Goal: Information Seeking & Learning: Learn about a topic

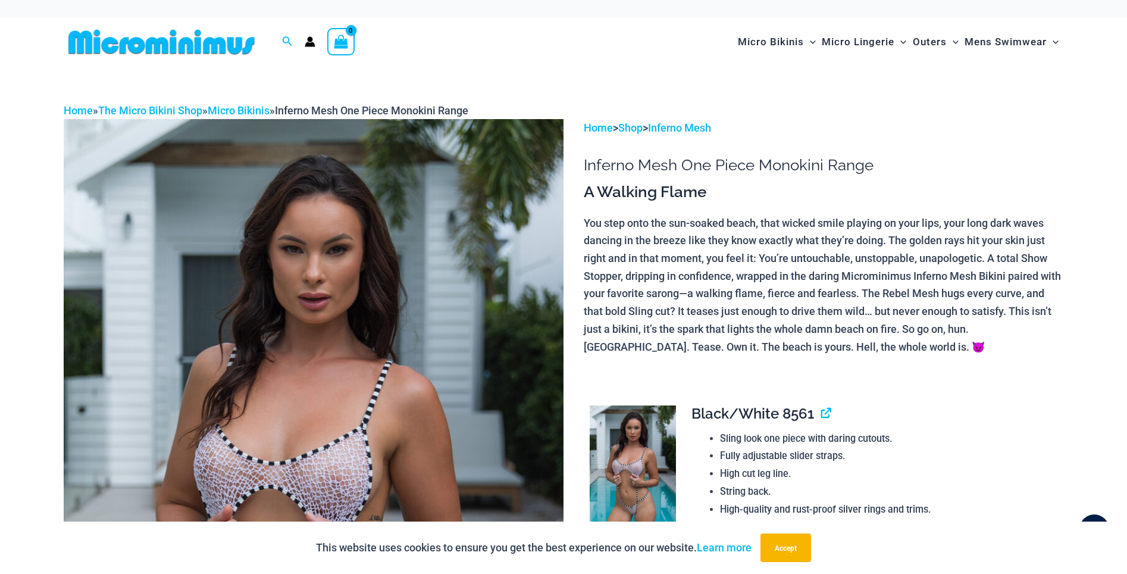
click at [350, 479] on img at bounding box center [314, 494] width 500 height 750
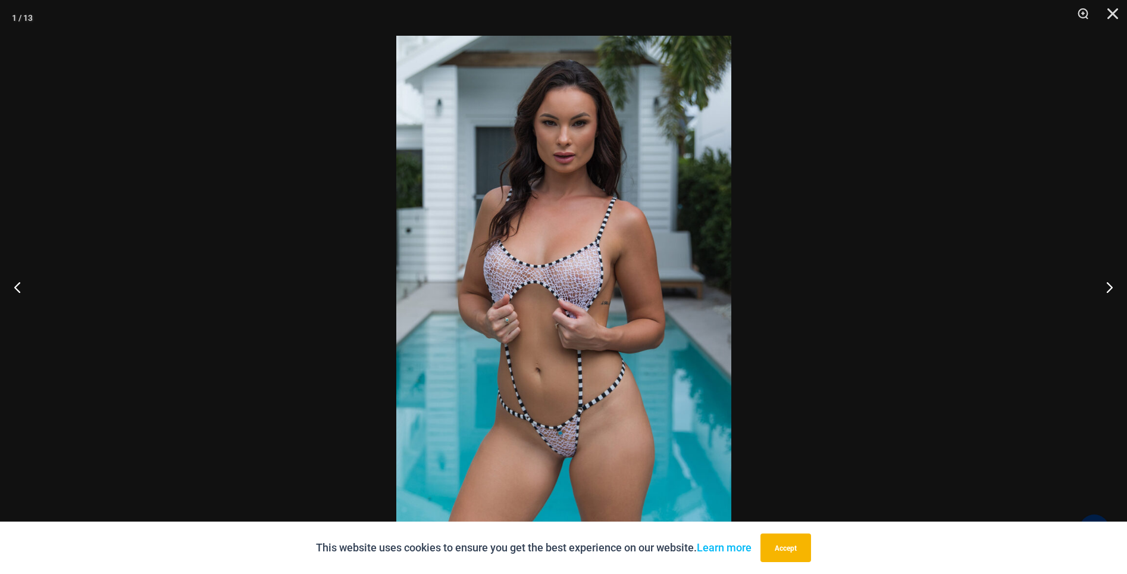
click at [232, 276] on div at bounding box center [563, 287] width 1127 height 574
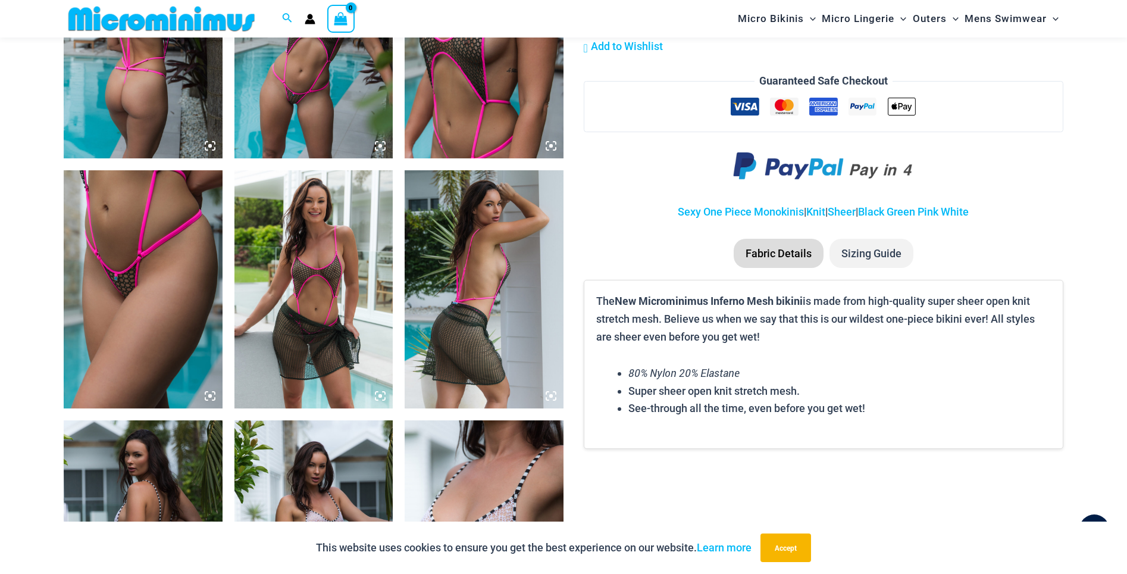
scroll to position [989, 0]
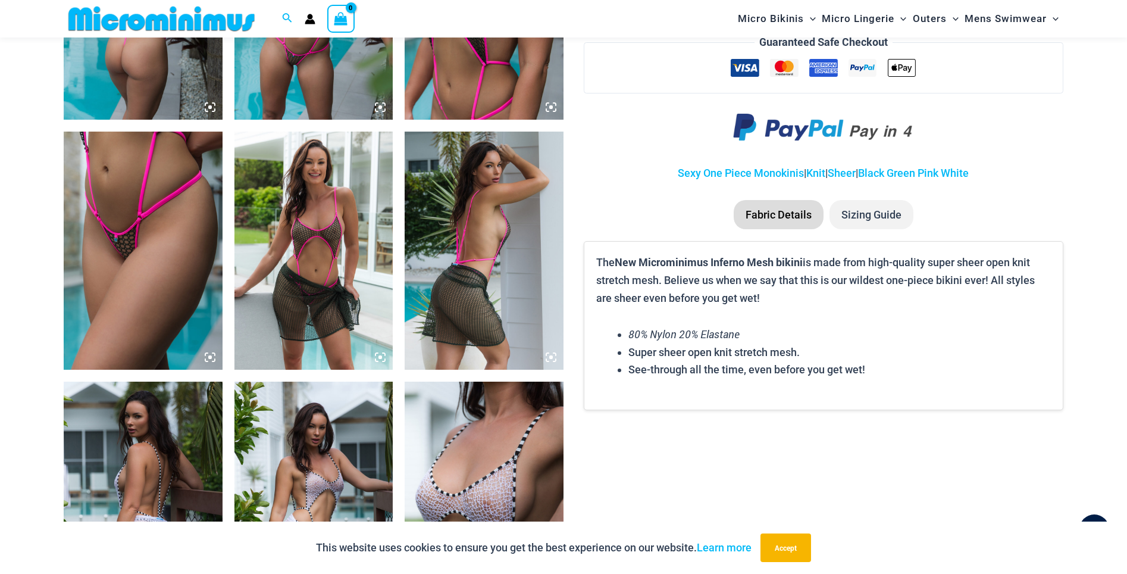
click at [324, 417] on img at bounding box center [314, 501] width 159 height 238
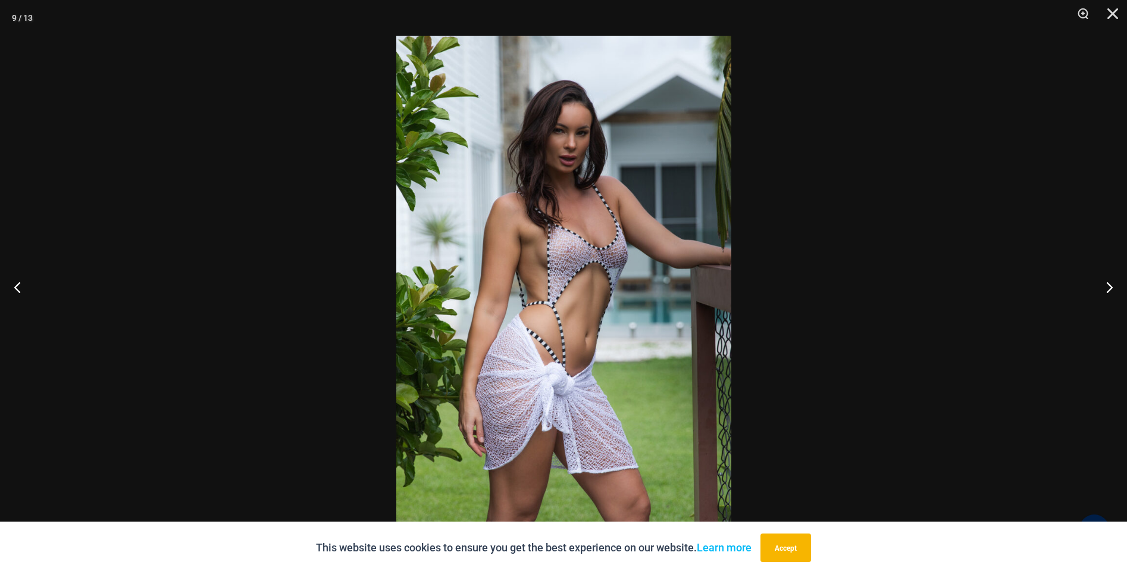
click at [295, 144] on div at bounding box center [563, 287] width 1127 height 574
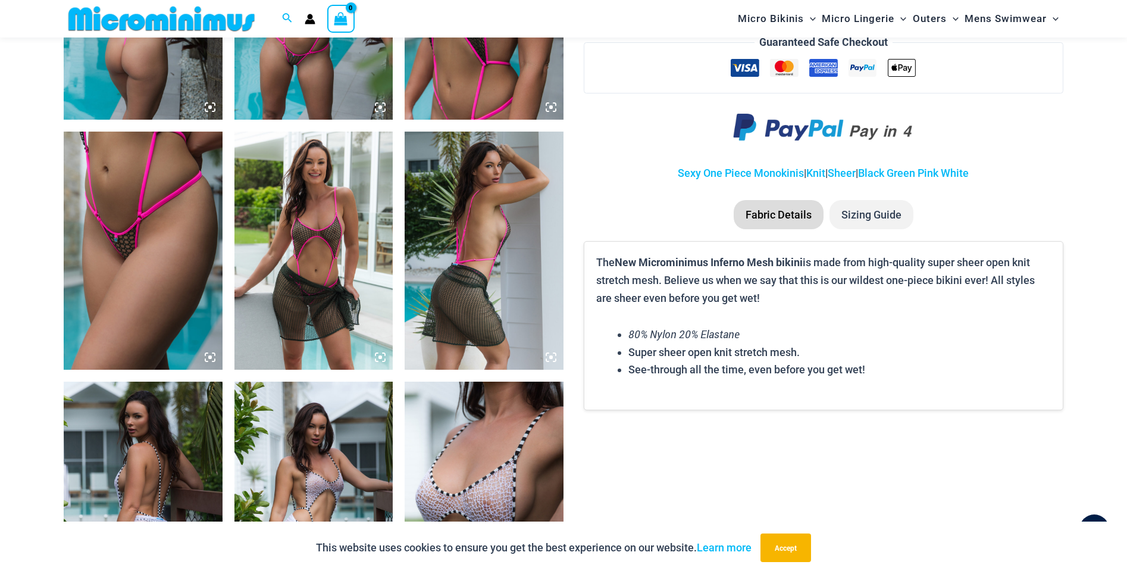
click at [417, 443] on img at bounding box center [484, 501] width 159 height 238
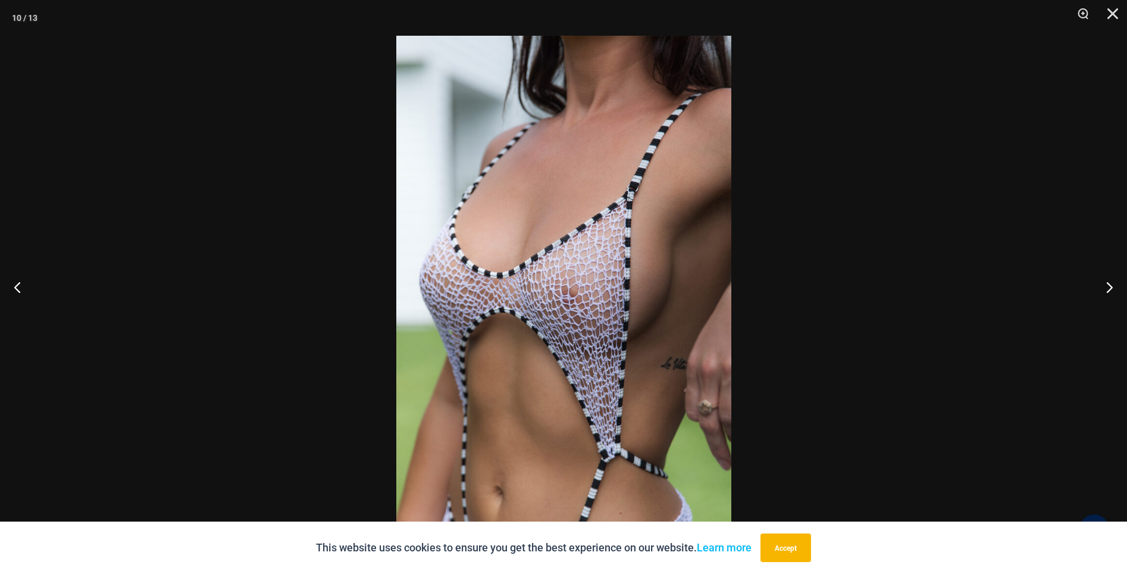
click at [563, 289] on img at bounding box center [563, 287] width 335 height 502
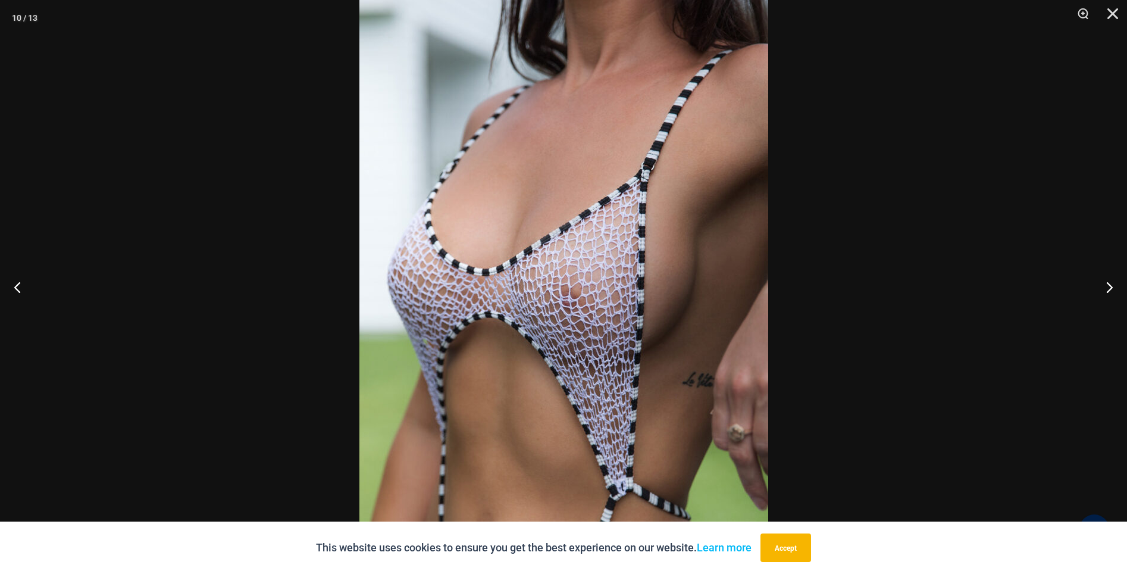
click at [121, 102] on div at bounding box center [563, 287] width 1127 height 574
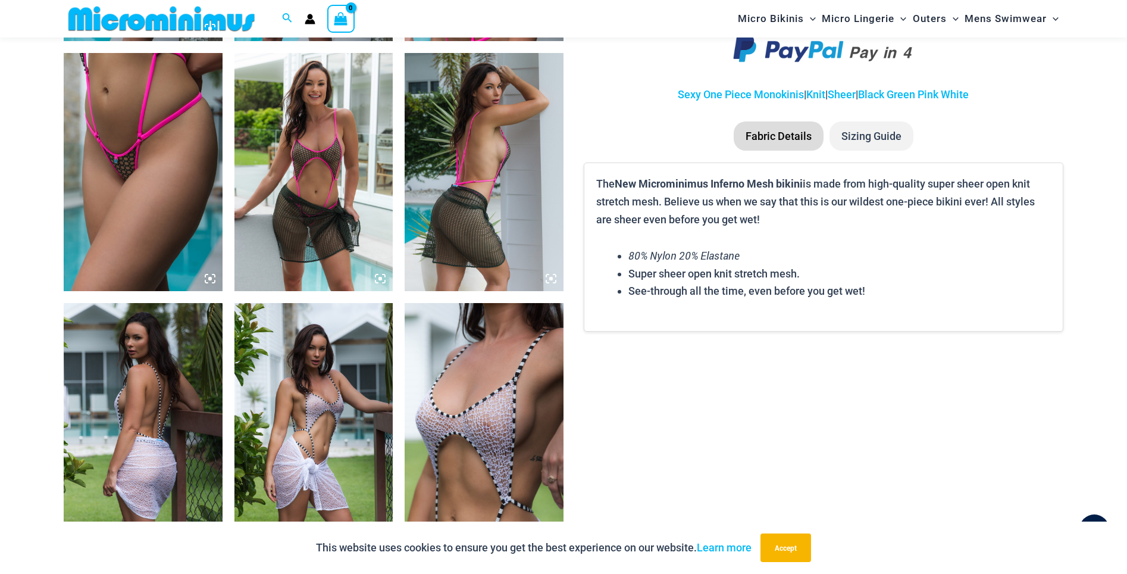
scroll to position [1070, 0]
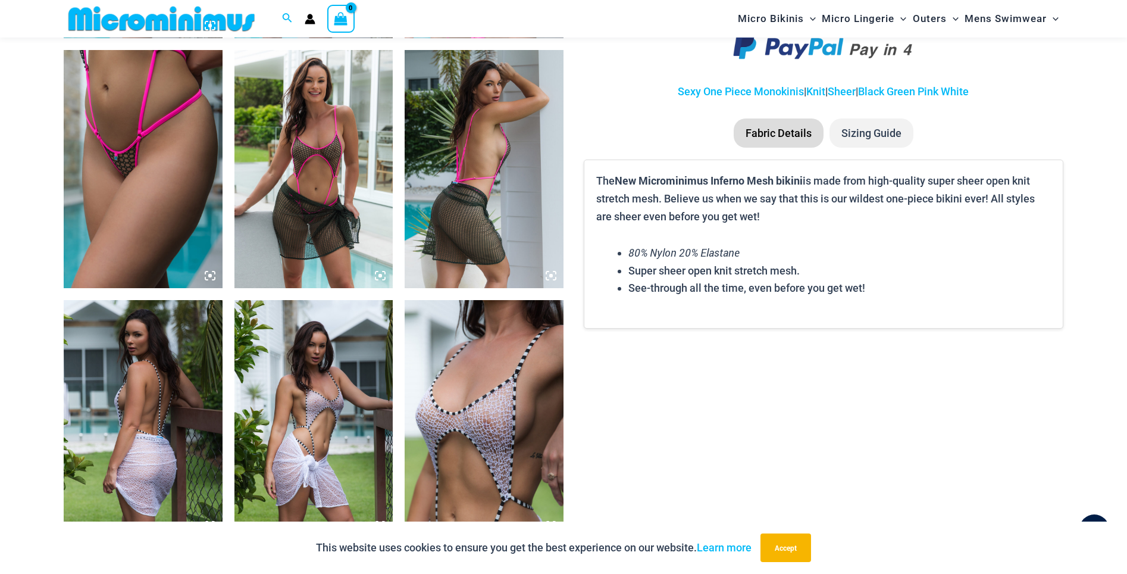
click at [375, 207] on img at bounding box center [314, 169] width 159 height 238
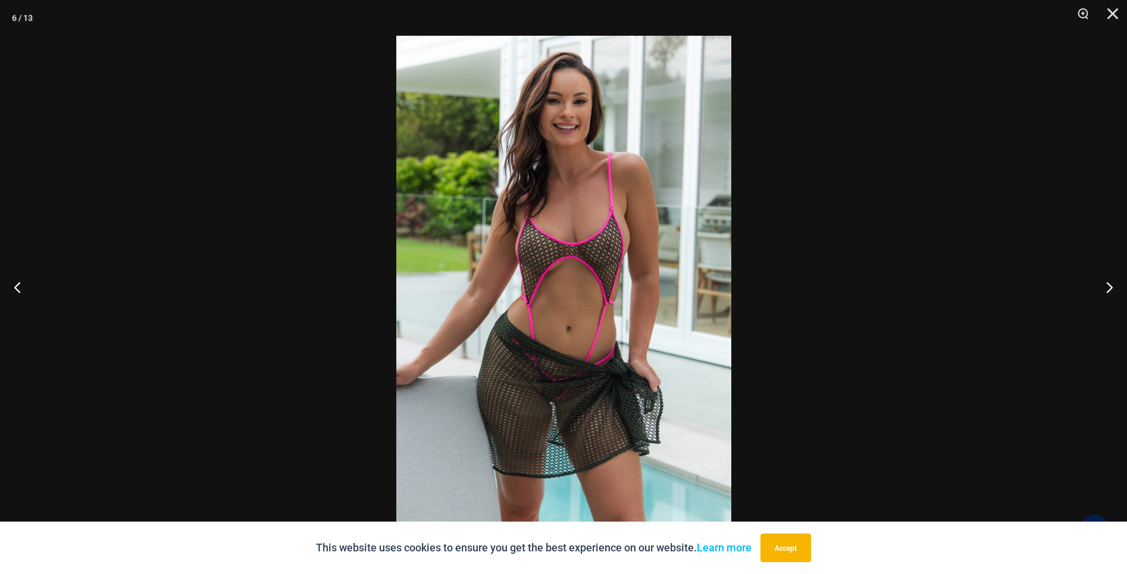
click at [567, 244] on img at bounding box center [563, 287] width 335 height 502
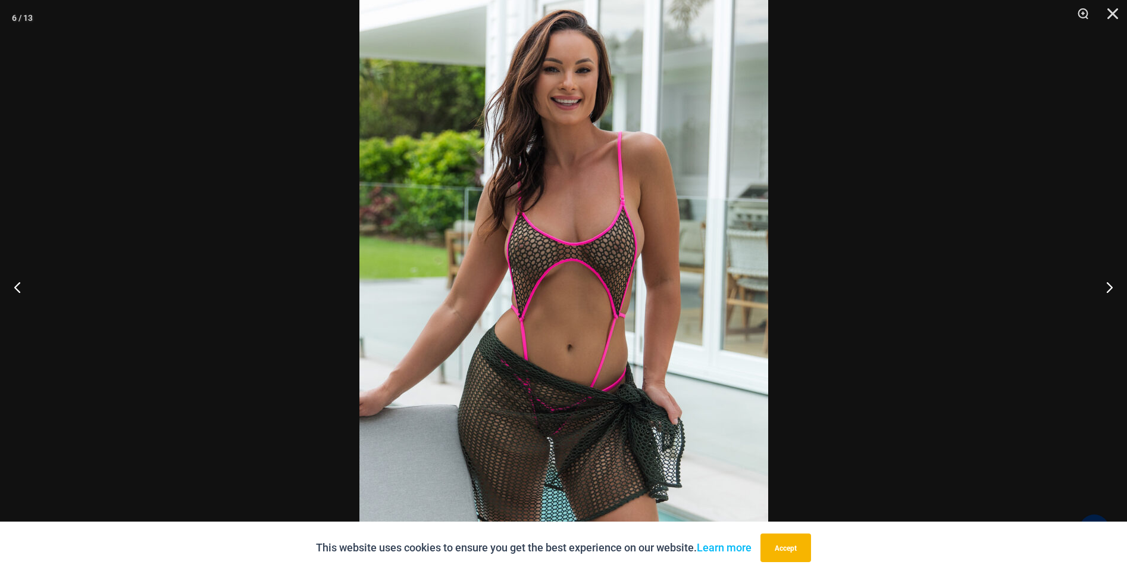
click at [307, 244] on div at bounding box center [563, 287] width 1127 height 574
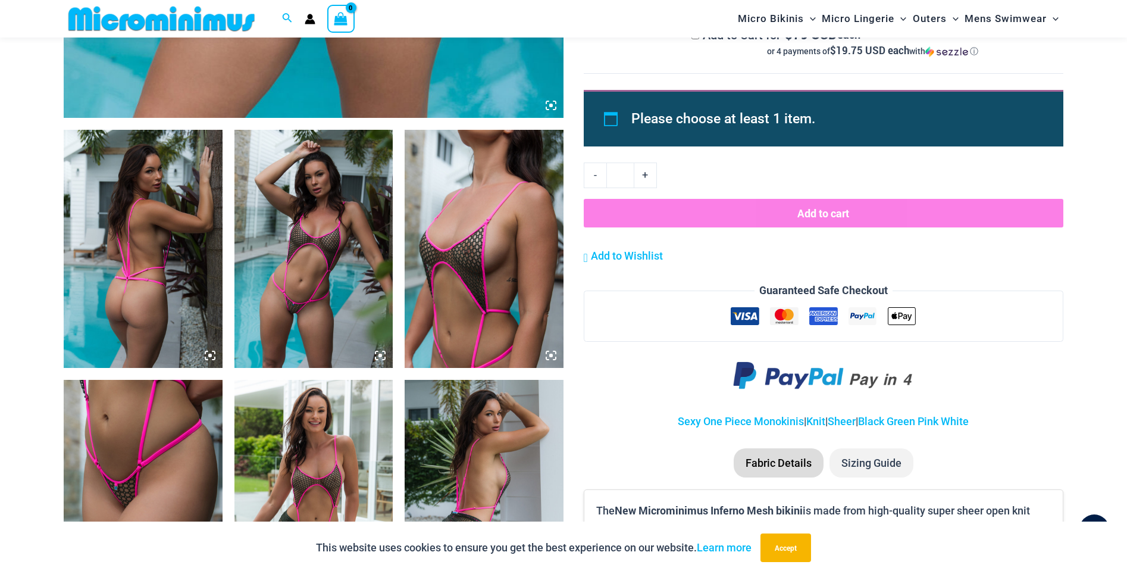
scroll to position [689, 0]
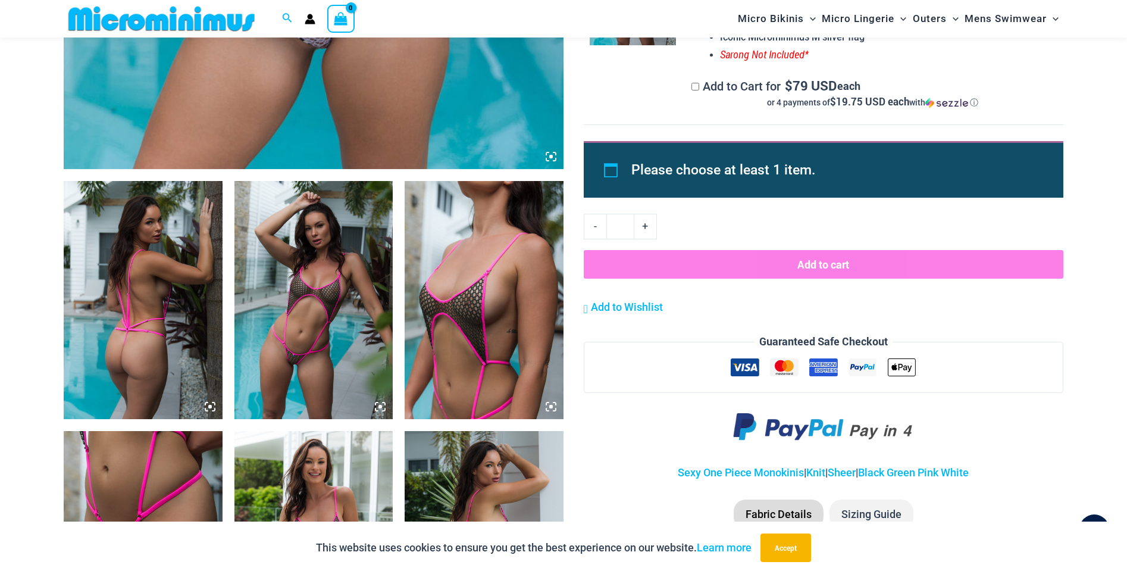
click at [464, 335] on img at bounding box center [484, 300] width 159 height 238
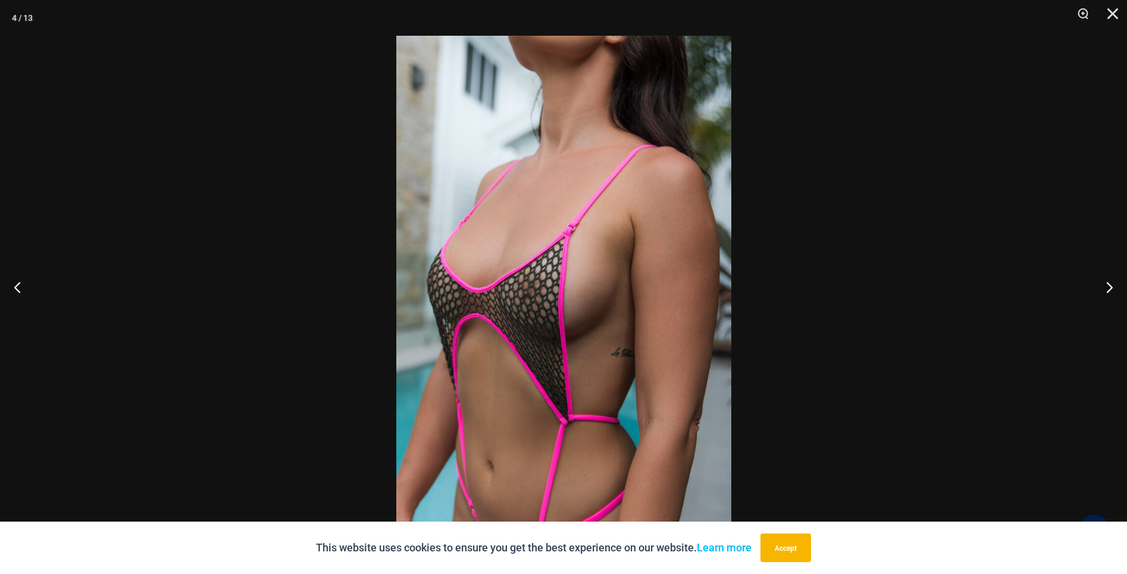
click at [535, 302] on img at bounding box center [563, 287] width 335 height 502
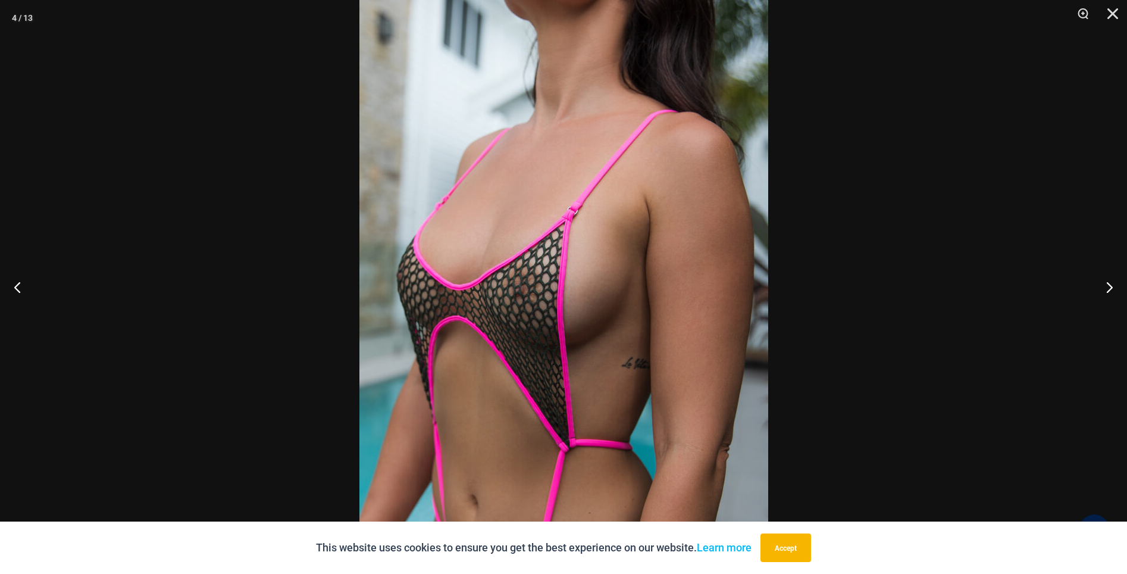
click at [276, 327] on div at bounding box center [563, 287] width 1127 height 574
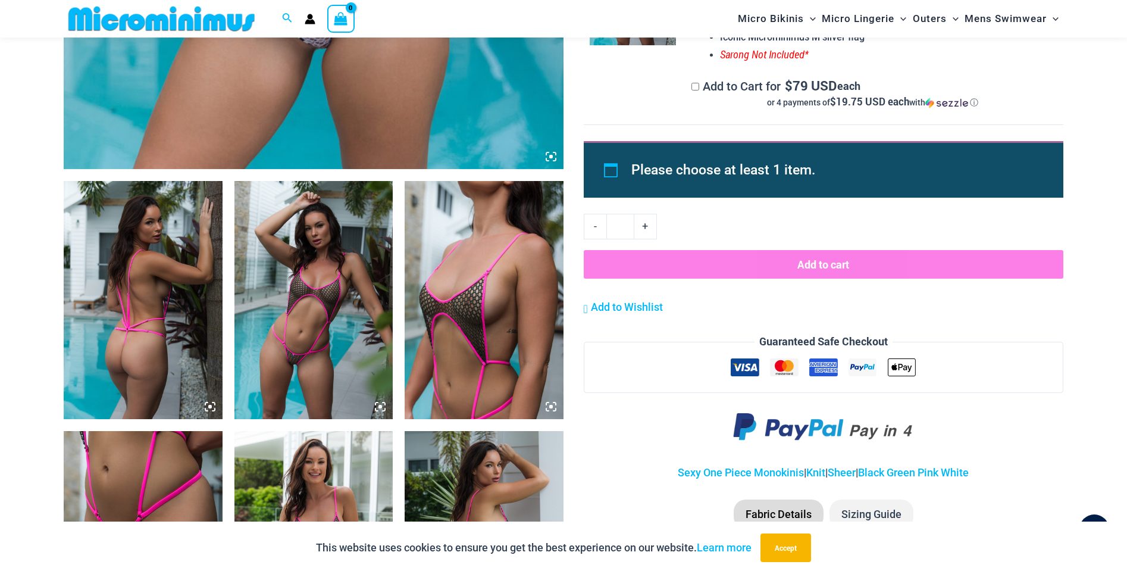
click at [292, 287] on img at bounding box center [314, 300] width 159 height 238
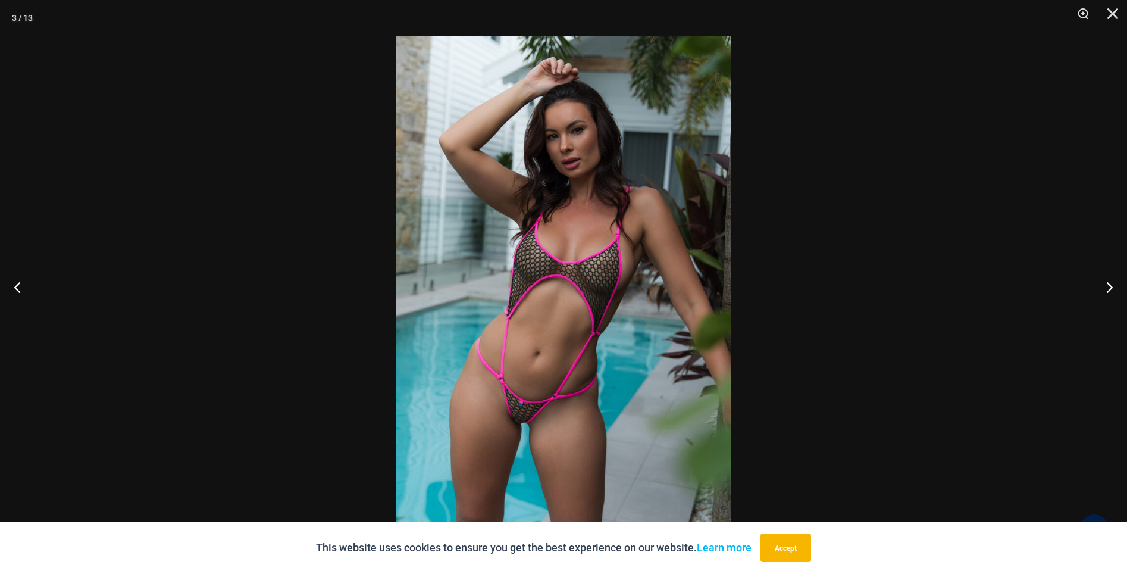
click at [473, 329] on img at bounding box center [563, 287] width 335 height 502
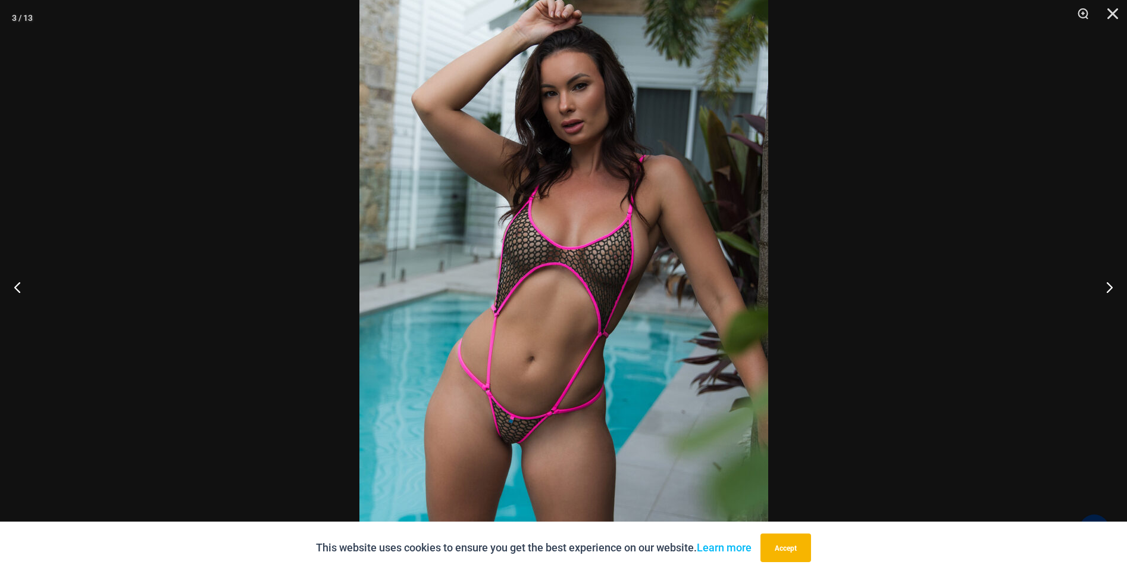
click at [252, 214] on div at bounding box center [563, 287] width 1127 height 574
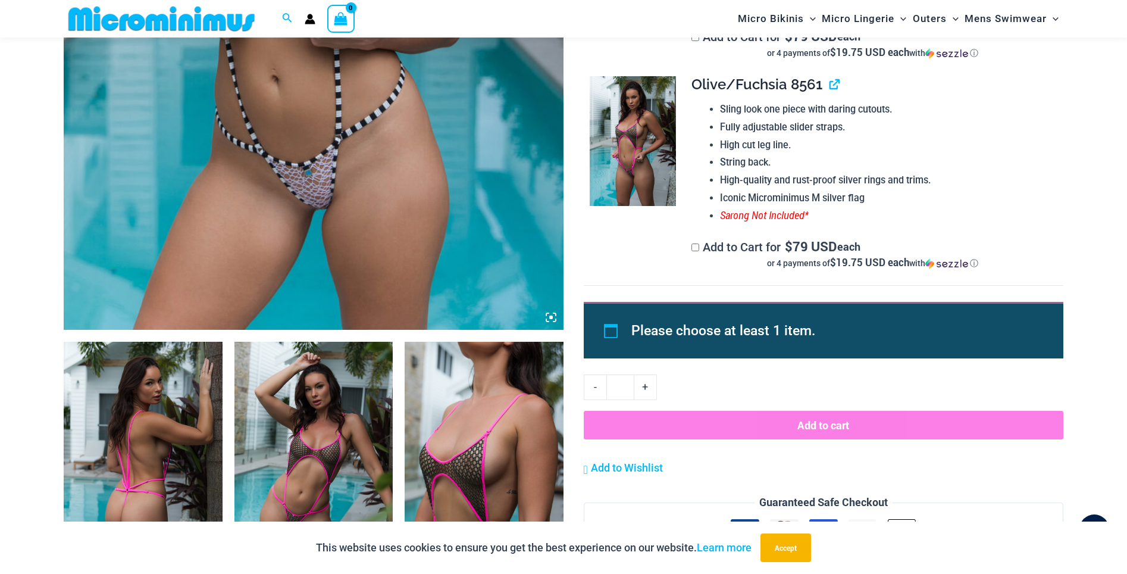
scroll to position [477, 0]
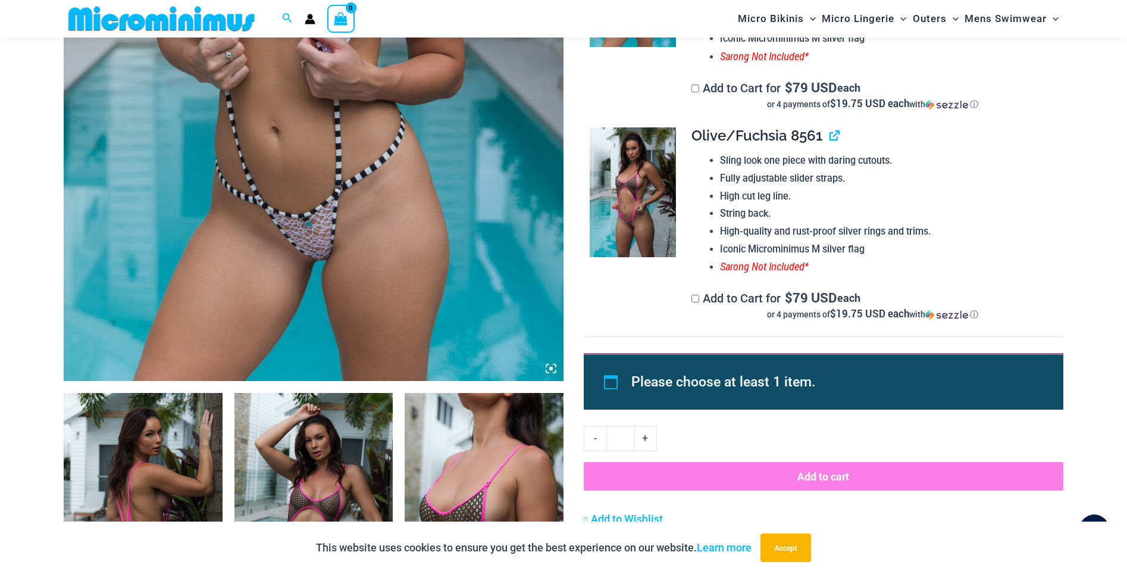
click at [353, 218] on img at bounding box center [314, 6] width 500 height 750
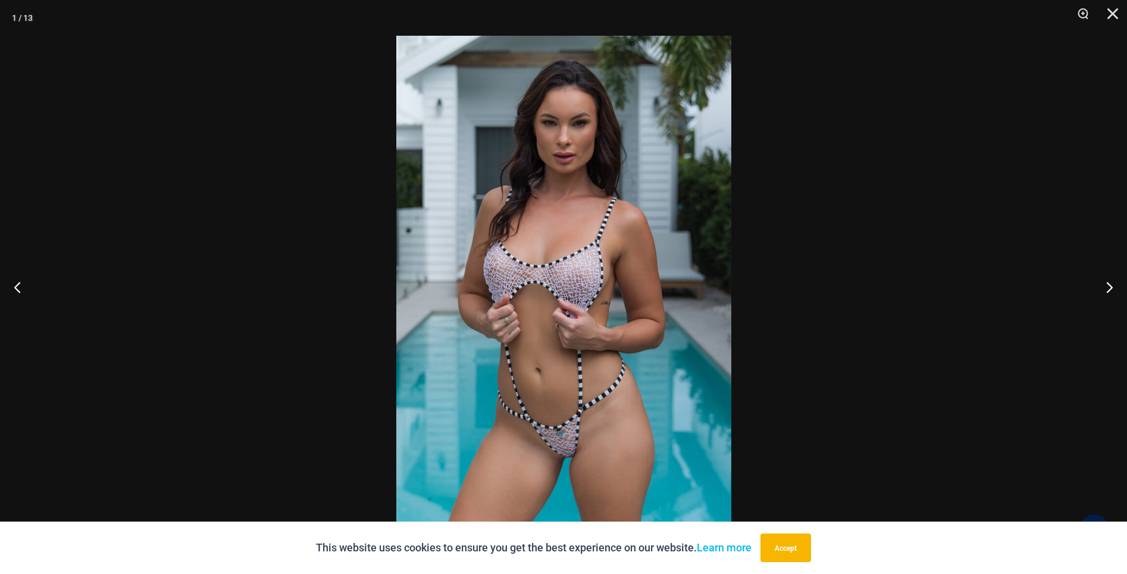
click at [248, 179] on div at bounding box center [563, 287] width 1127 height 574
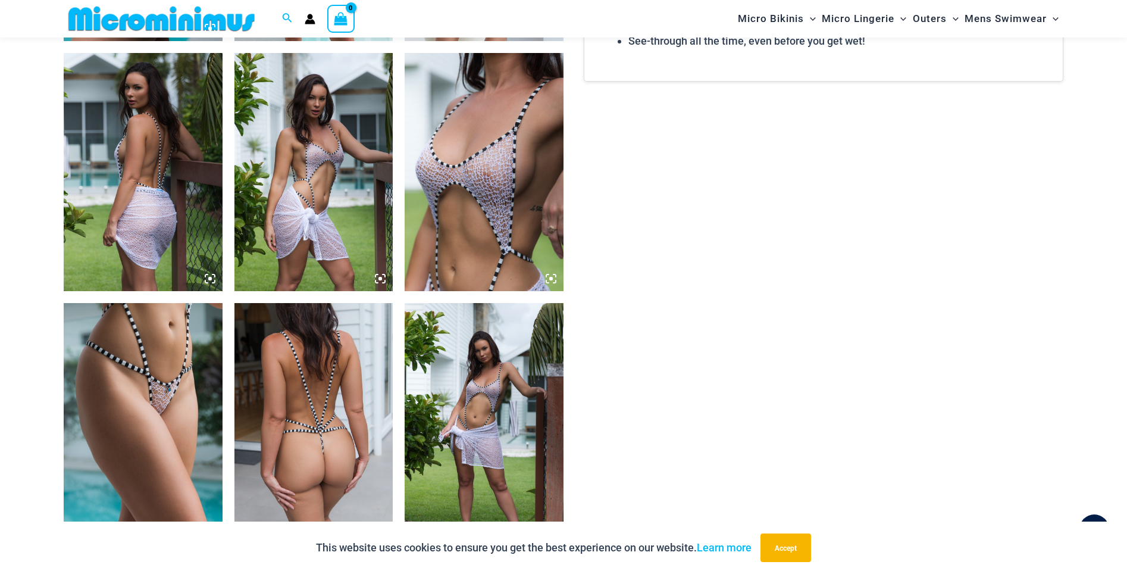
scroll to position [1318, 0]
click at [165, 364] on img at bounding box center [143, 421] width 159 height 238
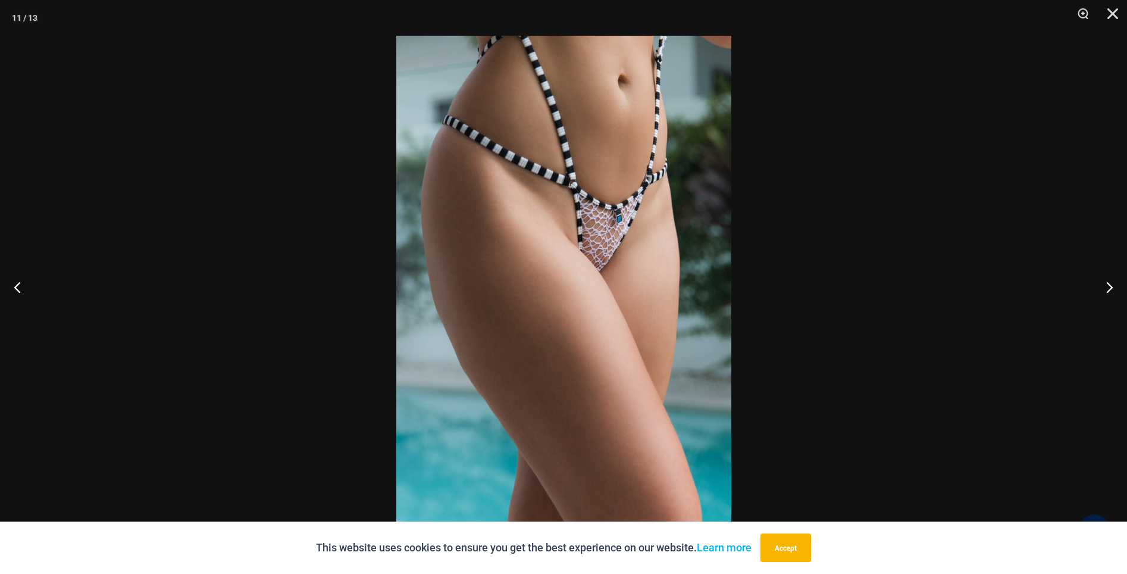
click at [608, 259] on img at bounding box center [563, 287] width 335 height 502
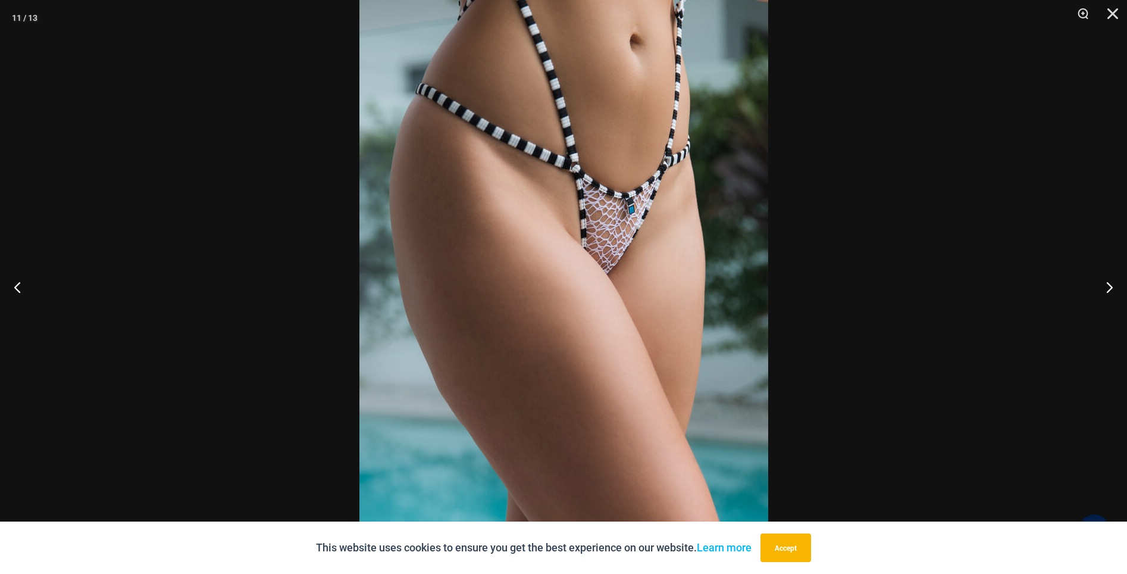
click at [442, 127] on img at bounding box center [564, 292] width 409 height 613
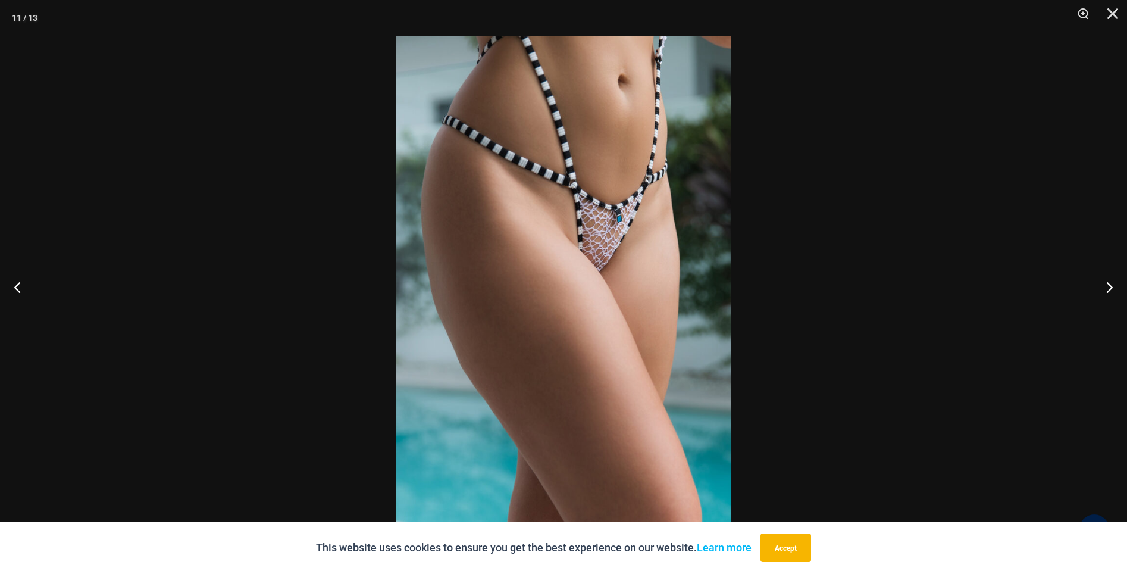
click at [246, 143] on div at bounding box center [563, 287] width 1127 height 574
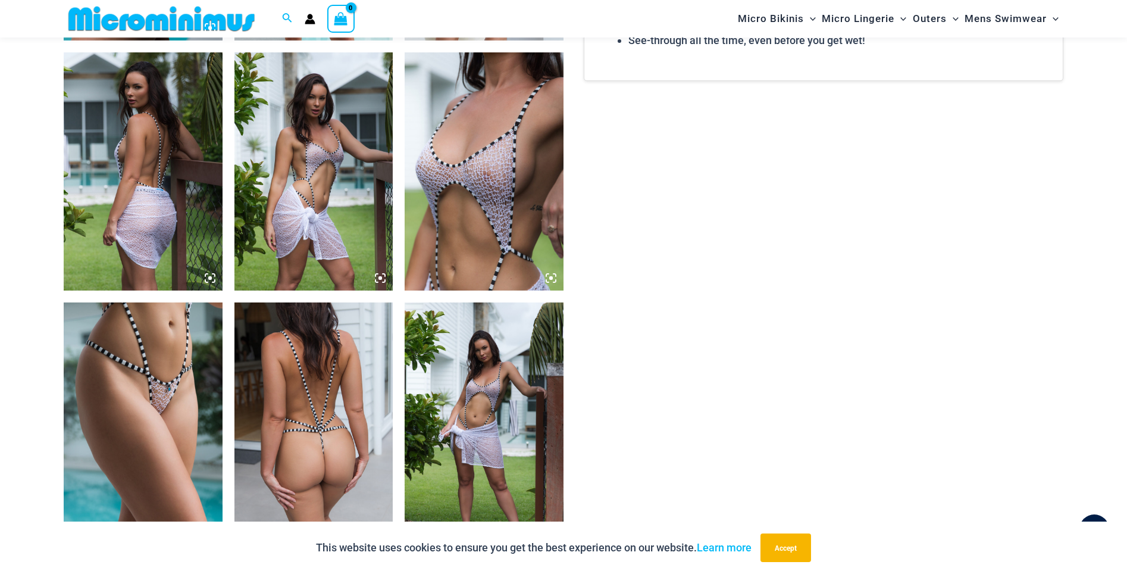
click at [479, 218] on img at bounding box center [484, 171] width 159 height 238
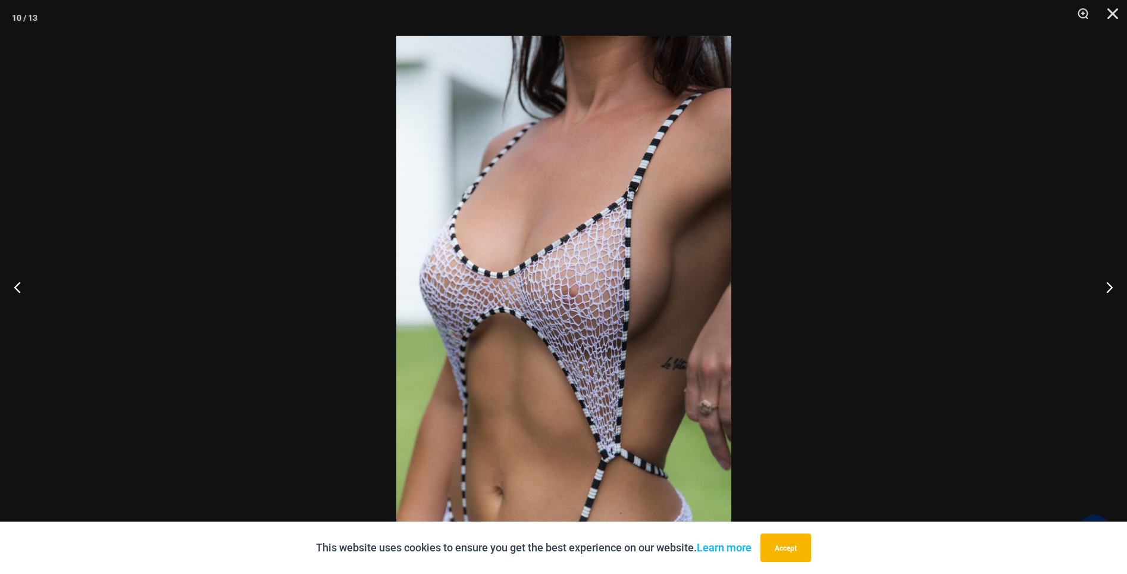
click at [326, 229] on div at bounding box center [563, 287] width 1127 height 574
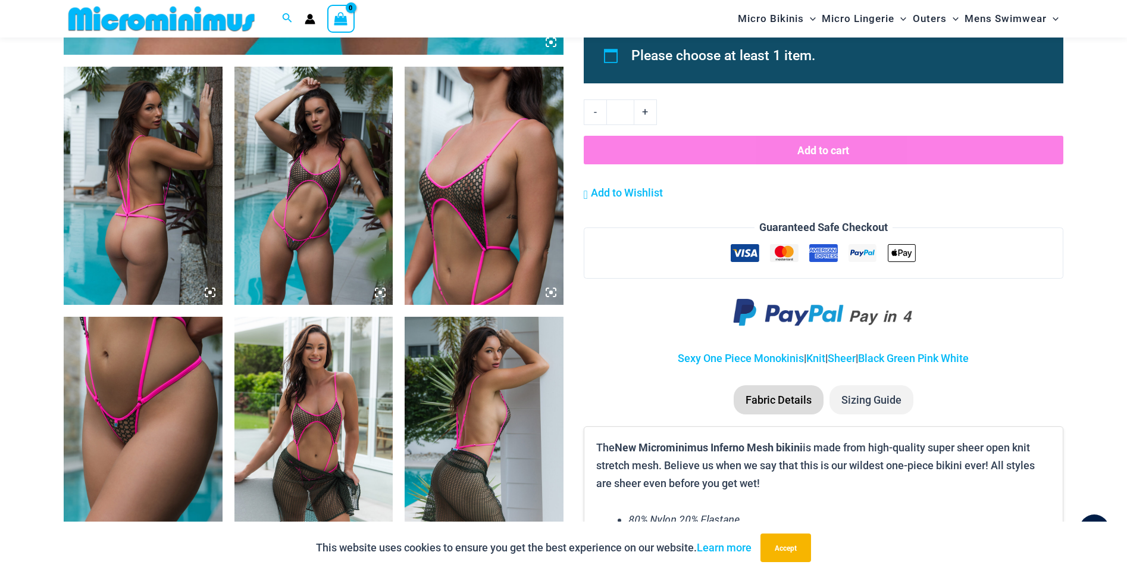
scroll to position [794, 0]
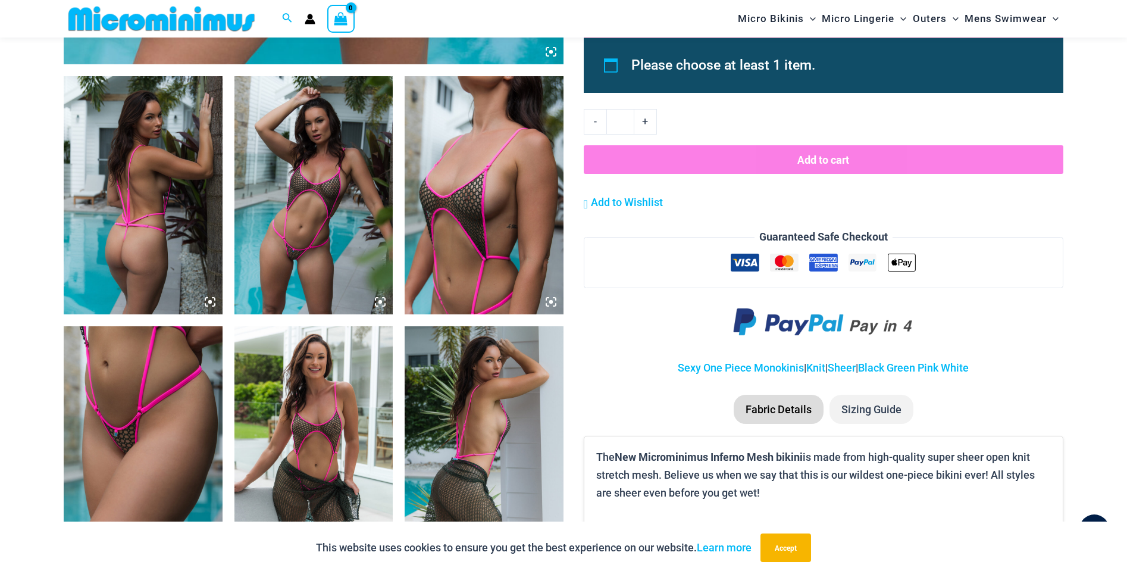
click at [265, 233] on img at bounding box center [314, 195] width 159 height 238
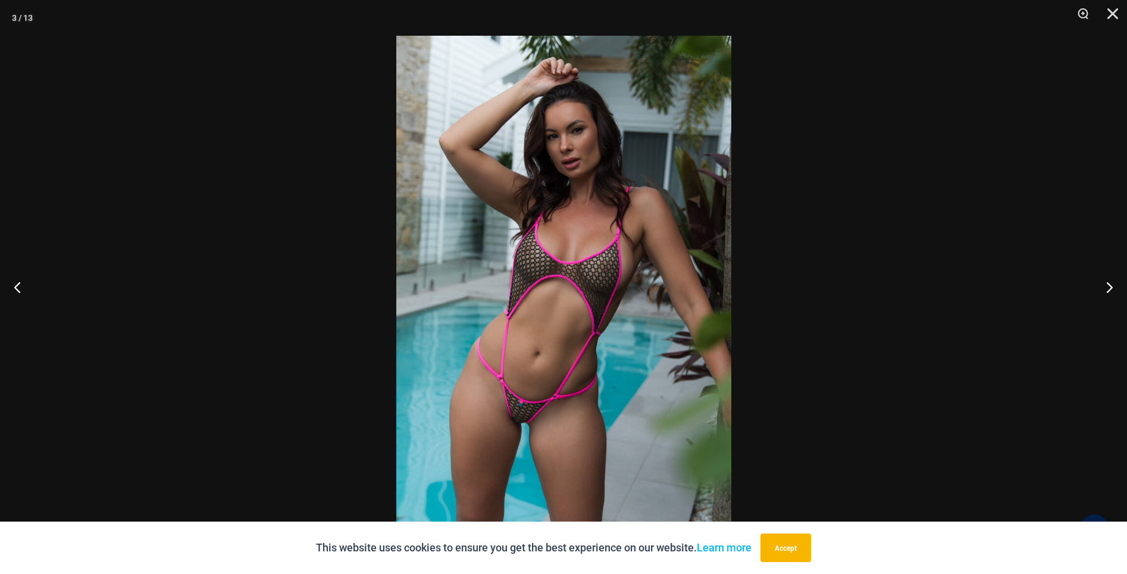
click at [526, 408] on img at bounding box center [563, 287] width 335 height 502
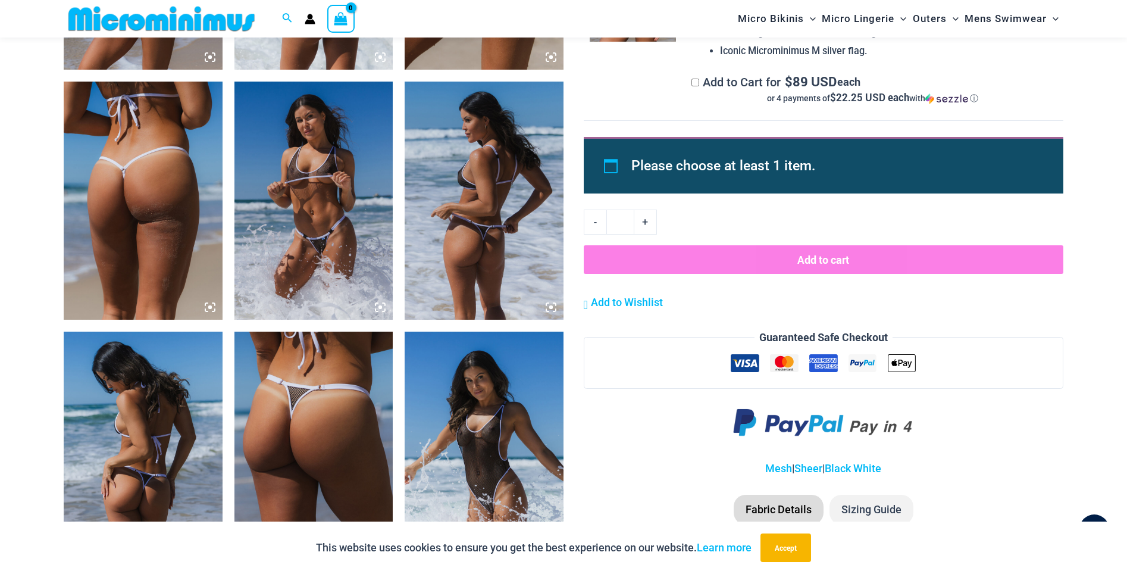
scroll to position [1326, 0]
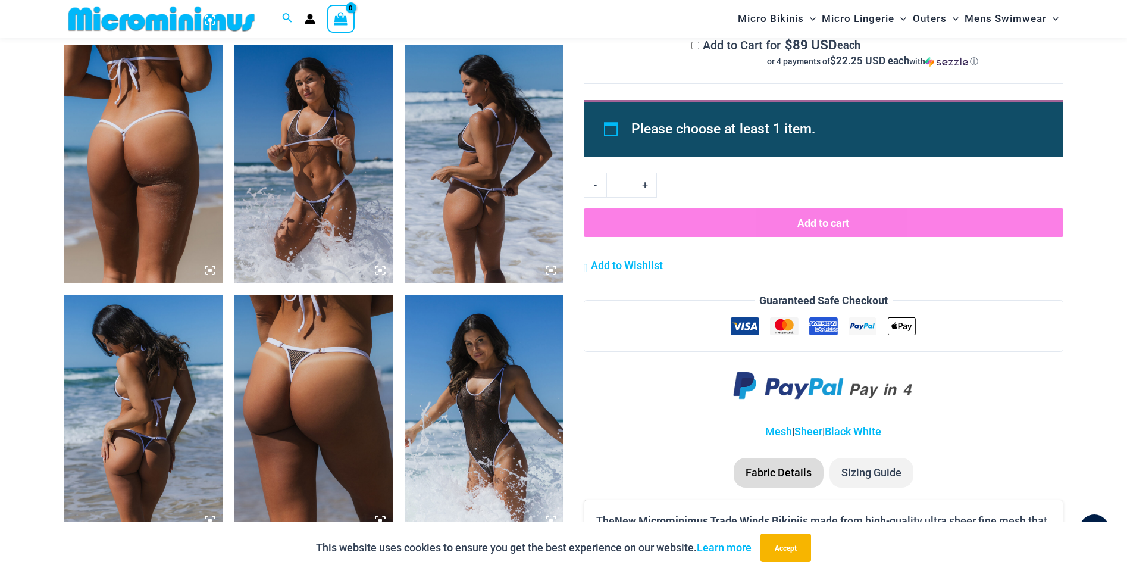
click at [314, 196] on img at bounding box center [314, 164] width 159 height 238
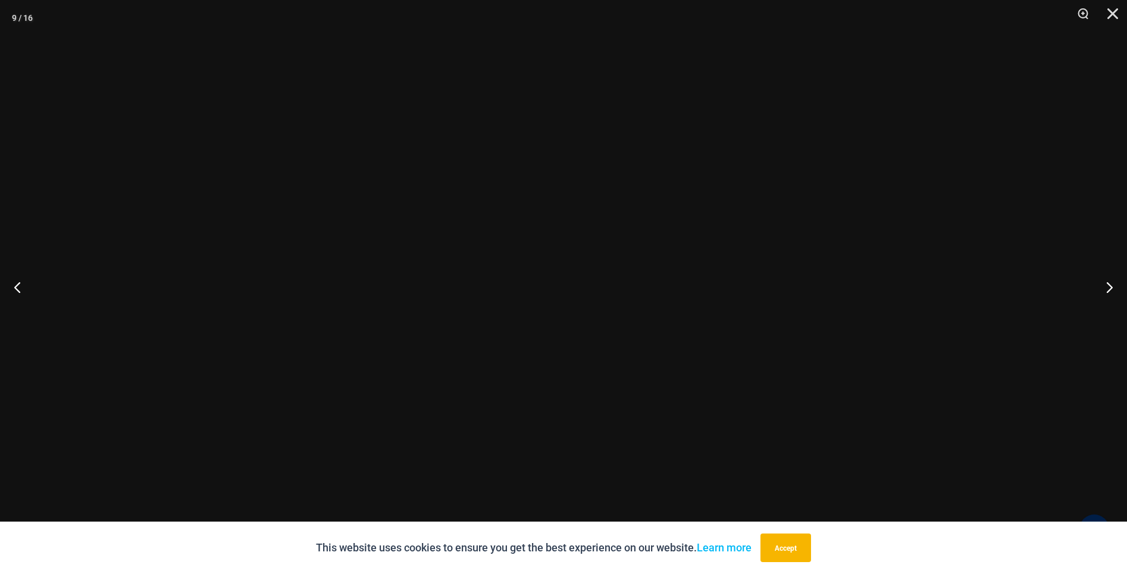
click at [328, 279] on div at bounding box center [563, 287] width 1127 height 574
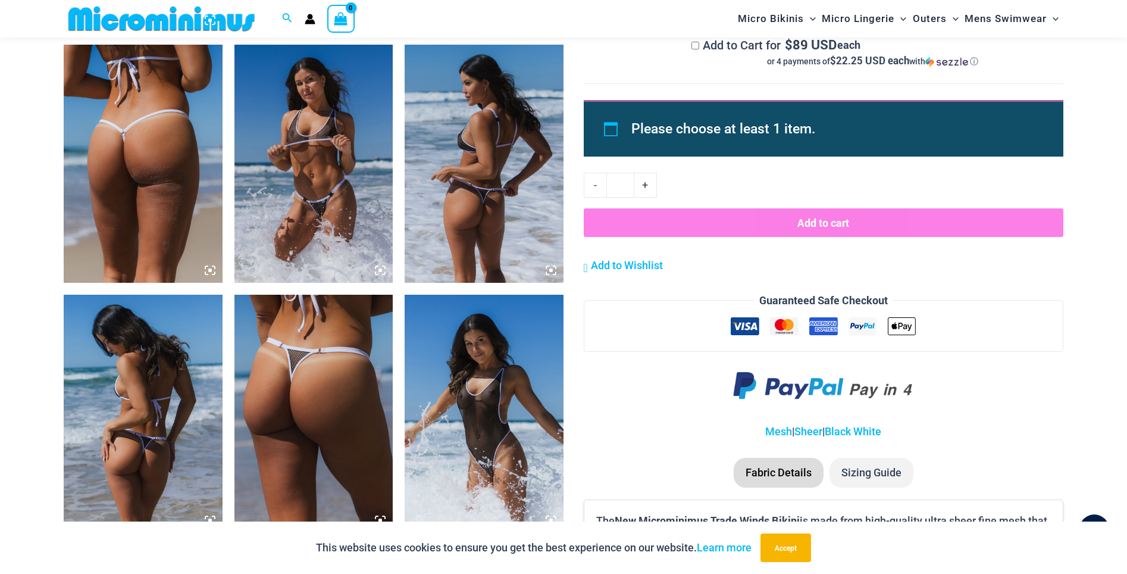
click at [473, 365] on img at bounding box center [484, 414] width 159 height 238
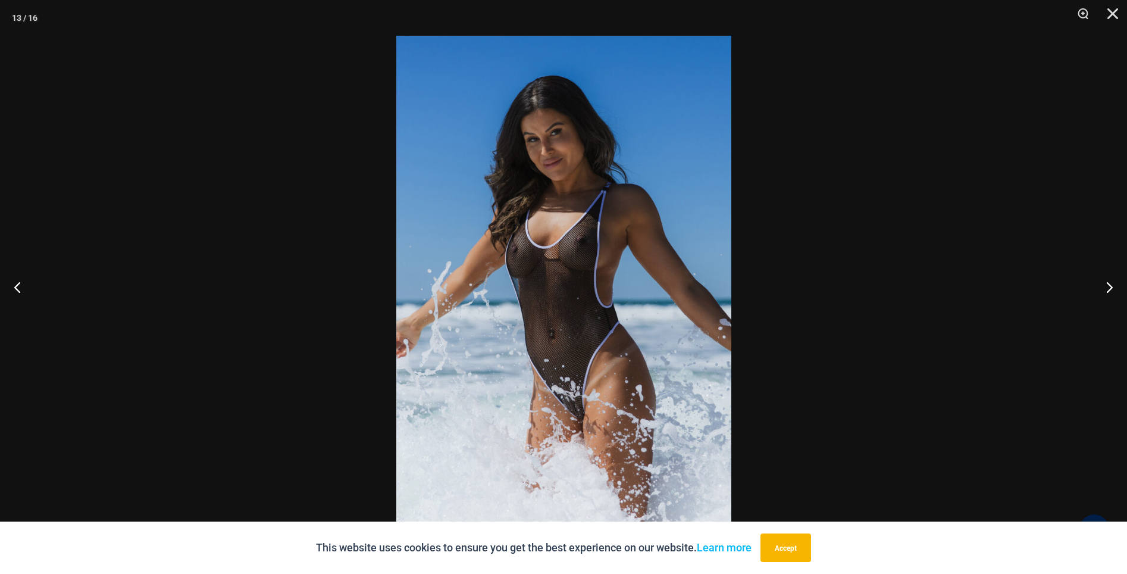
click at [270, 334] on div at bounding box center [563, 287] width 1127 height 574
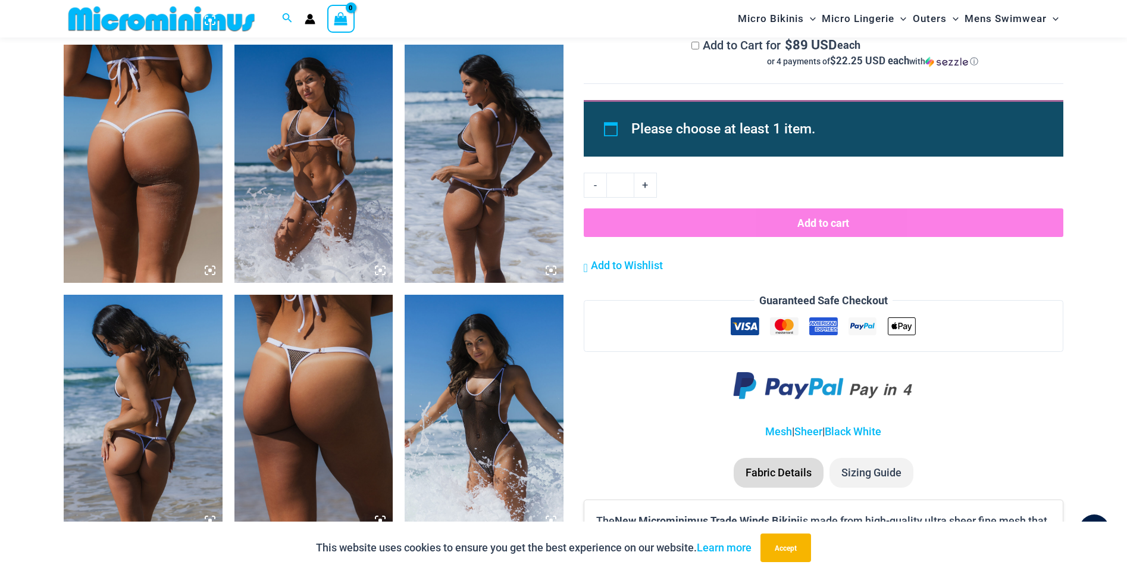
click at [167, 402] on img at bounding box center [143, 414] width 159 height 238
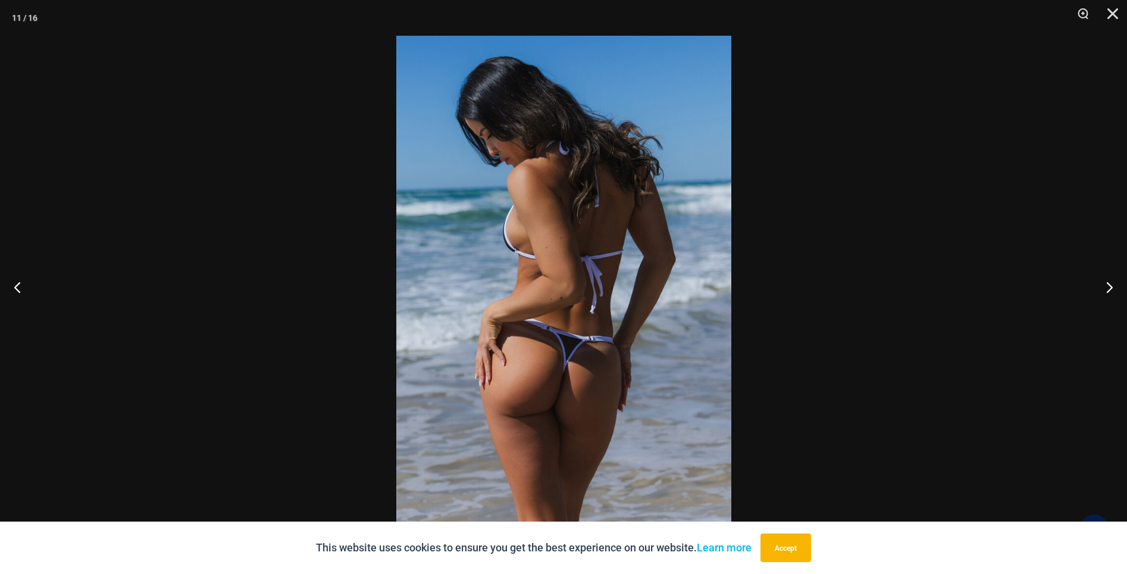
click at [943, 190] on div at bounding box center [563, 287] width 1127 height 574
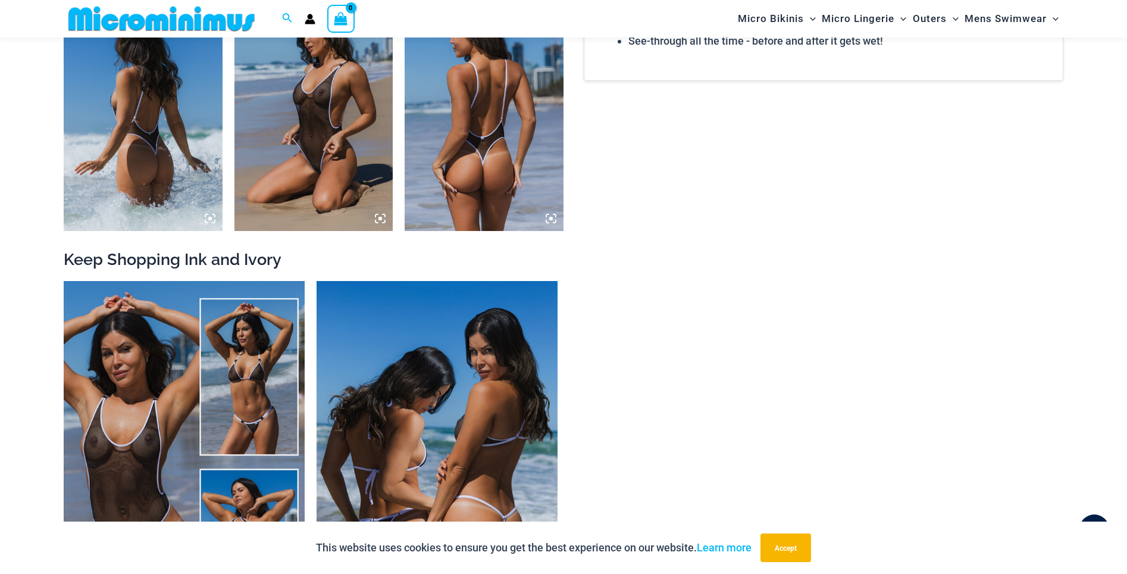
scroll to position [2123, 0]
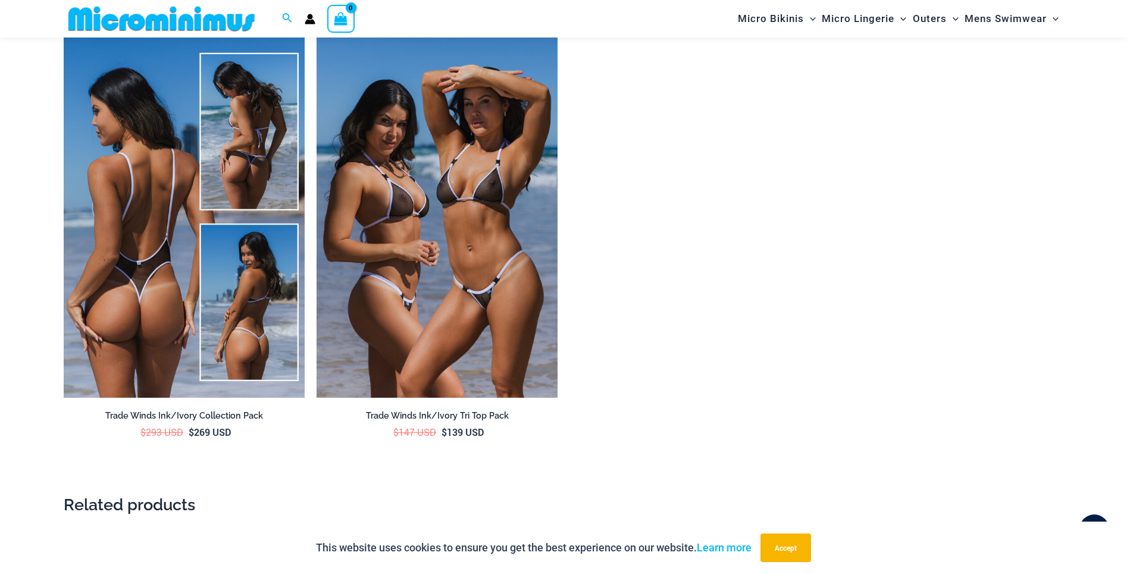
click at [139, 279] on img at bounding box center [184, 217] width 241 height 362
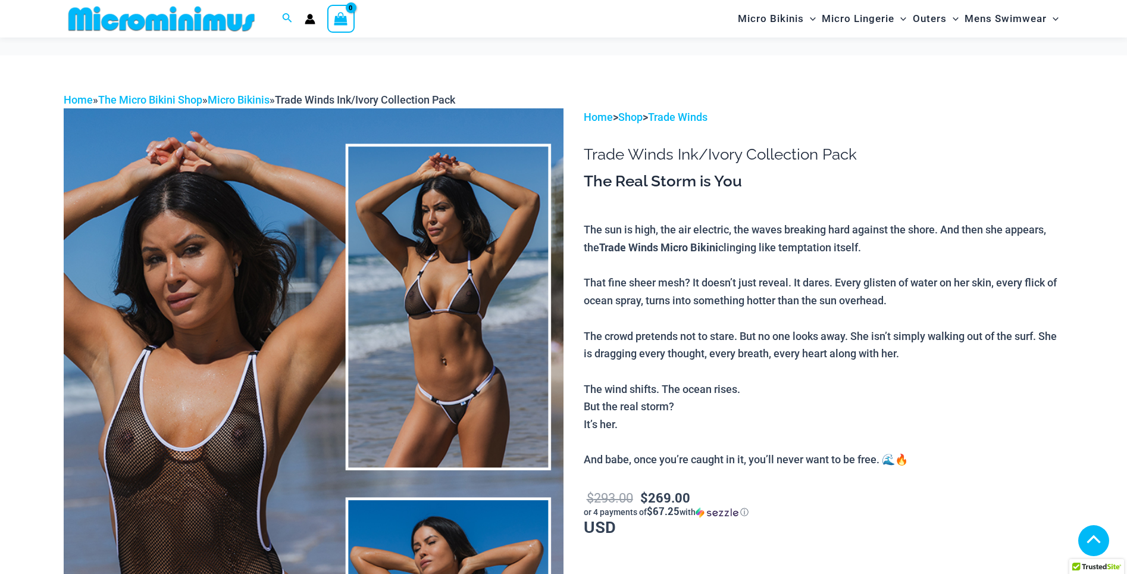
scroll to position [882, 0]
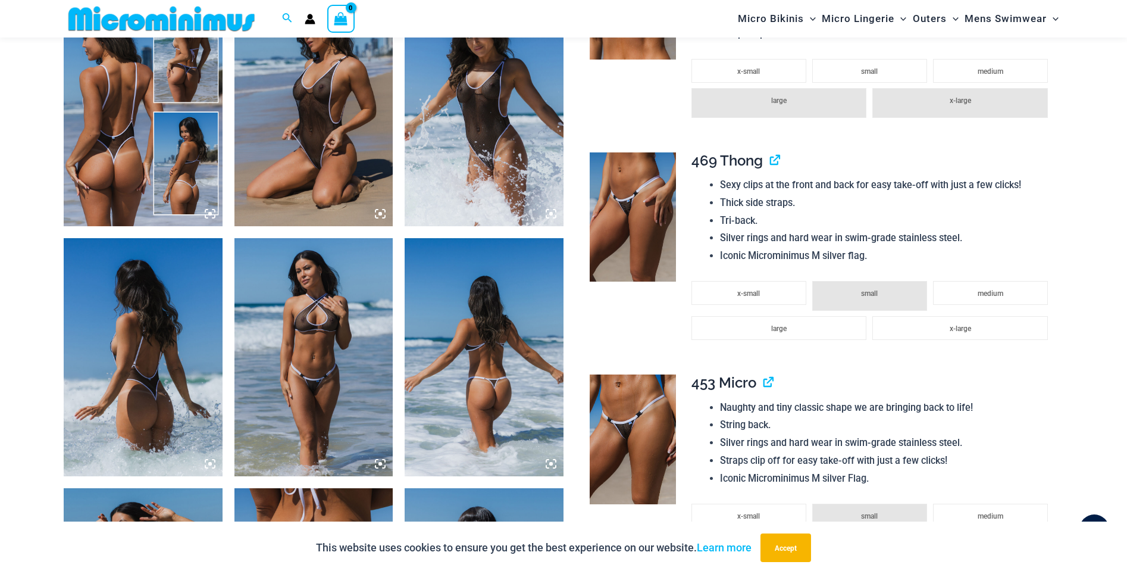
click at [346, 174] on img at bounding box center [314, 107] width 159 height 238
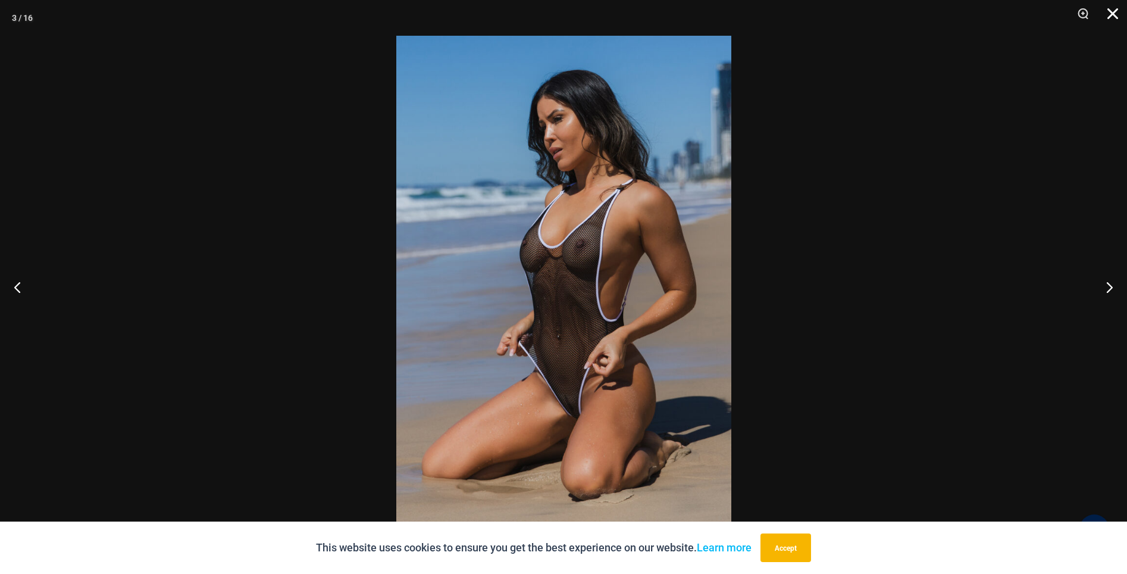
click at [1107, 11] on button "Close" at bounding box center [1109, 18] width 30 height 36
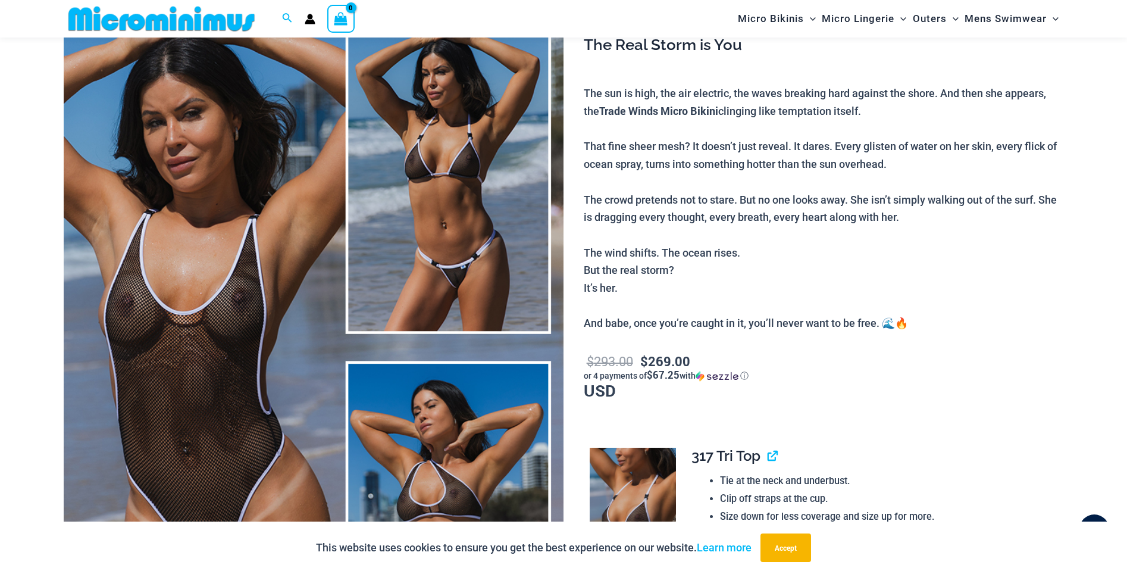
scroll to position [0, 0]
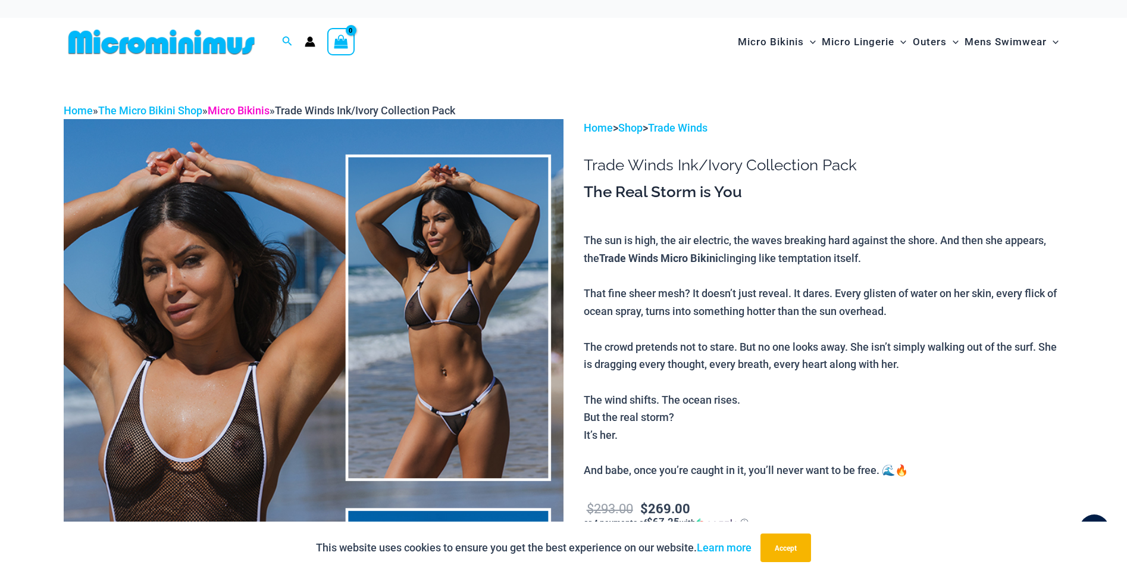
click at [257, 109] on link "Micro Bikinis" at bounding box center [239, 110] width 62 height 12
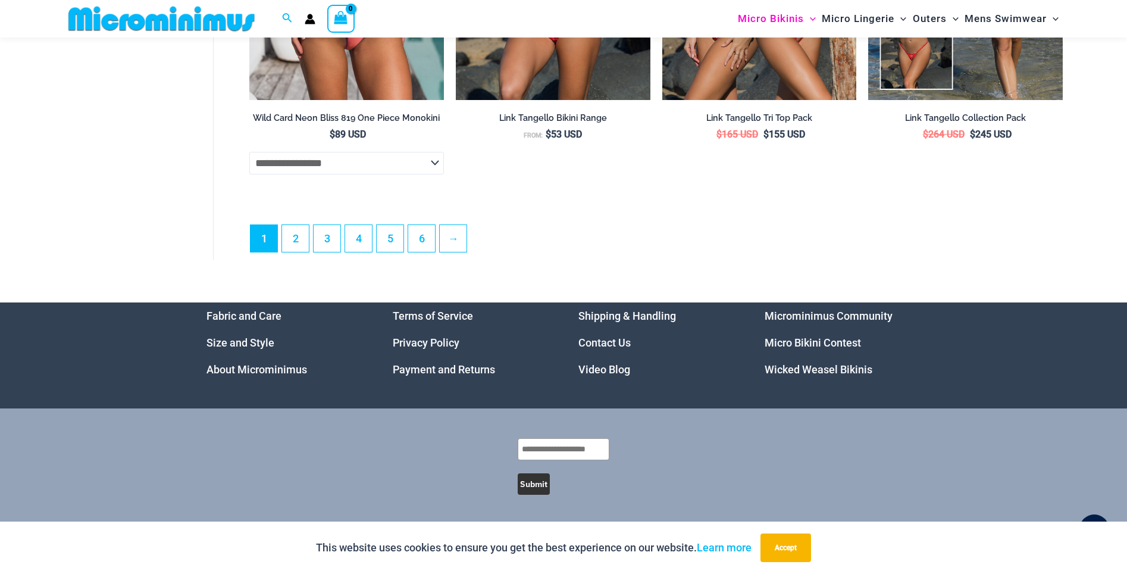
scroll to position [3449, 0]
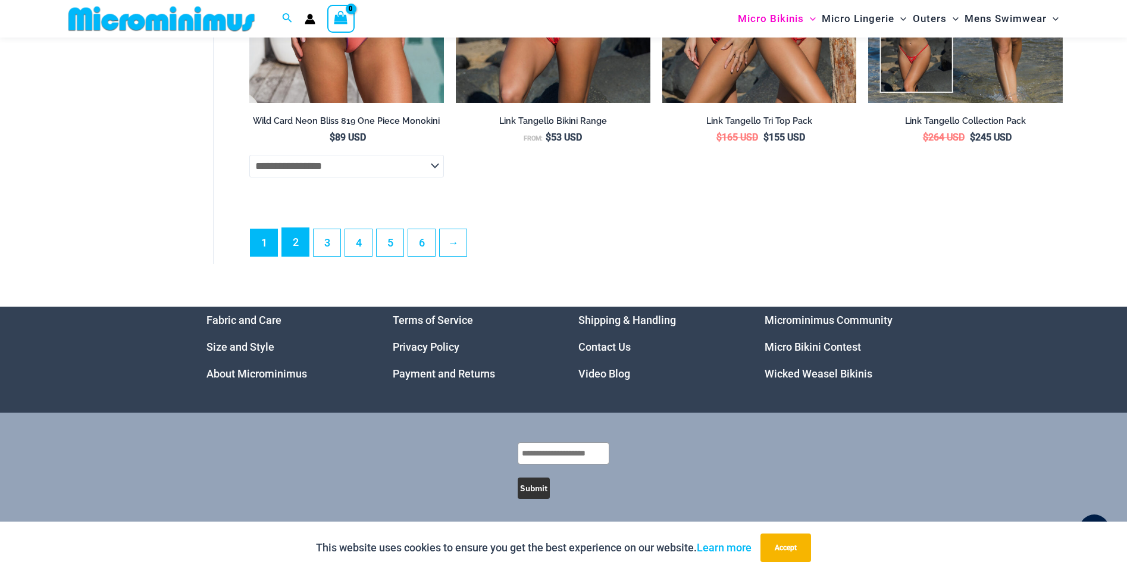
click at [298, 256] on link "2" at bounding box center [295, 242] width 27 height 28
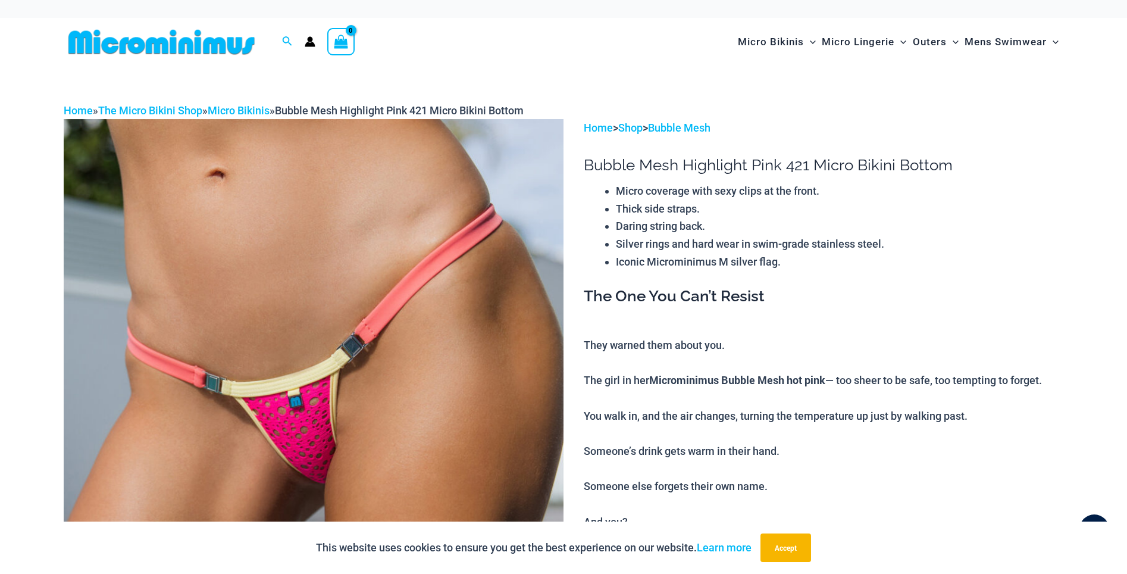
click at [312, 435] on img at bounding box center [314, 494] width 500 height 750
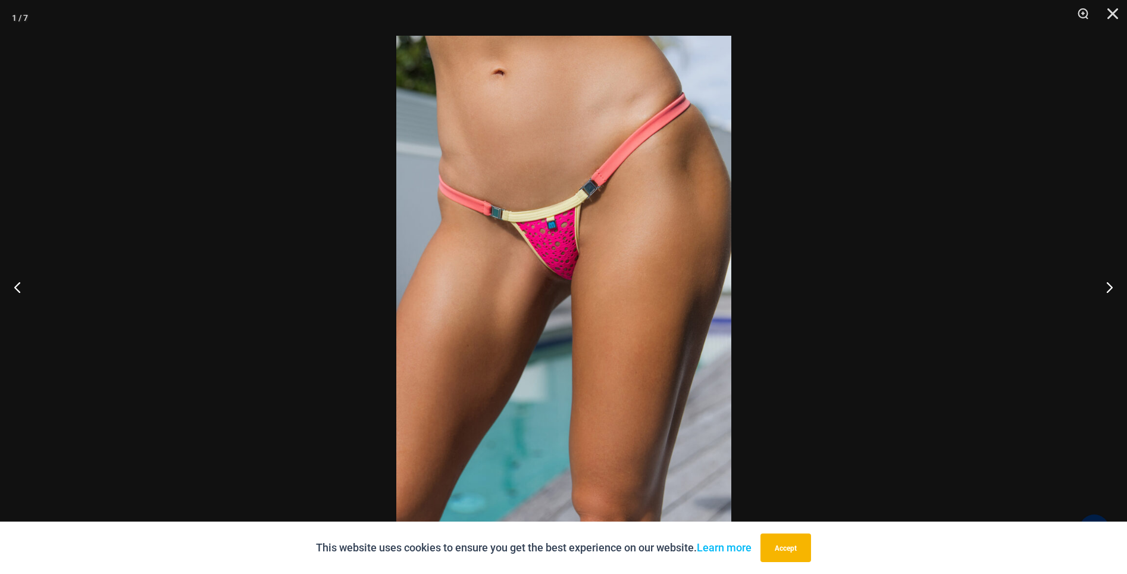
click at [284, 301] on div at bounding box center [563, 287] width 1127 height 574
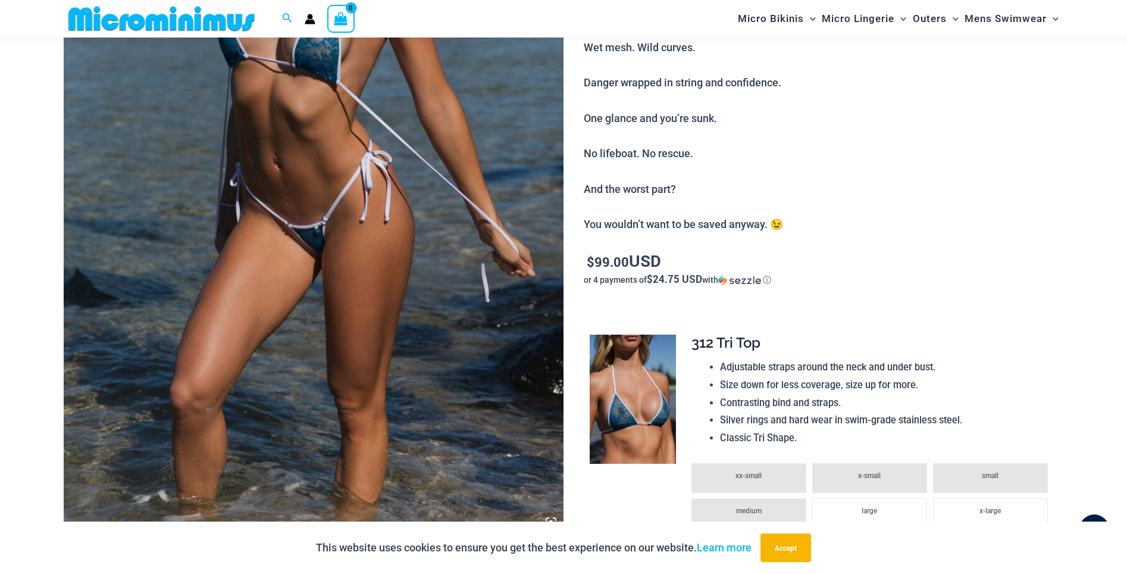
scroll to position [24, 0]
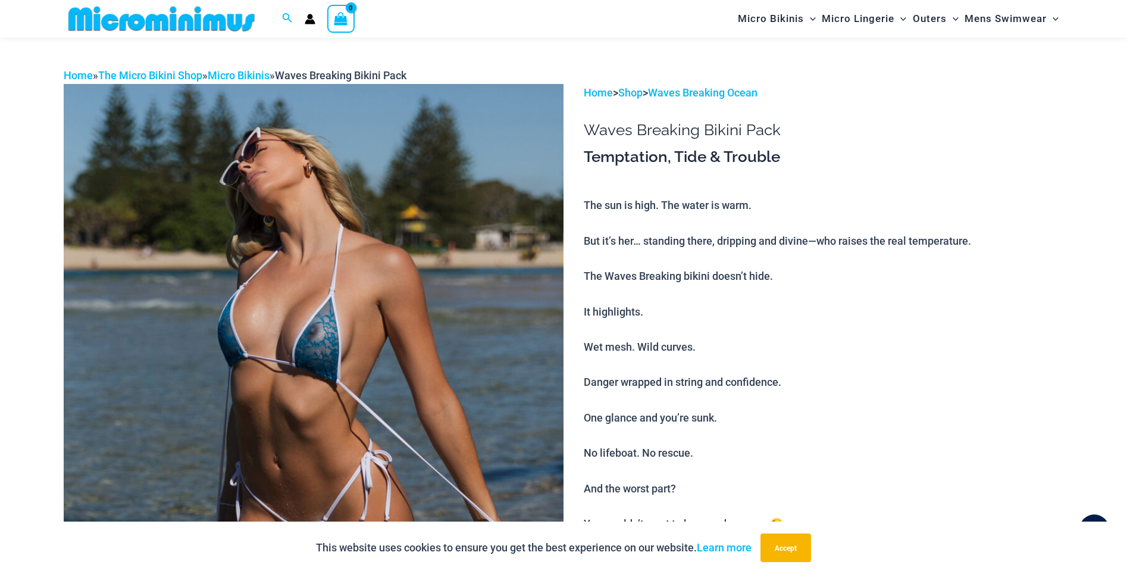
click at [317, 320] on img at bounding box center [314, 459] width 500 height 750
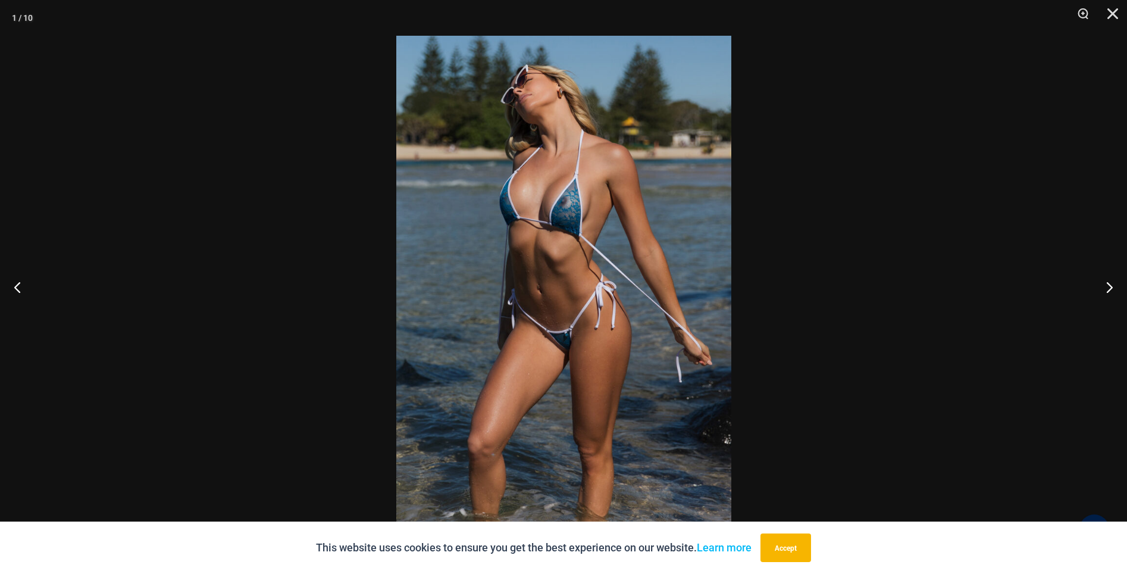
click at [243, 170] on div at bounding box center [563, 287] width 1127 height 574
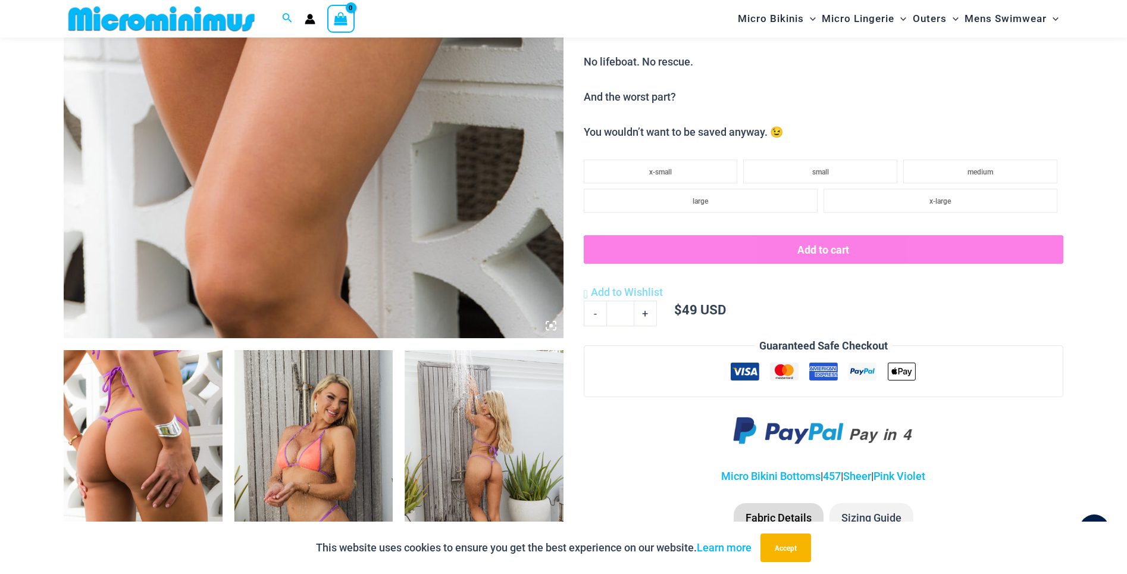
scroll to position [742, 0]
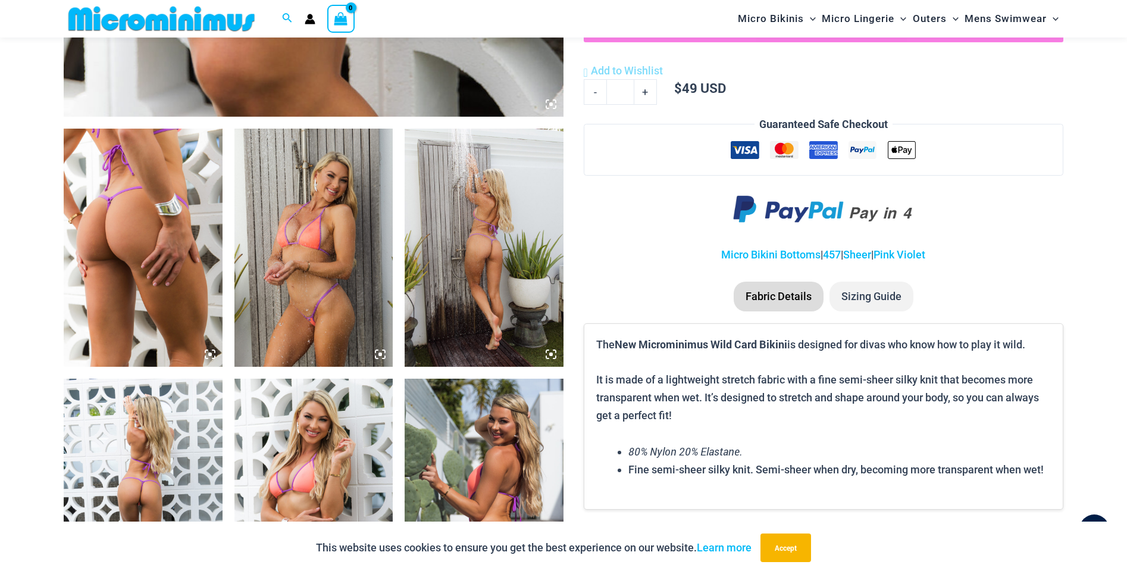
click at [322, 254] on img at bounding box center [314, 248] width 159 height 238
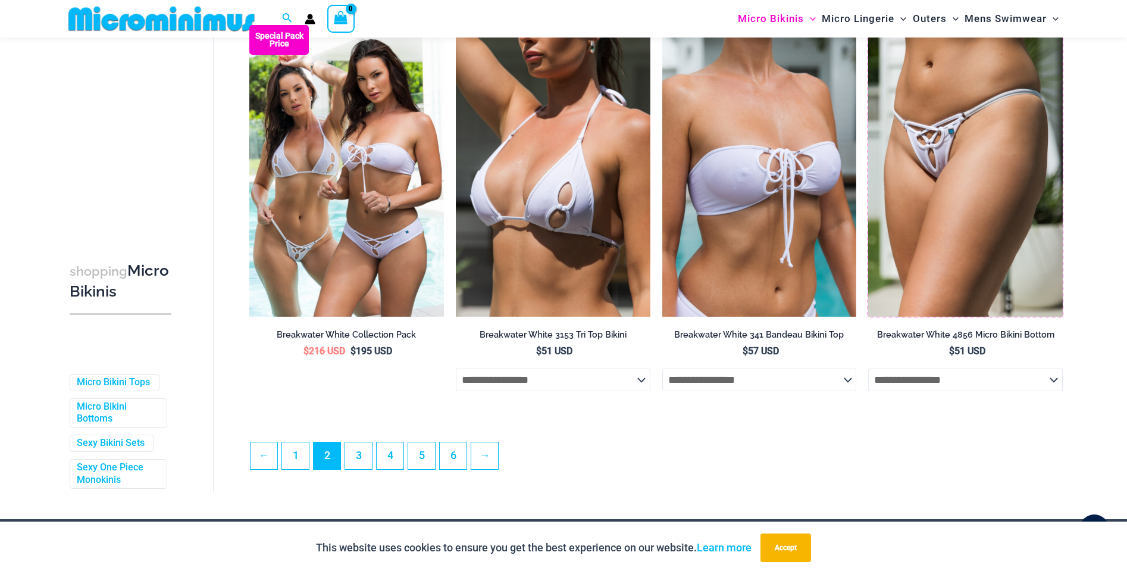
scroll to position [3207, 0]
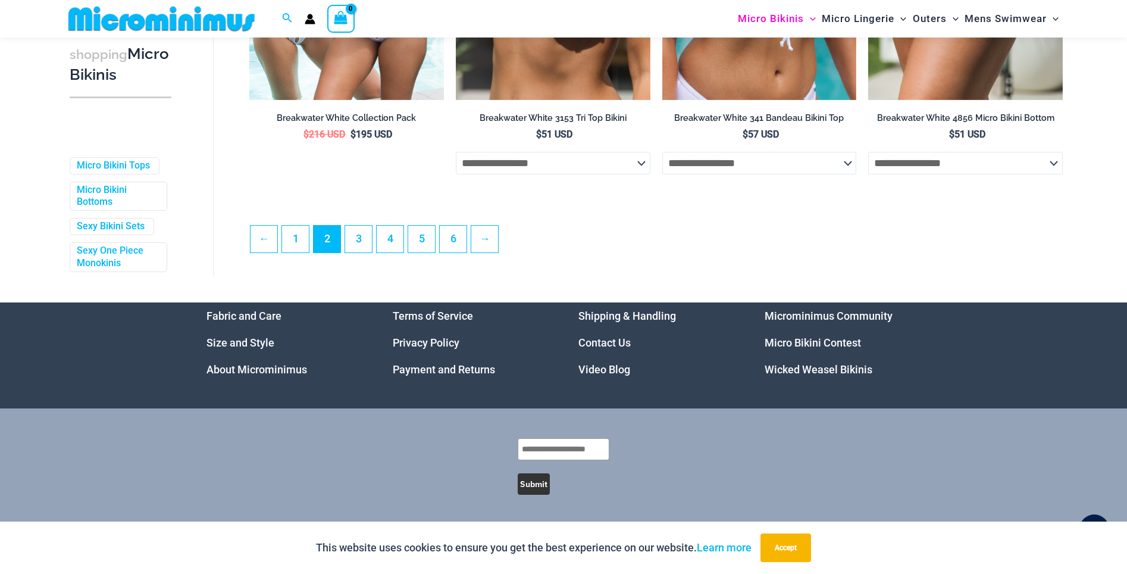
click at [343, 229] on ul "← 1 2 3 4 5 6 →" at bounding box center [656, 242] width 812 height 35
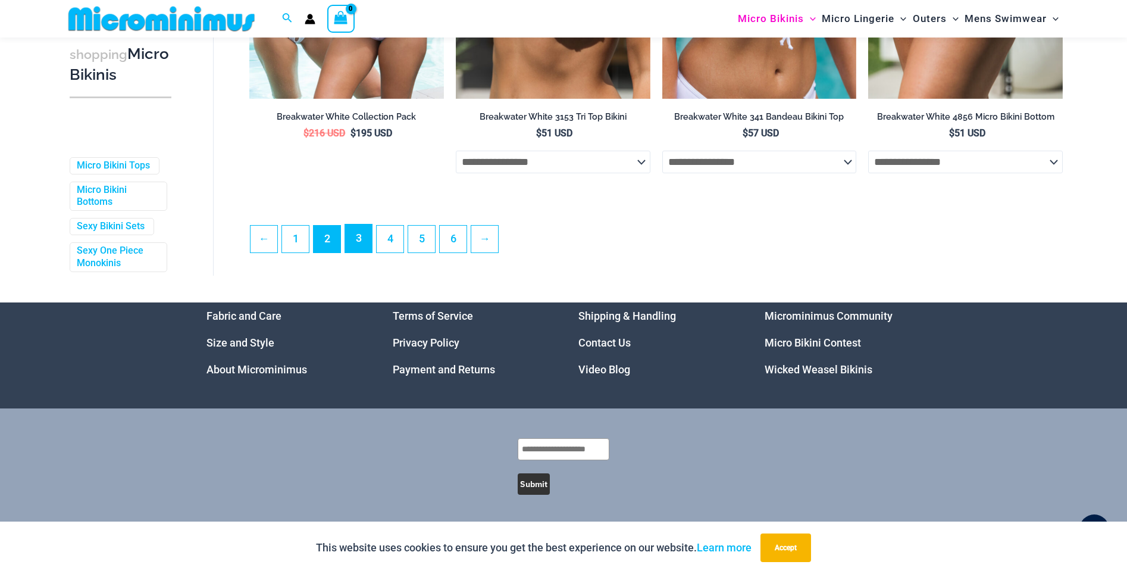
click at [352, 239] on link "3" at bounding box center [358, 238] width 27 height 28
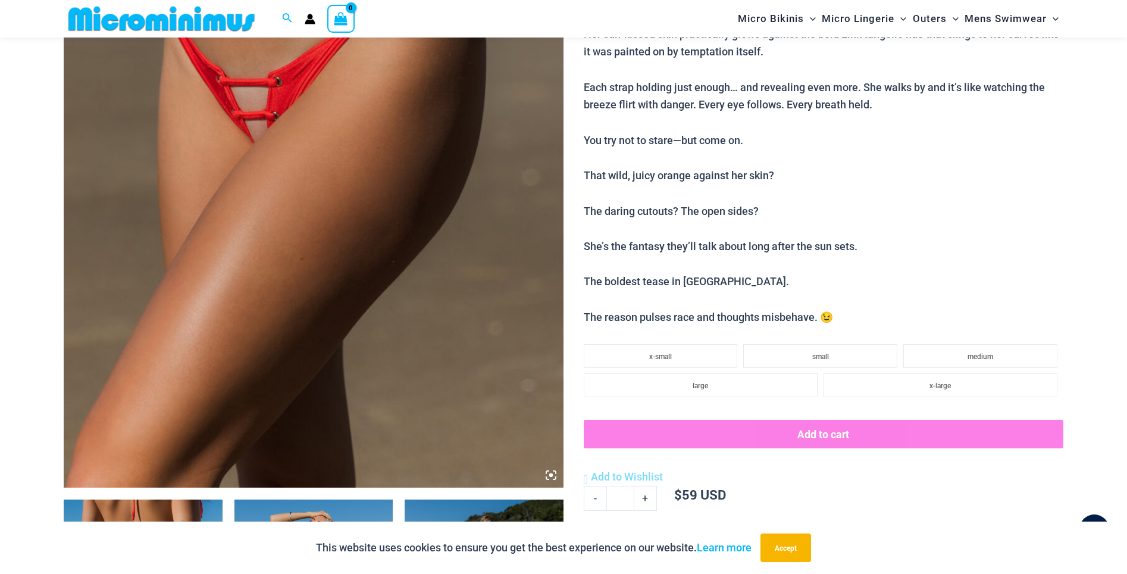
scroll to position [926, 0]
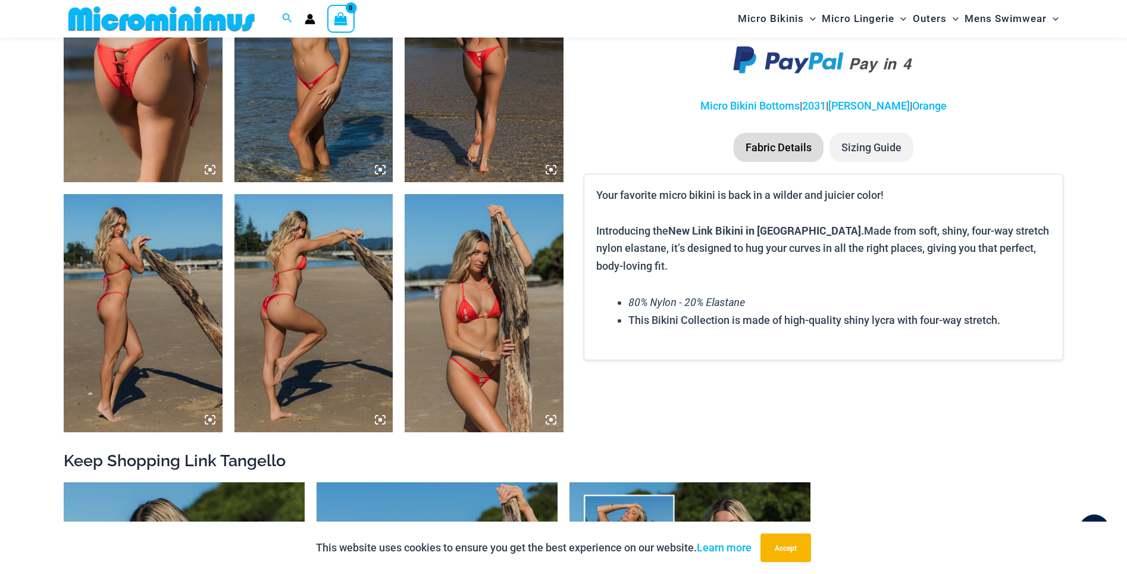
click at [471, 296] on img at bounding box center [484, 313] width 159 height 238
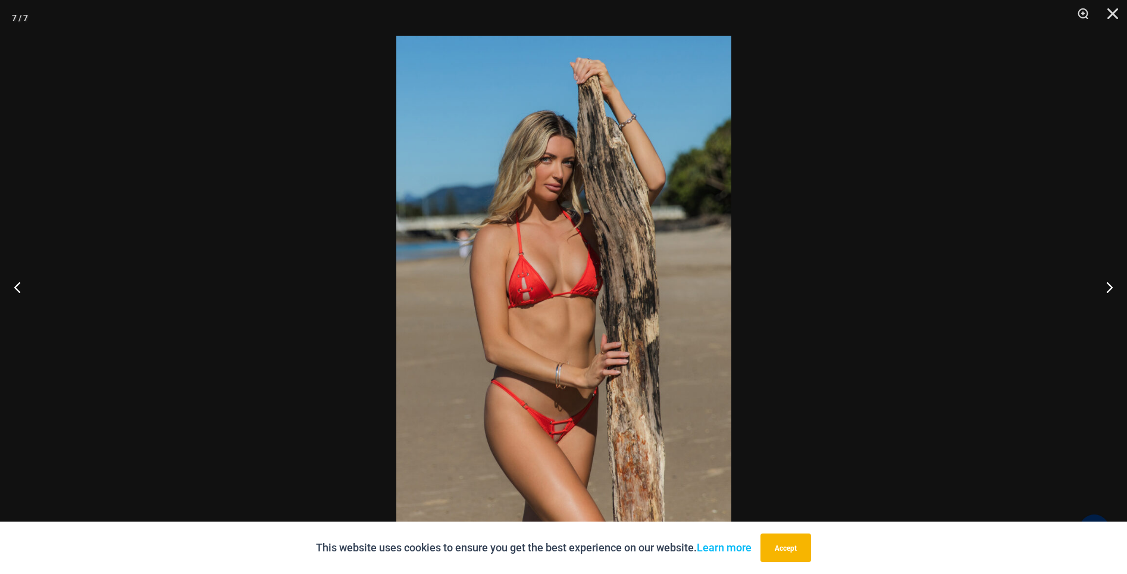
click at [289, 320] on div at bounding box center [563, 287] width 1127 height 574
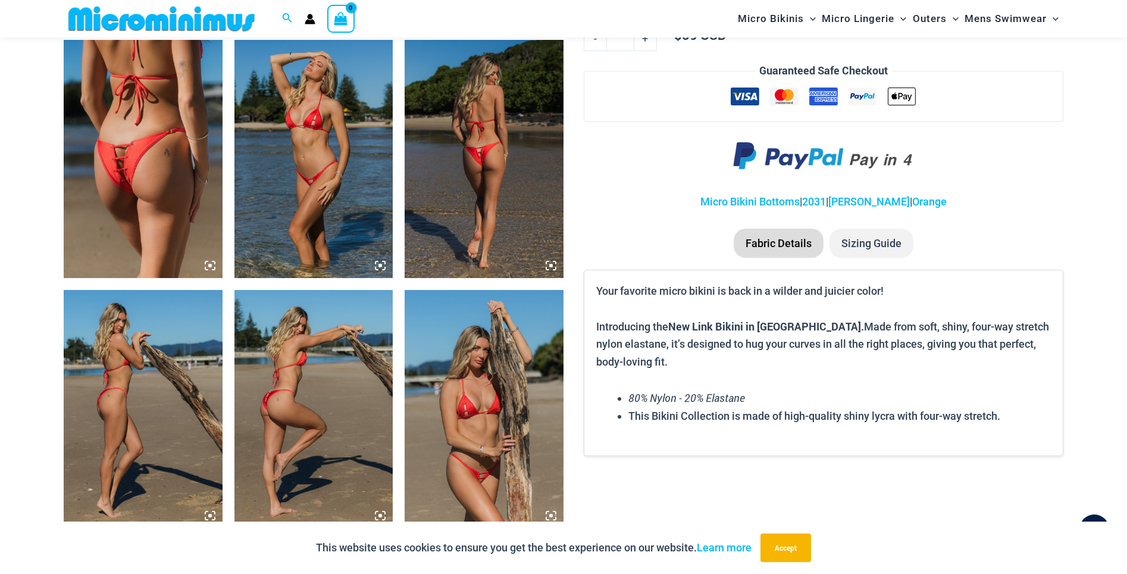
scroll to position [813, 0]
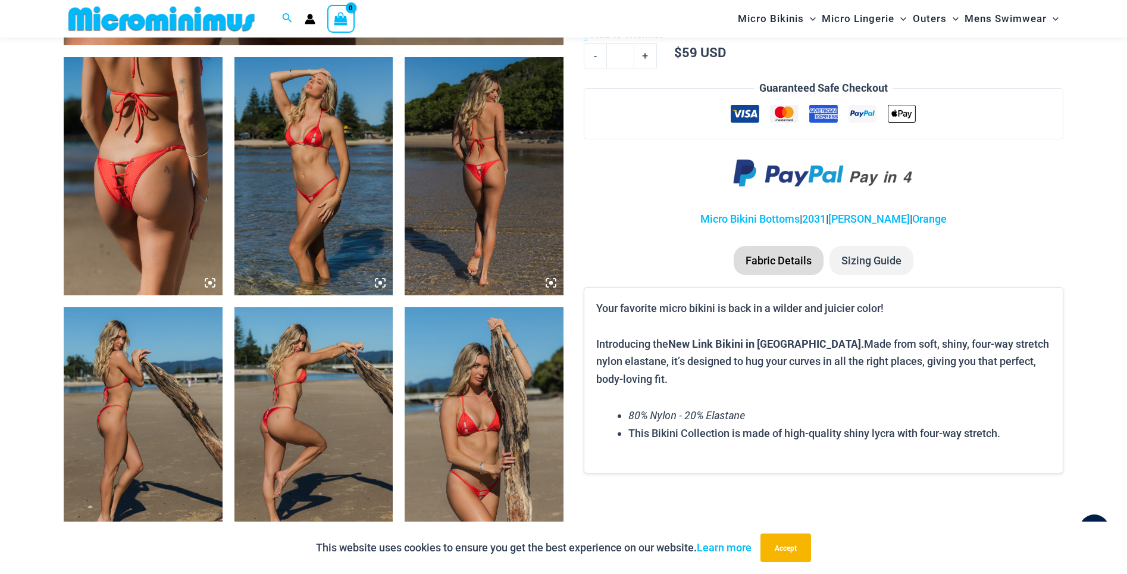
click at [292, 185] on img at bounding box center [314, 176] width 159 height 238
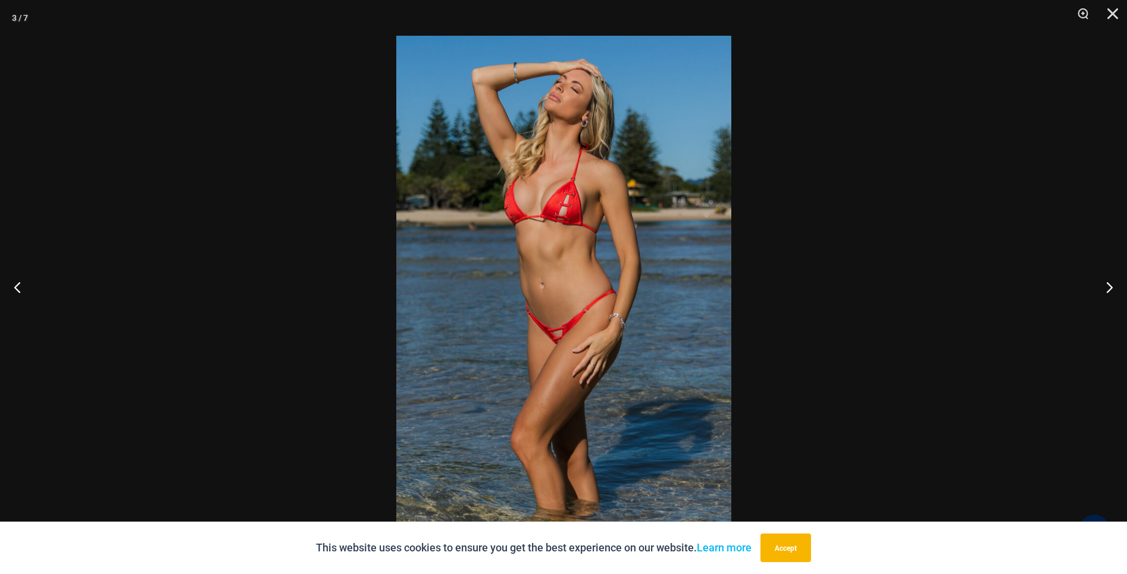
click at [554, 229] on img at bounding box center [563, 287] width 335 height 502
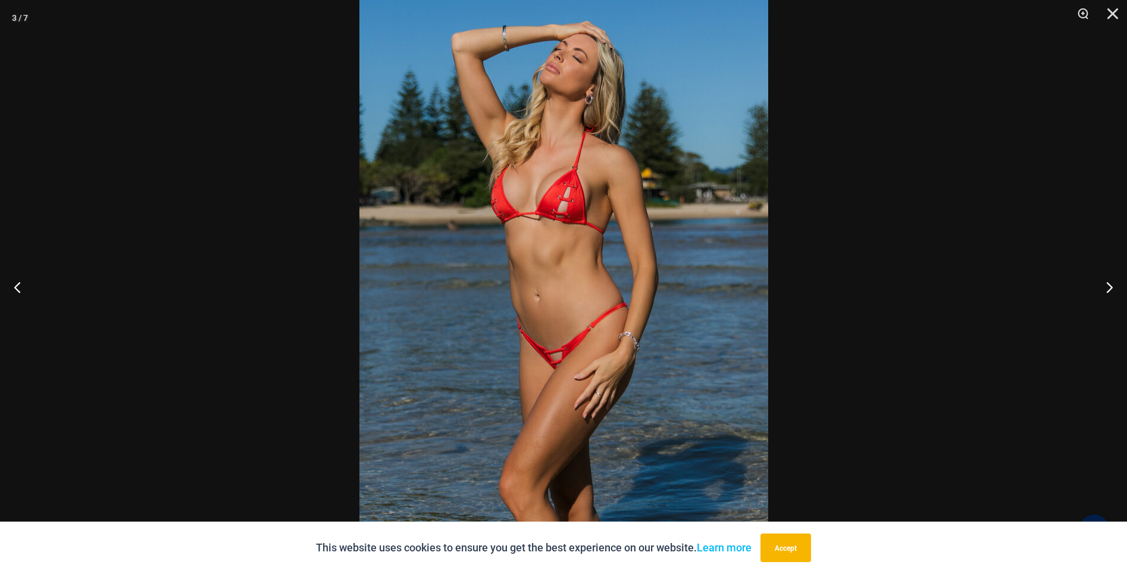
click at [146, 61] on div at bounding box center [563, 287] width 1127 height 574
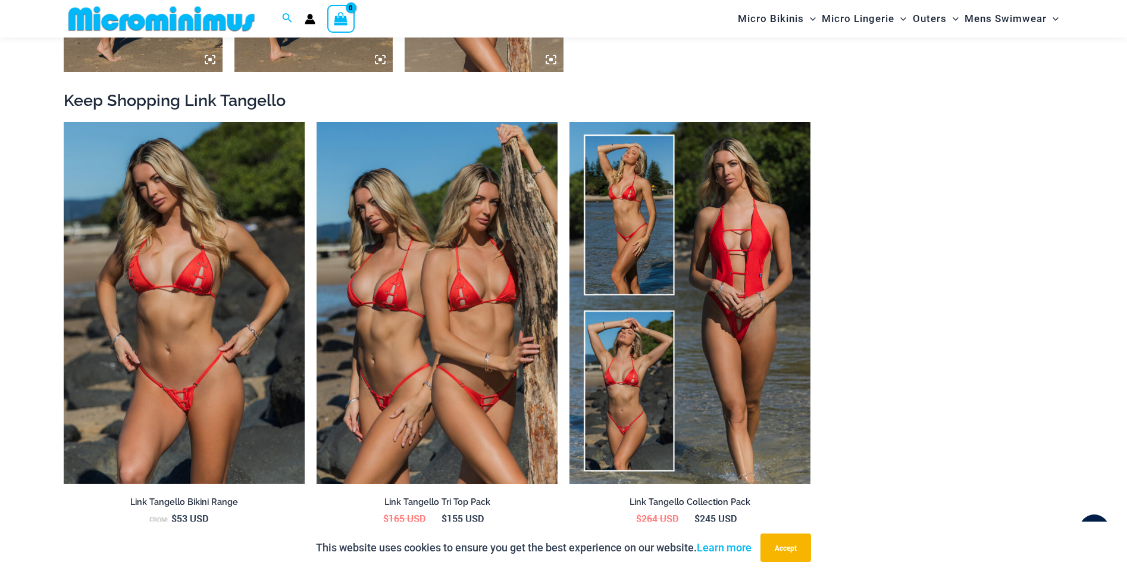
scroll to position [1415, 0]
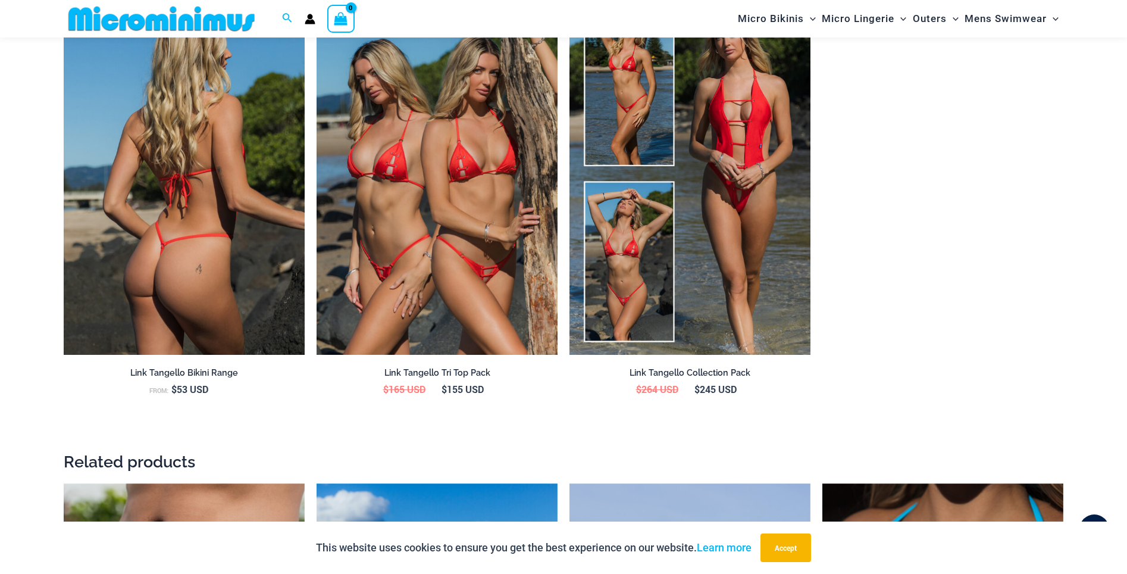
click at [281, 233] on img at bounding box center [184, 174] width 241 height 362
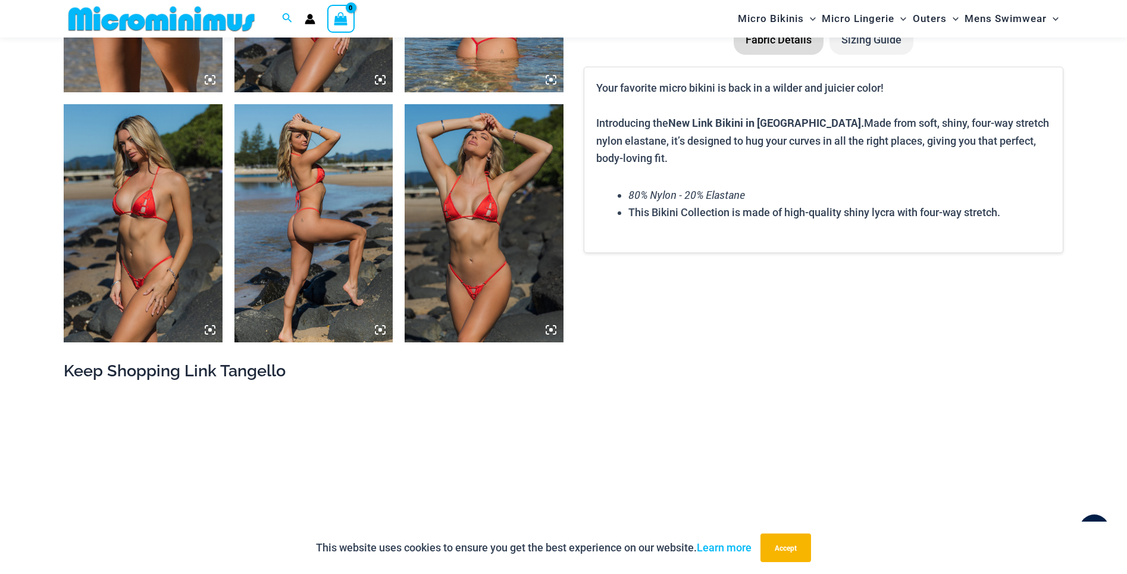
scroll to position [1454, 0]
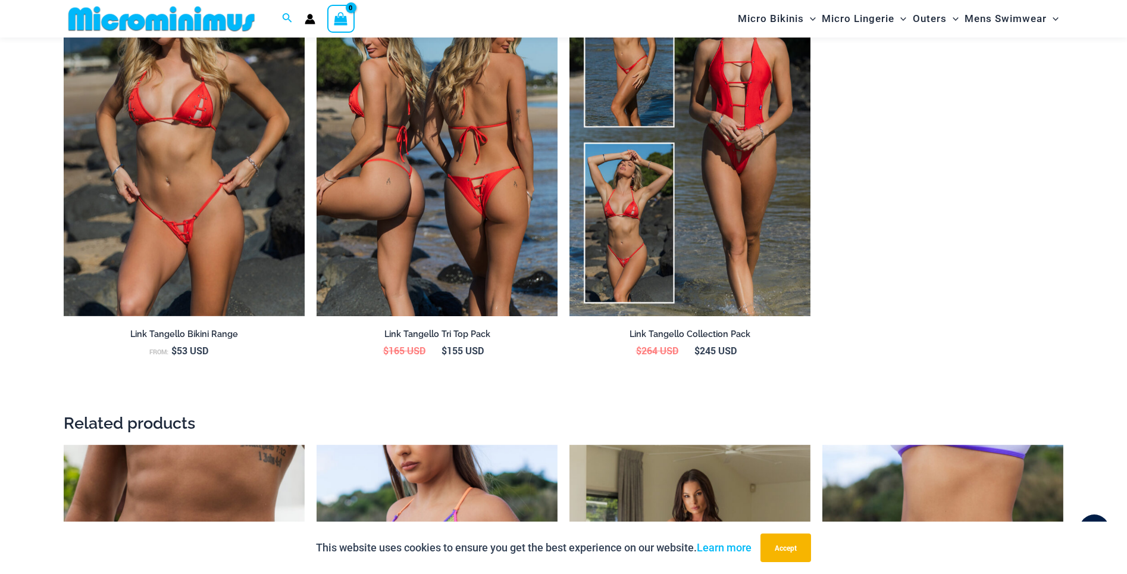
click at [381, 213] on img at bounding box center [437, 135] width 241 height 362
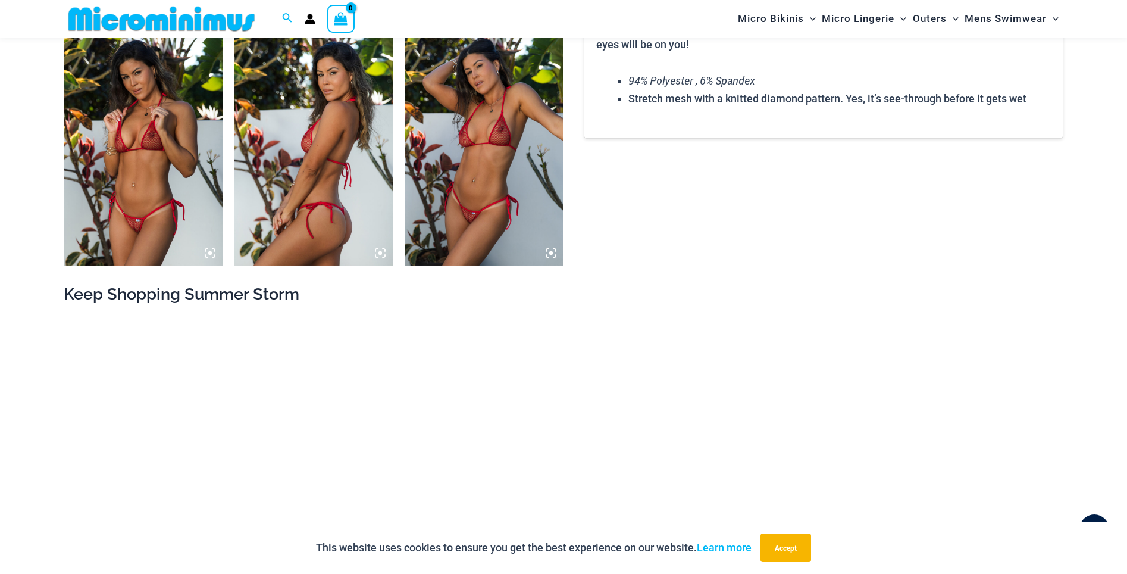
scroll to position [1819, 0]
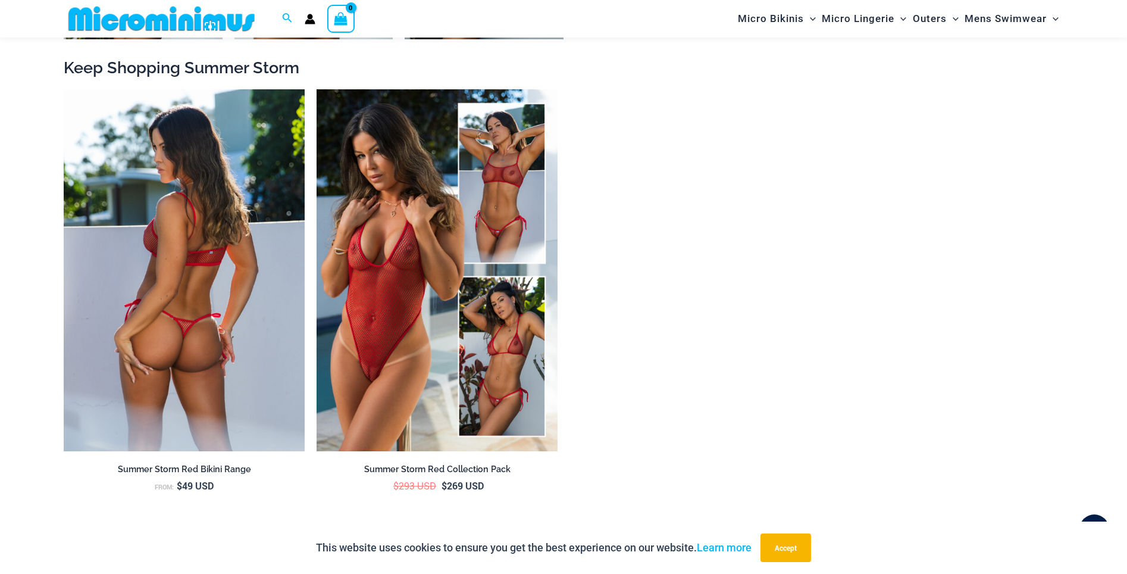
click at [201, 301] on img at bounding box center [184, 270] width 241 height 362
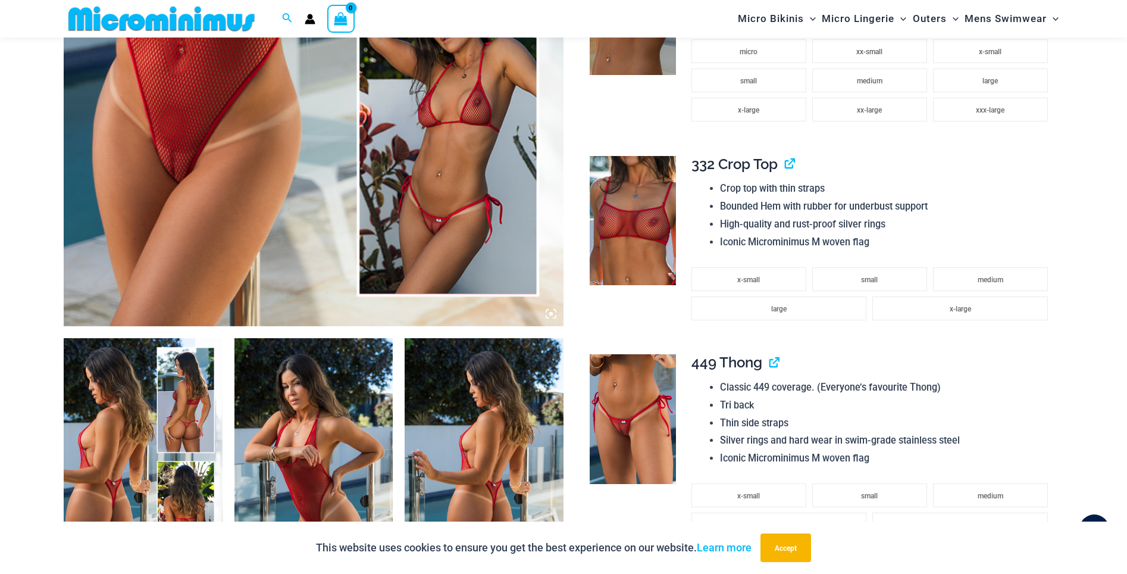
scroll to position [714, 0]
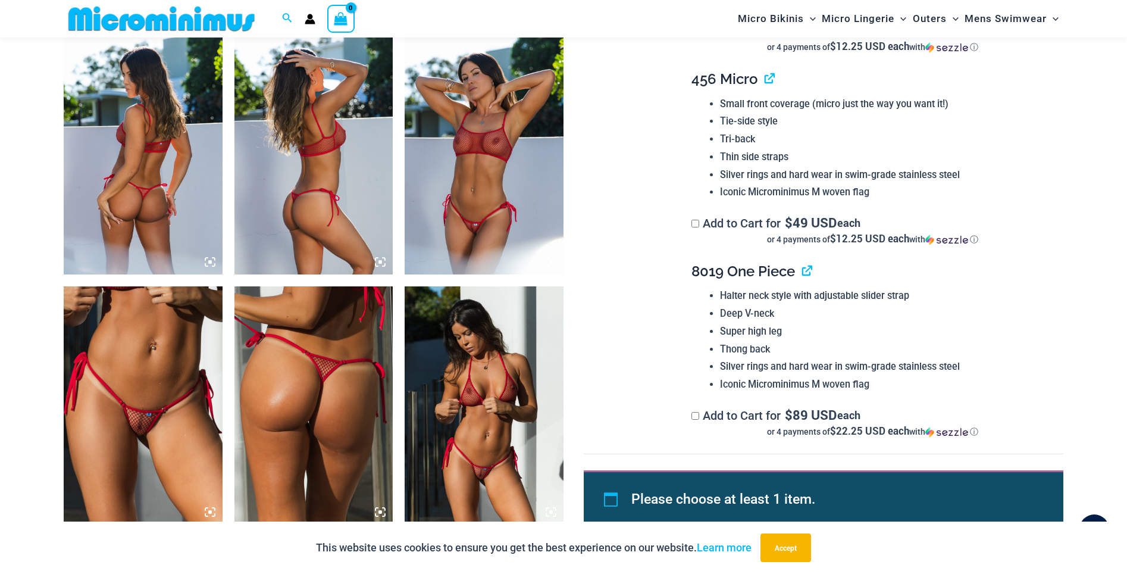
scroll to position [767, 0]
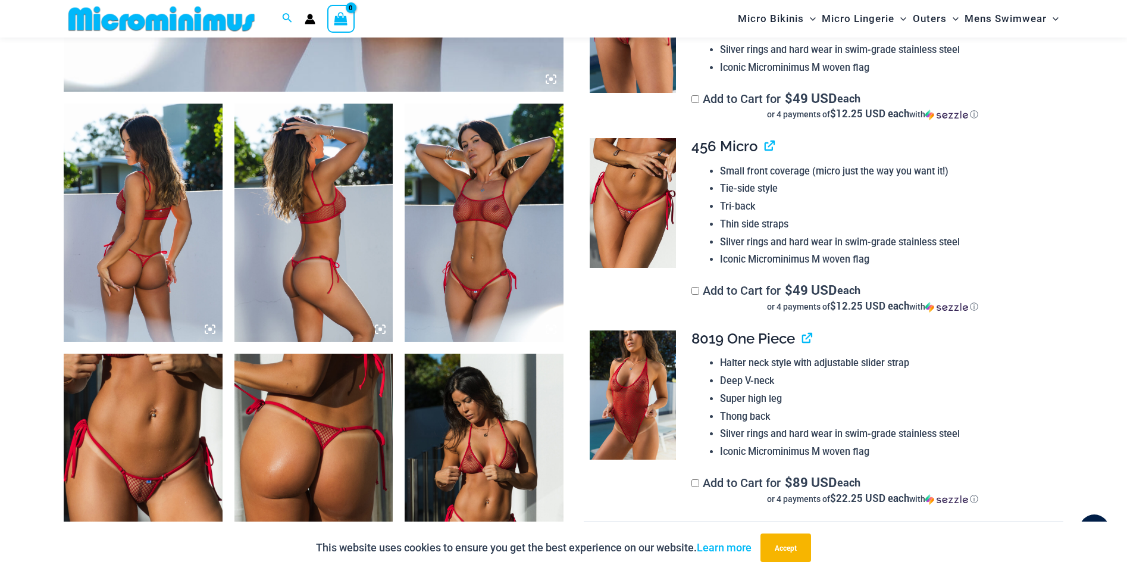
click at [632, 220] on img at bounding box center [633, 203] width 86 height 130
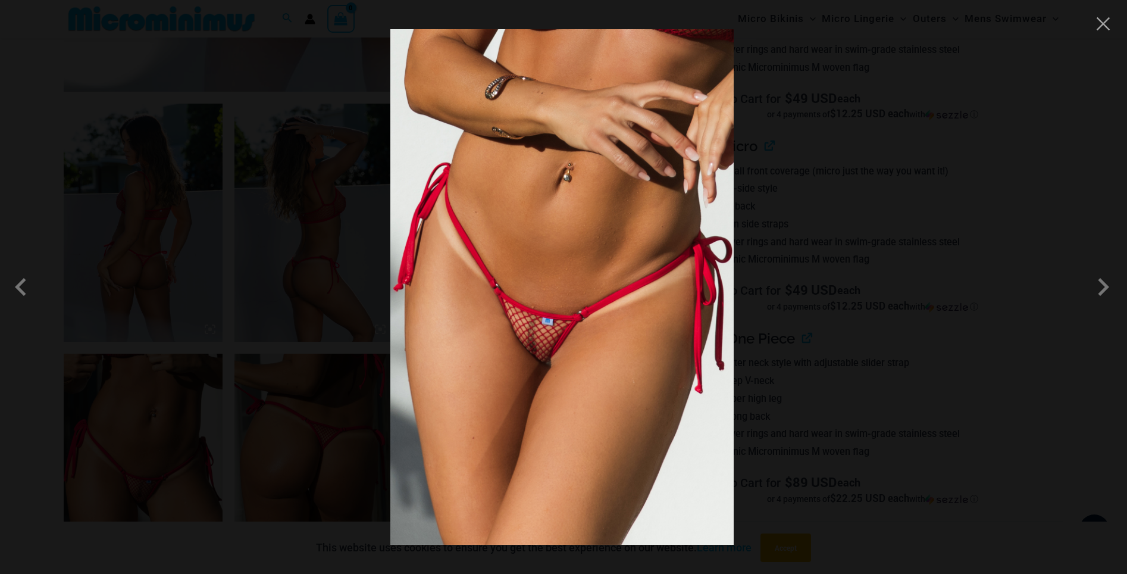
click at [266, 101] on div at bounding box center [563, 287] width 1127 height 574
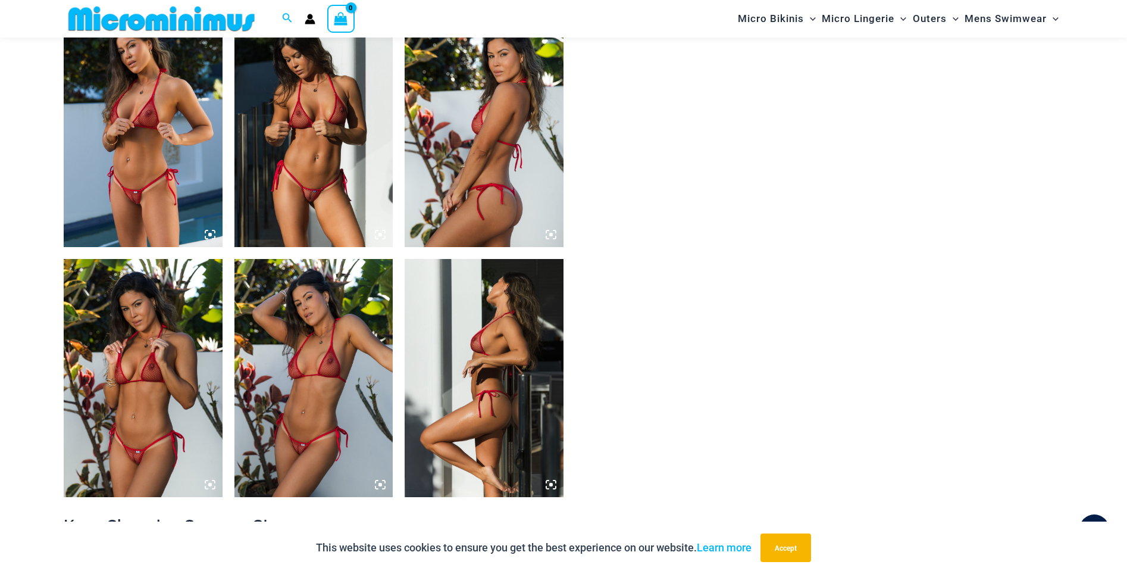
scroll to position [1433, 0]
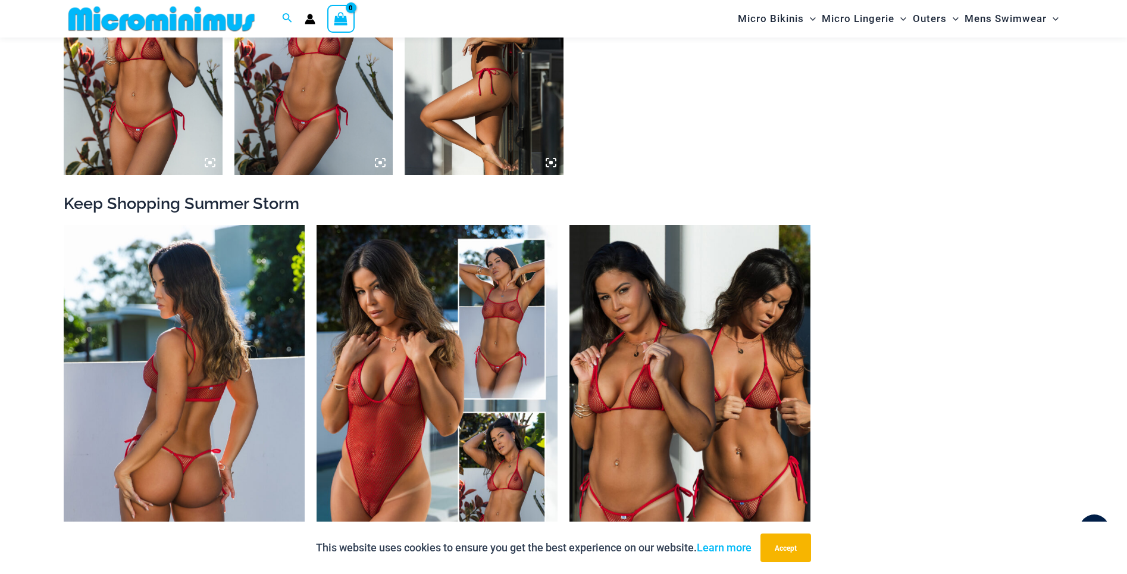
click at [184, 346] on img at bounding box center [184, 406] width 241 height 362
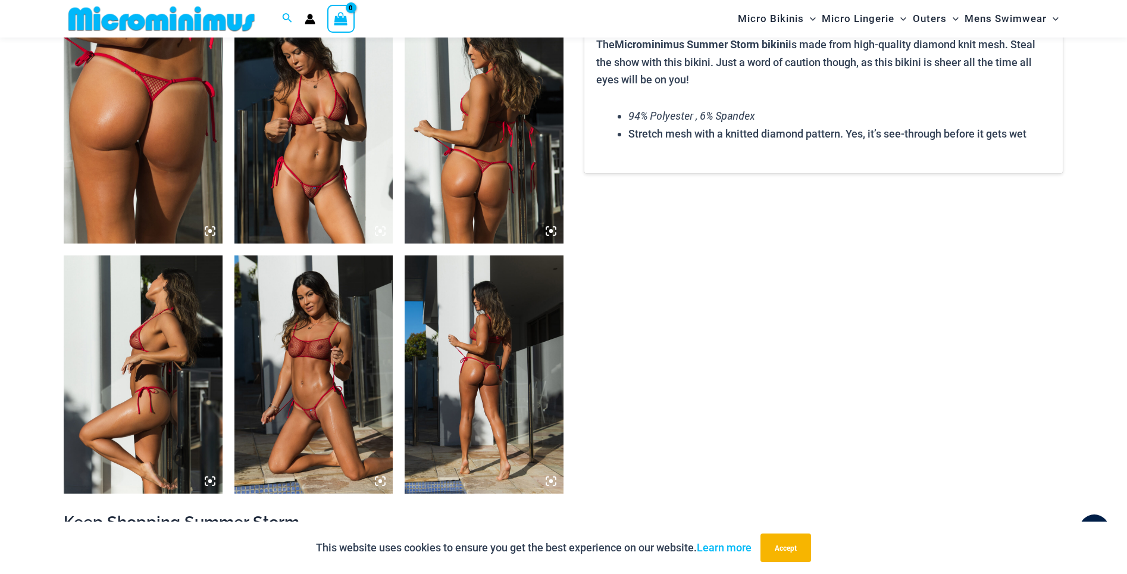
scroll to position [868, 0]
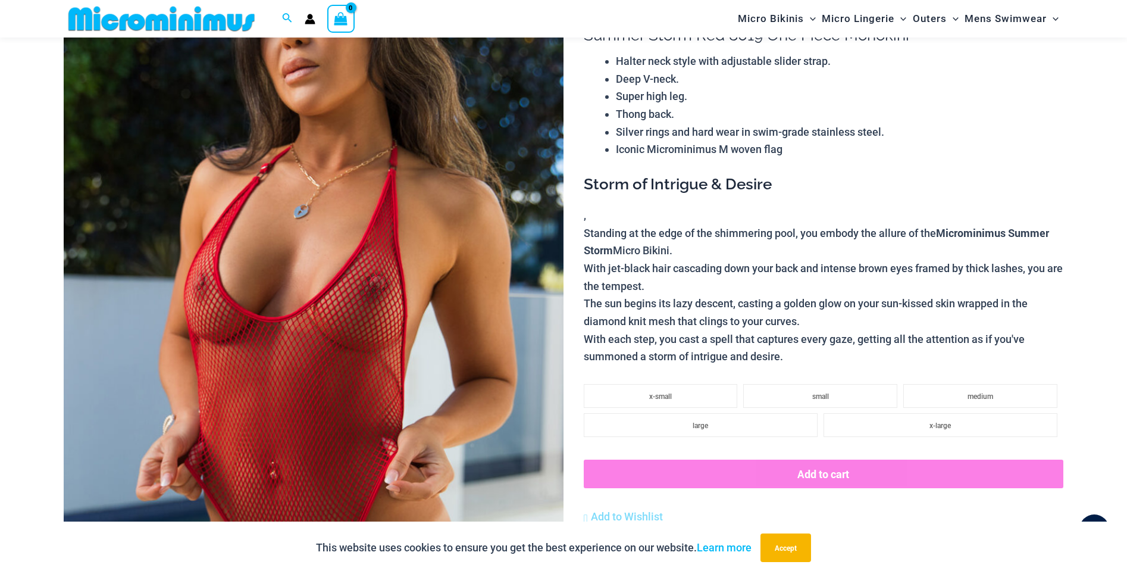
scroll to position [116, 0]
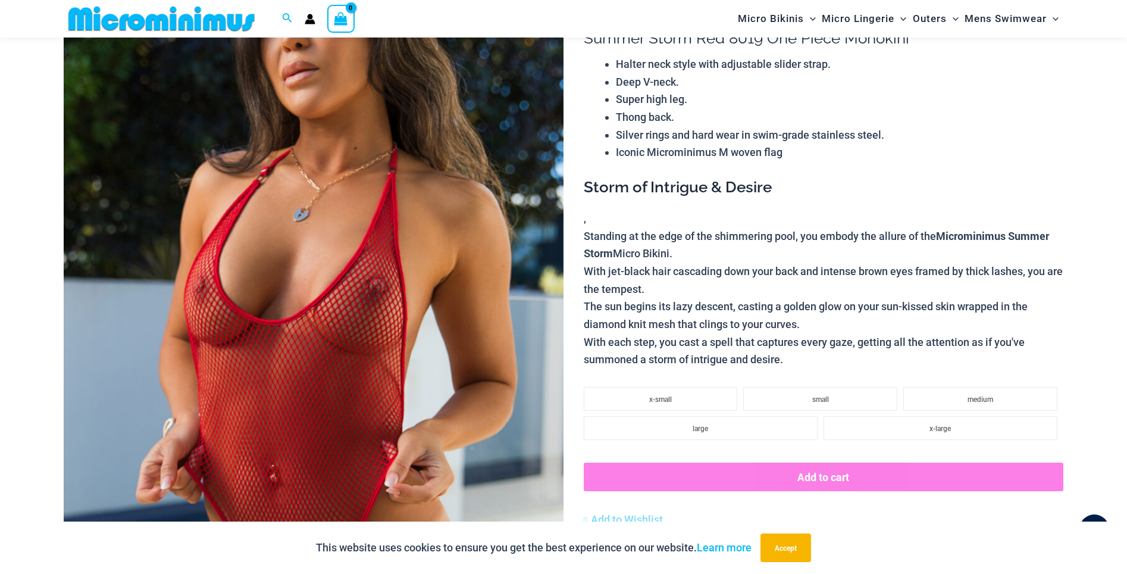
click at [359, 424] on img at bounding box center [314, 367] width 500 height 750
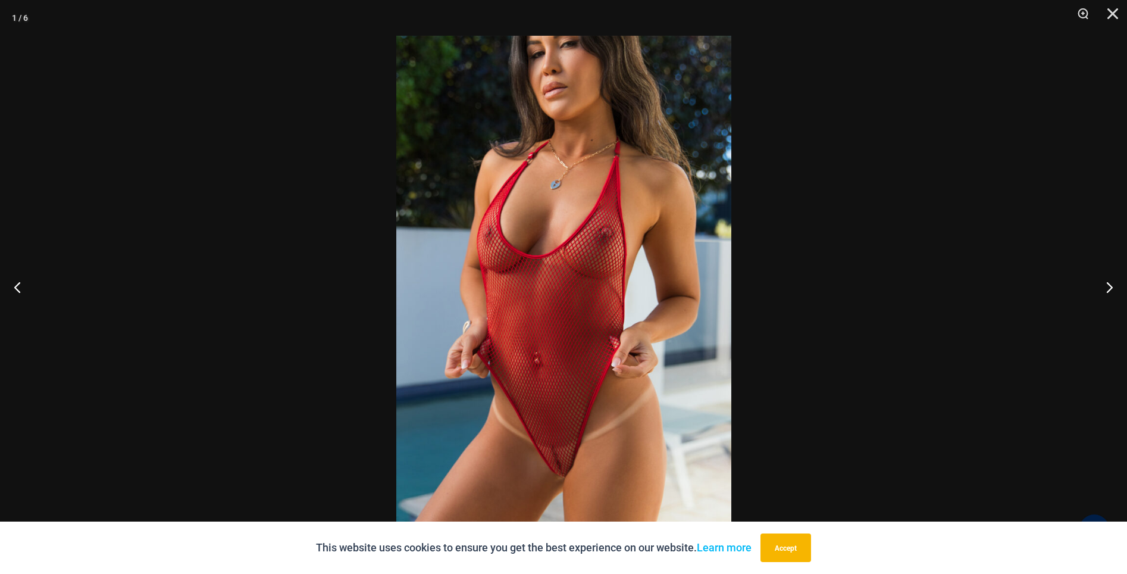
click at [568, 314] on img at bounding box center [563, 287] width 335 height 502
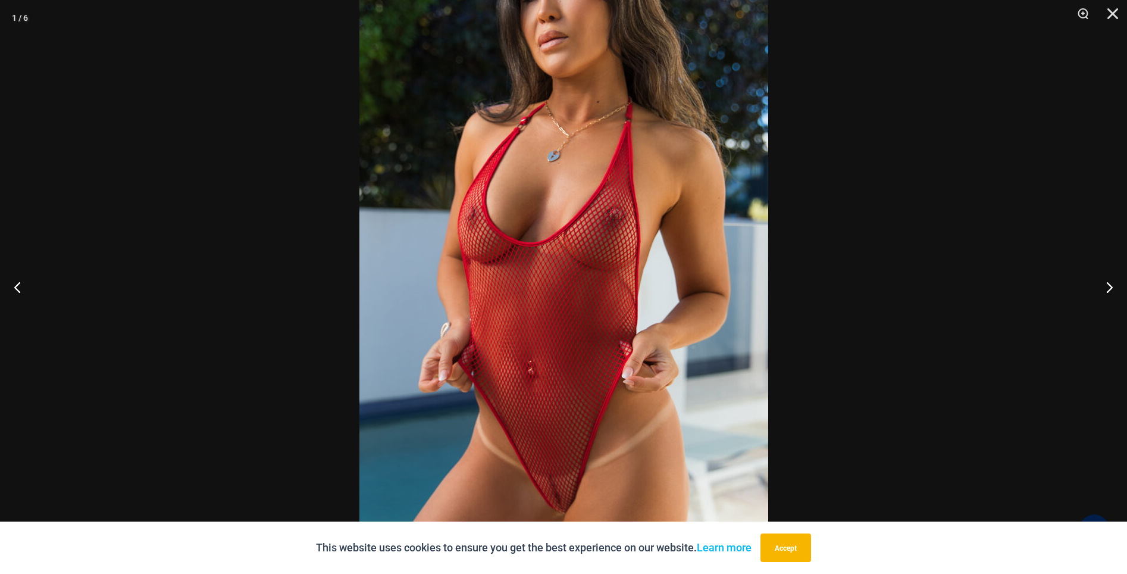
click at [405, 306] on img at bounding box center [564, 280] width 409 height 613
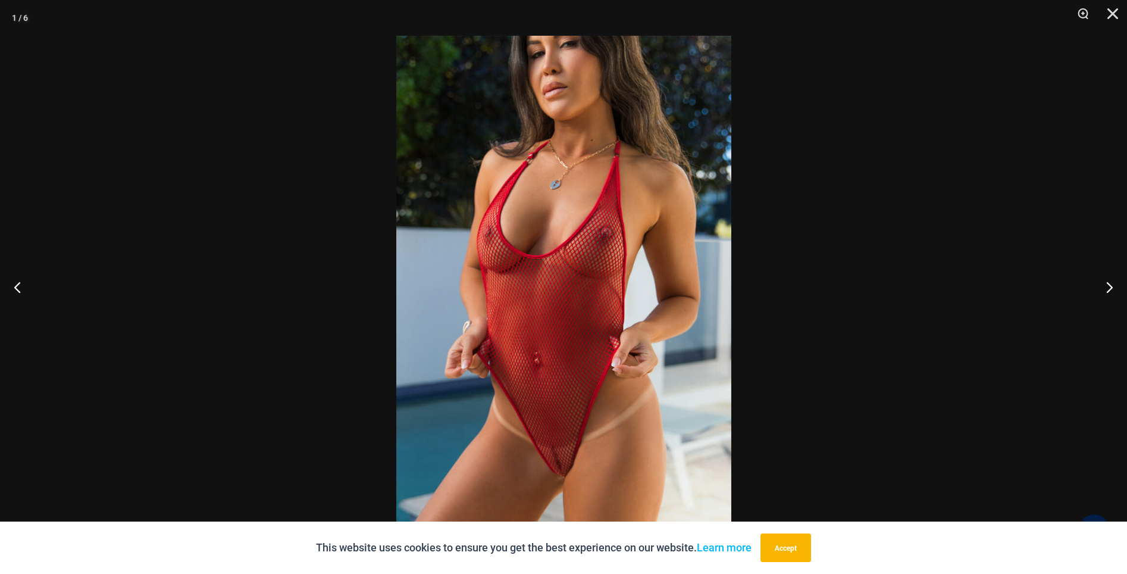
click at [198, 320] on div at bounding box center [563, 287] width 1127 height 574
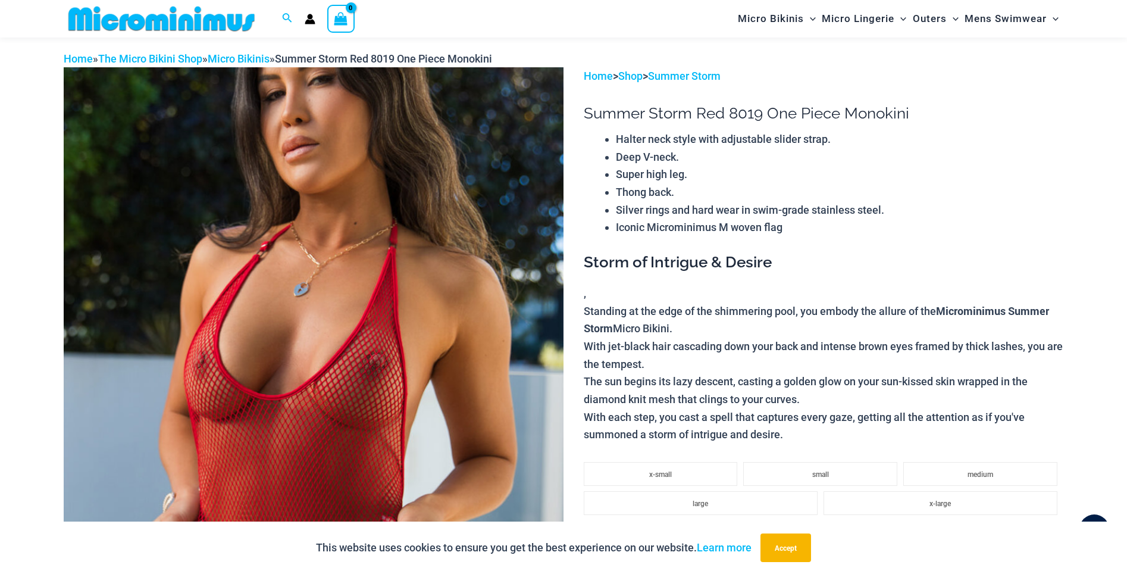
scroll to position [43, 0]
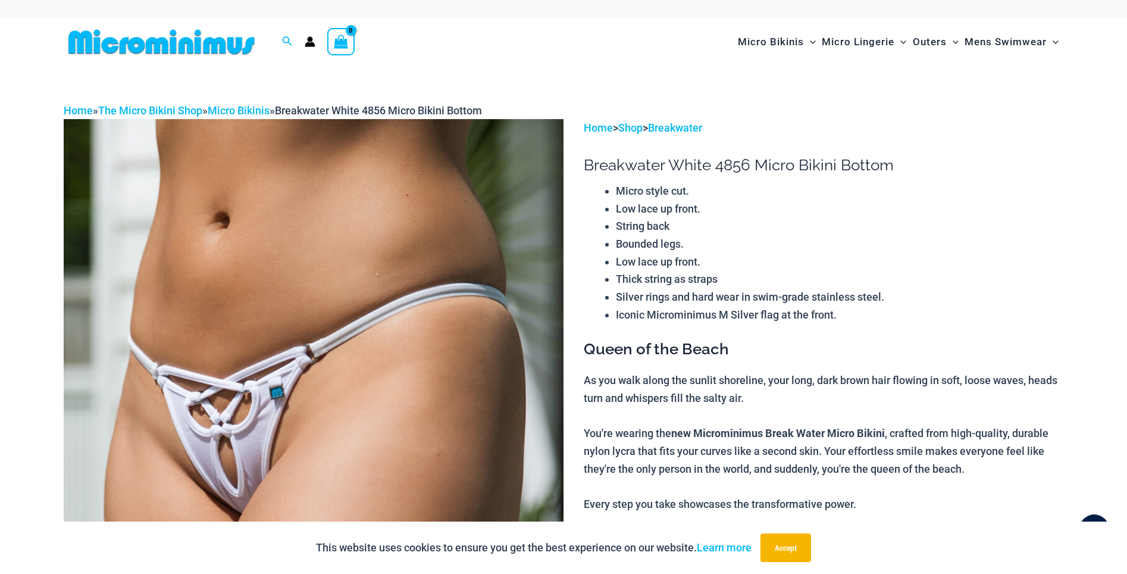
click at [132, 51] on img at bounding box center [162, 42] width 196 height 27
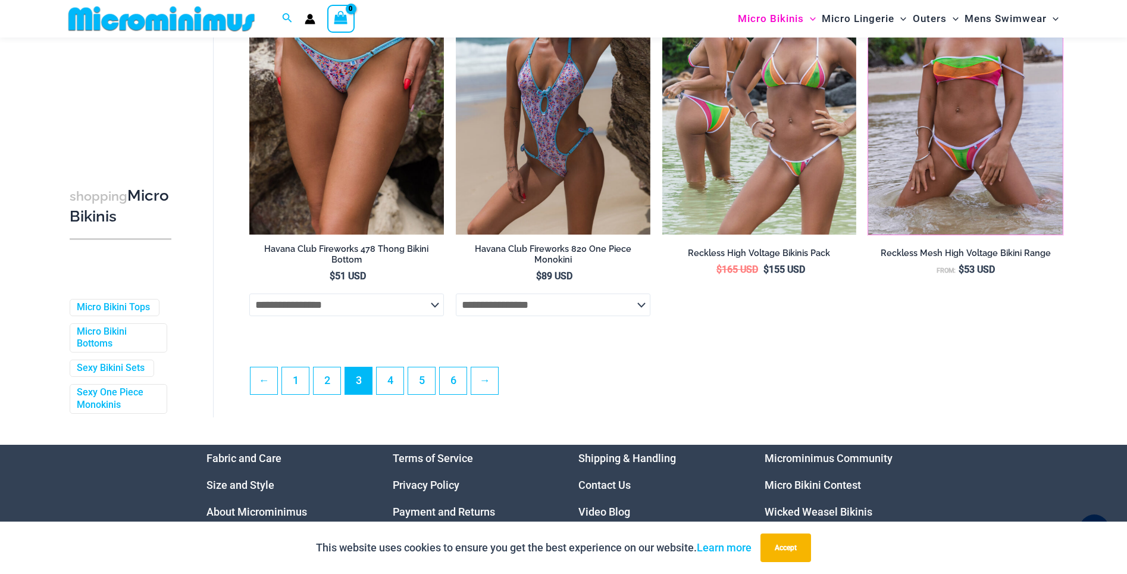
scroll to position [3193, 0]
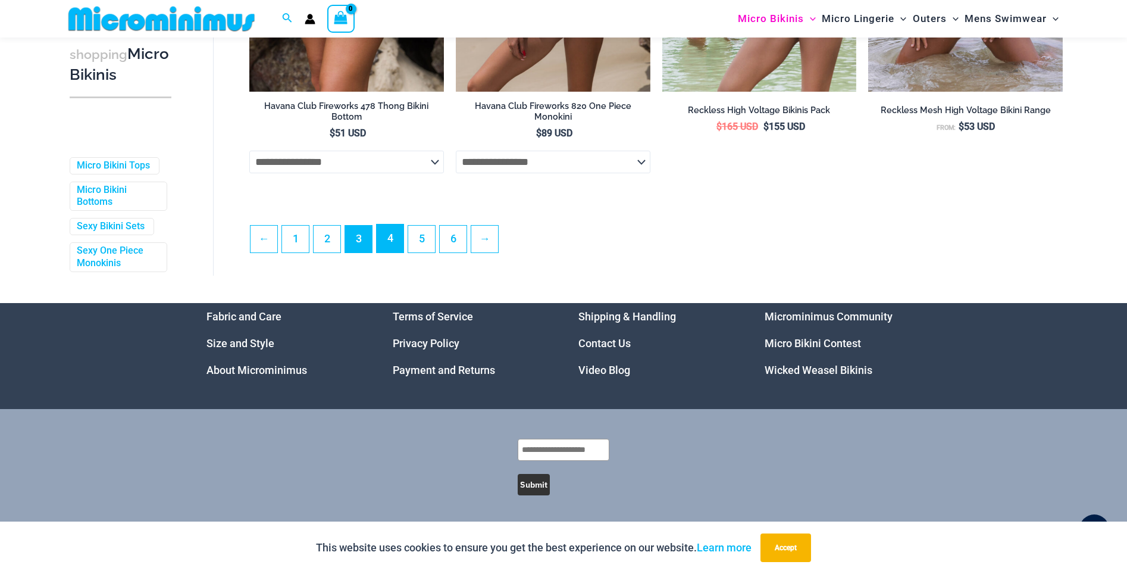
click at [390, 242] on link "4" at bounding box center [390, 238] width 27 height 28
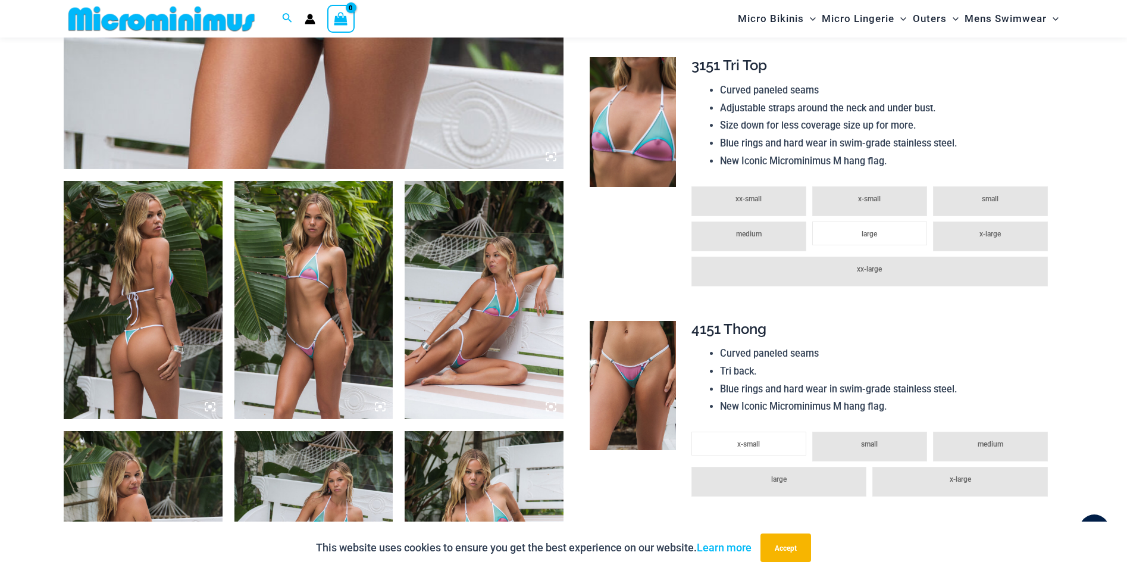
scroll to position [705, 0]
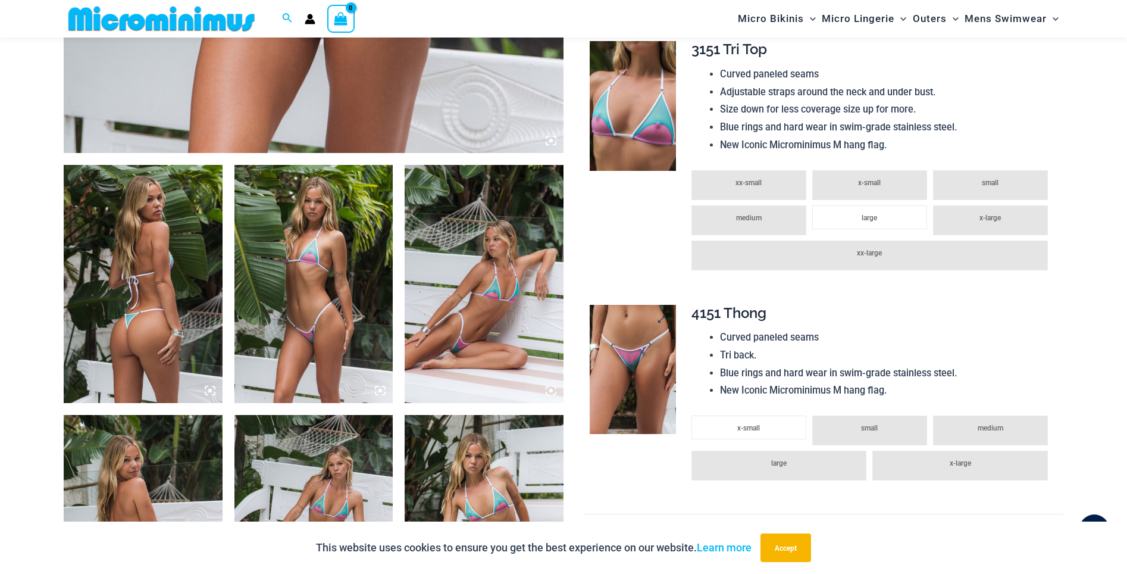
click at [649, 375] on img at bounding box center [633, 370] width 86 height 130
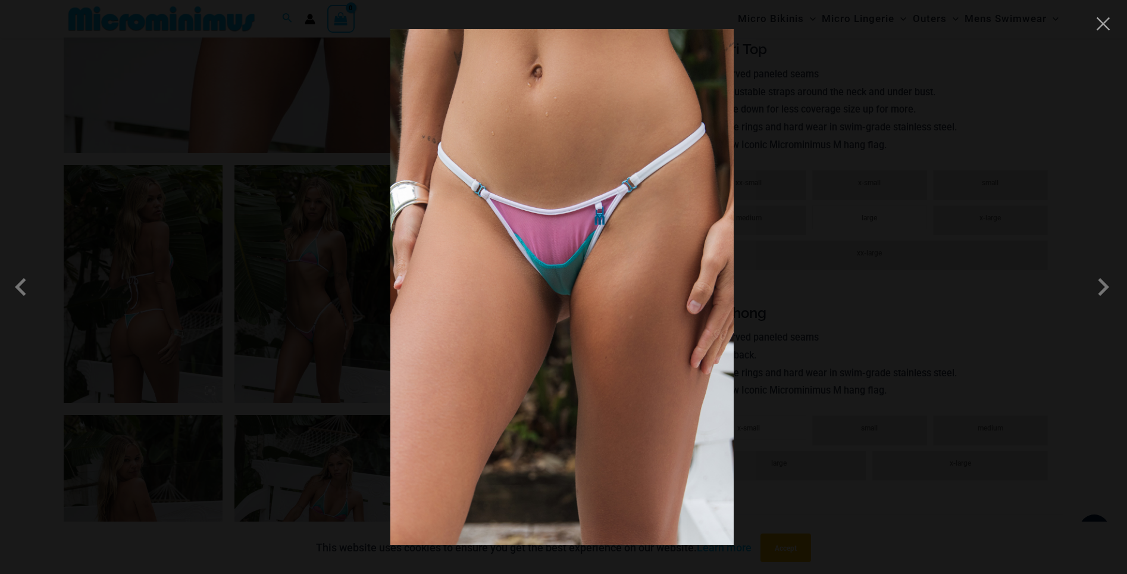
click at [339, 241] on div at bounding box center [563, 287] width 1127 height 574
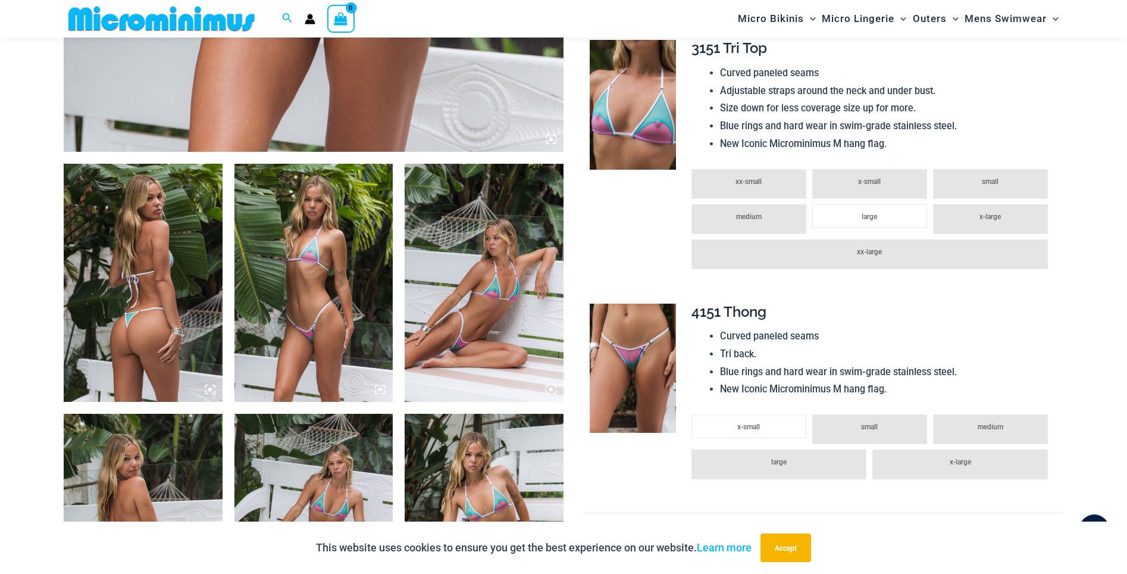
scroll to position [935, 0]
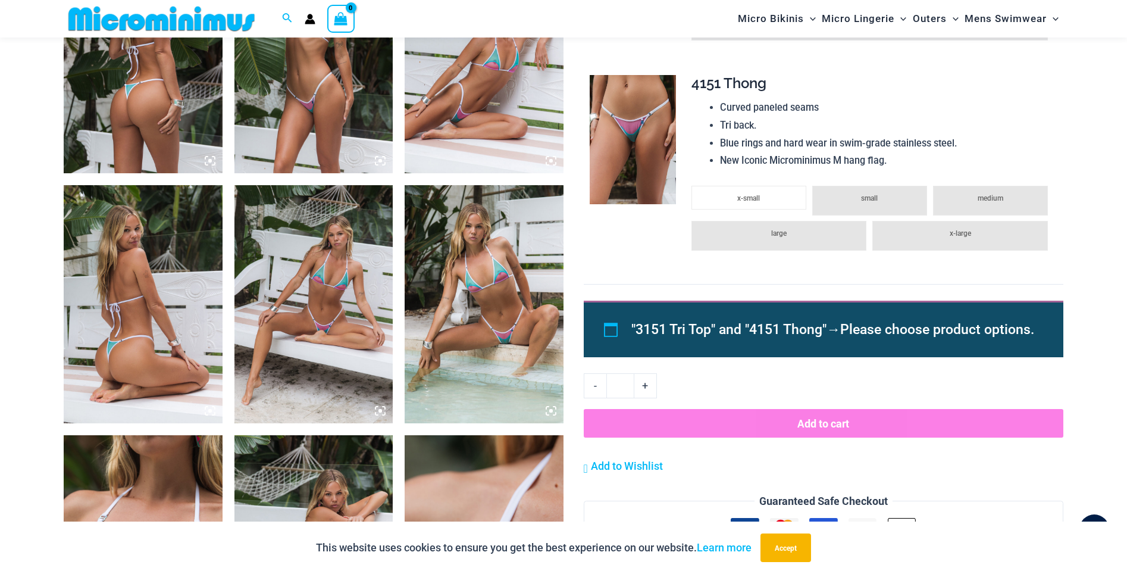
click at [559, 332] on img at bounding box center [484, 304] width 159 height 238
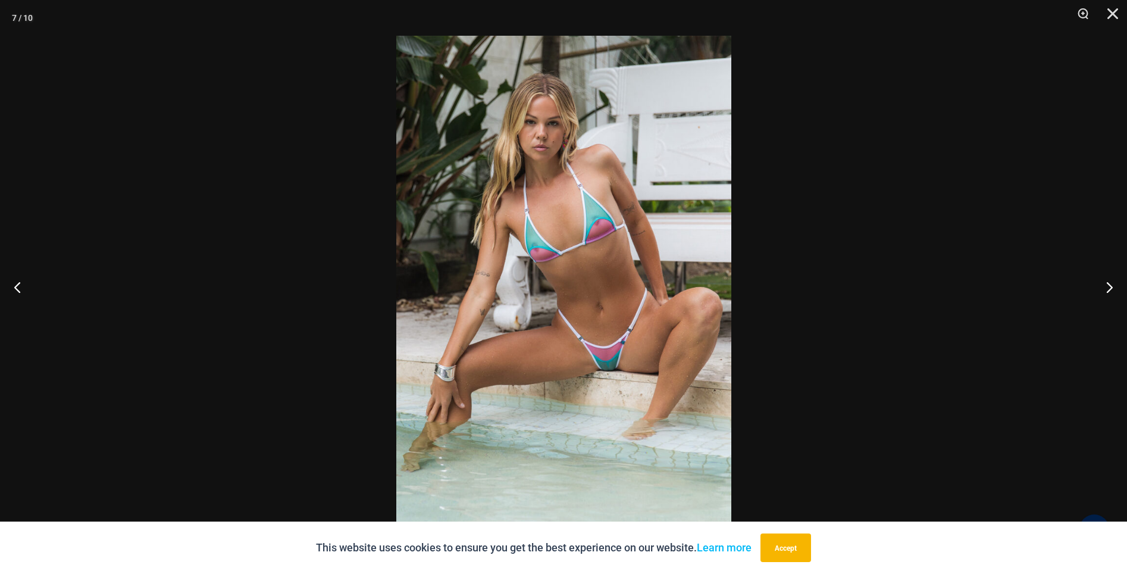
click at [294, 329] on div at bounding box center [563, 287] width 1127 height 574
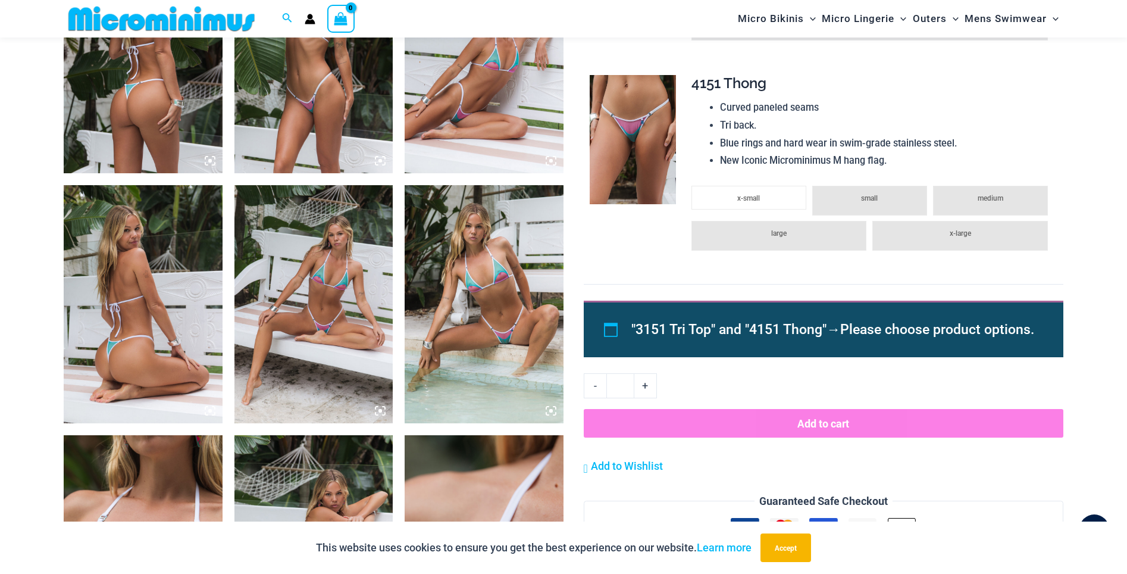
scroll to position [1268, 0]
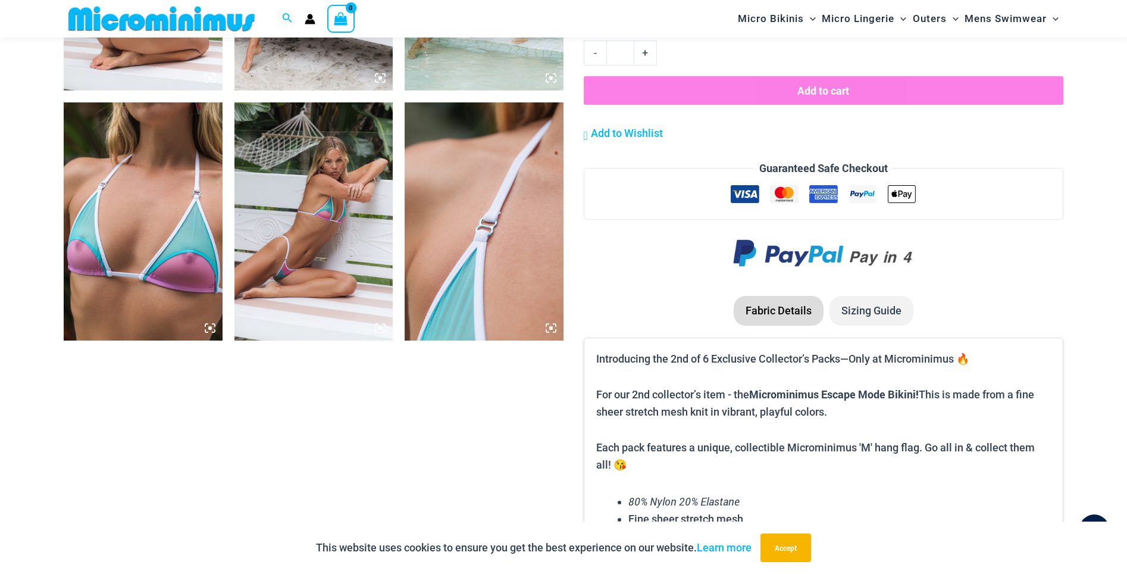
click at [148, 279] on img at bounding box center [143, 221] width 159 height 238
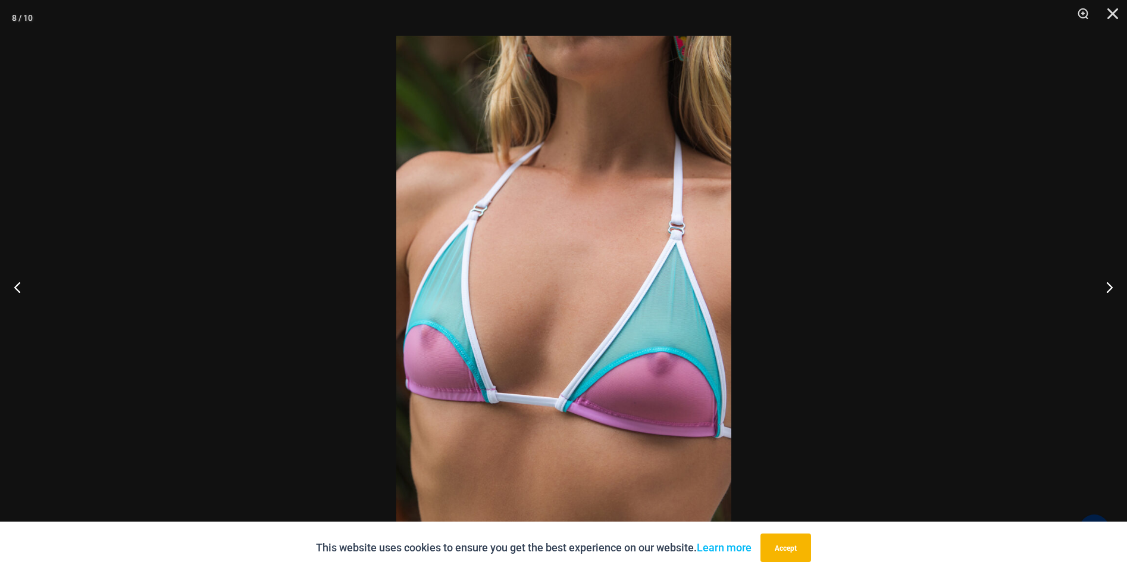
click at [74, 19] on div at bounding box center [563, 287] width 1127 height 574
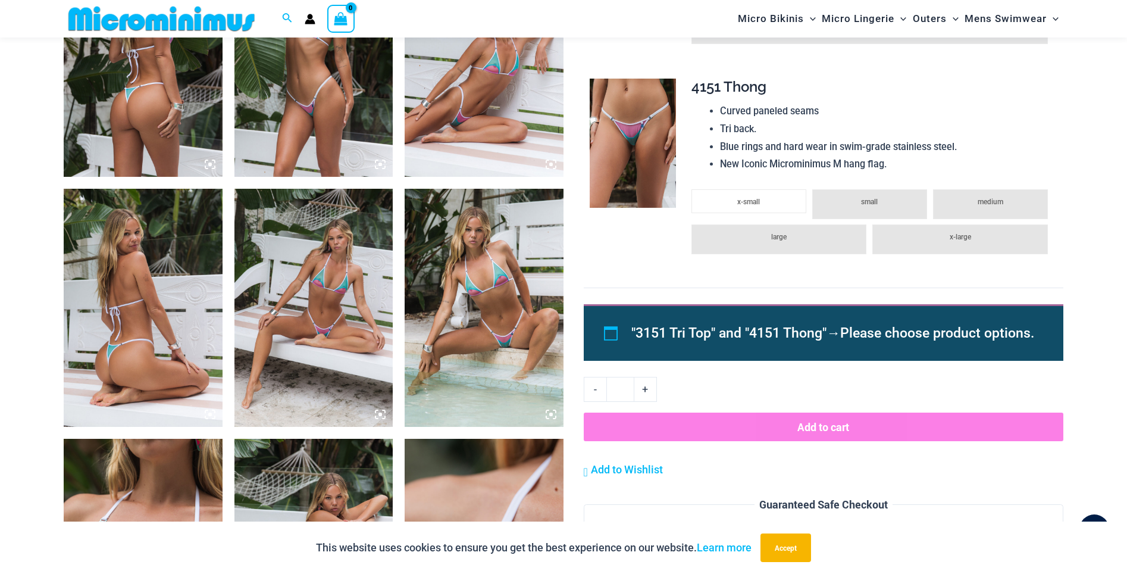
scroll to position [927, 0]
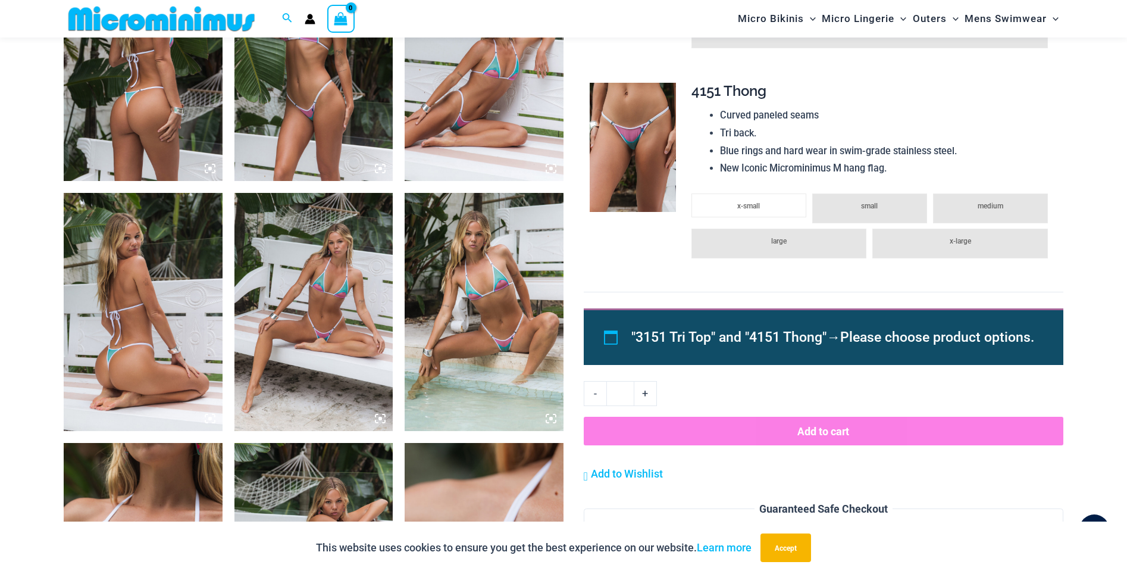
click at [326, 296] on img at bounding box center [314, 312] width 159 height 238
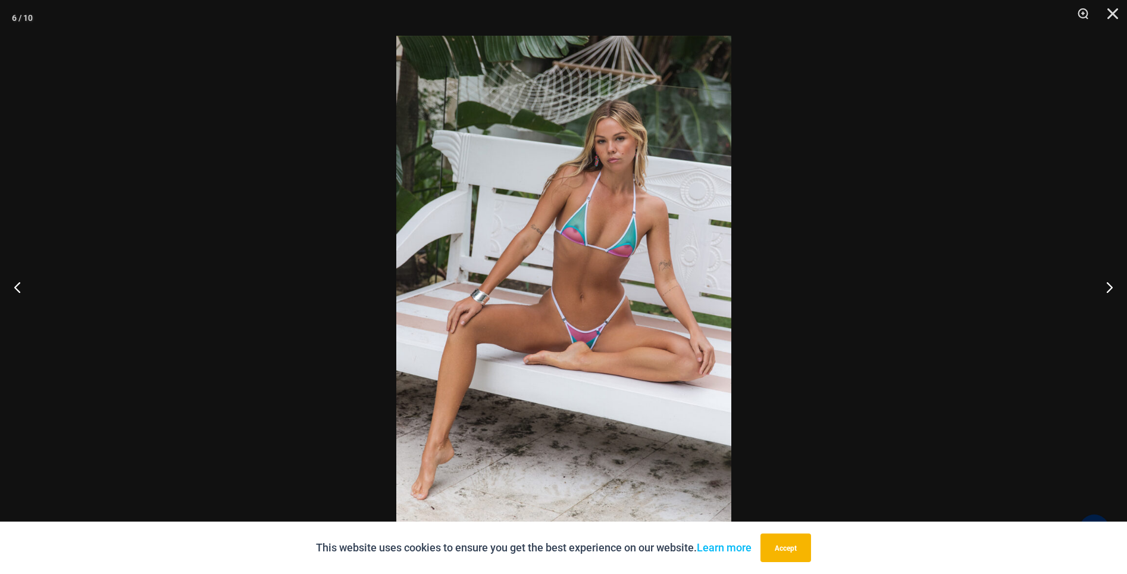
click at [314, 148] on div at bounding box center [563, 287] width 1127 height 574
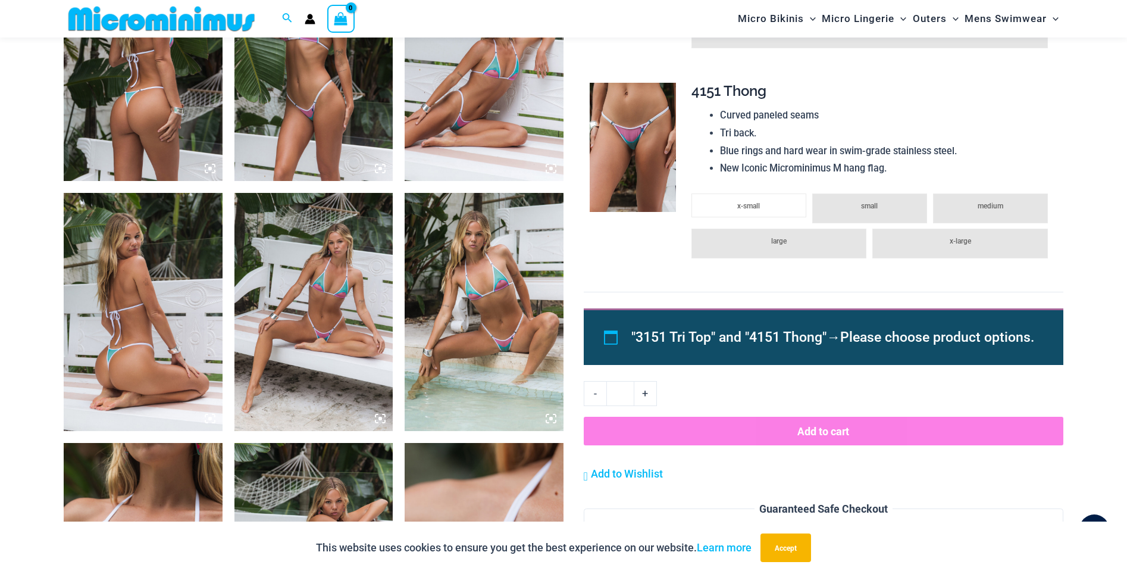
click at [532, 233] on img at bounding box center [484, 312] width 159 height 238
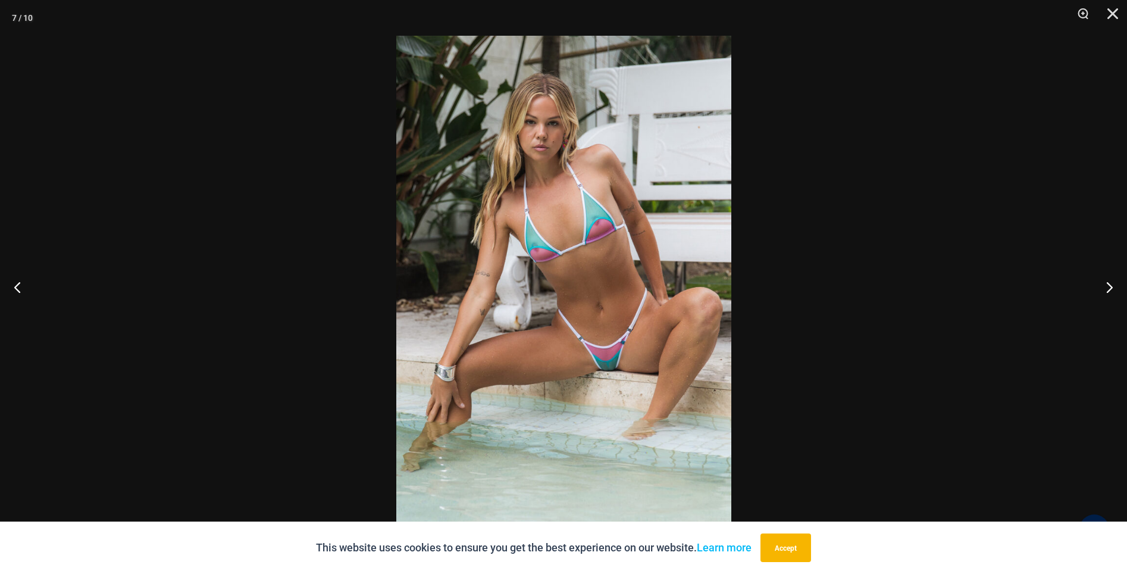
click at [129, 122] on div at bounding box center [563, 287] width 1127 height 574
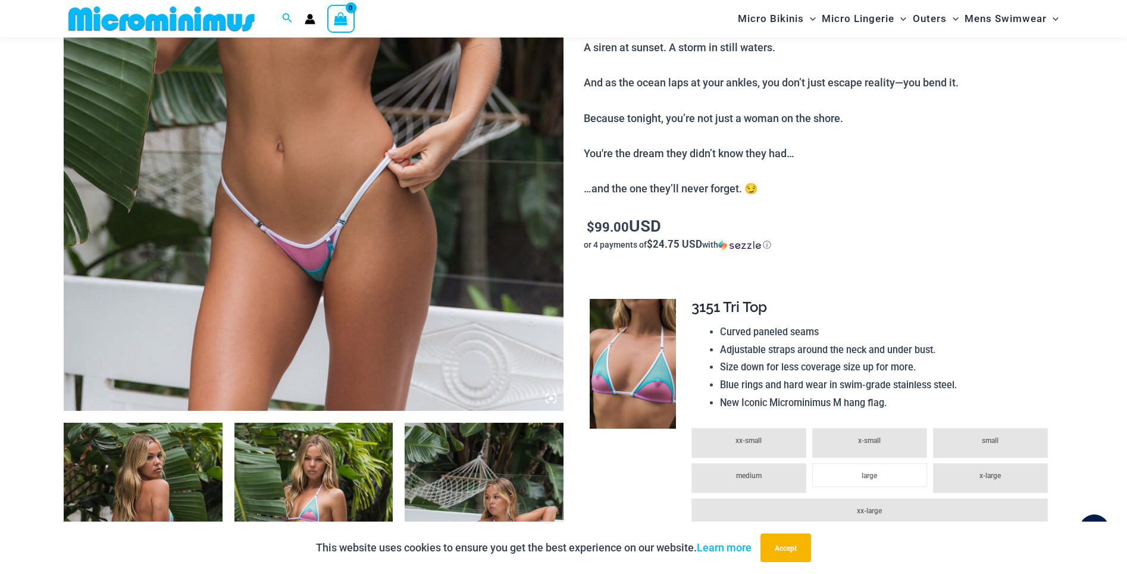
scroll to position [389, 0]
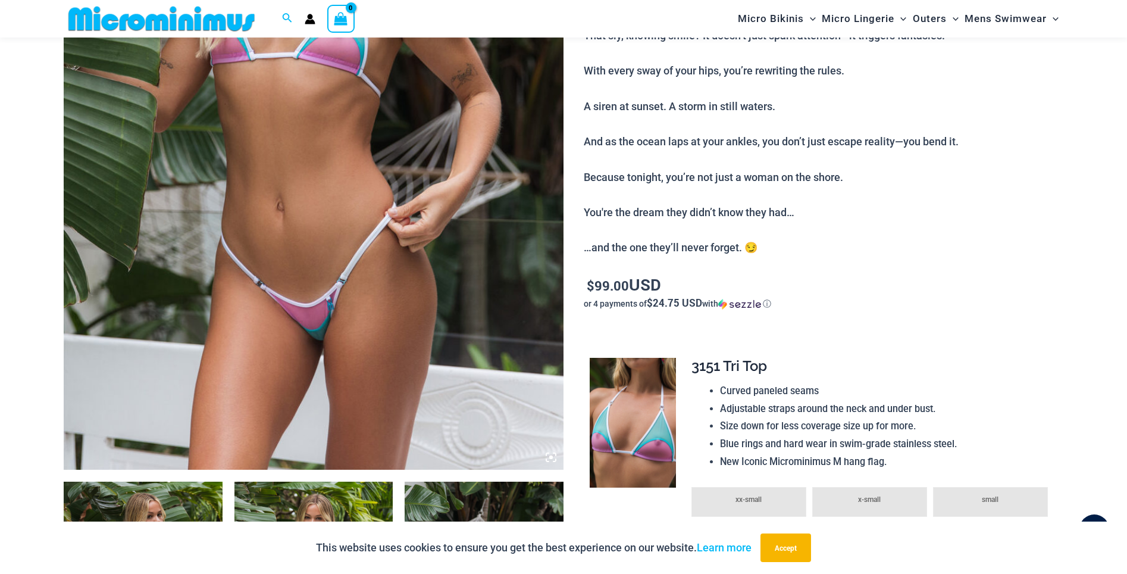
click at [346, 352] on img at bounding box center [314, 95] width 500 height 750
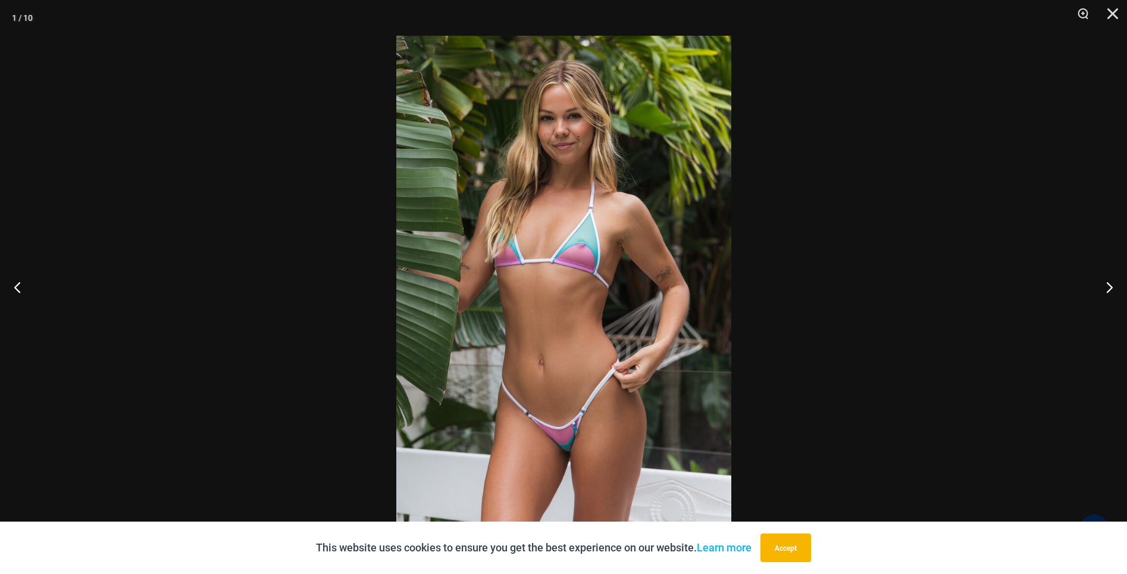
click at [507, 350] on img at bounding box center [563, 287] width 335 height 502
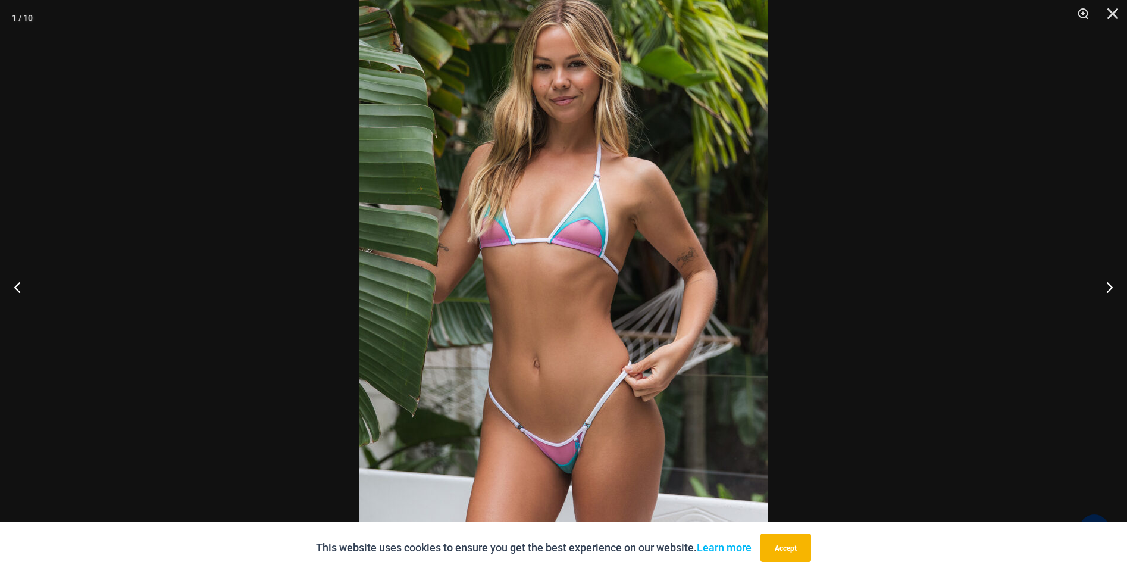
click at [129, 227] on div at bounding box center [563, 287] width 1127 height 574
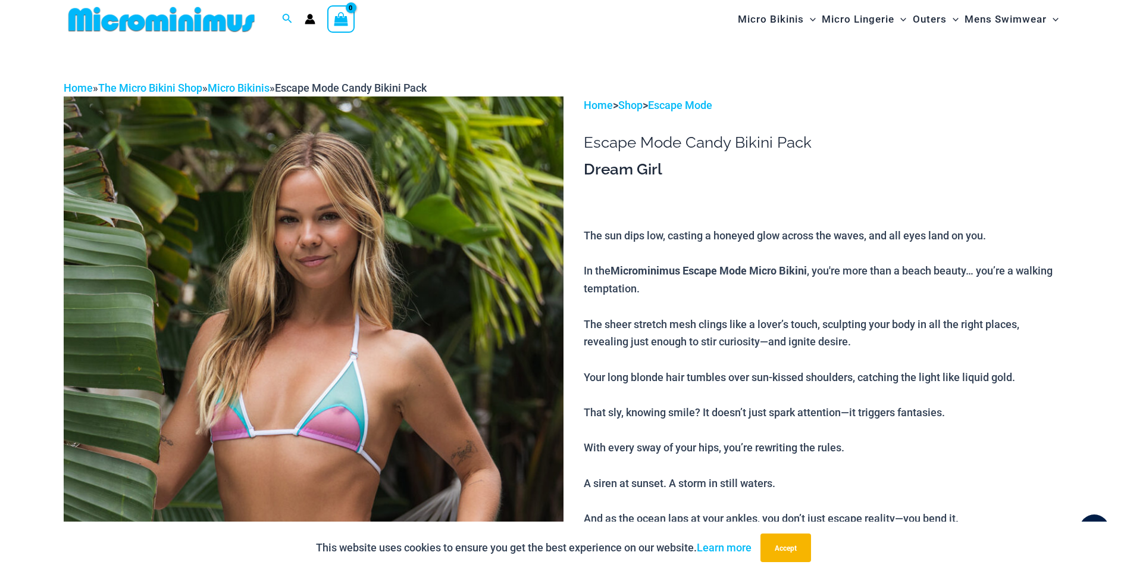
scroll to position [0, 0]
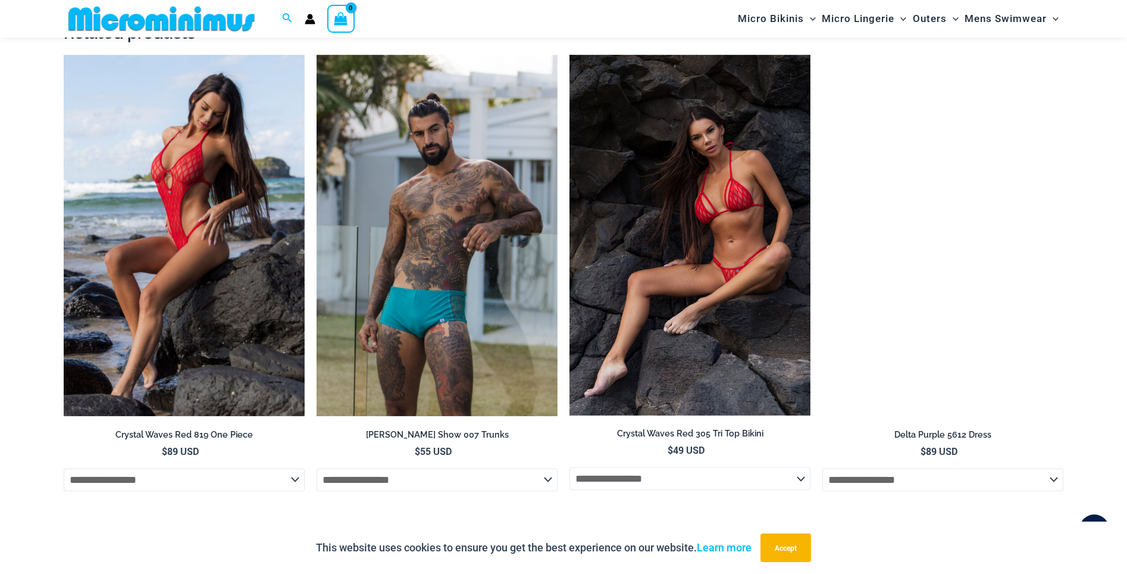
scroll to position [2543, 0]
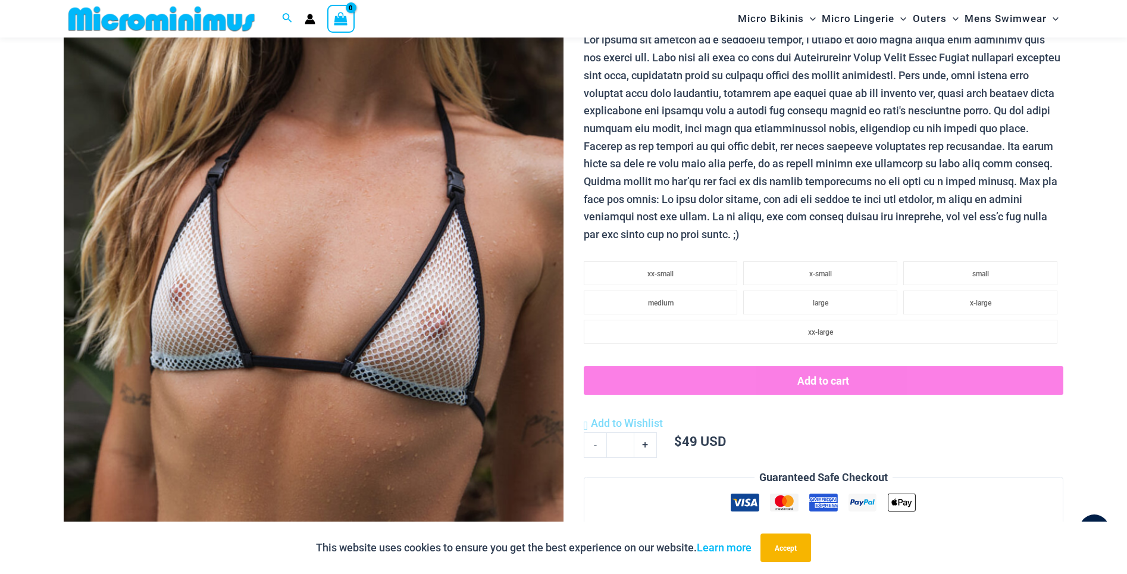
scroll to position [158, 0]
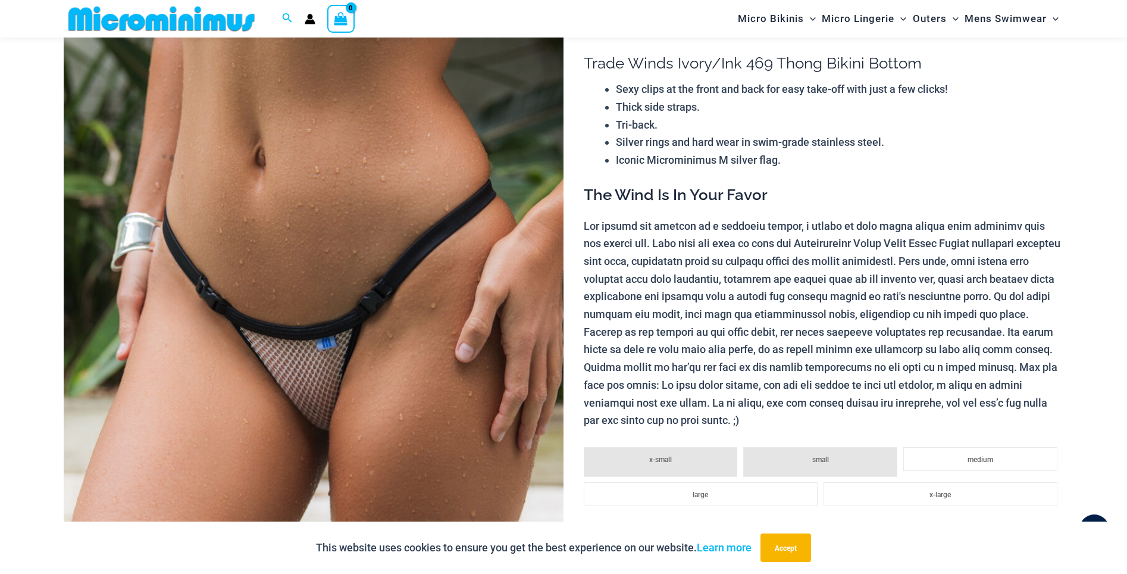
scroll to position [170, 0]
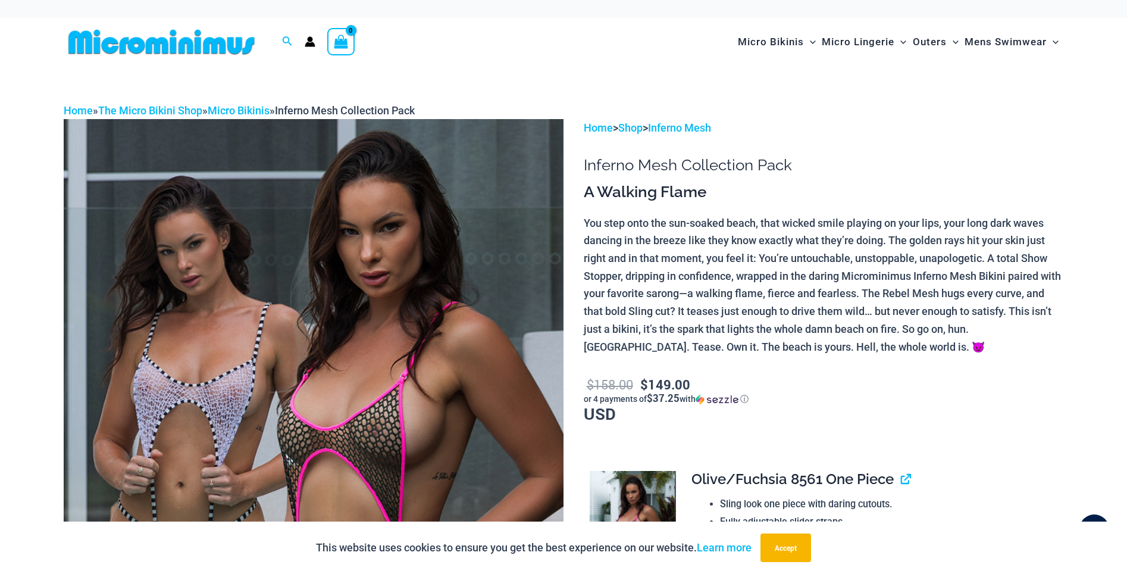
click at [463, 364] on img at bounding box center [314, 494] width 500 height 750
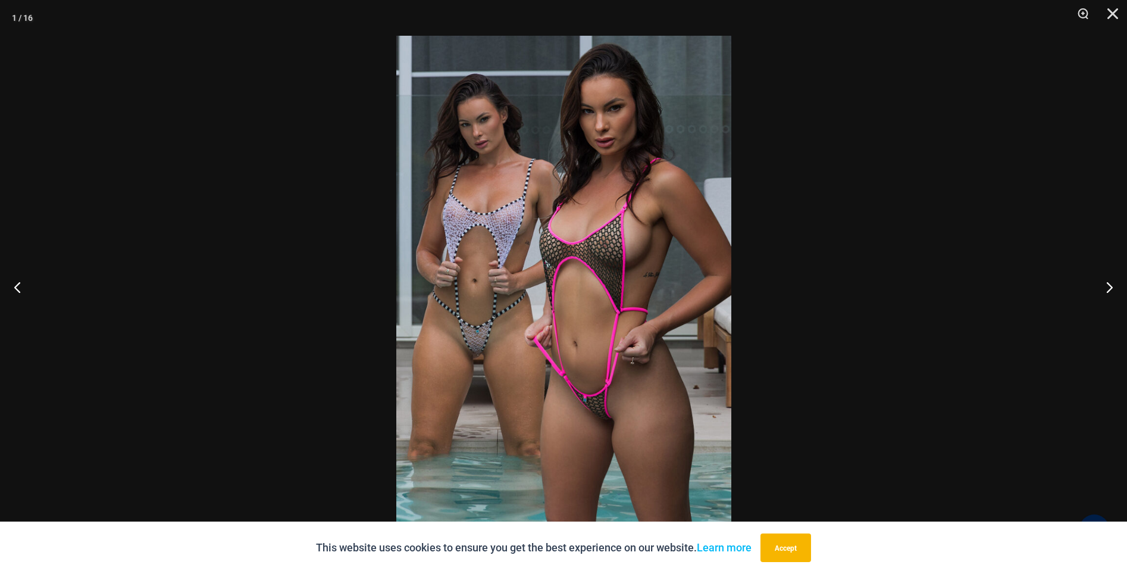
click at [274, 282] on div at bounding box center [563, 287] width 1127 height 574
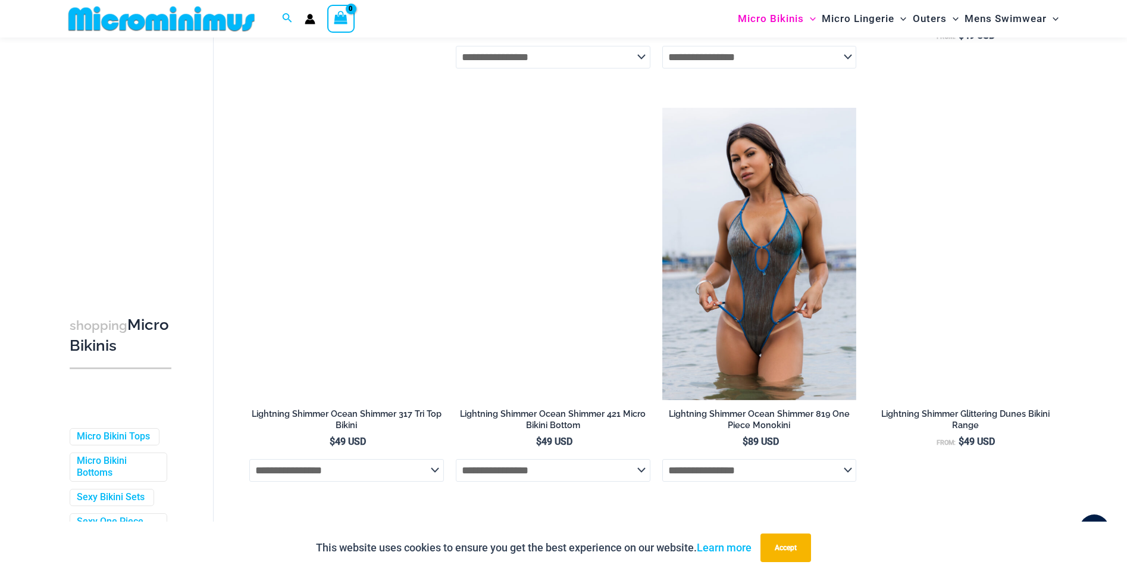
scroll to position [3193, 0]
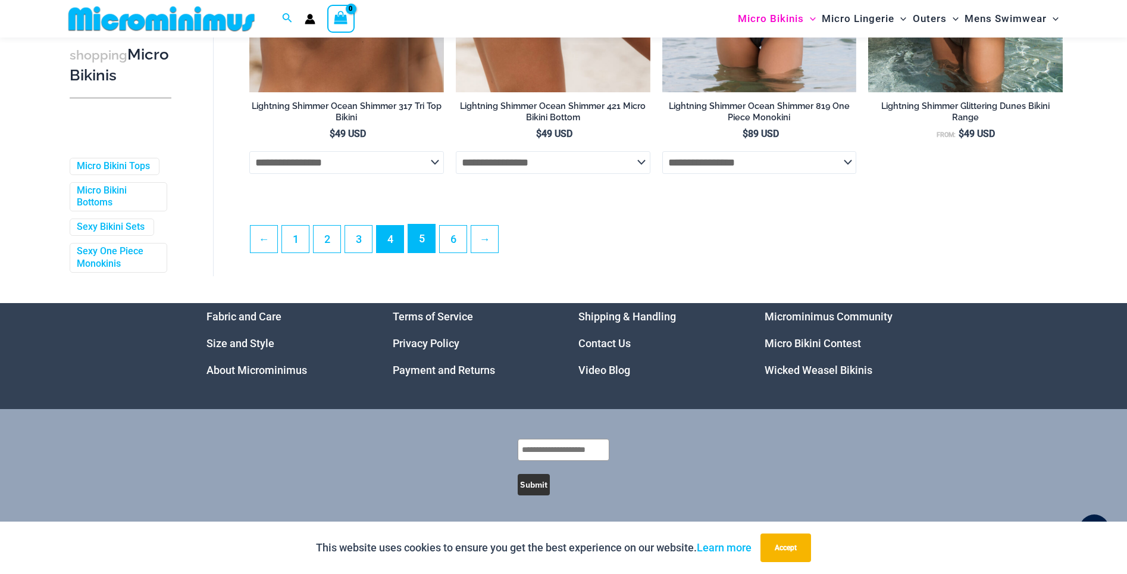
click at [414, 240] on link "5" at bounding box center [421, 238] width 27 height 28
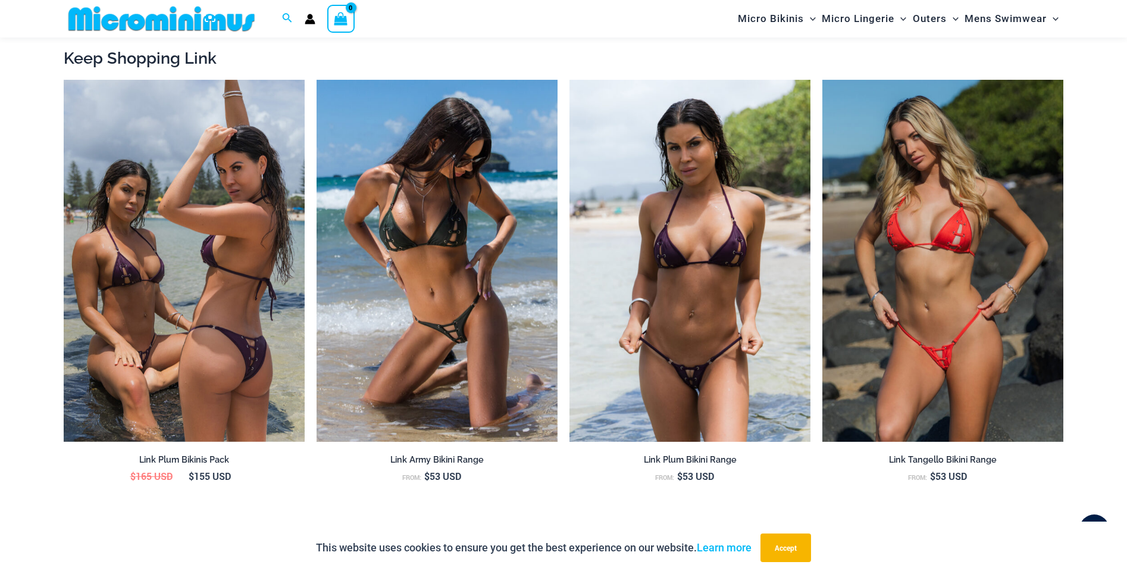
scroll to position [1232, 0]
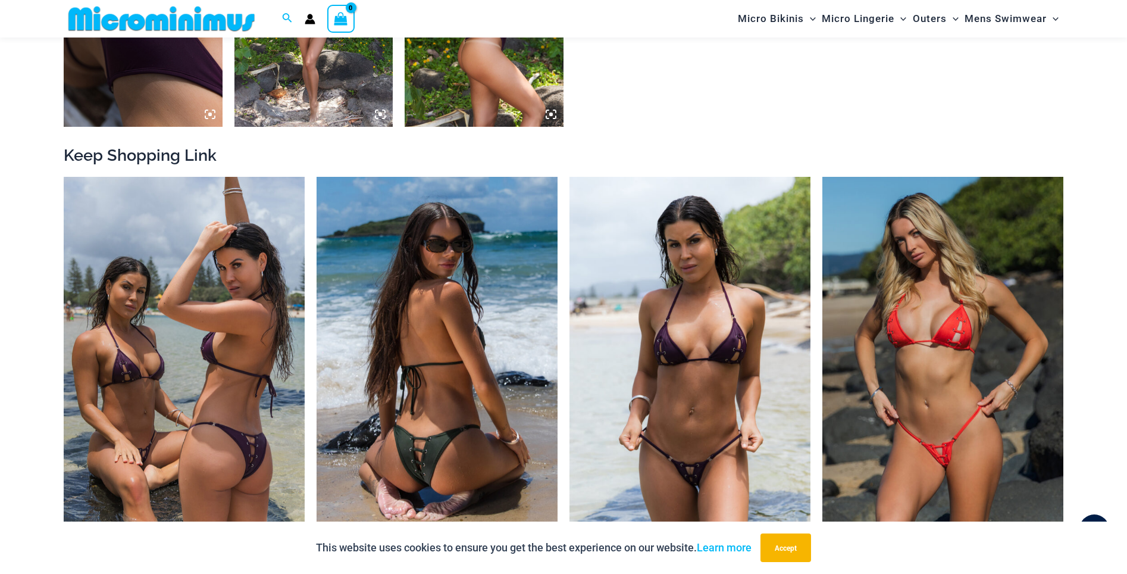
click at [436, 352] on img at bounding box center [437, 358] width 241 height 362
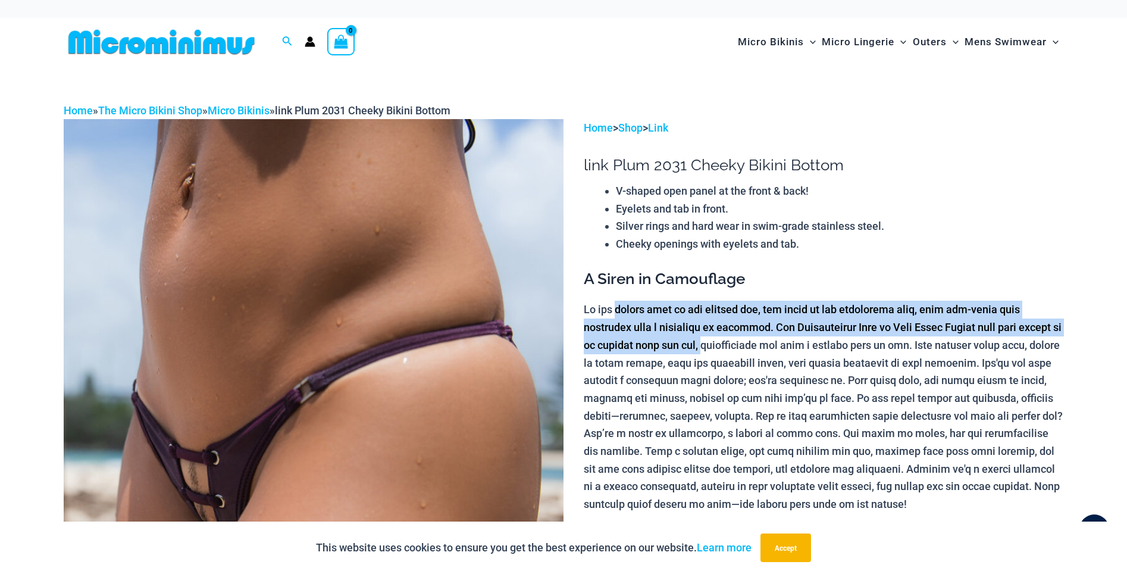
drag, startPoint x: 615, startPoint y: 317, endPoint x: 679, endPoint y: 351, distance: 72.2
click at [679, 351] on p at bounding box center [824, 407] width 480 height 212
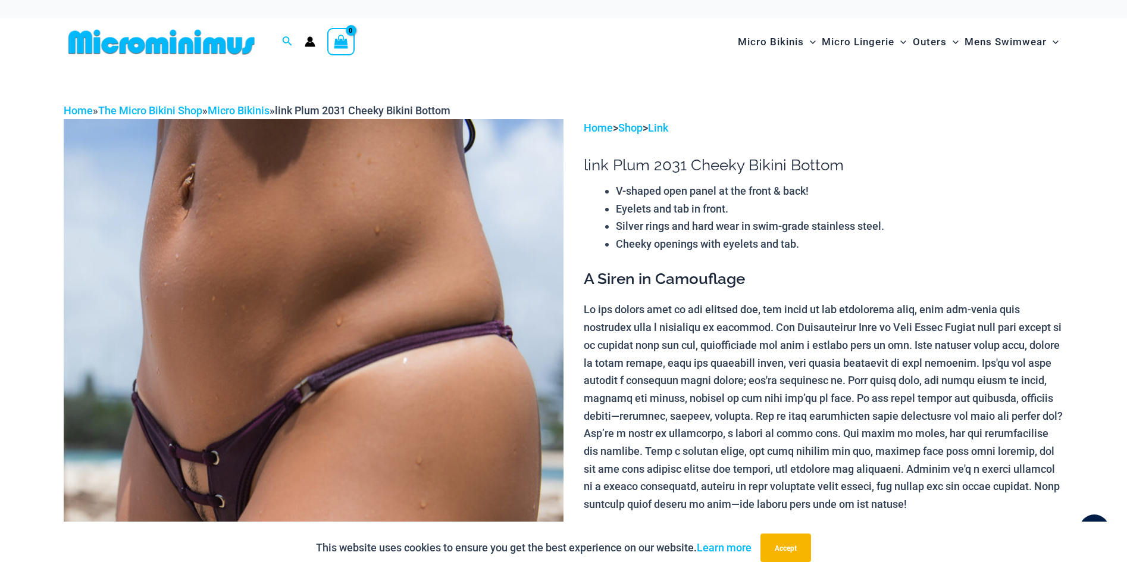
click at [653, 397] on p at bounding box center [824, 407] width 480 height 212
click at [918, 327] on p at bounding box center [824, 407] width 480 height 212
click at [673, 389] on p at bounding box center [824, 407] width 480 height 212
click at [608, 380] on p at bounding box center [824, 407] width 480 height 212
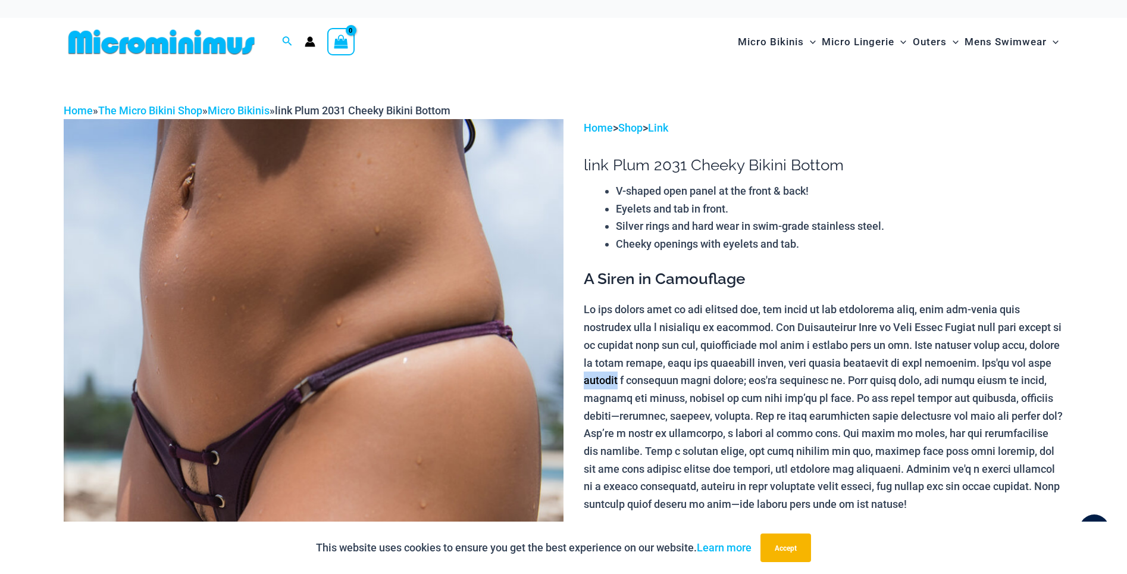
drag, startPoint x: 608, startPoint y: 380, endPoint x: 647, endPoint y: 389, distance: 40.2
click at [608, 380] on p at bounding box center [824, 407] width 480 height 212
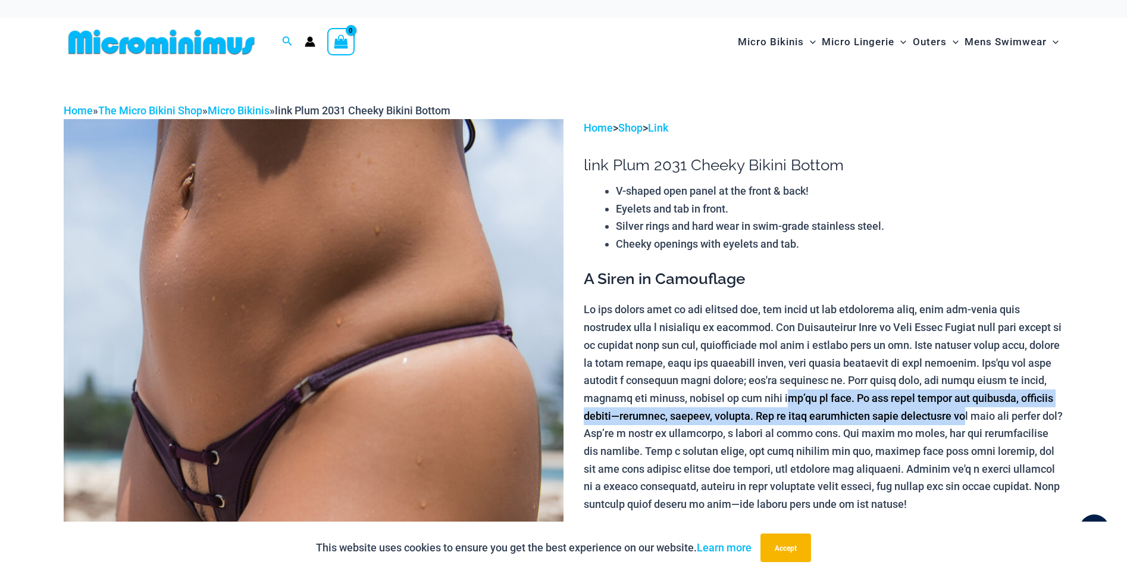
drag, startPoint x: 772, startPoint y: 401, endPoint x: 979, endPoint y: 409, distance: 206.7
click at [979, 409] on p at bounding box center [824, 407] width 480 height 212
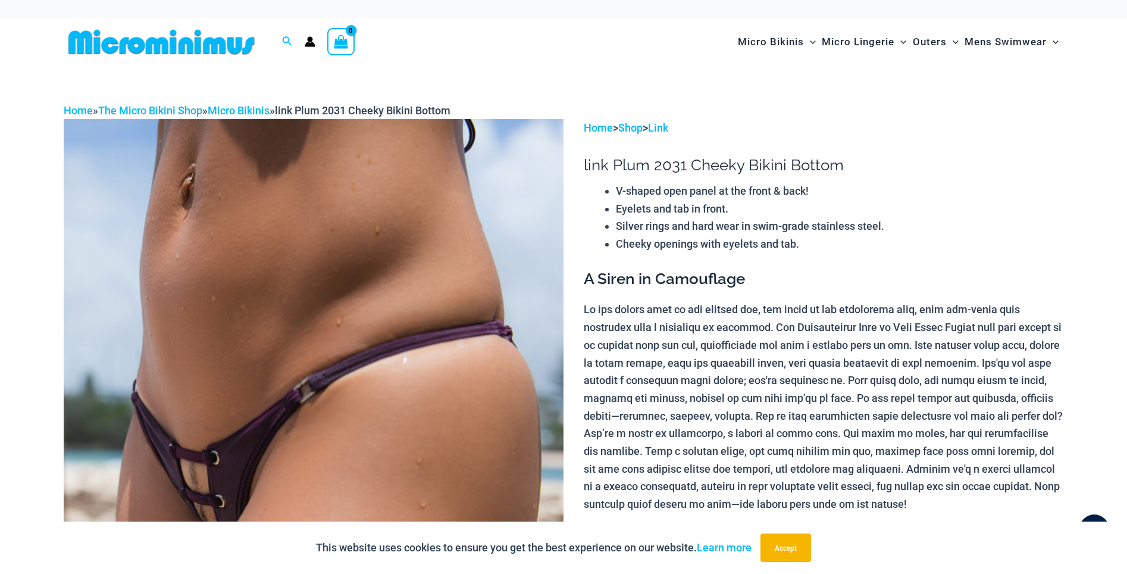
click at [753, 405] on p at bounding box center [824, 407] width 480 height 212
click at [976, 399] on p at bounding box center [824, 407] width 480 height 212
click at [736, 417] on p at bounding box center [824, 407] width 480 height 212
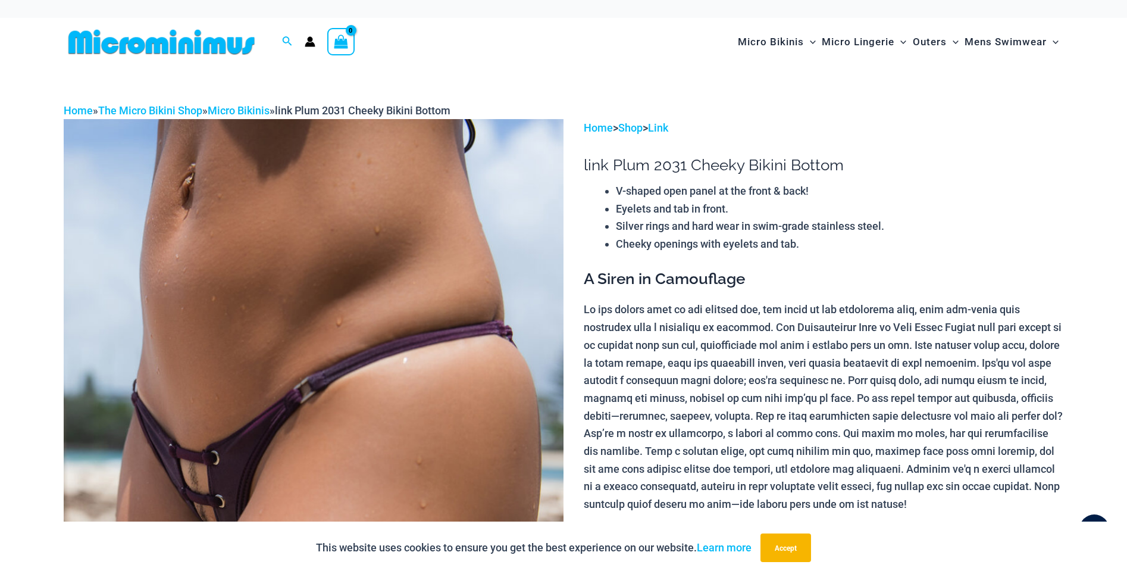
click at [918, 417] on p at bounding box center [824, 407] width 480 height 212
click at [655, 432] on p at bounding box center [824, 407] width 480 height 212
click at [733, 435] on p at bounding box center [824, 407] width 480 height 212
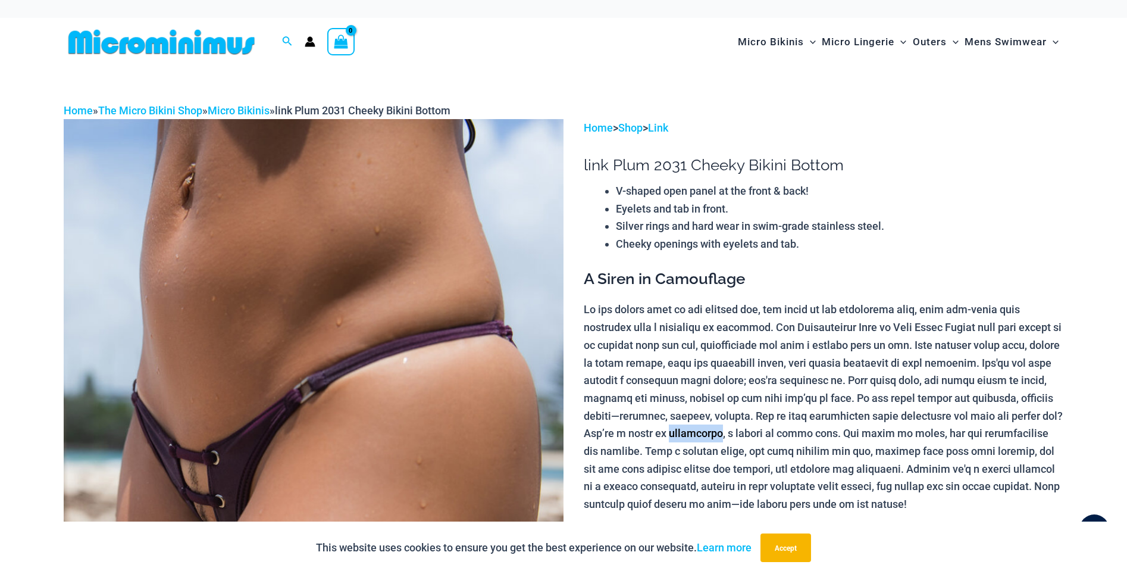
click at [733, 435] on p at bounding box center [824, 407] width 480 height 212
click at [720, 434] on p at bounding box center [824, 407] width 480 height 212
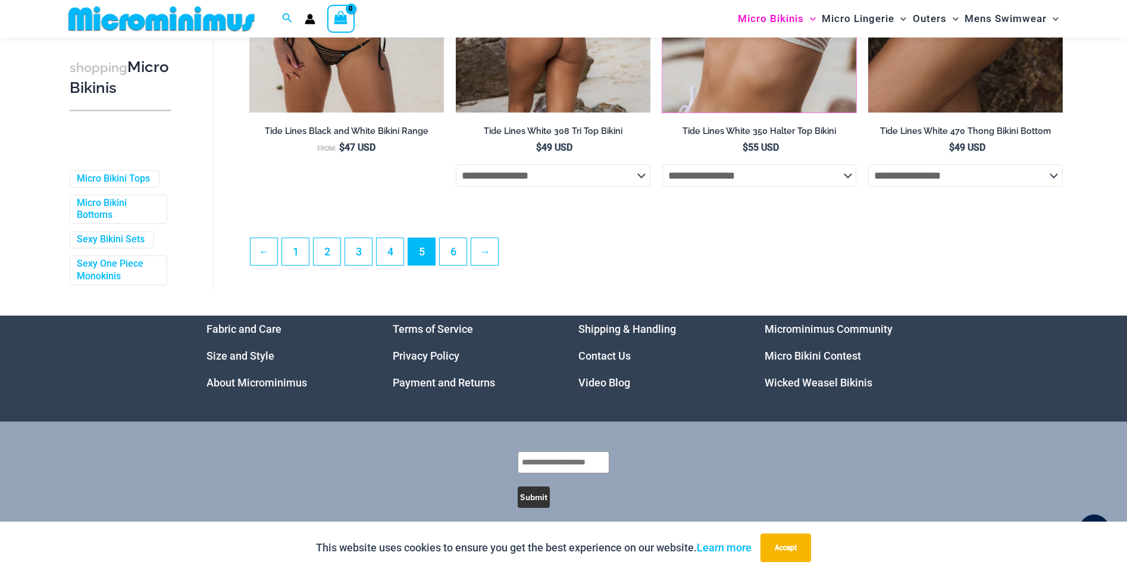
scroll to position [3170, 0]
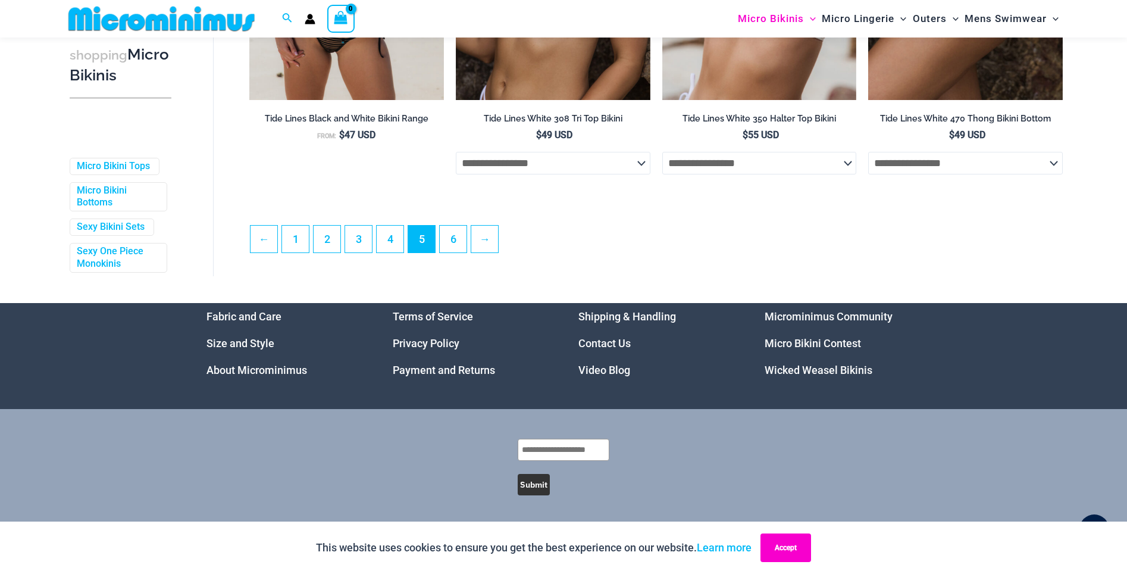
drag, startPoint x: 779, startPoint y: 547, endPoint x: 764, endPoint y: 540, distance: 17.0
click at [780, 548] on button "Accept" at bounding box center [786, 547] width 51 height 29
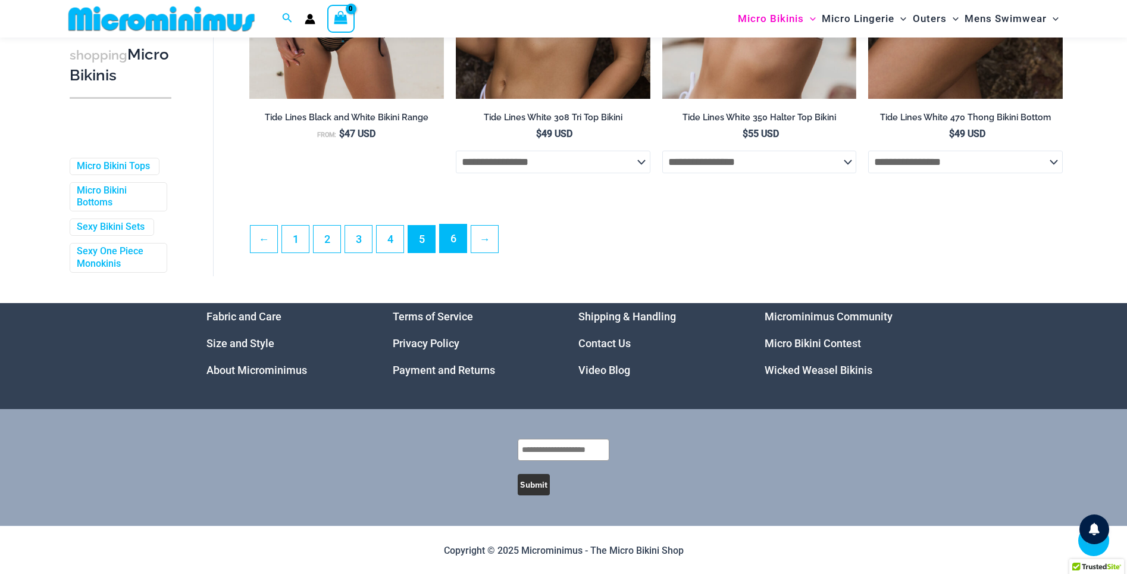
click at [451, 237] on link "6" at bounding box center [453, 238] width 27 height 28
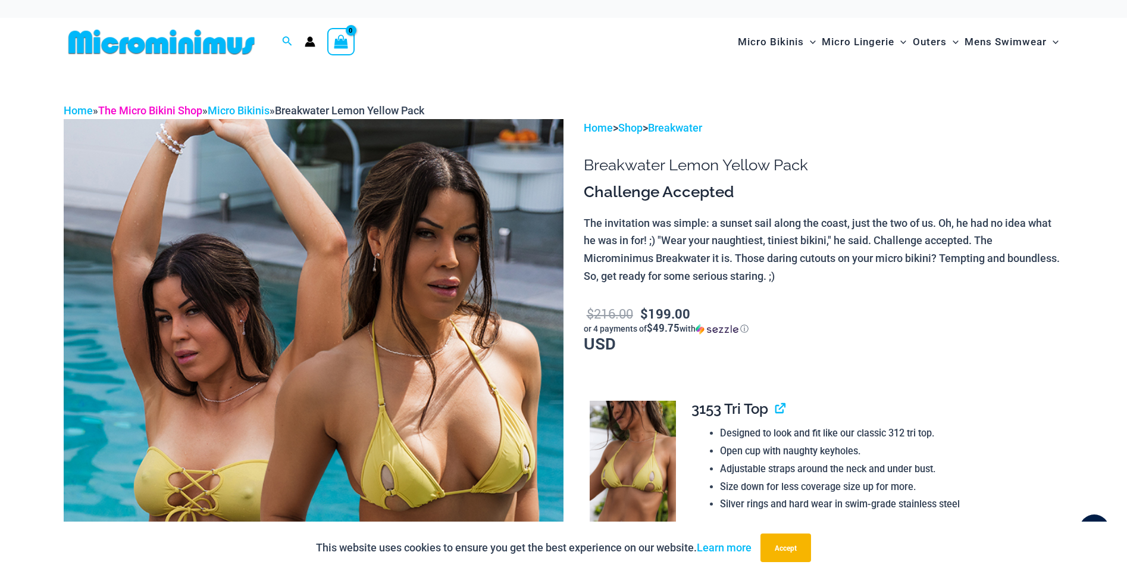
click at [140, 113] on link "The Micro Bikini Shop" at bounding box center [150, 110] width 104 height 12
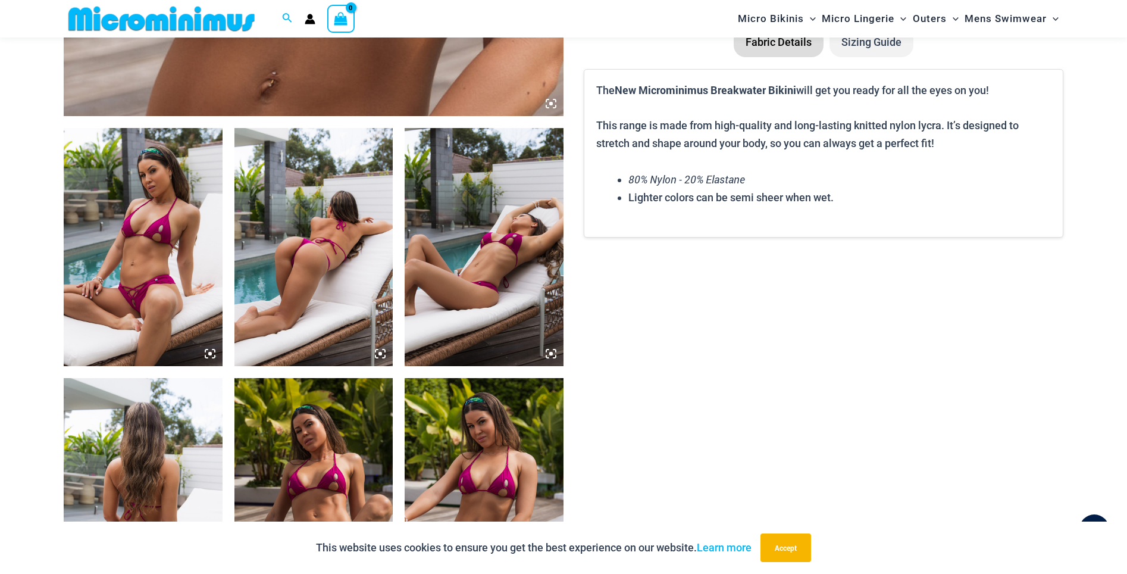
scroll to position [812, 0]
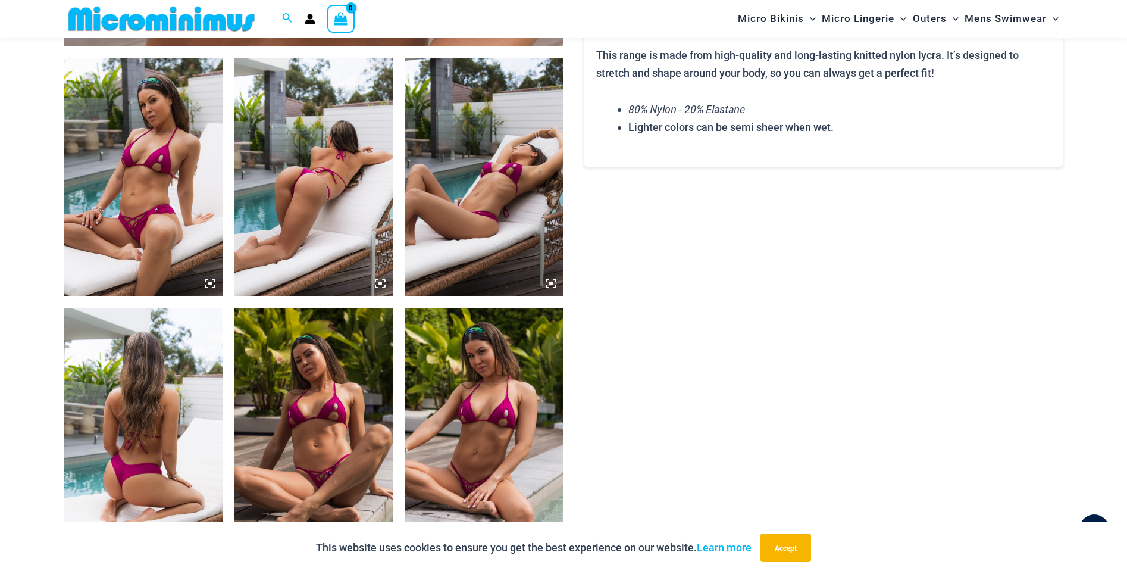
click at [362, 417] on img at bounding box center [314, 427] width 159 height 238
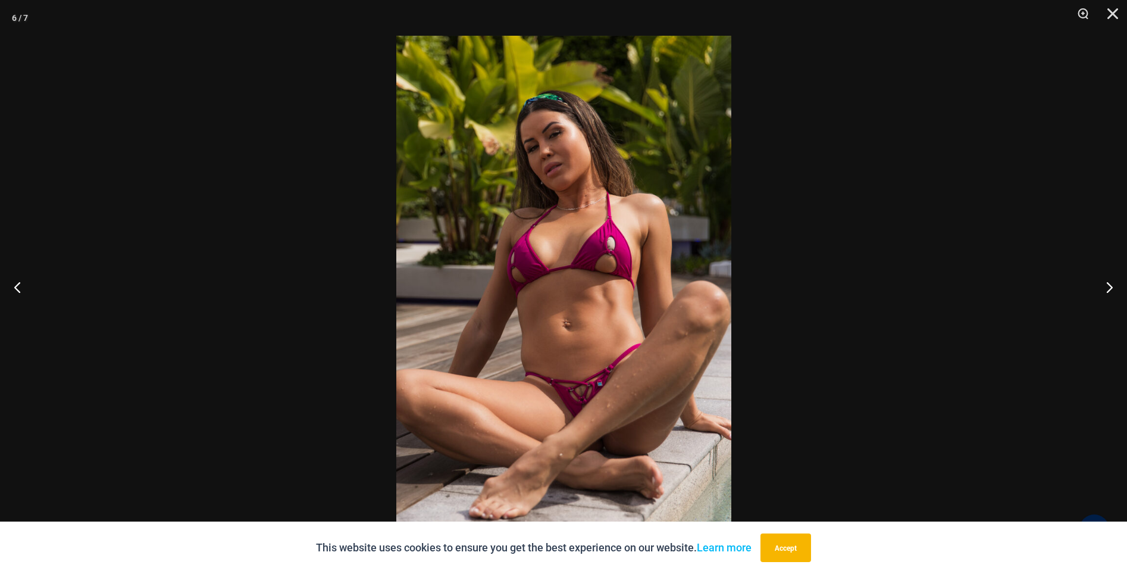
click at [292, 201] on div at bounding box center [563, 287] width 1127 height 574
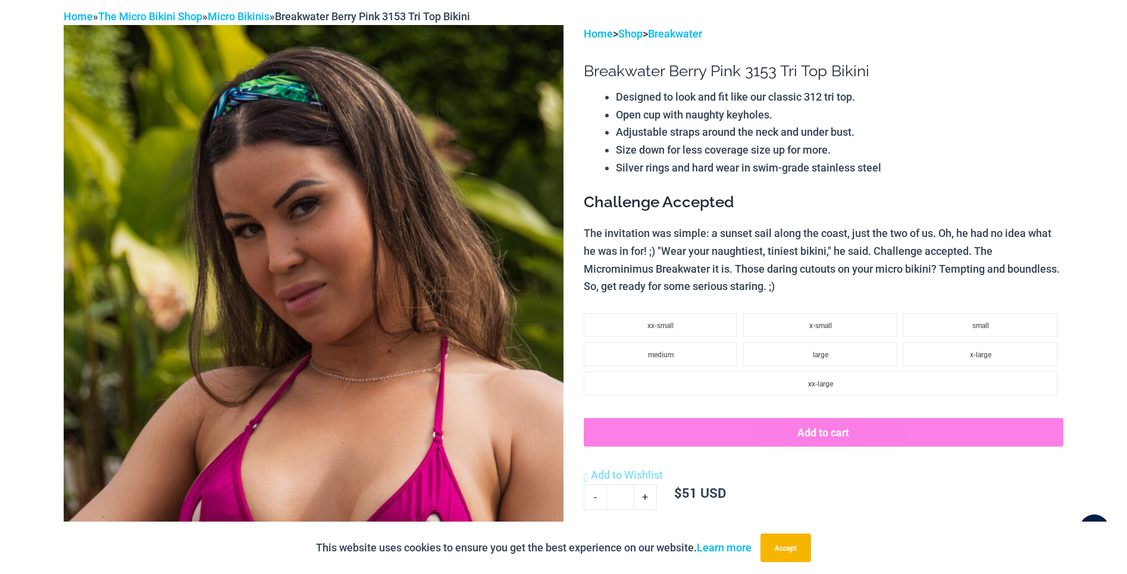
scroll to position [0, 0]
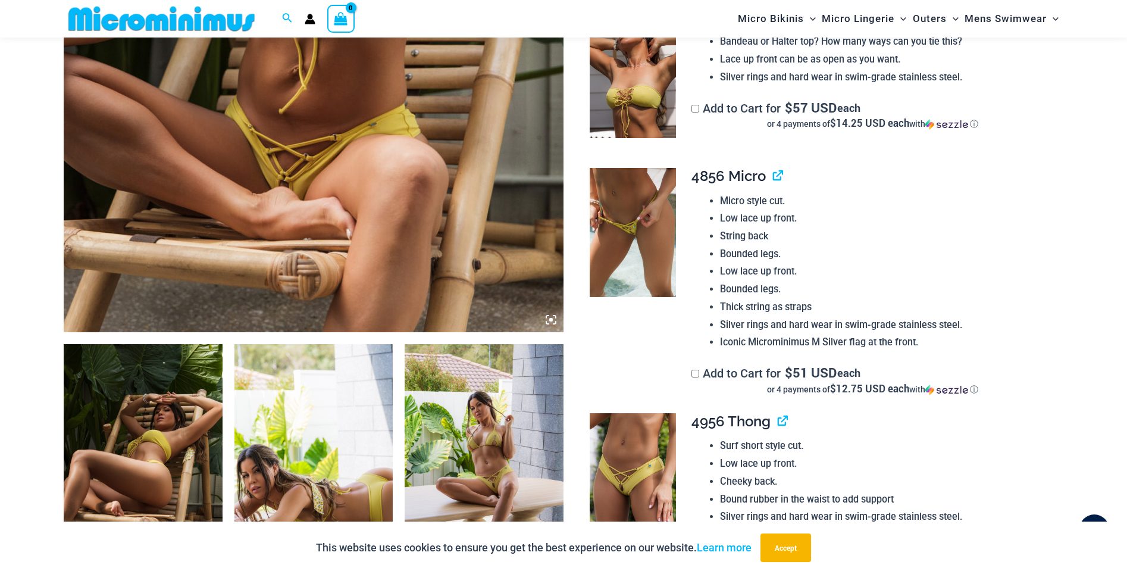
scroll to position [197, 0]
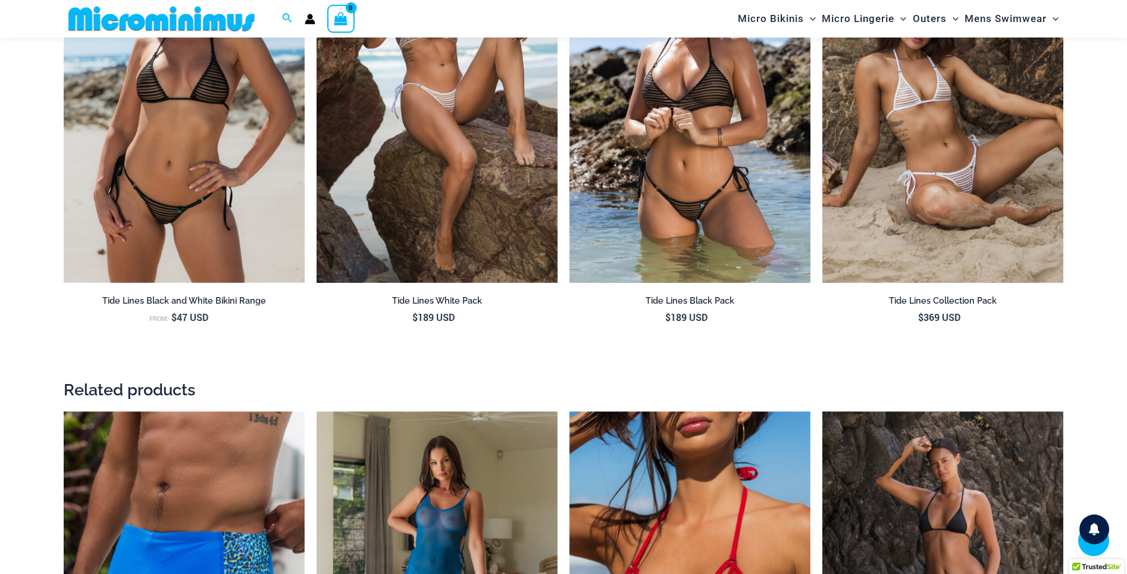
scroll to position [1392, 0]
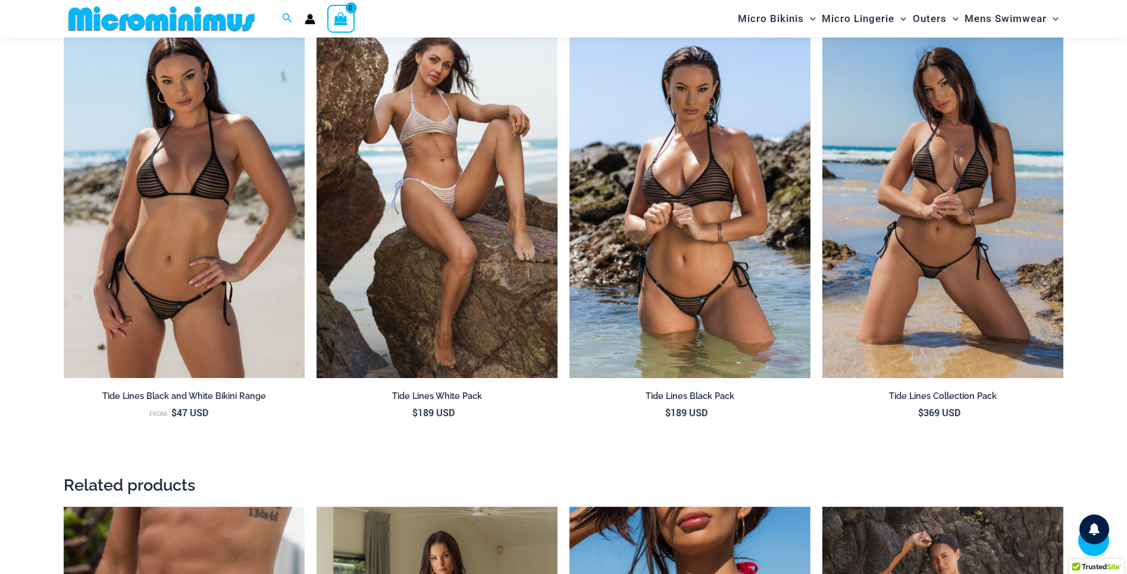
click at [890, 255] on img at bounding box center [943, 197] width 241 height 362
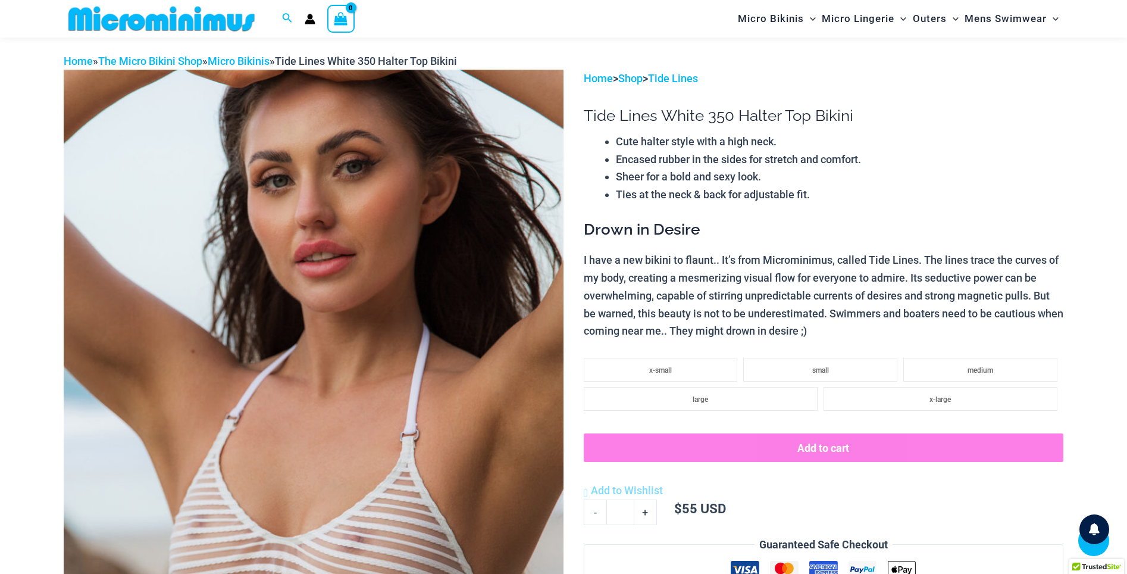
scroll to position [0, 0]
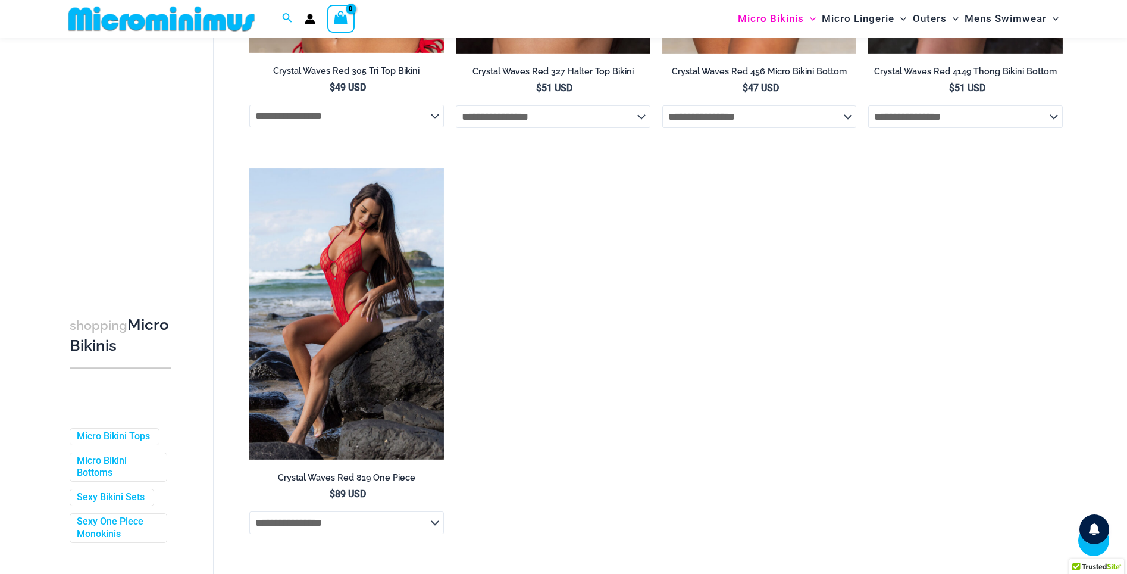
scroll to position [2858, 0]
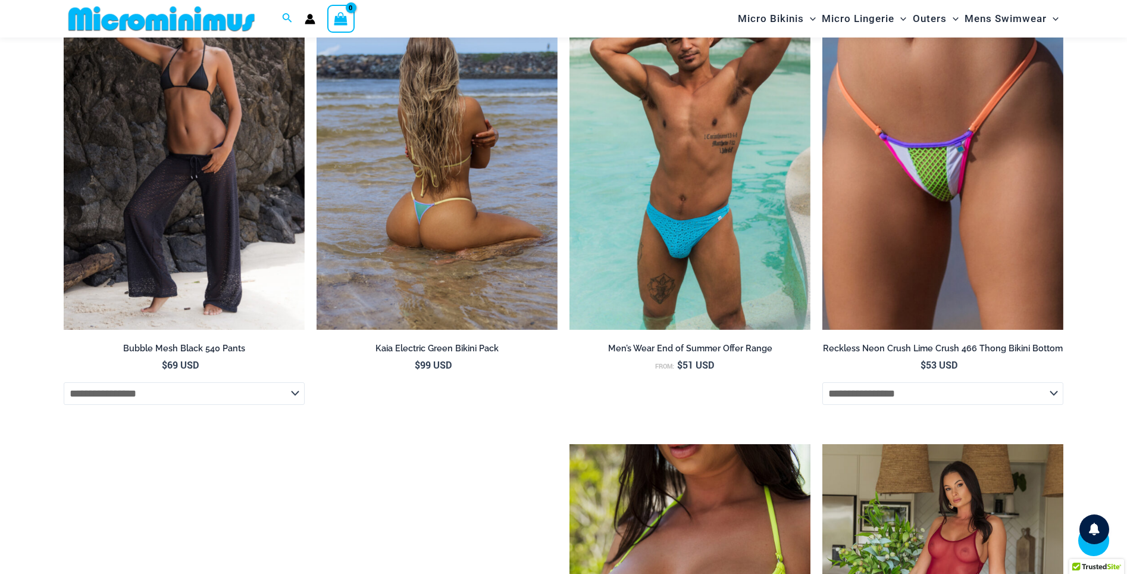
scroll to position [2256, 0]
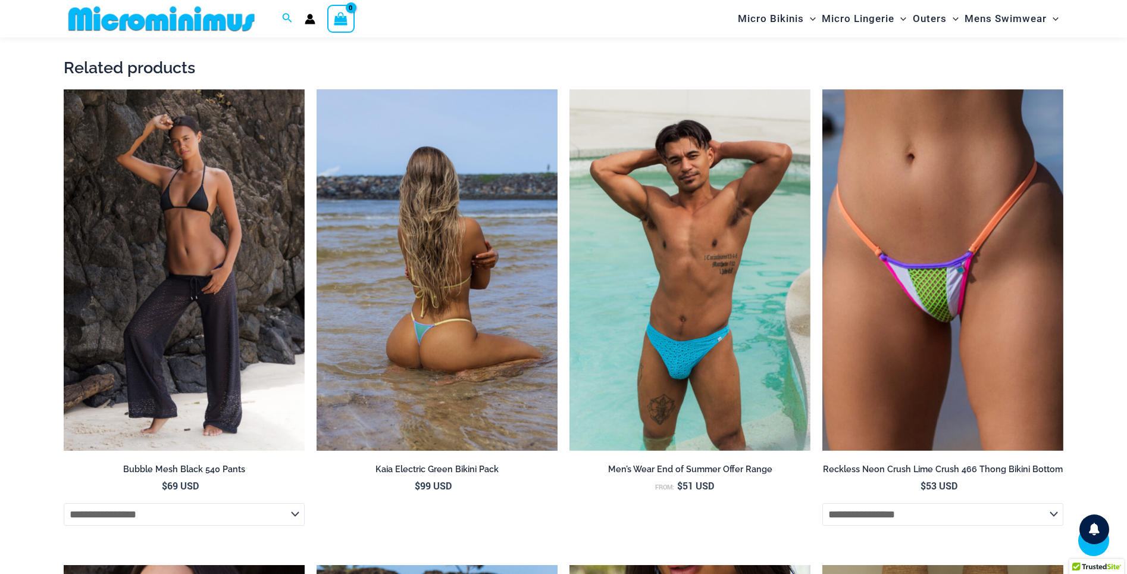
click at [487, 298] on img at bounding box center [437, 270] width 241 height 362
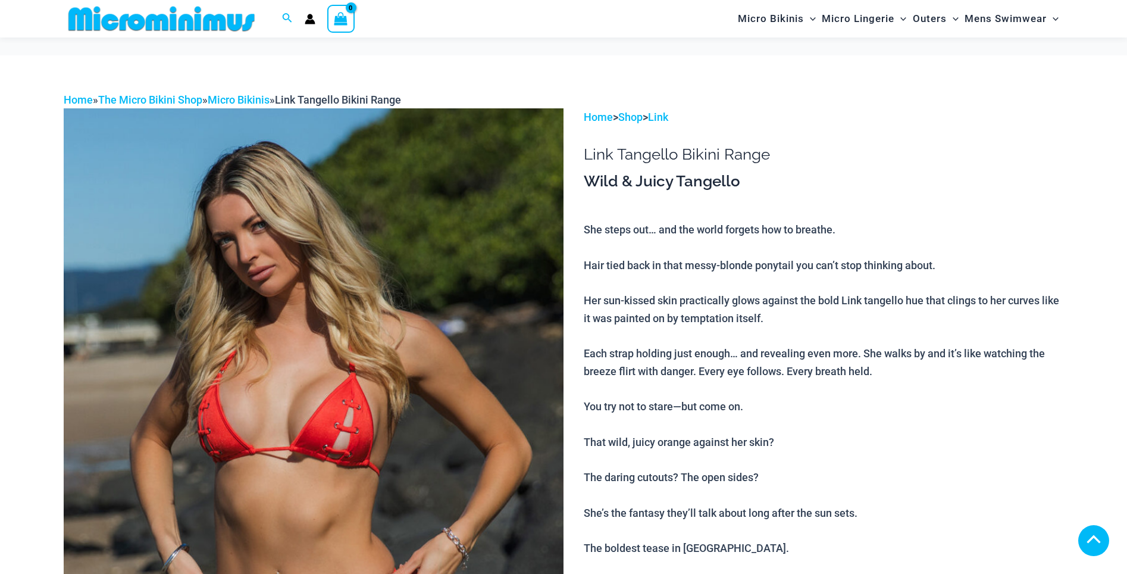
scroll to position [710, 0]
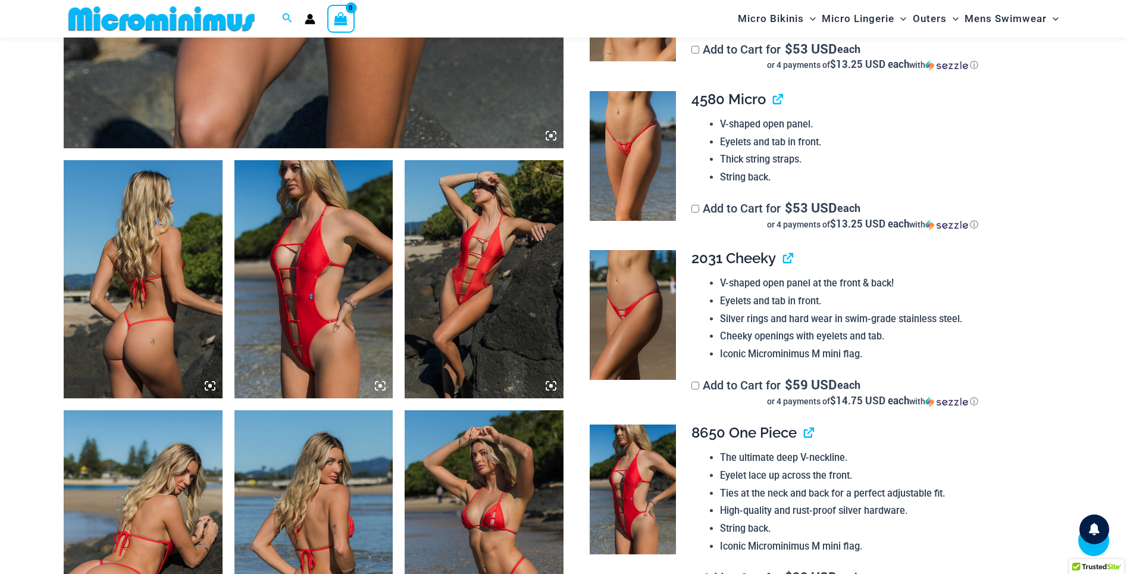
click at [517, 297] on img at bounding box center [484, 279] width 159 height 238
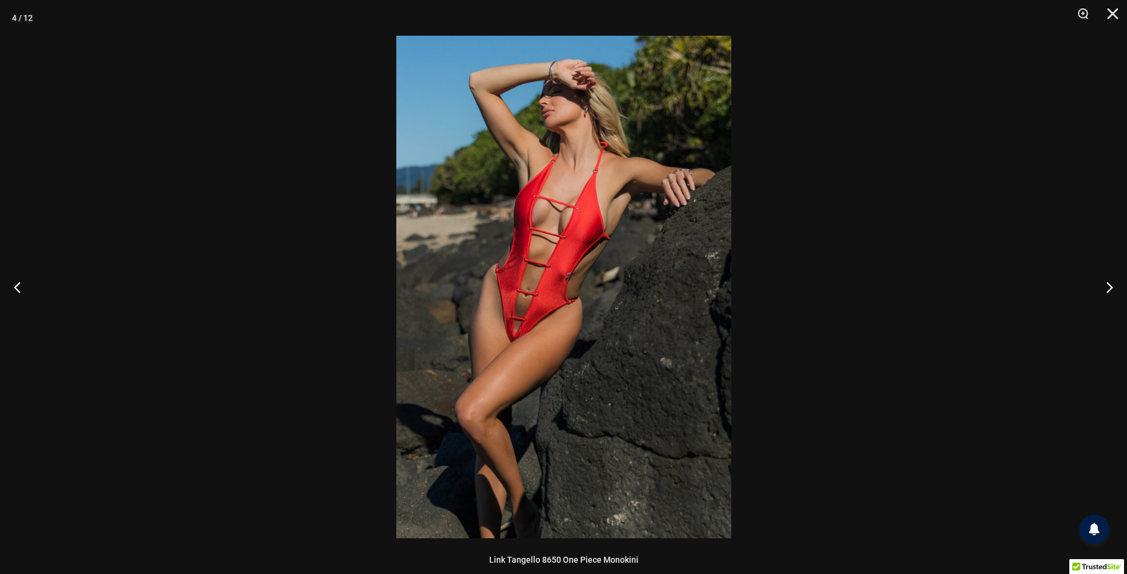
click at [204, 166] on div at bounding box center [563, 287] width 1127 height 574
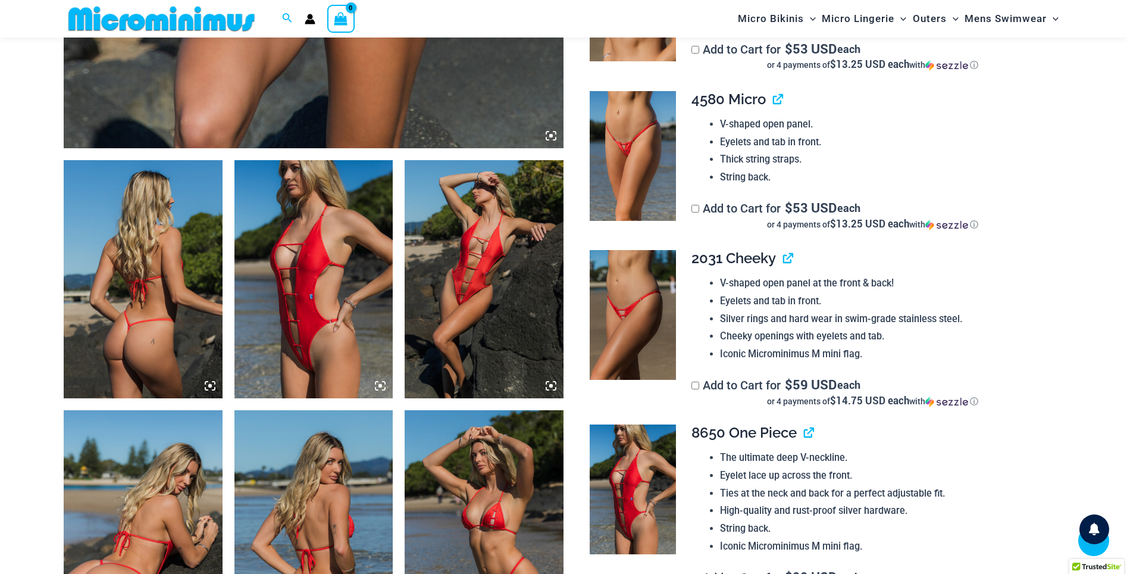
click at [290, 336] on img at bounding box center [314, 279] width 159 height 238
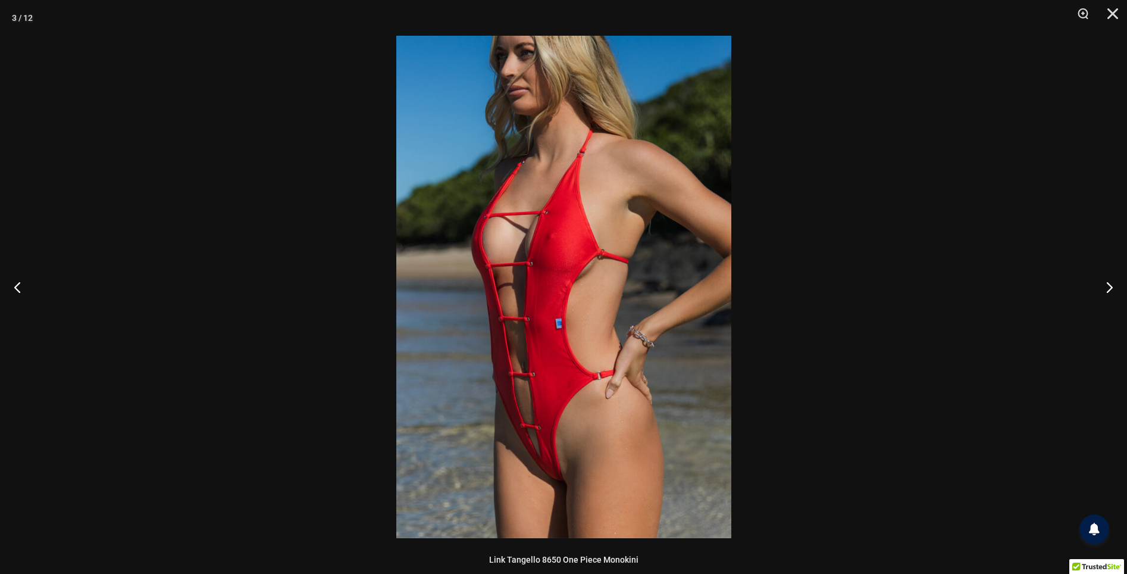
click at [314, 328] on div at bounding box center [563, 287] width 1127 height 574
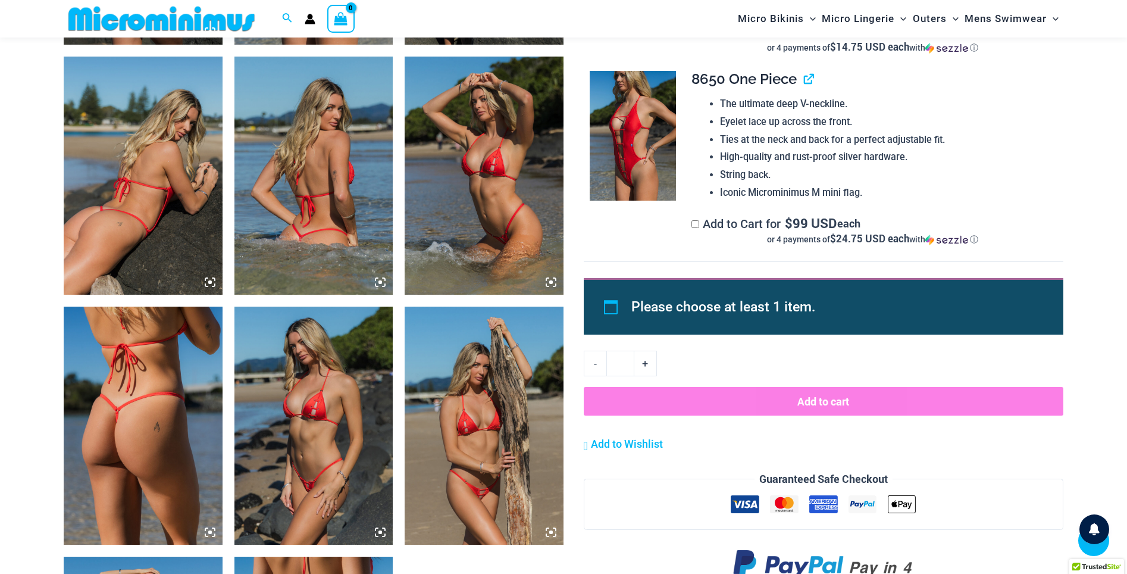
scroll to position [1107, 0]
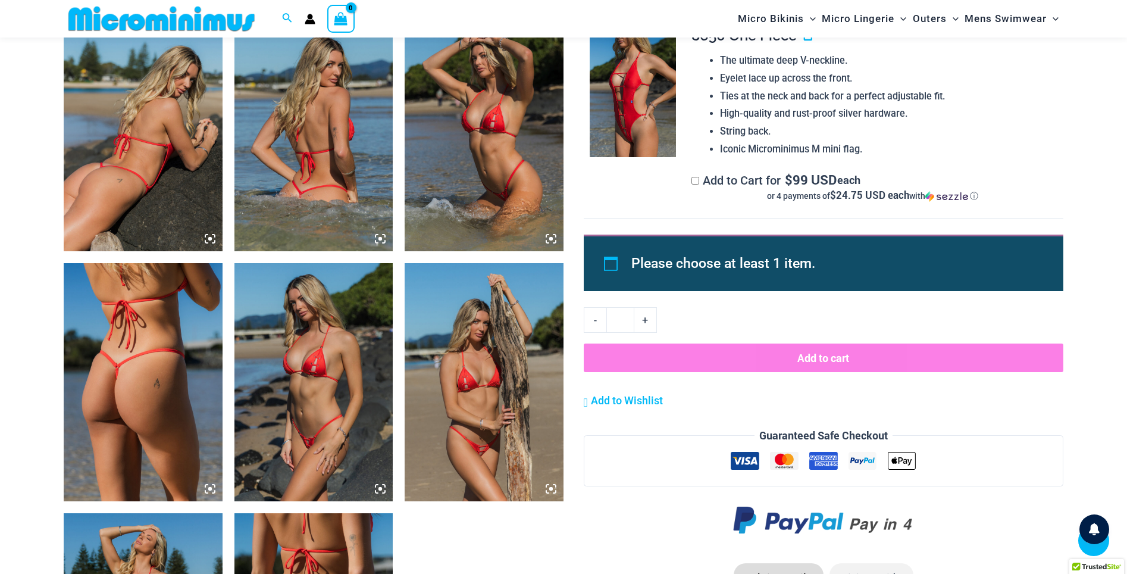
click at [502, 411] on img at bounding box center [484, 382] width 159 height 238
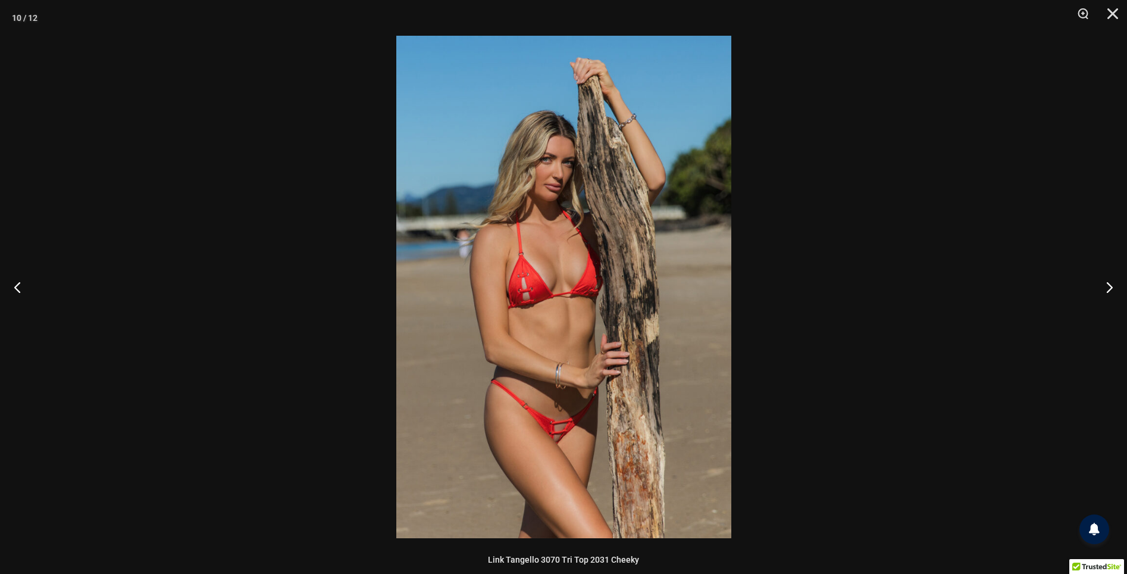
click at [299, 304] on div at bounding box center [563, 287] width 1127 height 574
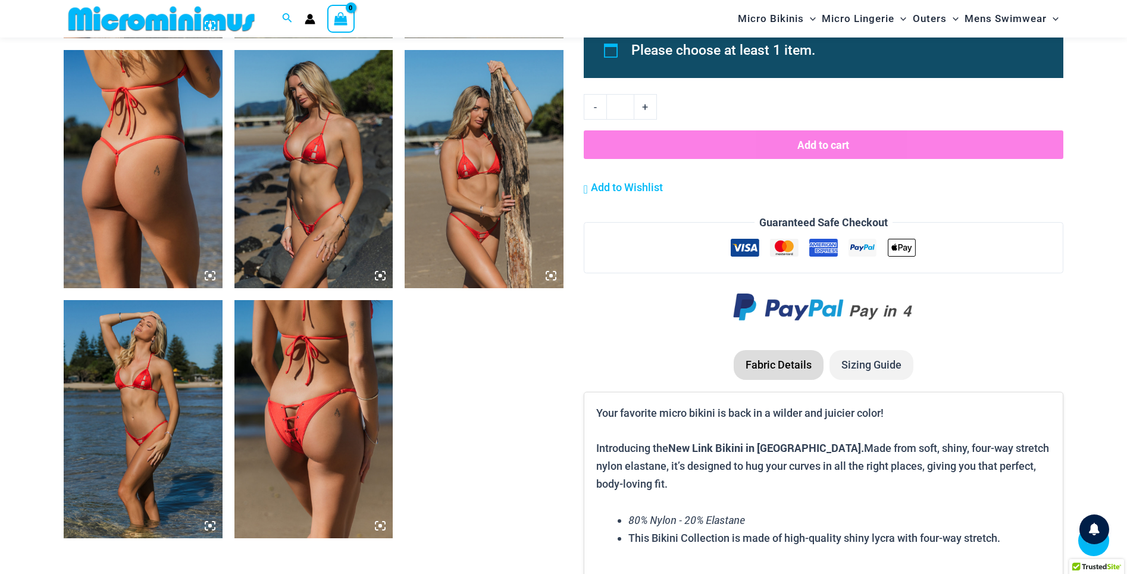
scroll to position [1325, 0]
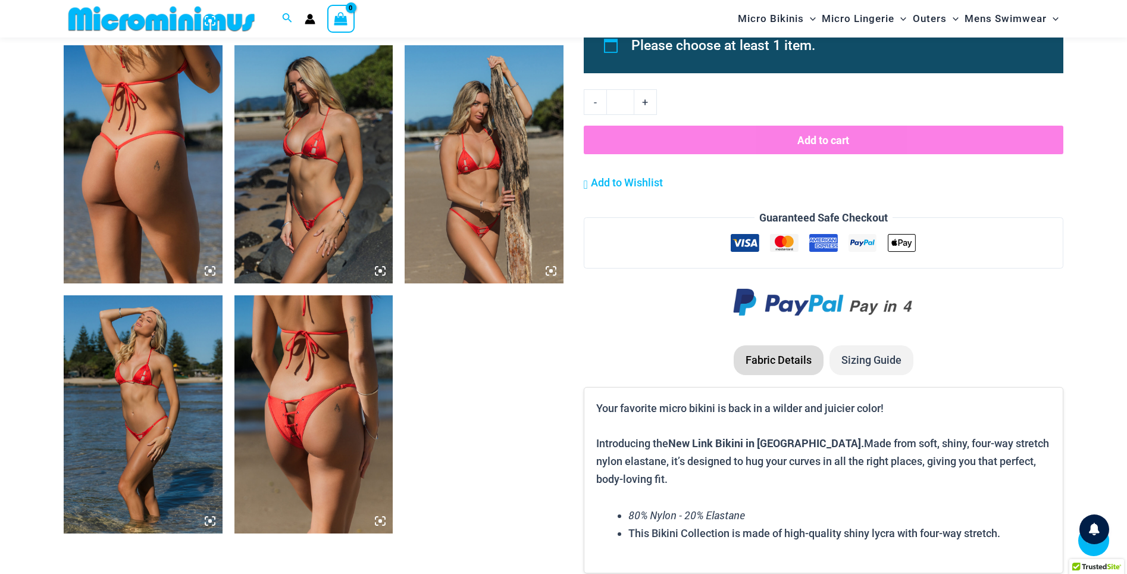
click at [289, 372] on img at bounding box center [314, 414] width 159 height 238
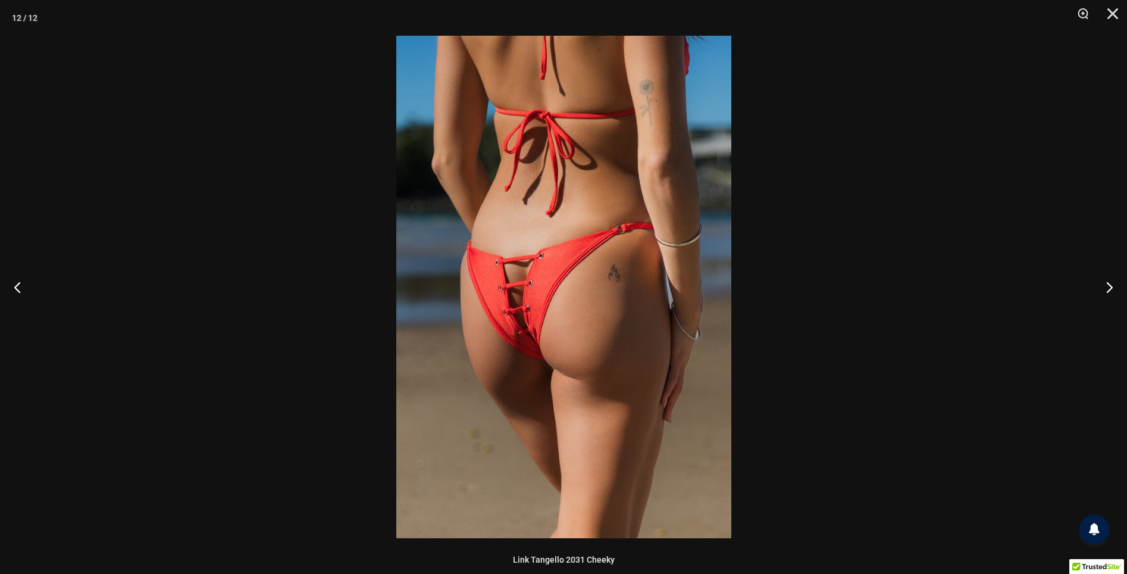
click at [239, 296] on div at bounding box center [563, 287] width 1127 height 574
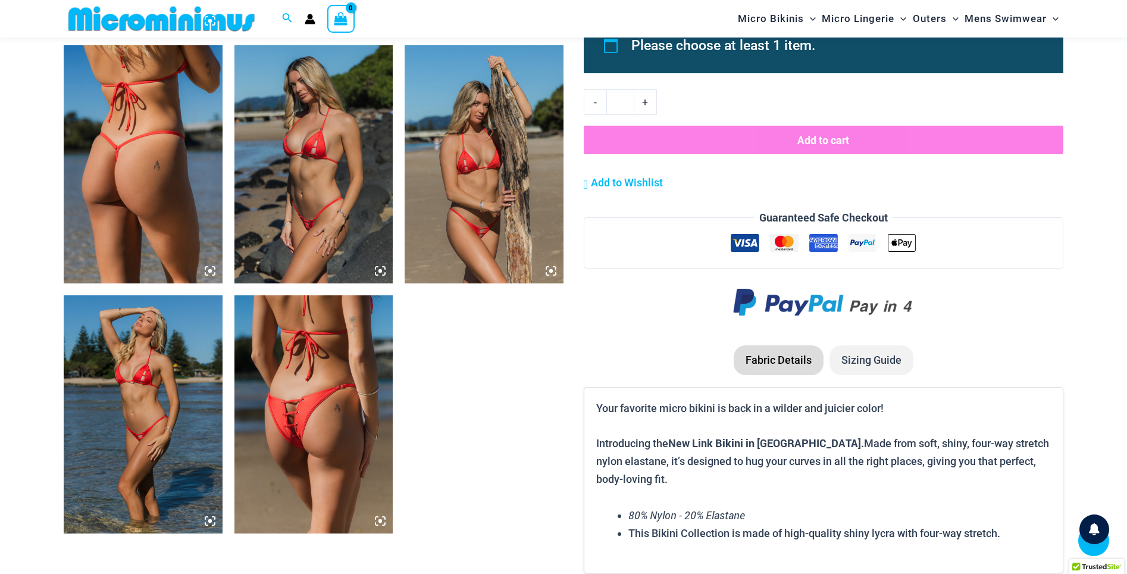
click at [263, 186] on img at bounding box center [314, 164] width 159 height 238
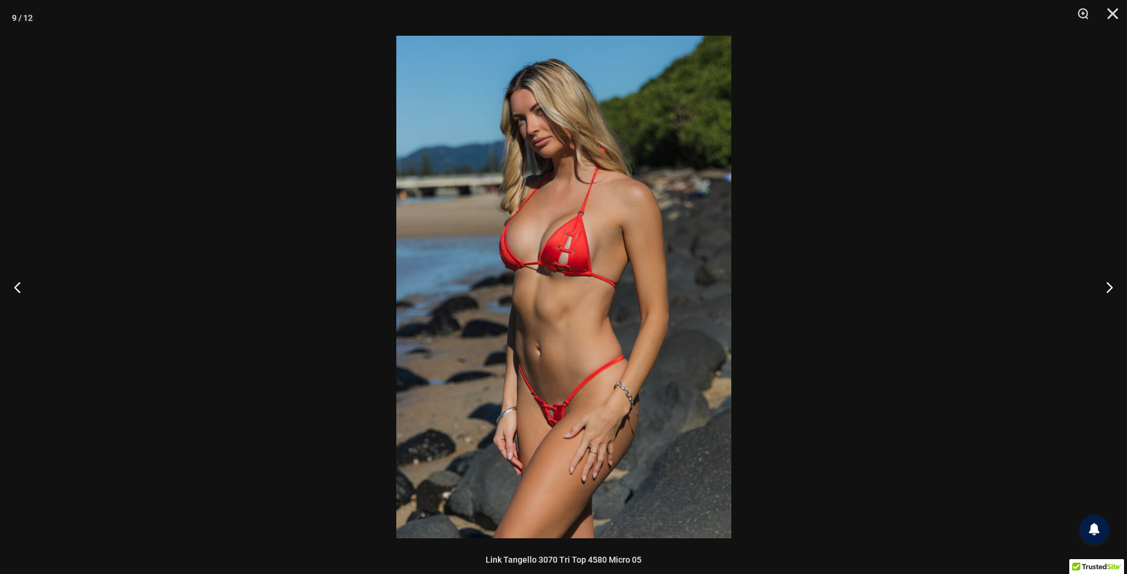
click at [261, 189] on div at bounding box center [563, 287] width 1127 height 574
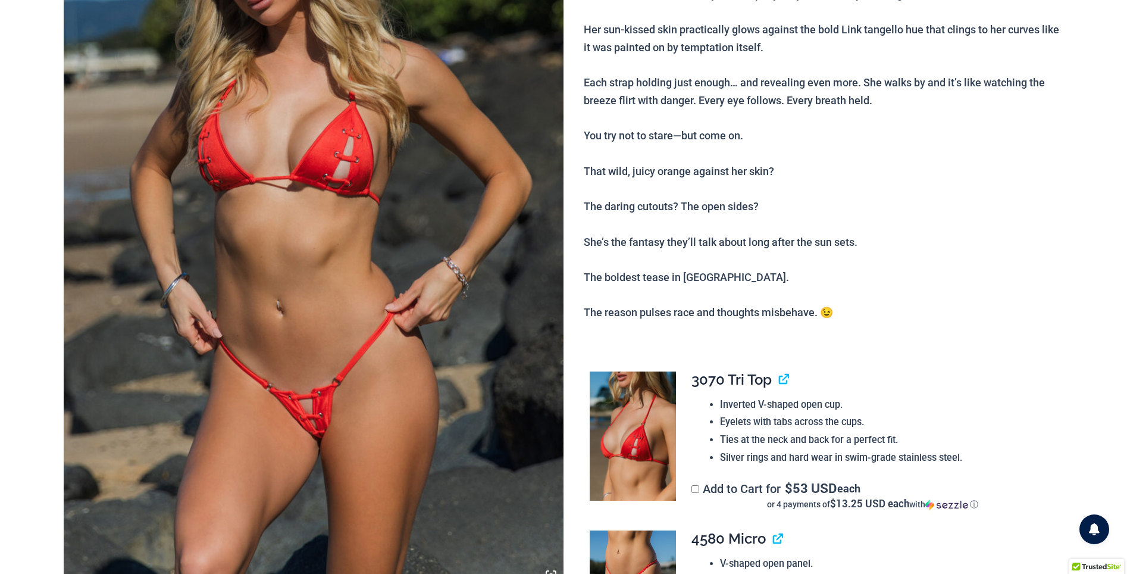
scroll to position [0, 0]
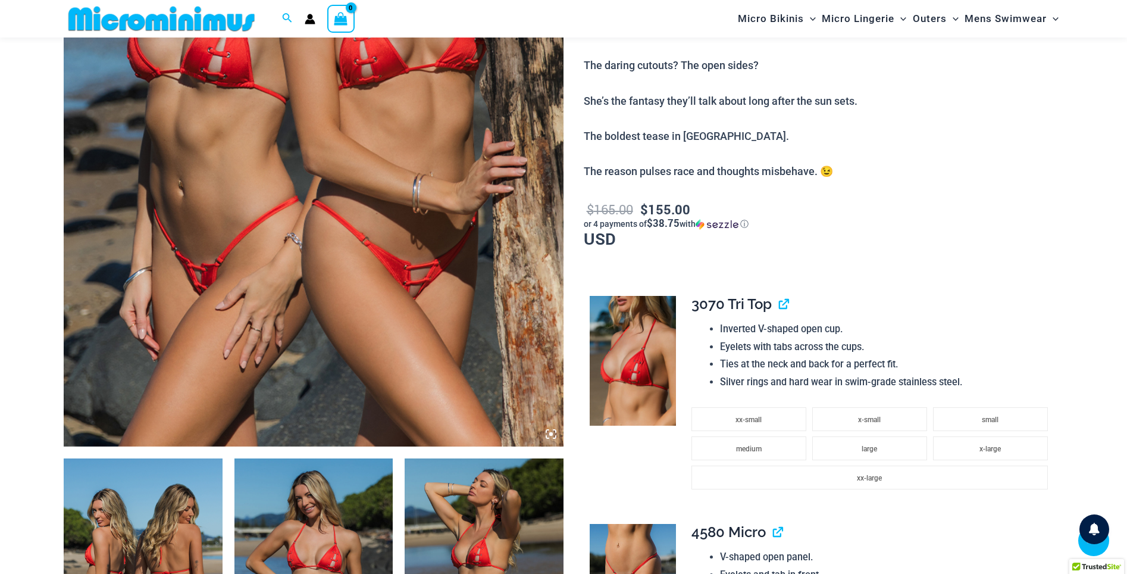
scroll to position [680, 0]
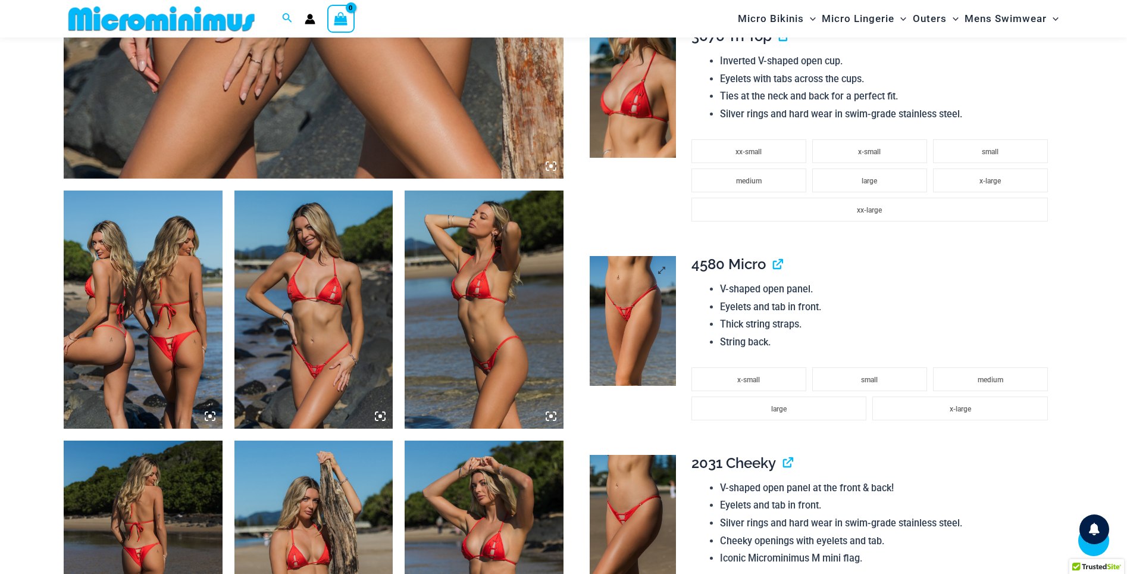
click at [650, 304] on img at bounding box center [633, 321] width 86 height 130
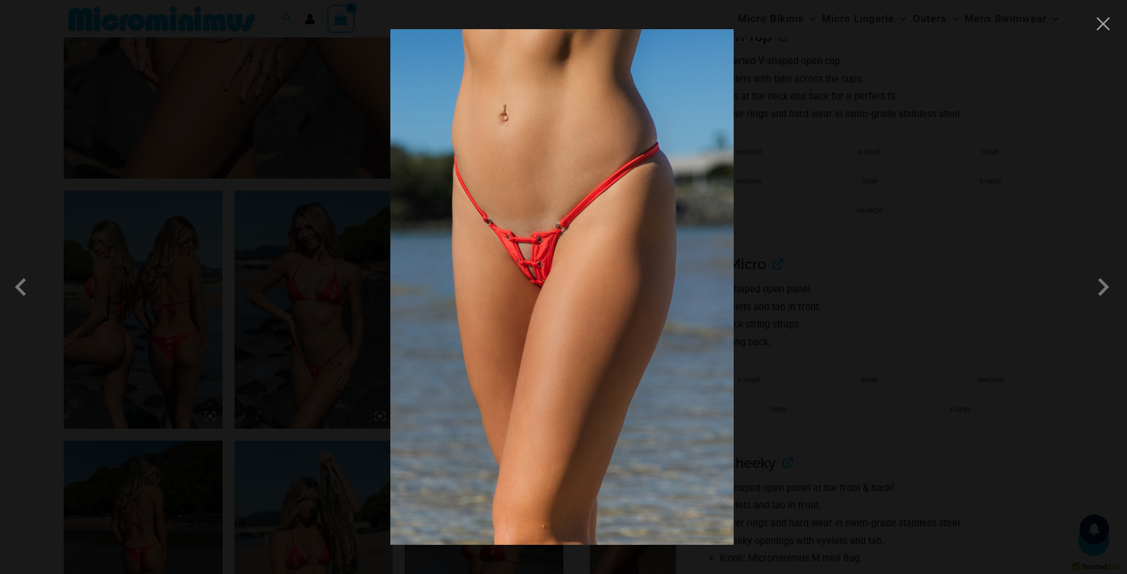
click at [343, 323] on div at bounding box center [563, 287] width 1127 height 574
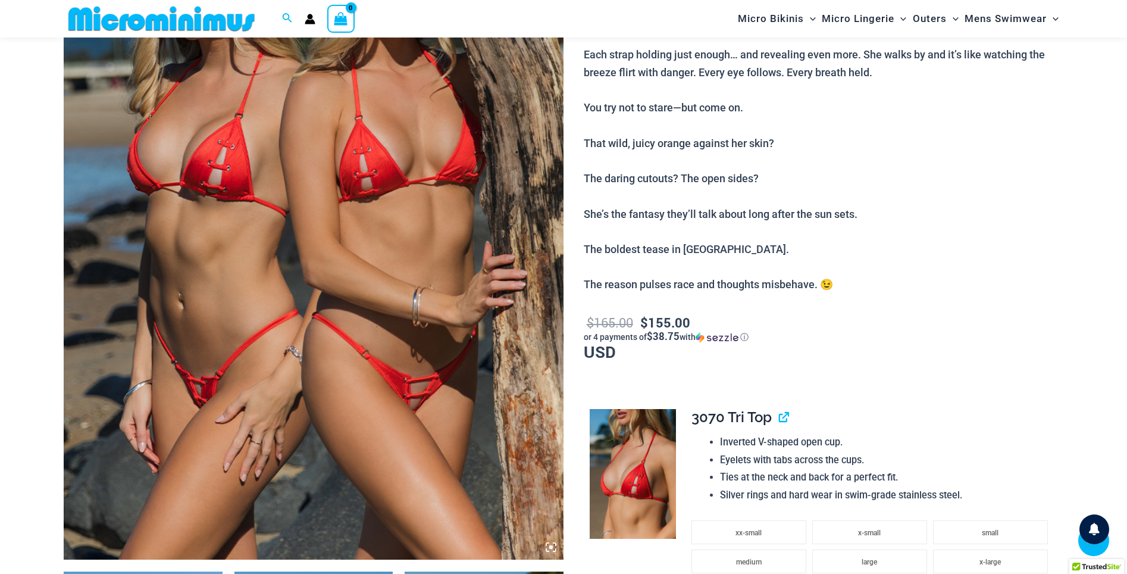
scroll to position [0, 0]
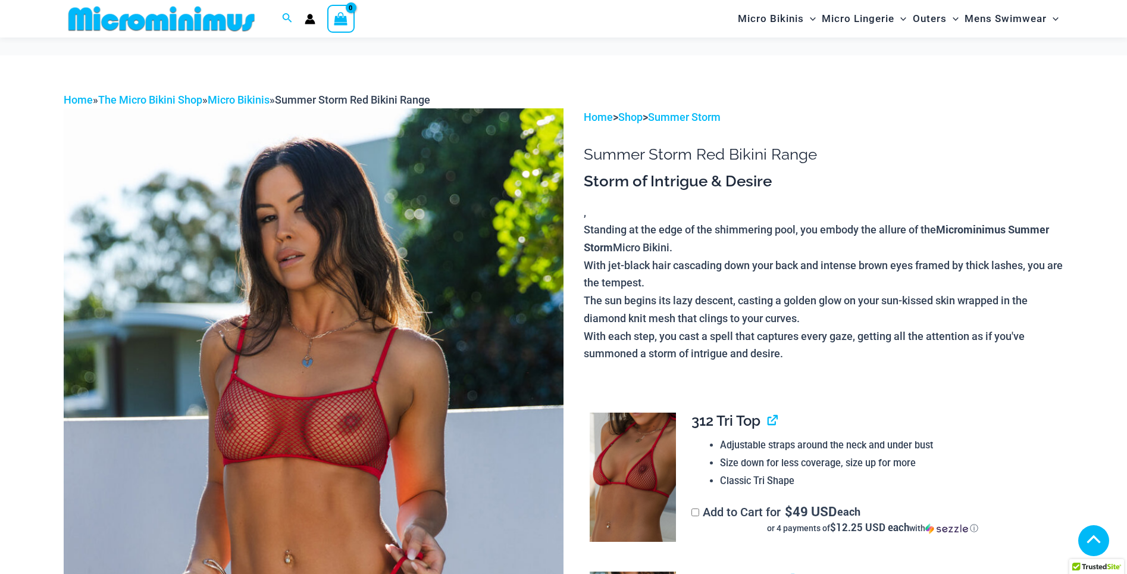
scroll to position [666, 0]
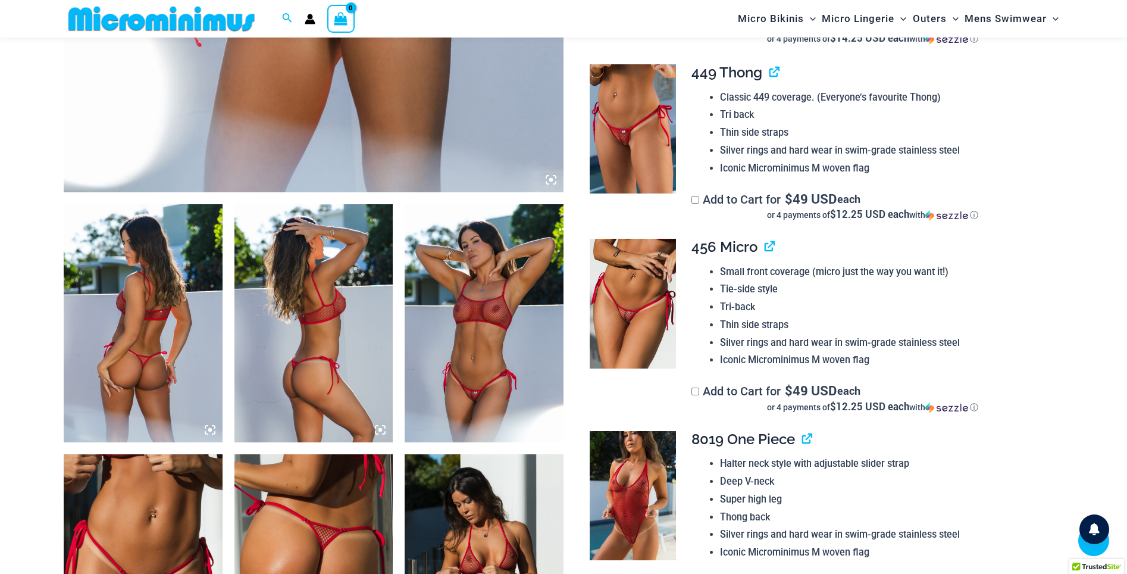
click at [635, 329] on img at bounding box center [633, 304] width 86 height 130
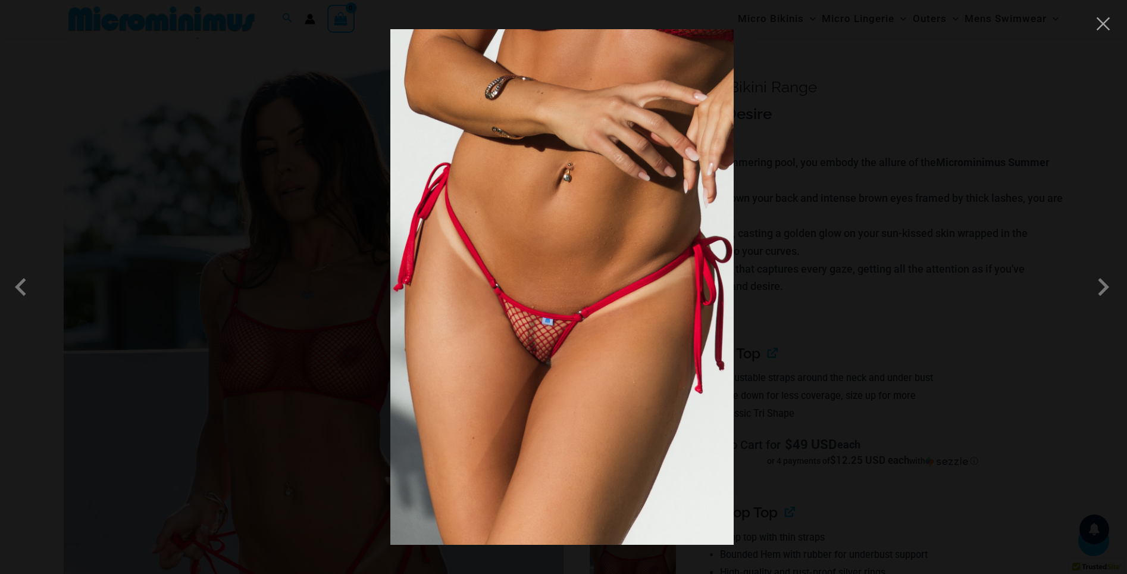
scroll to position [0, 0]
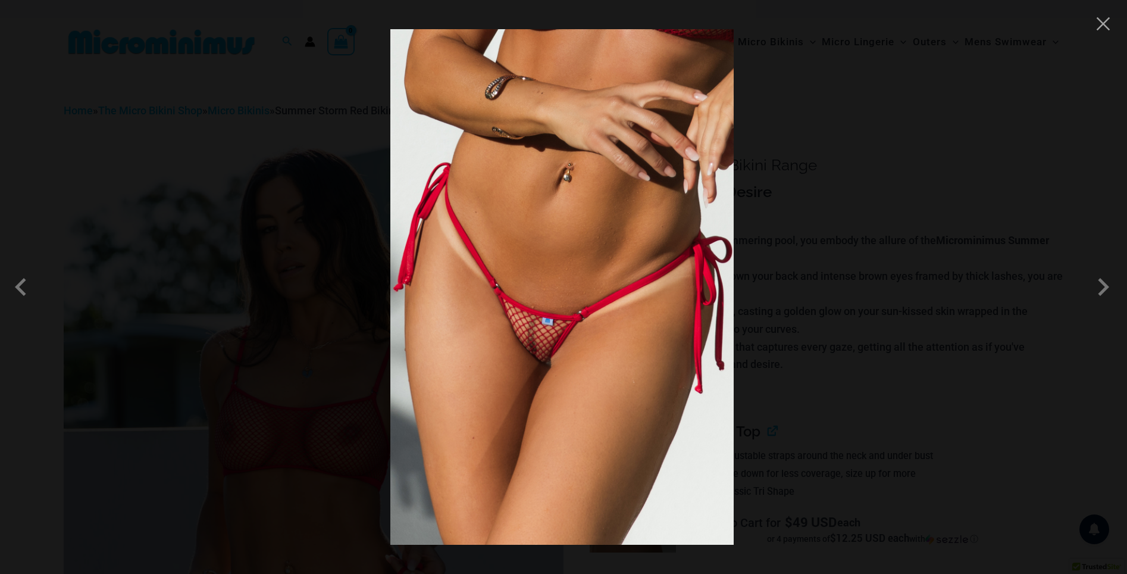
click at [311, 230] on div at bounding box center [563, 287] width 1127 height 574
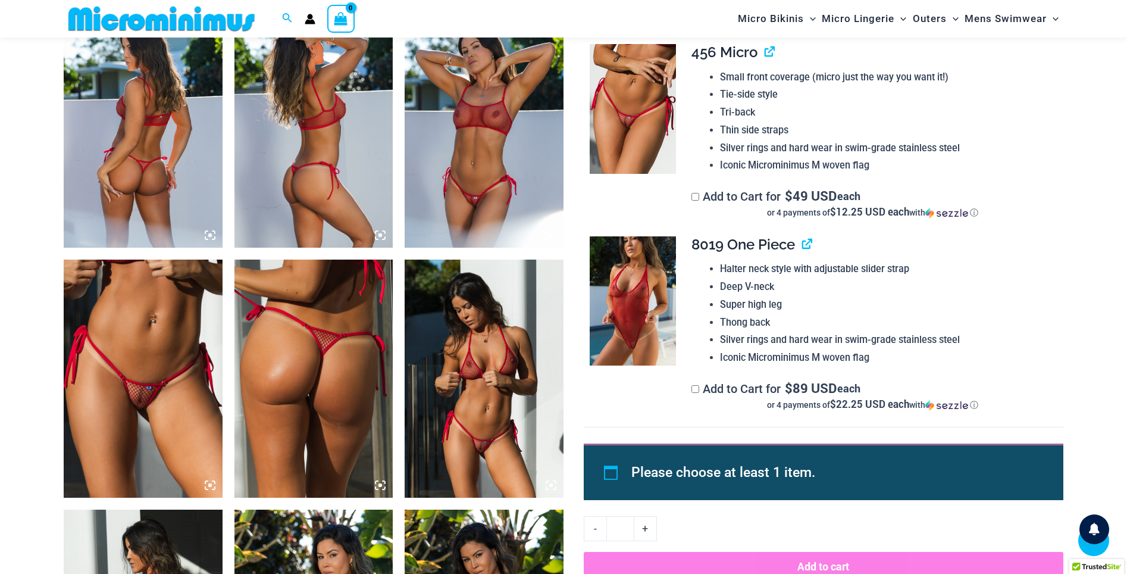
scroll to position [871, 0]
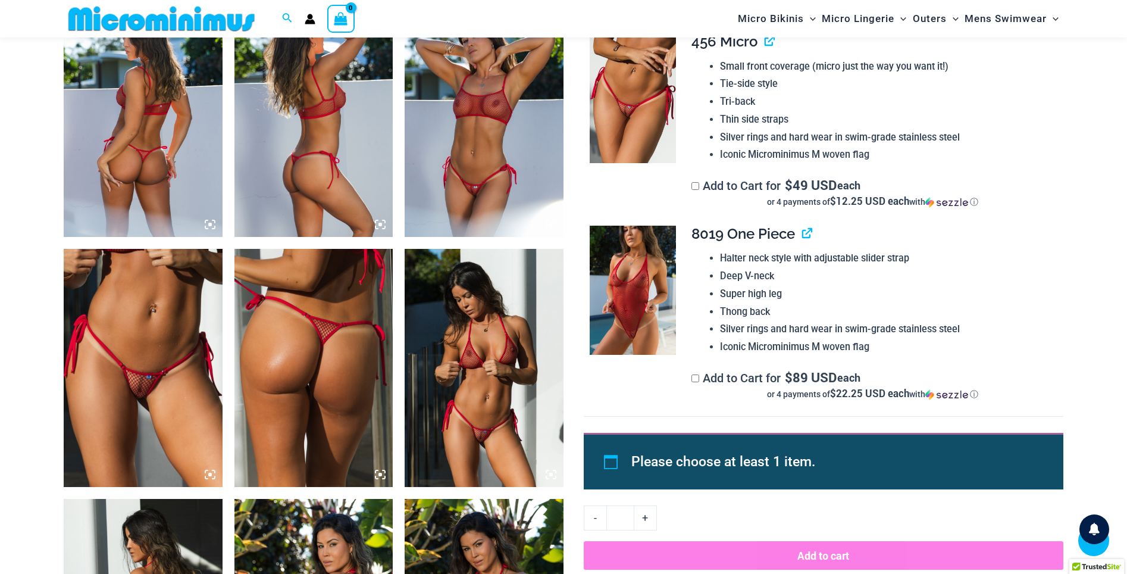
click at [177, 414] on img at bounding box center [143, 368] width 159 height 238
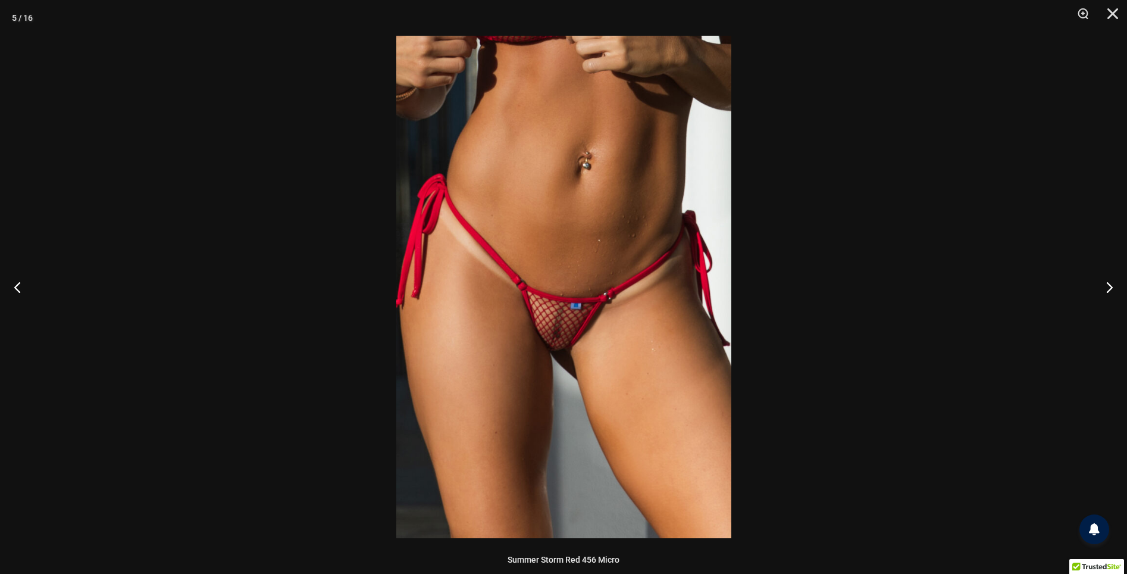
click at [629, 352] on img at bounding box center [563, 287] width 335 height 502
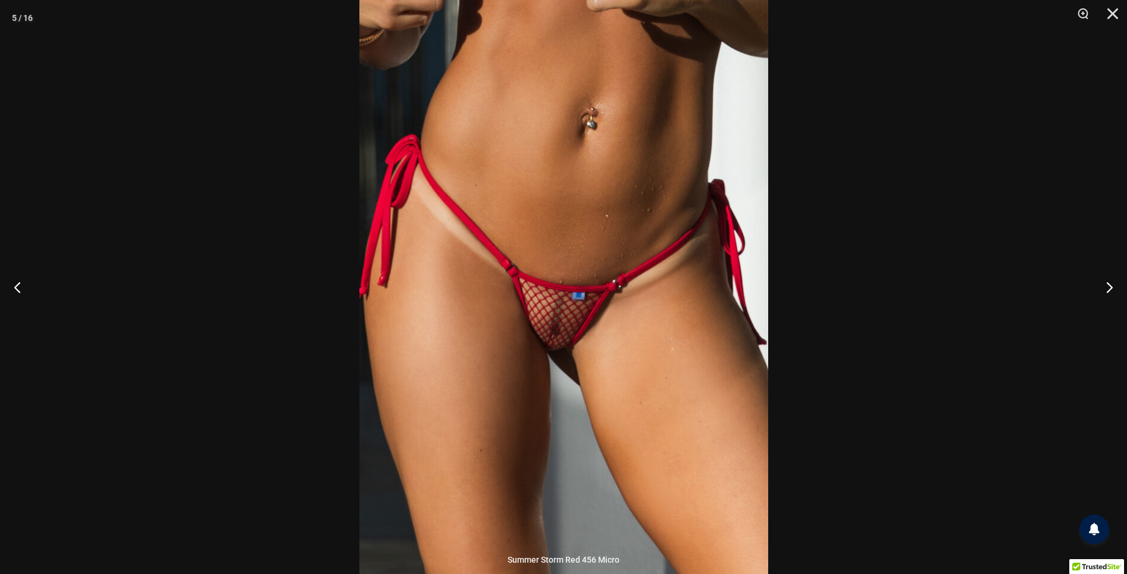
click at [917, 332] on div at bounding box center [563, 287] width 1127 height 574
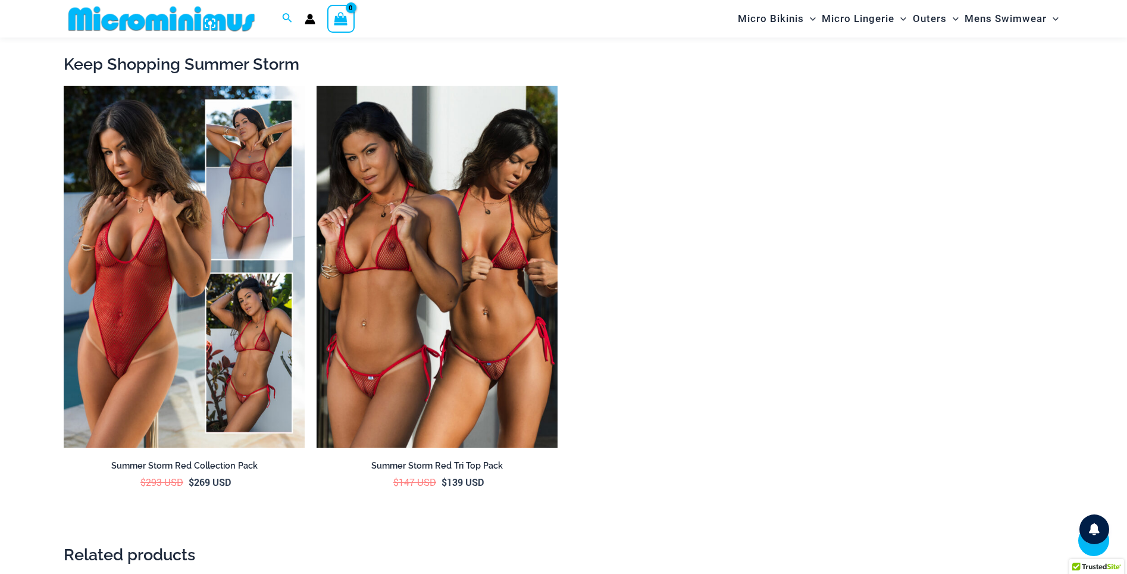
scroll to position [2109, 0]
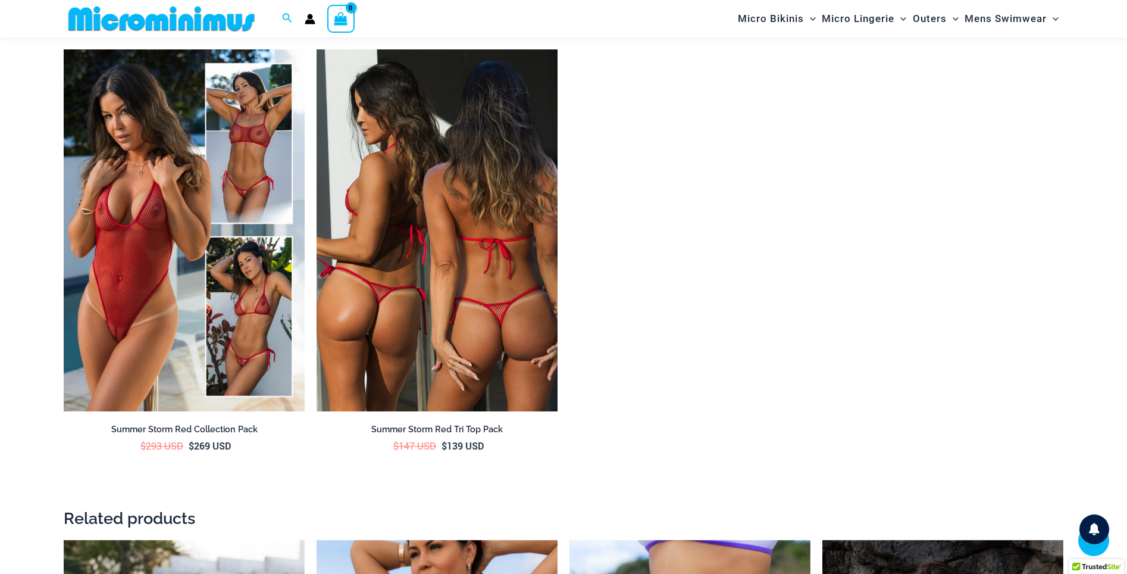
click at [431, 266] on img at bounding box center [437, 230] width 241 height 362
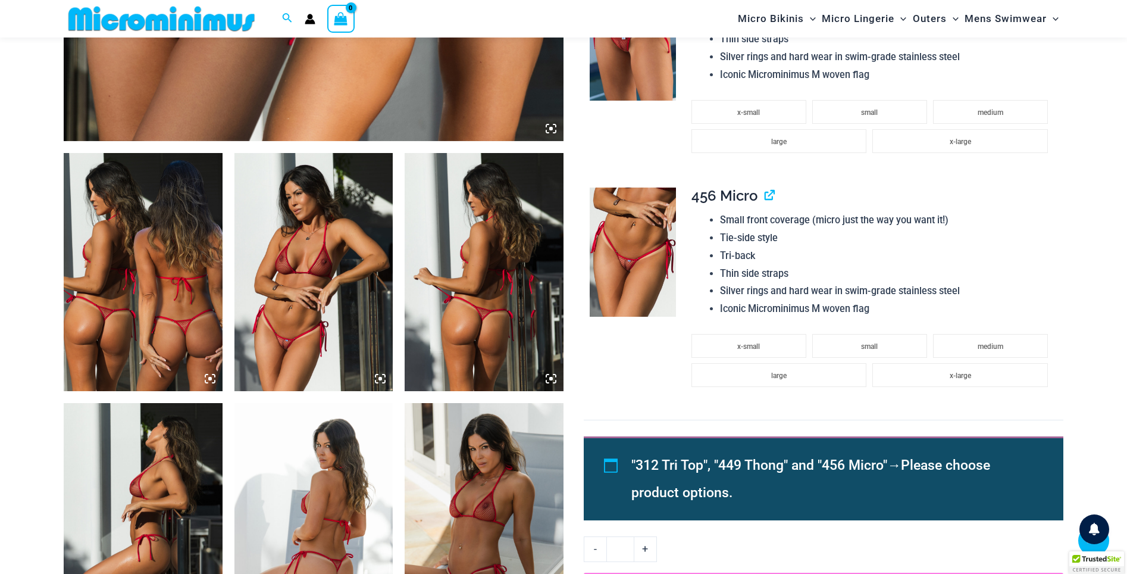
scroll to position [818, 0]
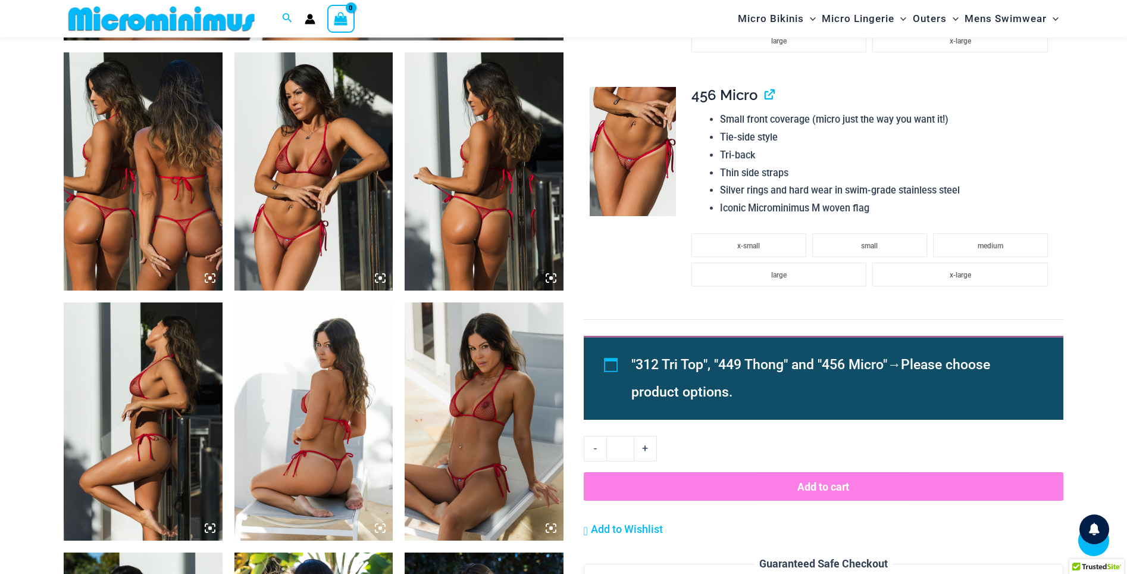
click at [483, 467] on img at bounding box center [484, 421] width 159 height 238
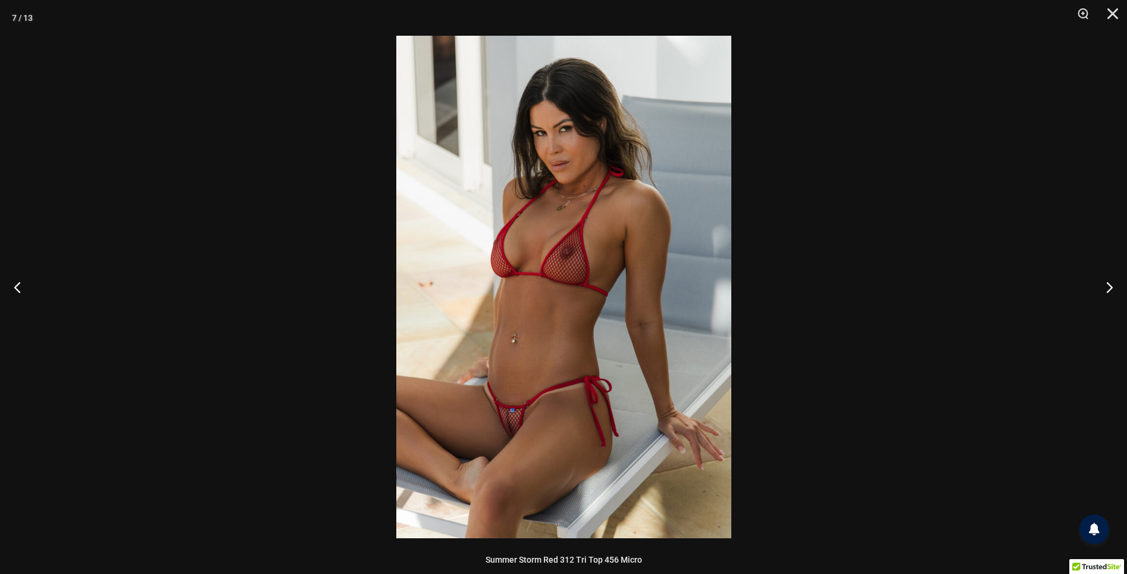
click at [248, 280] on div at bounding box center [563, 287] width 1127 height 574
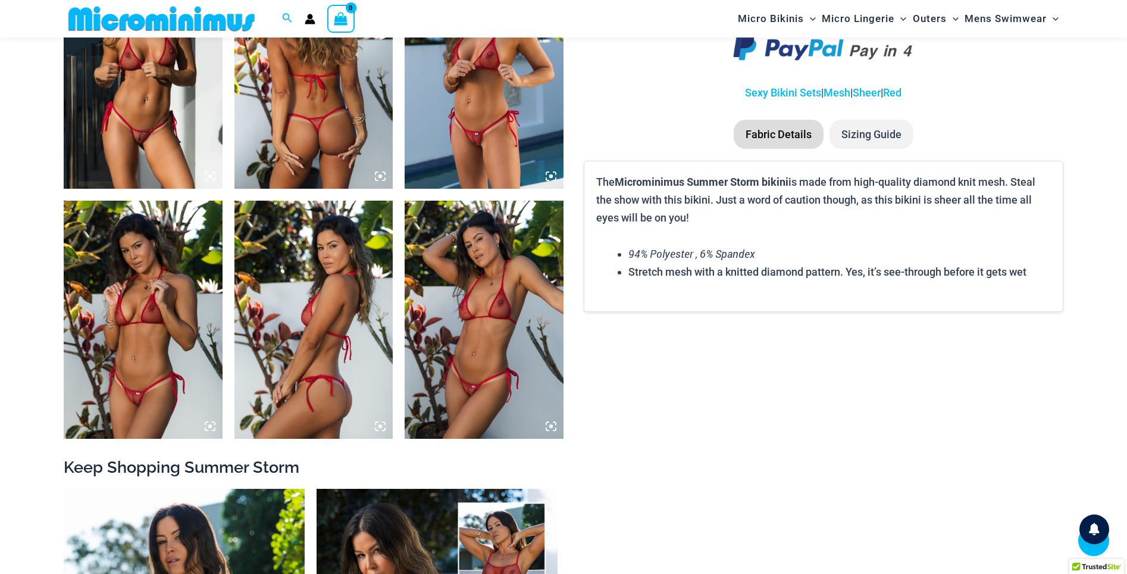
scroll to position [1420, 0]
click at [170, 137] on img at bounding box center [143, 69] width 159 height 238
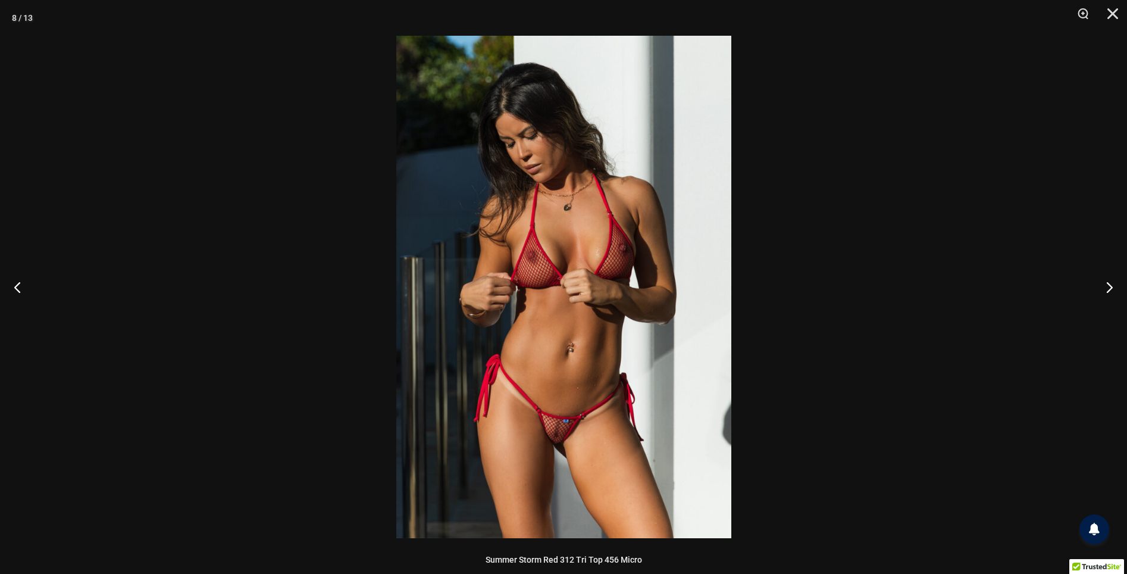
click at [221, 167] on div at bounding box center [563, 287] width 1127 height 574
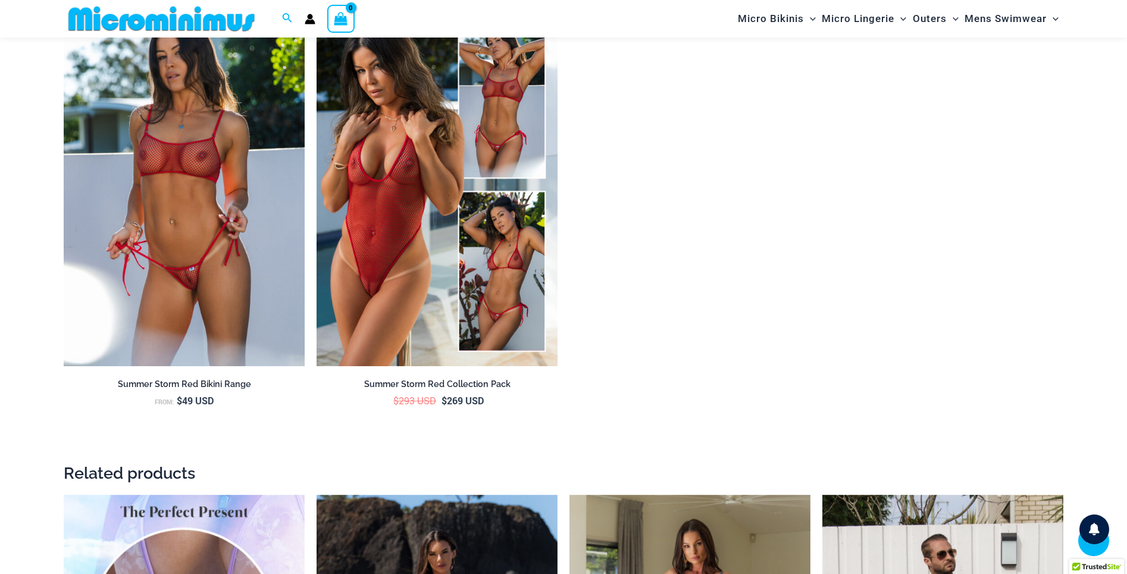
scroll to position [1963, 0]
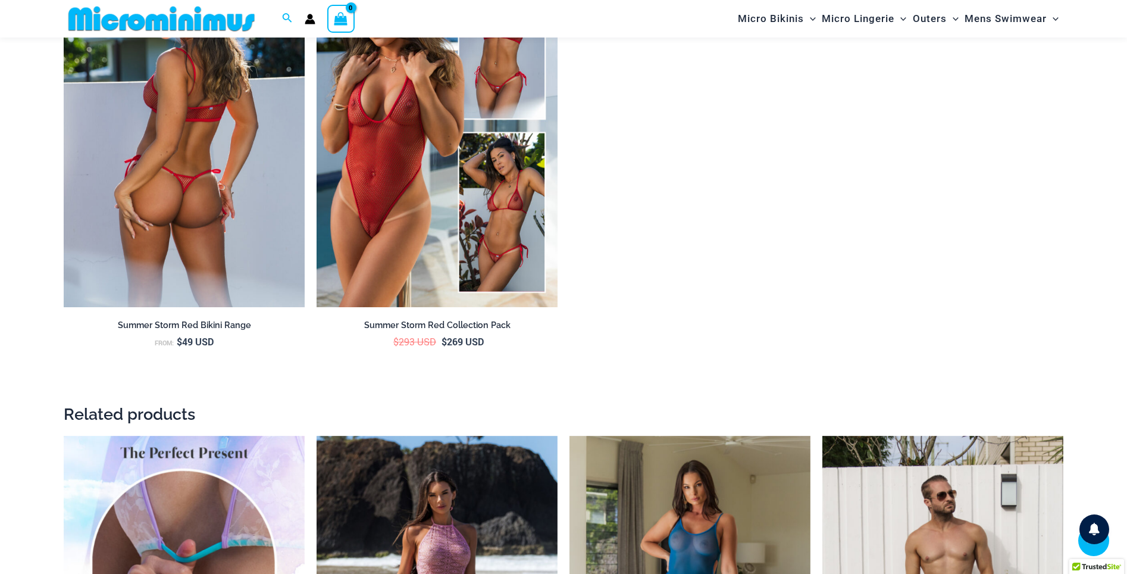
click at [215, 179] on img at bounding box center [184, 126] width 241 height 362
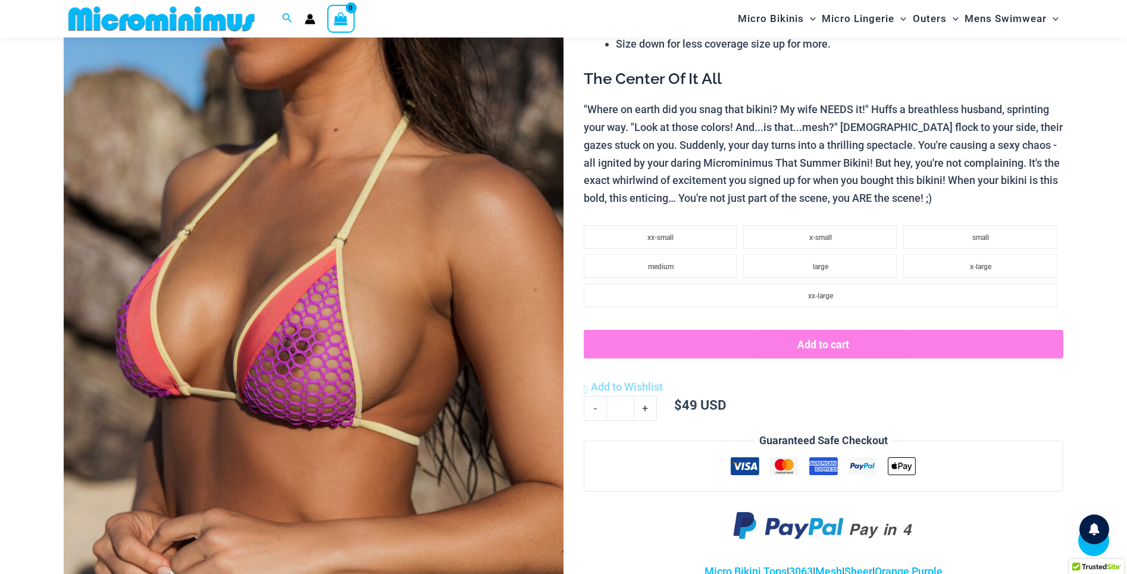
scroll to position [188, 0]
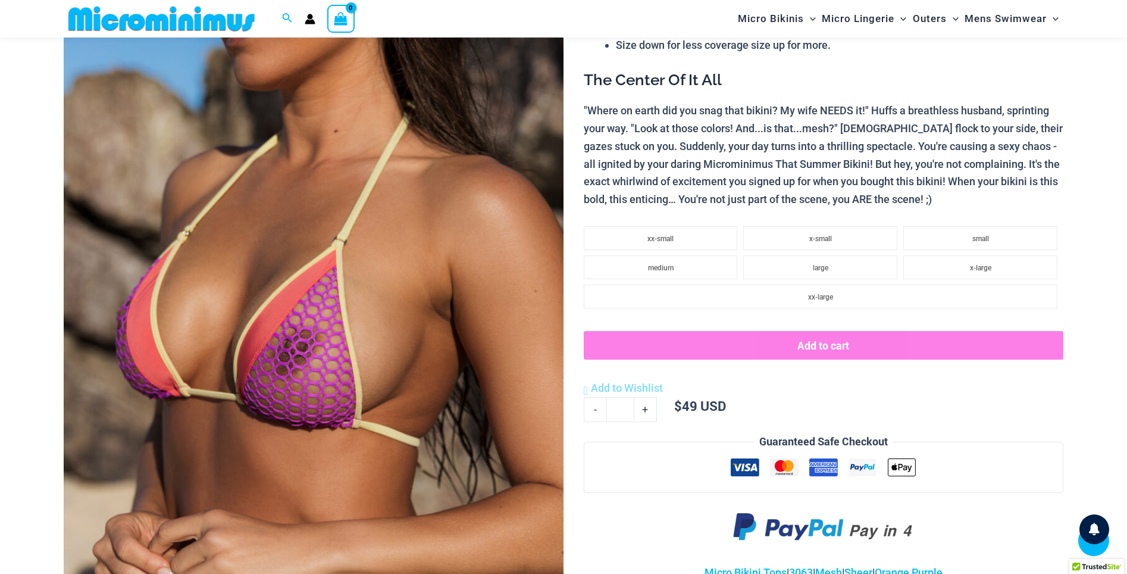
click at [304, 348] on img at bounding box center [314, 295] width 500 height 750
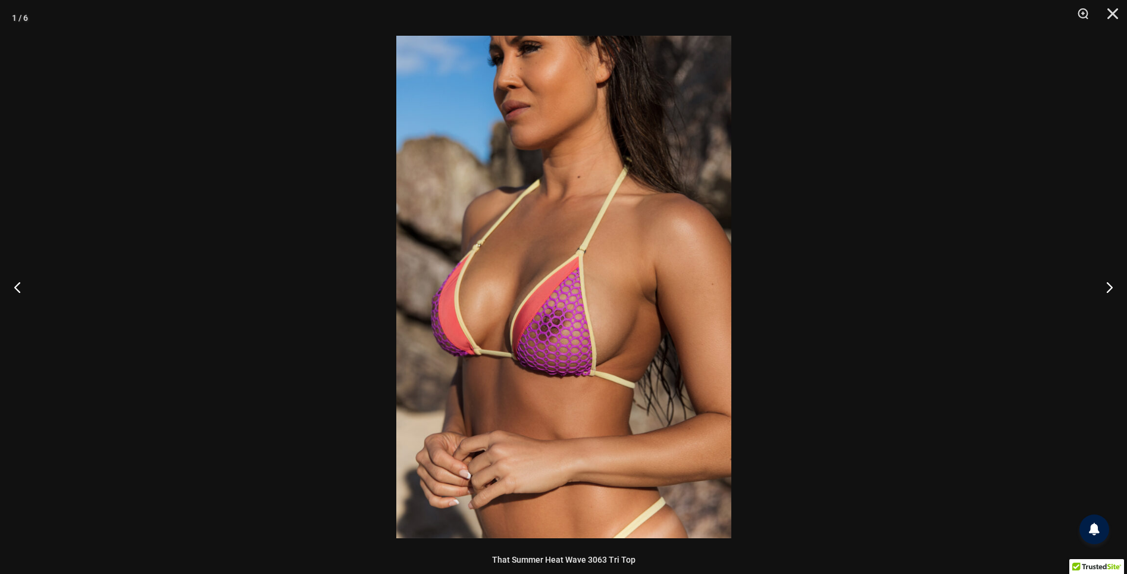
click at [598, 334] on img at bounding box center [563, 287] width 335 height 502
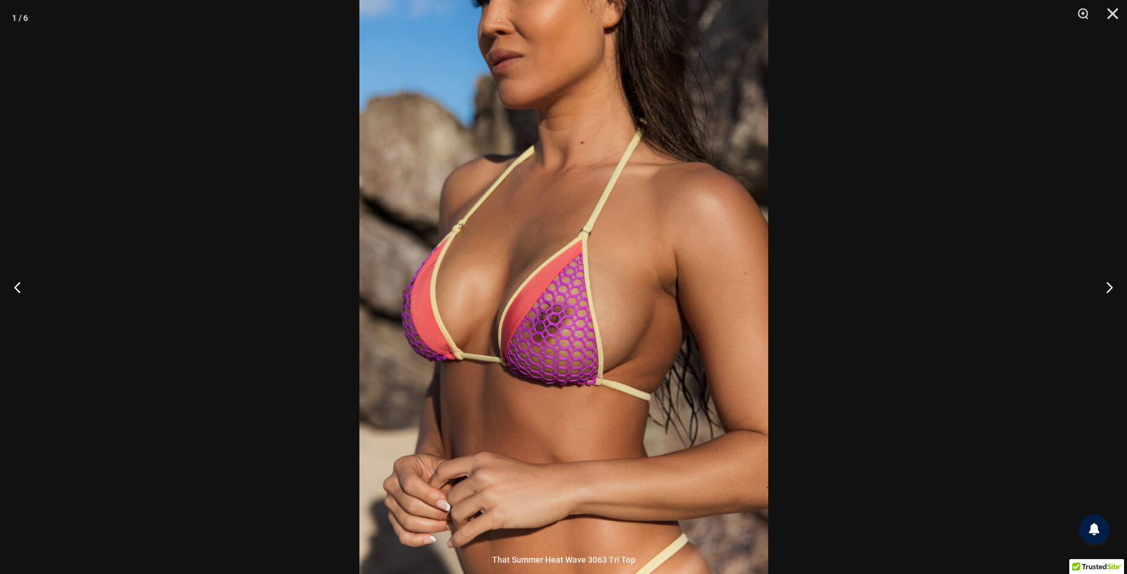
click at [207, 356] on div at bounding box center [563, 287] width 1127 height 574
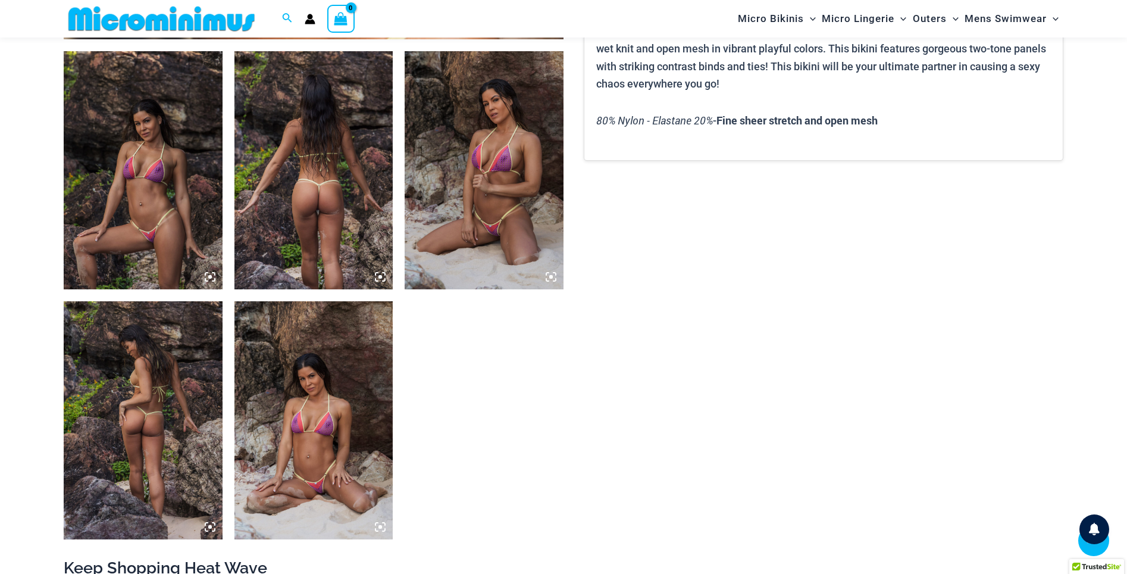
scroll to position [963, 0]
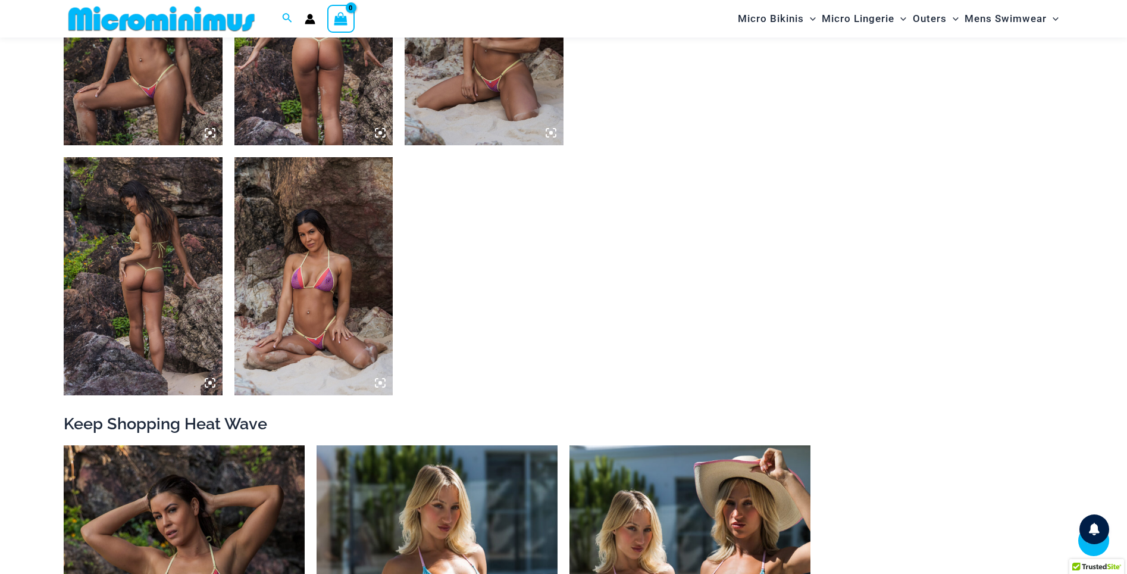
click at [345, 293] on img at bounding box center [314, 276] width 159 height 238
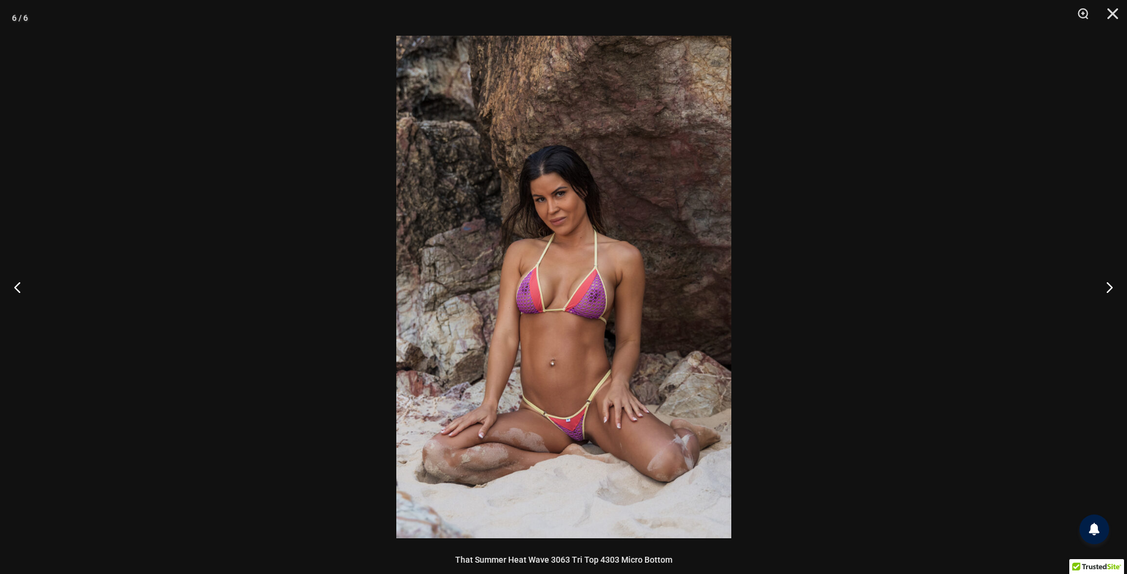
click at [562, 437] on img at bounding box center [563, 287] width 335 height 502
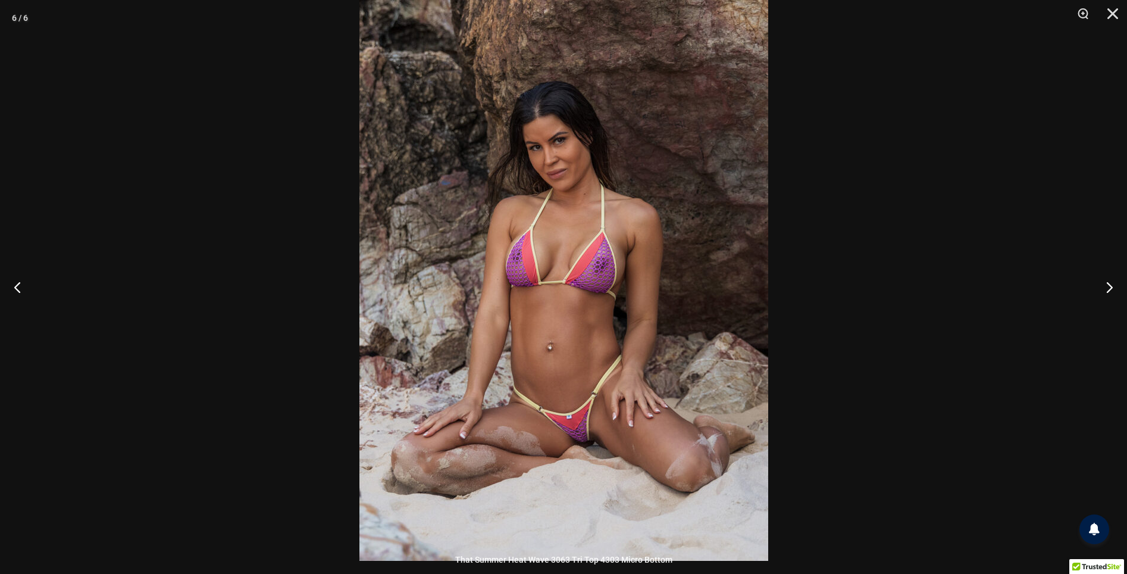
click at [160, 260] on div at bounding box center [563, 287] width 1127 height 574
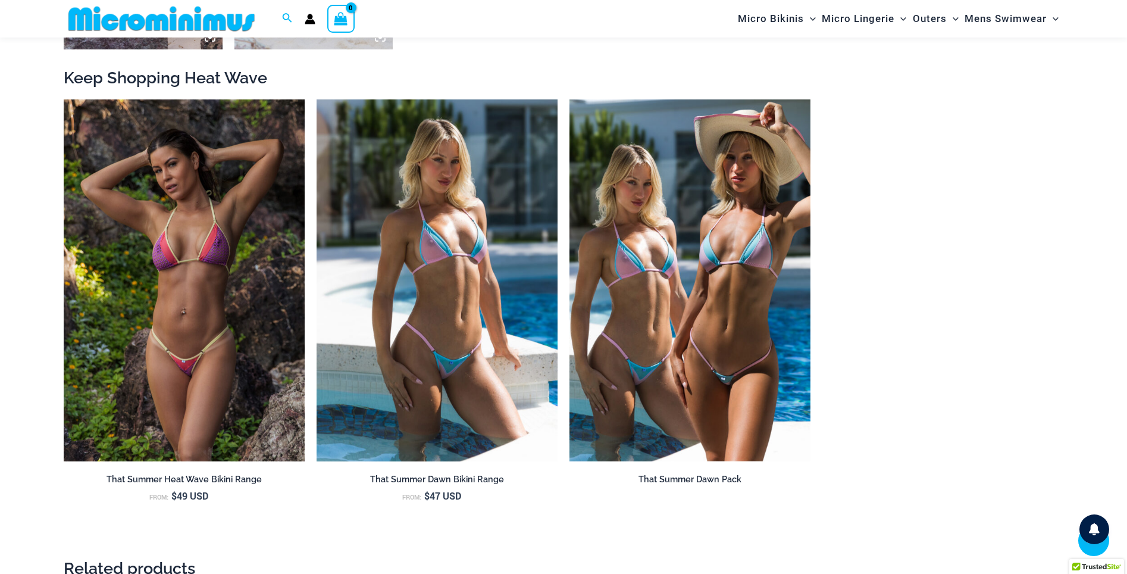
scroll to position [1303, 0]
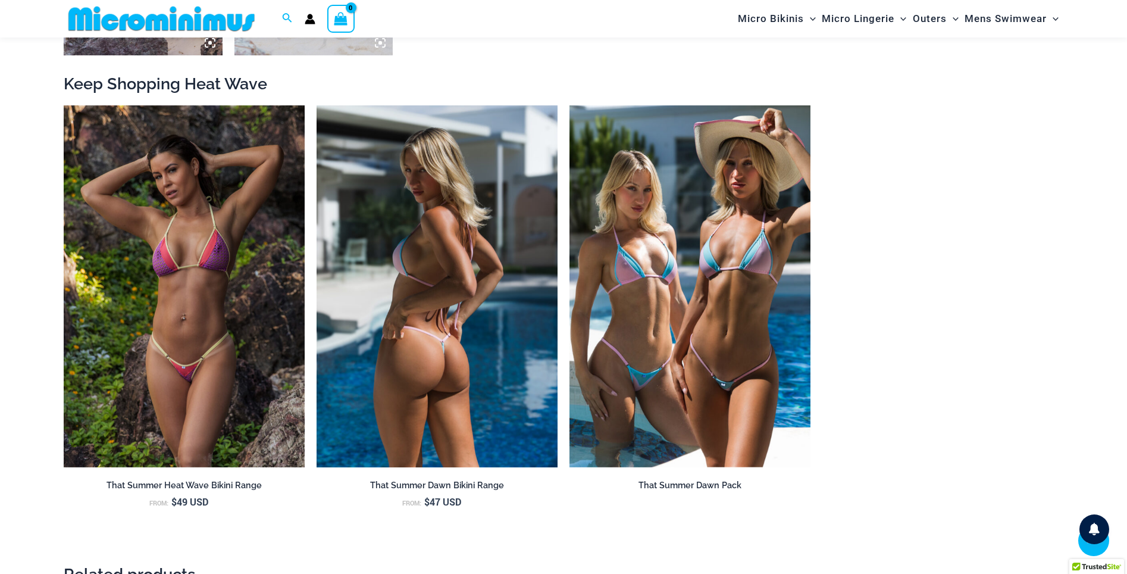
drag, startPoint x: 498, startPoint y: 315, endPoint x: 839, endPoint y: 265, distance: 345.2
click at [912, 285] on ul "That Summer Heat Wave Bikini Range From: $ 49 USD That Summer Dawn Bikini Range…" at bounding box center [564, 328] width 1000 height 447
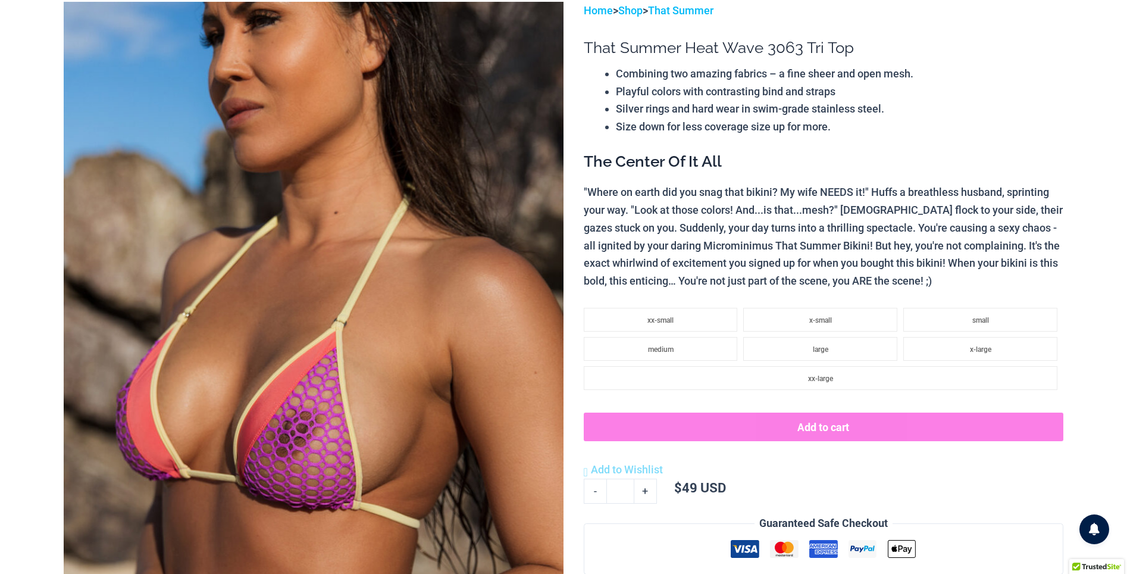
scroll to position [0, 0]
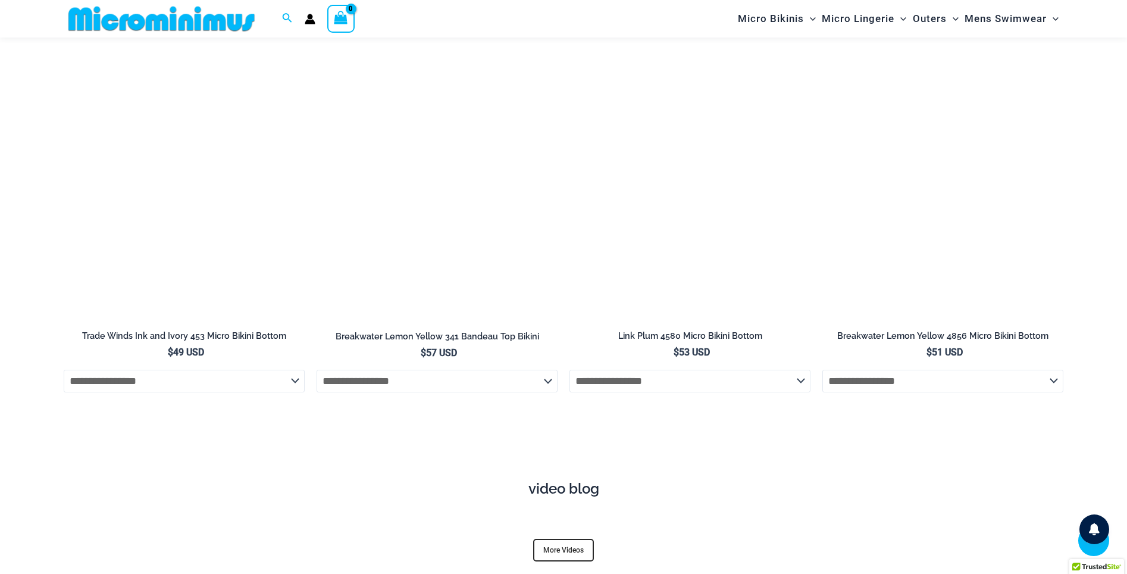
scroll to position [4189, 0]
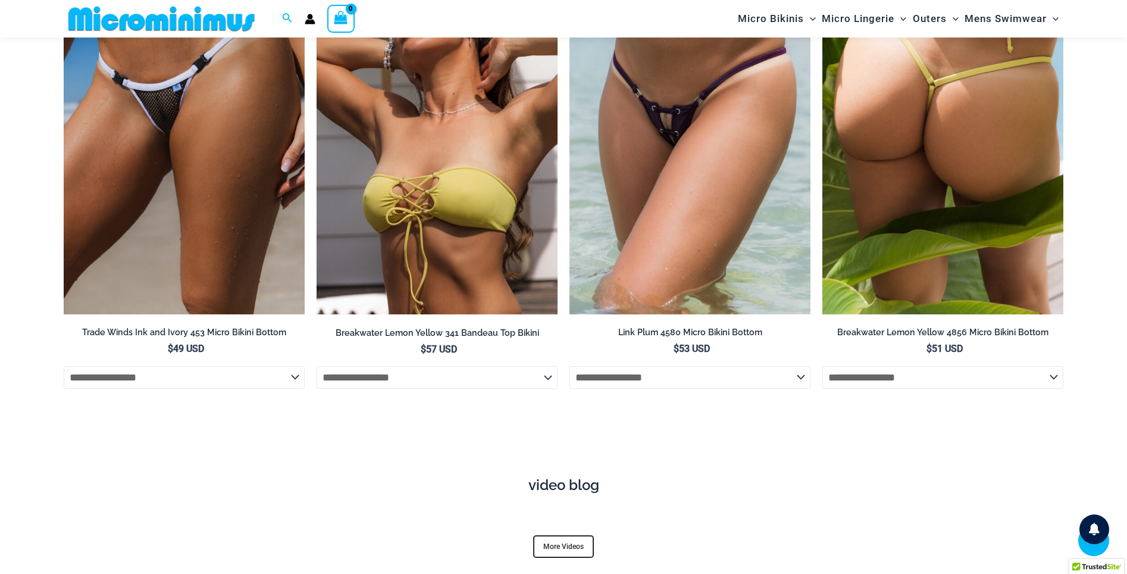
click at [969, 109] on img at bounding box center [943, 133] width 241 height 362
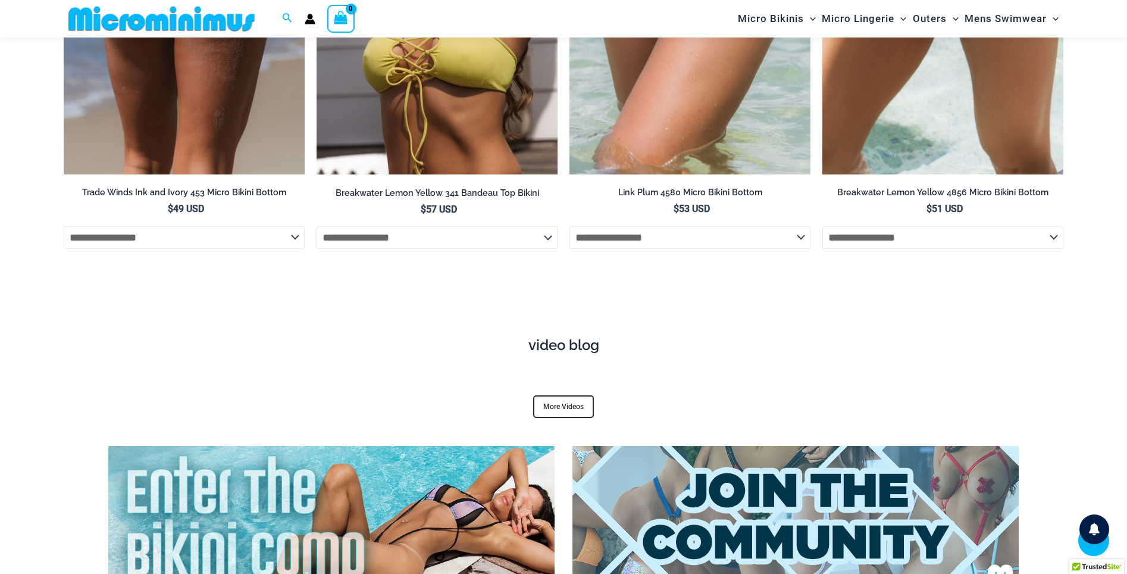
scroll to position [4390, 0]
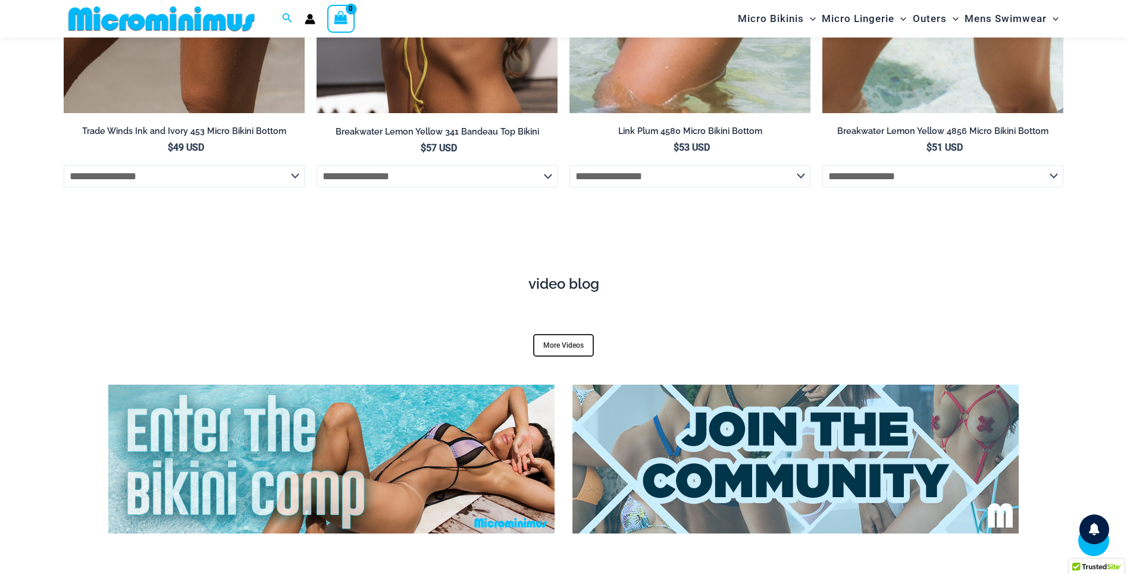
click at [567, 317] on div at bounding box center [564, 323] width 982 height 21
click at [564, 334] on link "More Videos" at bounding box center [563, 345] width 61 height 23
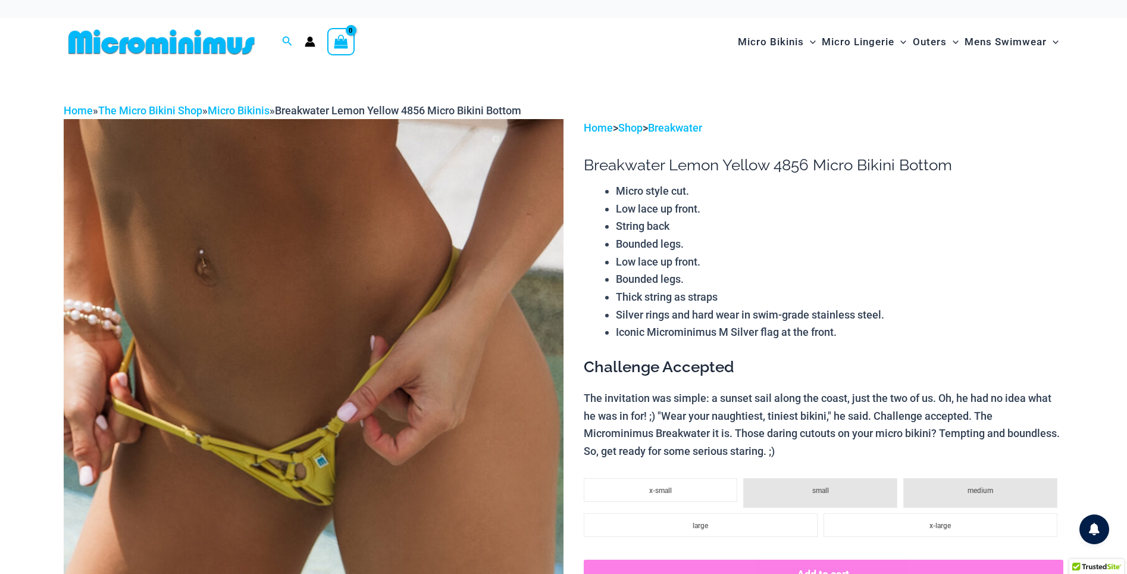
click at [317, 514] on img at bounding box center [314, 494] width 500 height 750
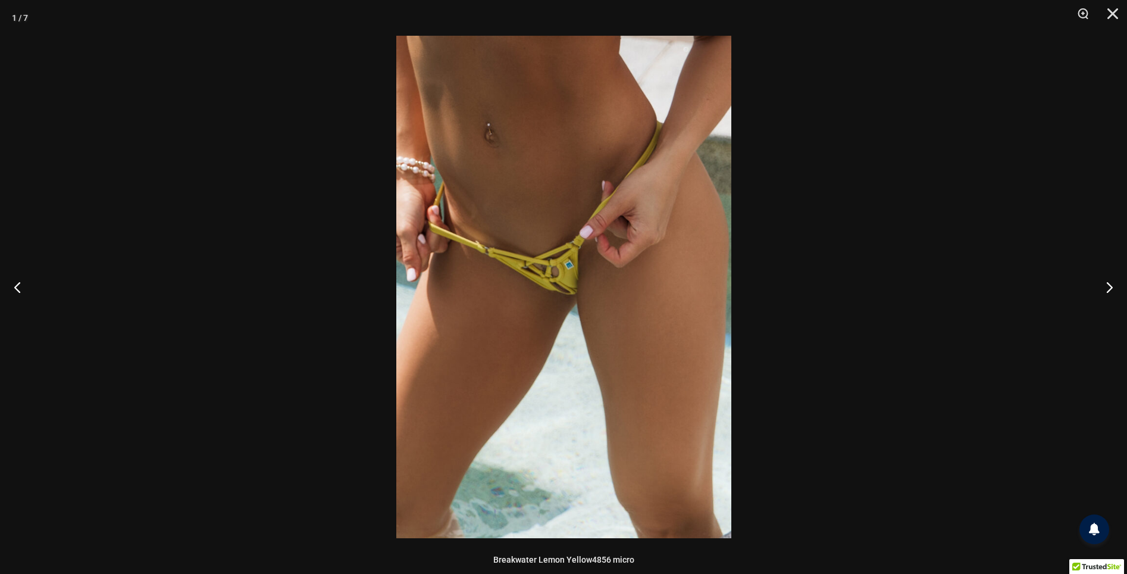
click at [508, 315] on img at bounding box center [563, 287] width 335 height 502
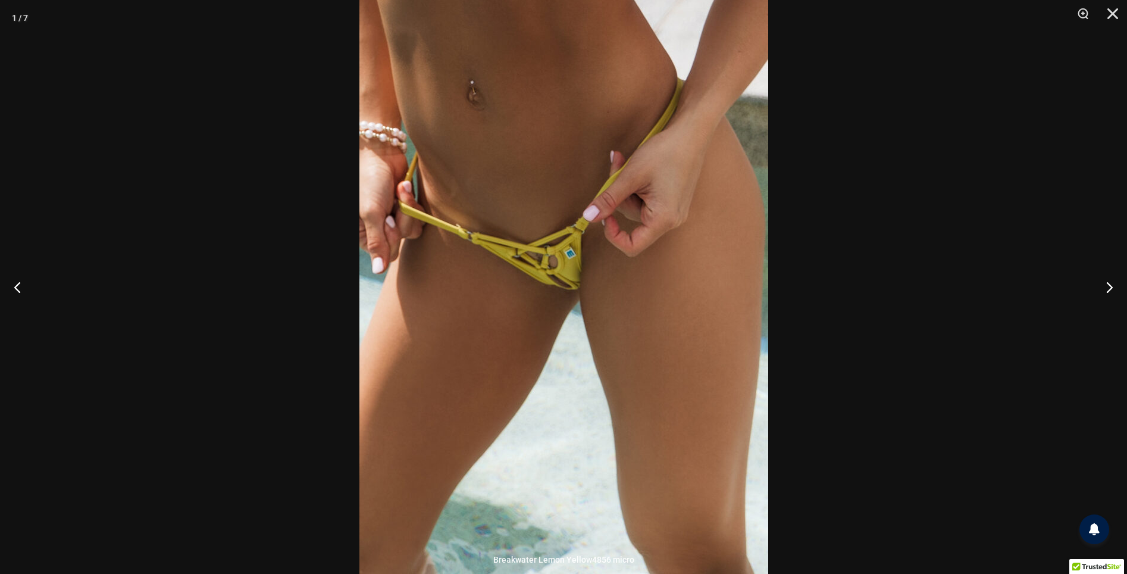
click at [120, 155] on div at bounding box center [563, 287] width 1127 height 574
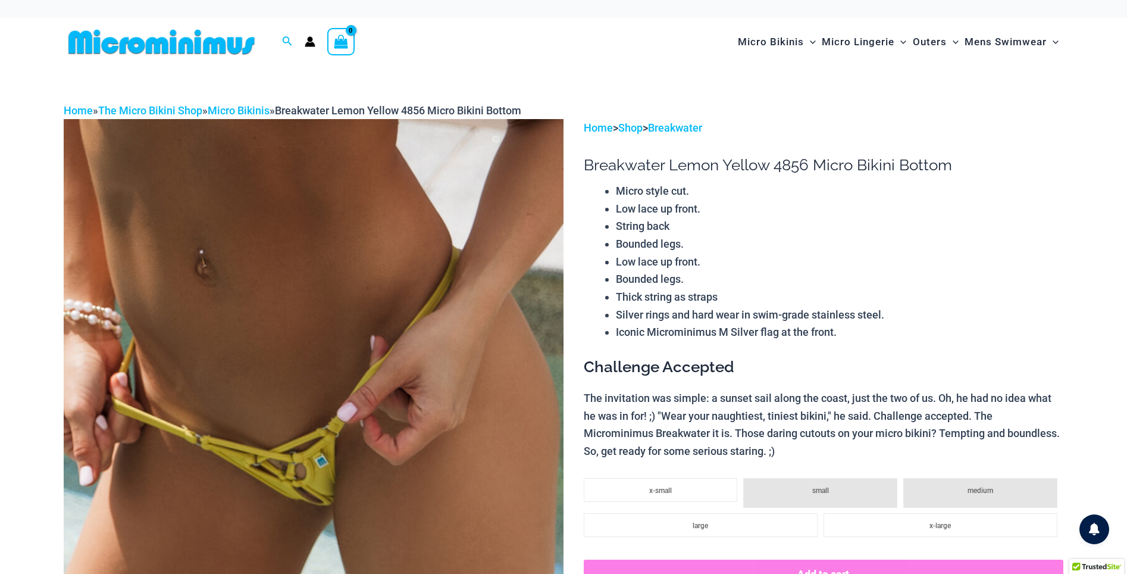
click at [1039, 399] on p "The invitation was simple: a sunset sail along the coast, just the two of us. O…" at bounding box center [824, 424] width 480 height 71
click at [735, 418] on p "The invitation was simple: a sunset sail along the coast, just the two of us. O…" at bounding box center [824, 424] width 480 height 71
click at [813, 417] on p "The invitation was simple: a sunset sail along the coast, just the two of us. O…" at bounding box center [824, 424] width 480 height 71
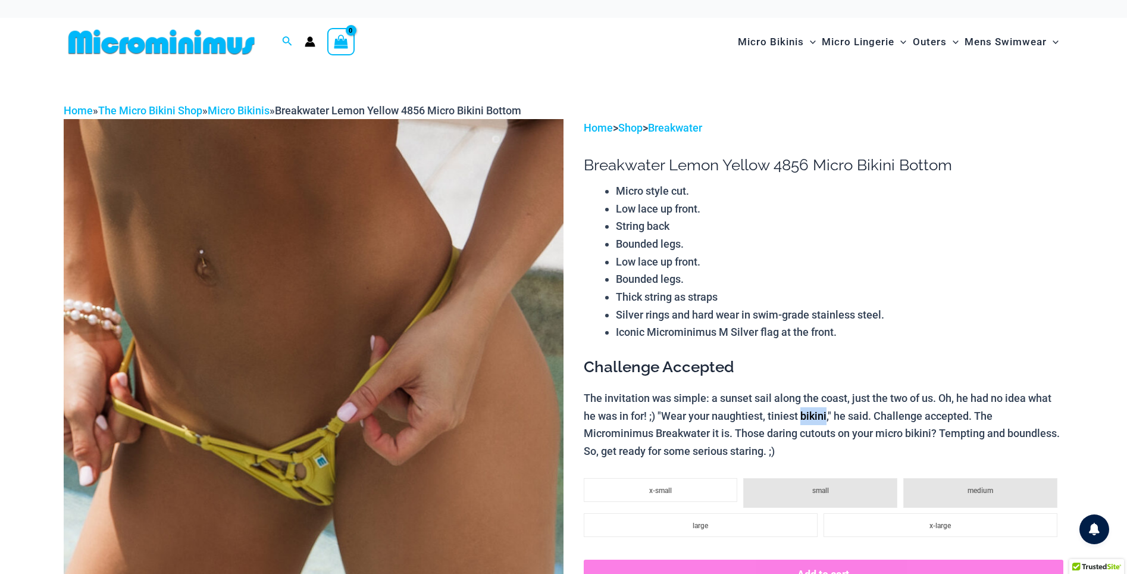
click at [813, 417] on p "The invitation was simple: a sunset sail along the coast, just the two of us. O…" at bounding box center [824, 424] width 480 height 71
click at [895, 412] on p "The invitation was simple: a sunset sail along the coast, just the two of us. O…" at bounding box center [824, 424] width 480 height 71
click at [937, 415] on p "The invitation was simple: a sunset sail along the coast, just the two of us. O…" at bounding box center [824, 424] width 480 height 71
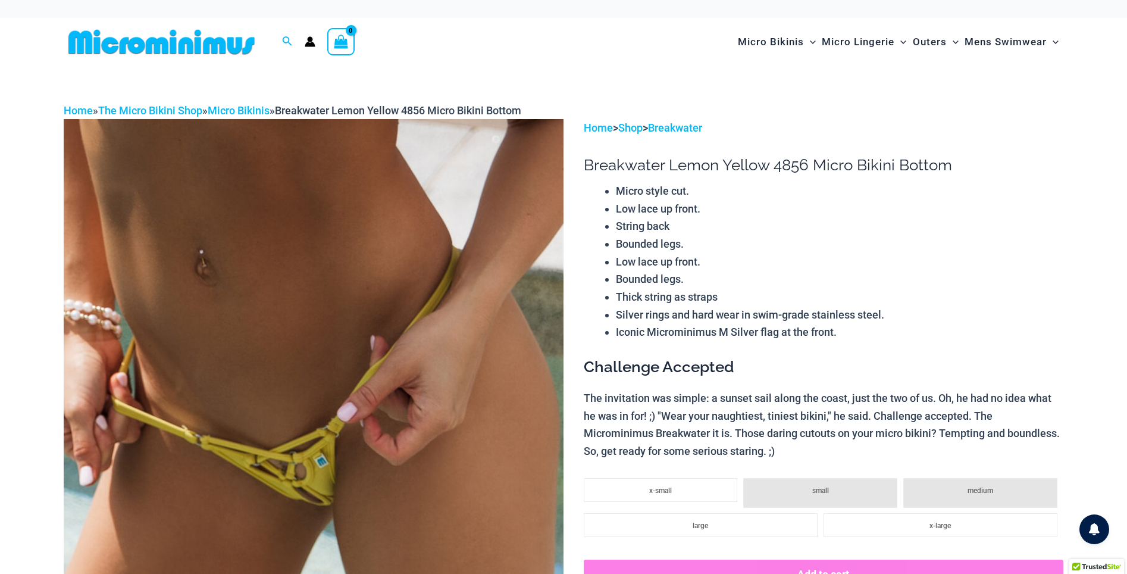
click at [681, 434] on p "The invitation was simple: a sunset sail along the coast, just the two of us. O…" at bounding box center [824, 424] width 480 height 71
drag, startPoint x: 681, startPoint y: 434, endPoint x: 793, endPoint y: 437, distance: 112.0
click at [705, 435] on p "The invitation was simple: a sunset sail along the coast, just the two of us. O…" at bounding box center [824, 424] width 480 height 71
click at [792, 434] on p "The invitation was simple: a sunset sail along the coast, just the two of us. O…" at bounding box center [824, 424] width 480 height 71
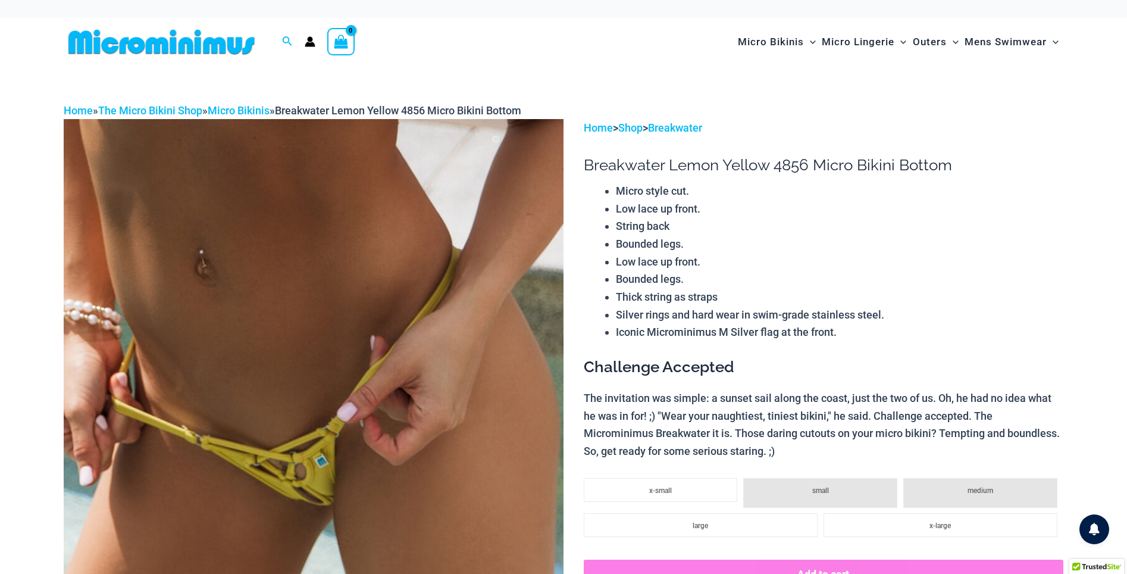
click at [926, 436] on p "The invitation was simple: a sunset sail along the coast, just the two of us. O…" at bounding box center [824, 424] width 480 height 71
click at [1033, 436] on p "The invitation was simple: a sunset sail along the coast, just the two of us. O…" at bounding box center [824, 424] width 480 height 71
click at [708, 452] on p "The invitation was simple: a sunset sail along the coast, just the two of us. O…" at bounding box center [824, 424] width 480 height 71
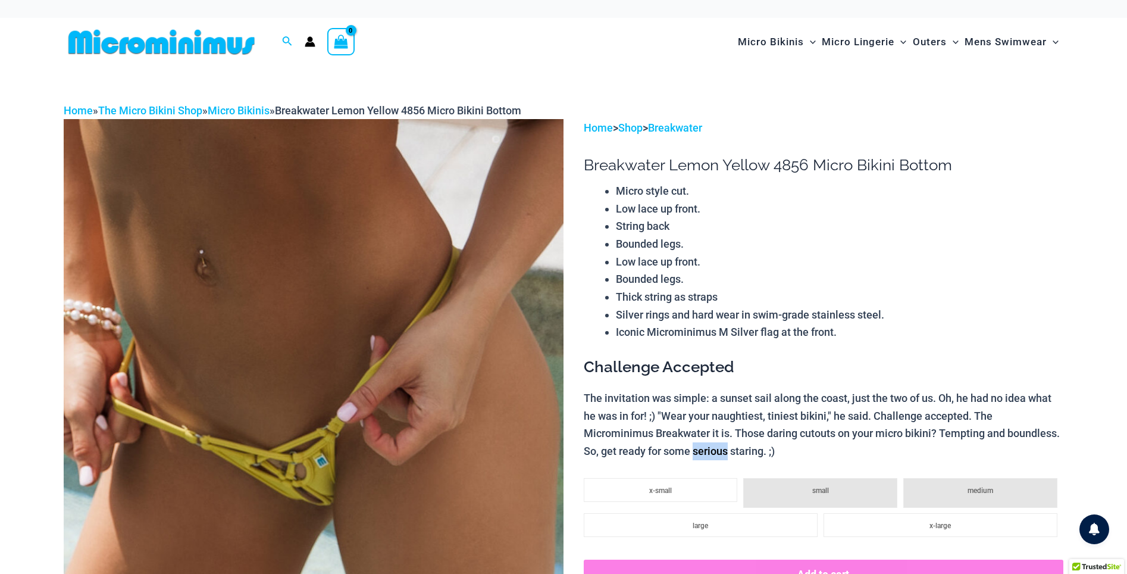
drag, startPoint x: 708, startPoint y: 452, endPoint x: 718, endPoint y: 452, distance: 10.1
click at [708, 452] on p "The invitation was simple: a sunset sail along the coast, just the two of us. O…" at bounding box center [824, 424] width 480 height 71
click at [727, 449] on p "The invitation was simple: a sunset sail along the coast, just the two of us. O…" at bounding box center [824, 424] width 480 height 71
click at [738, 449] on p "The invitation was simple: a sunset sail along the coast, just the two of us. O…" at bounding box center [824, 424] width 480 height 71
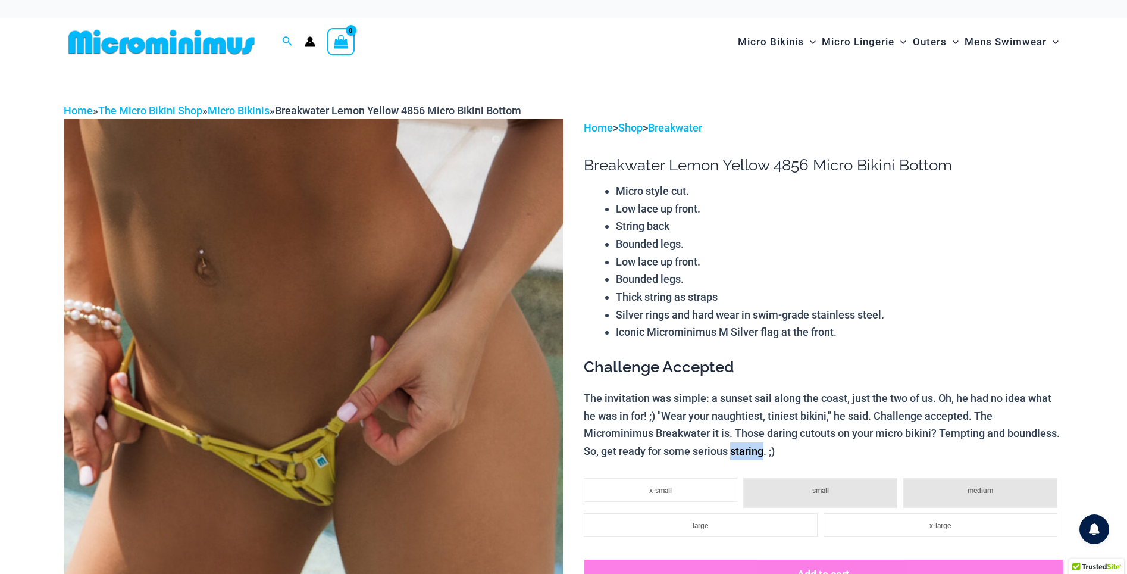
drag, startPoint x: 738, startPoint y: 449, endPoint x: 817, endPoint y: 449, distance: 79.2
click at [739, 449] on p "The invitation was simple: a sunset sail along the coast, just the two of us. O…" at bounding box center [824, 424] width 480 height 71
click at [838, 444] on p "The invitation was simple: a sunset sail along the coast, just the two of us. O…" at bounding box center [824, 424] width 480 height 71
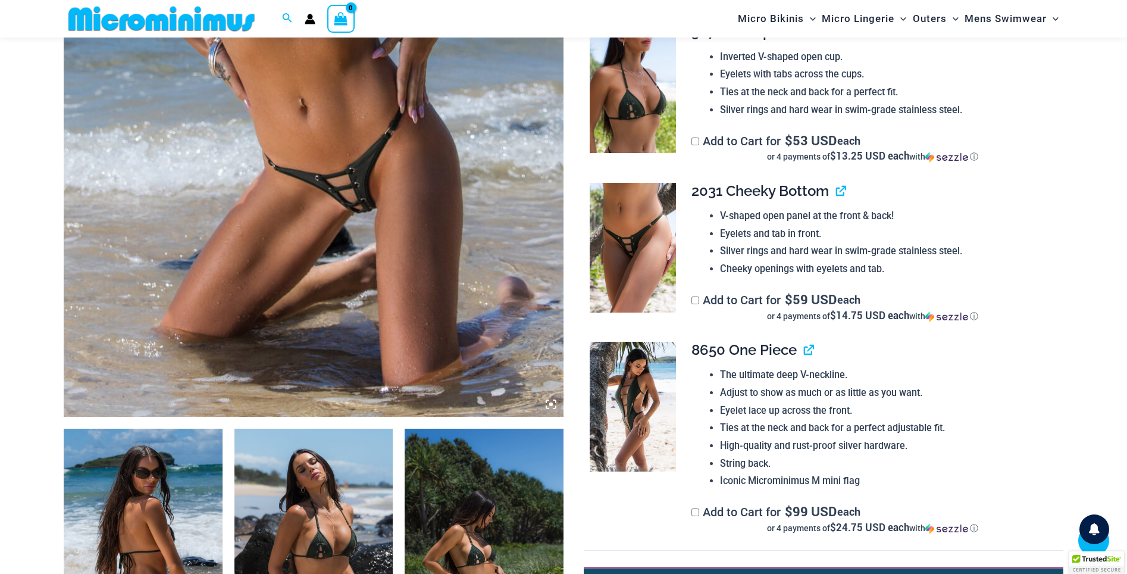
scroll to position [846, 0]
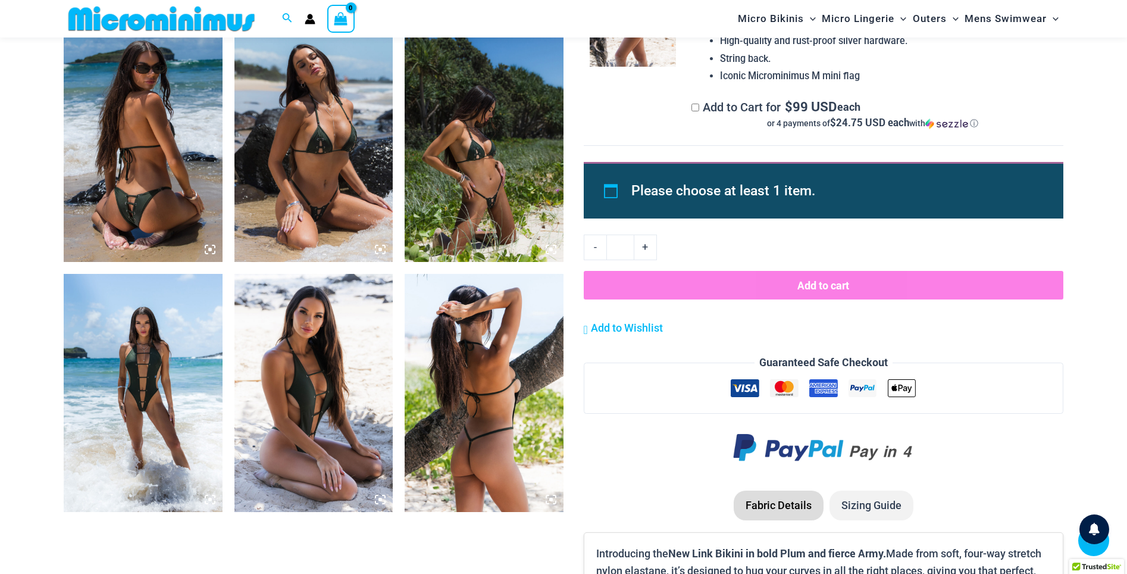
click at [156, 408] on img at bounding box center [143, 393] width 159 height 238
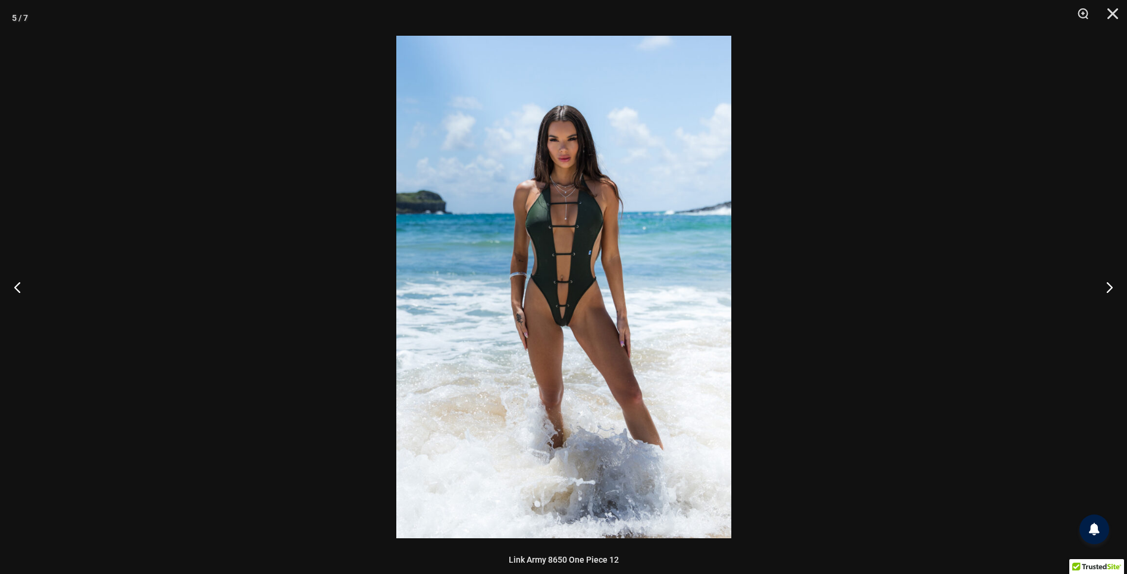
click at [127, 162] on div at bounding box center [563, 287] width 1127 height 574
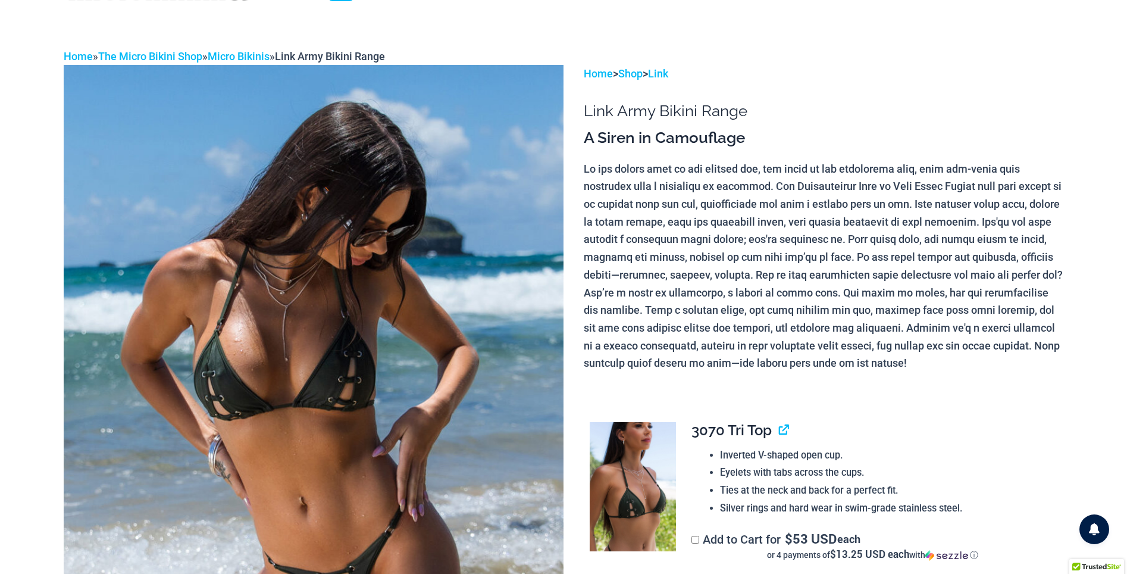
scroll to position [0, 0]
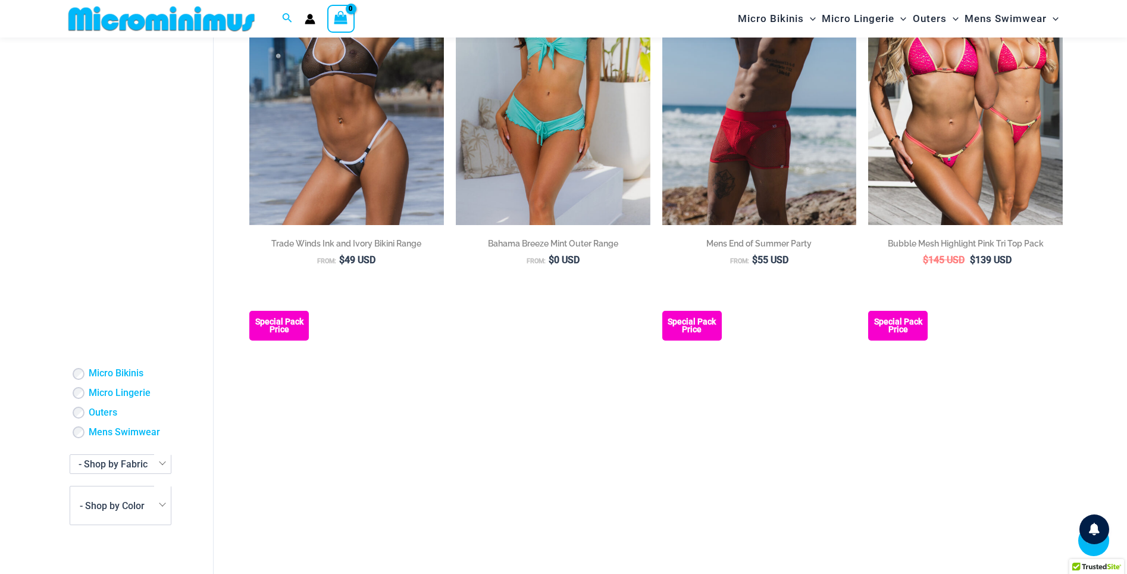
scroll to position [756, 0]
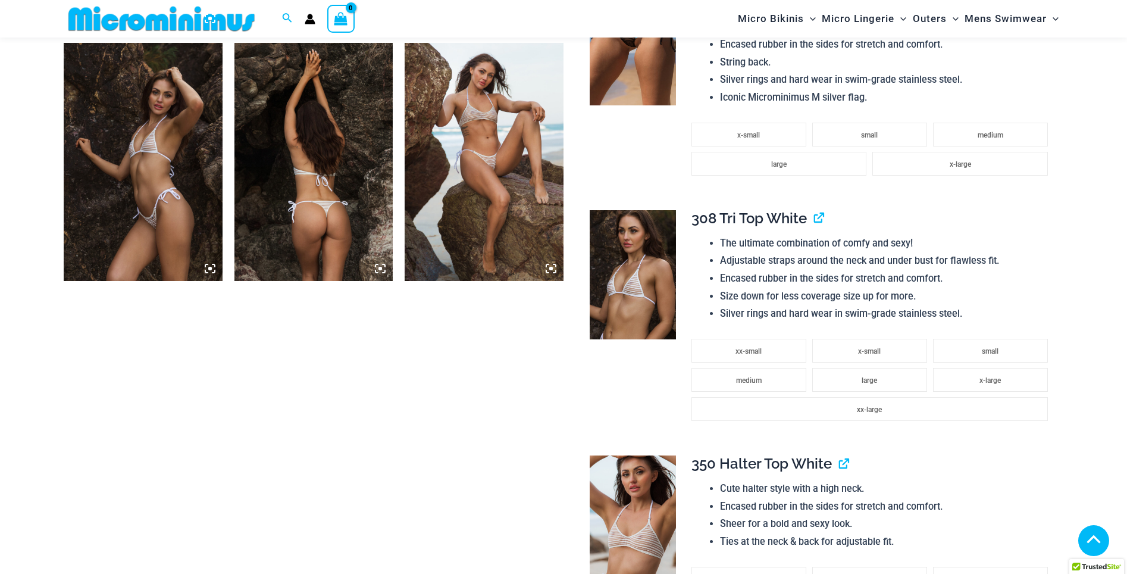
scroll to position [586, 0]
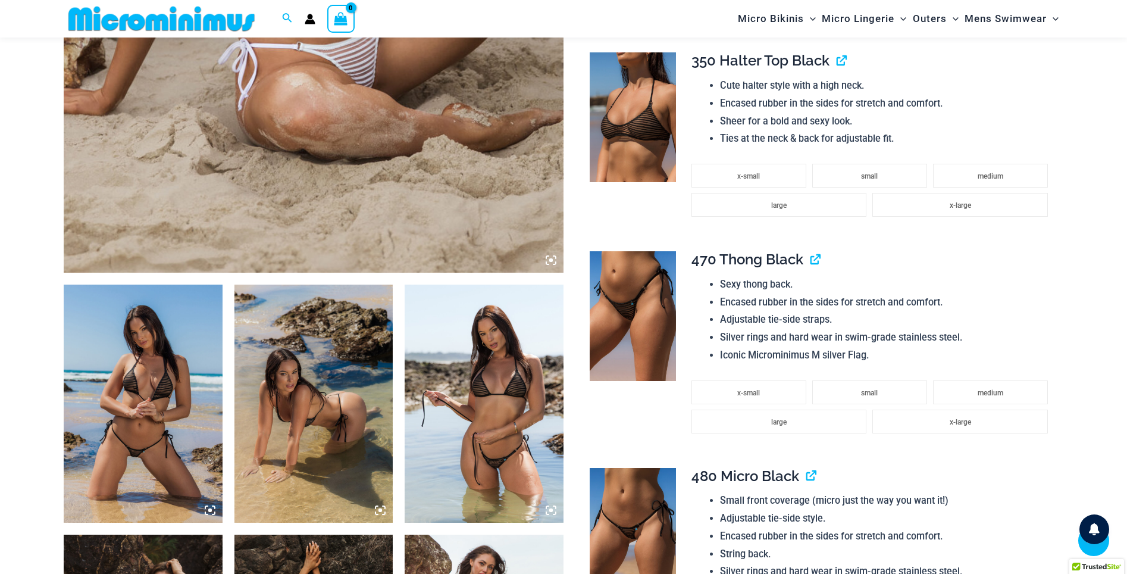
click at [195, 374] on img at bounding box center [143, 404] width 159 height 238
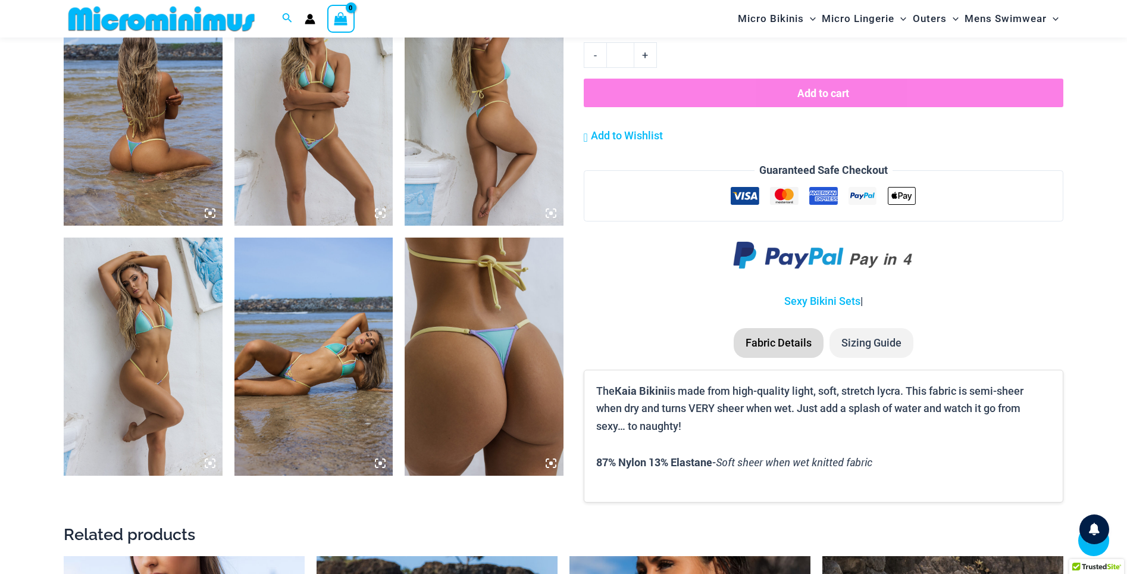
scroll to position [829, 0]
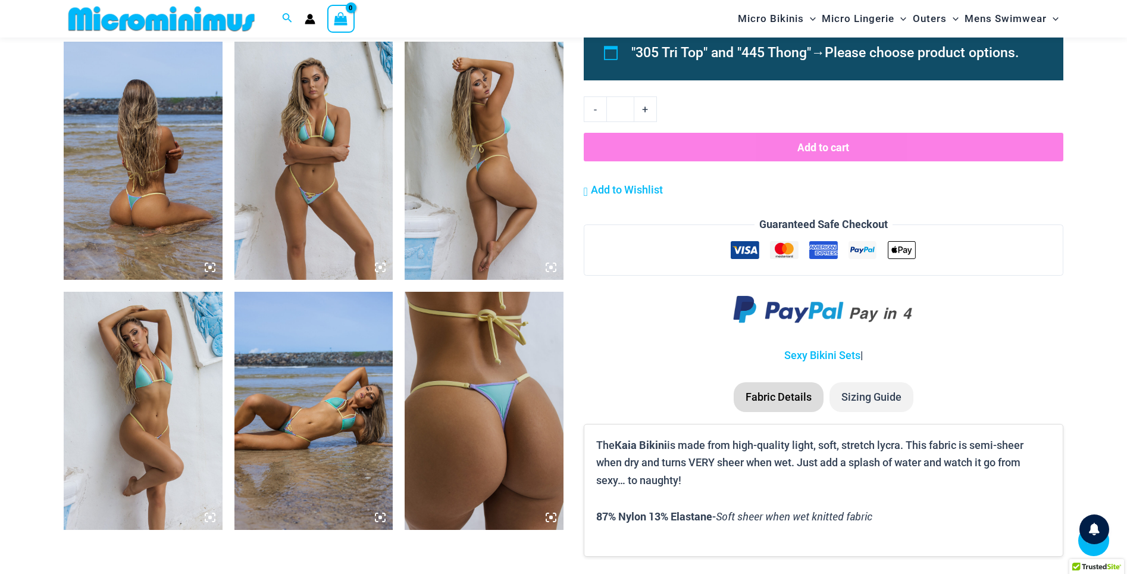
click at [349, 207] on img at bounding box center [314, 161] width 159 height 238
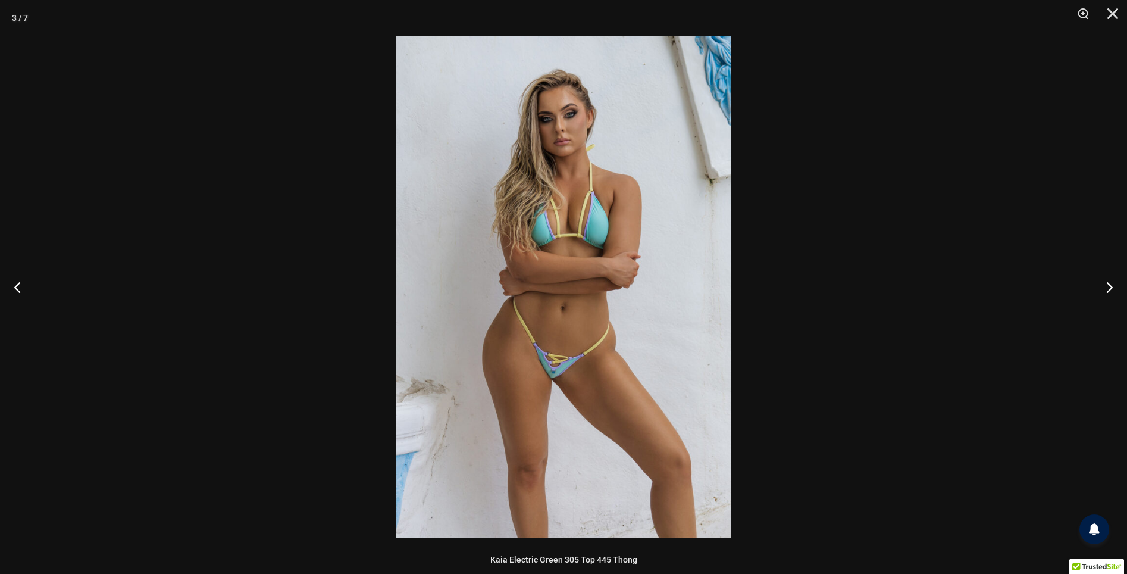
click at [196, 200] on div at bounding box center [563, 287] width 1127 height 574
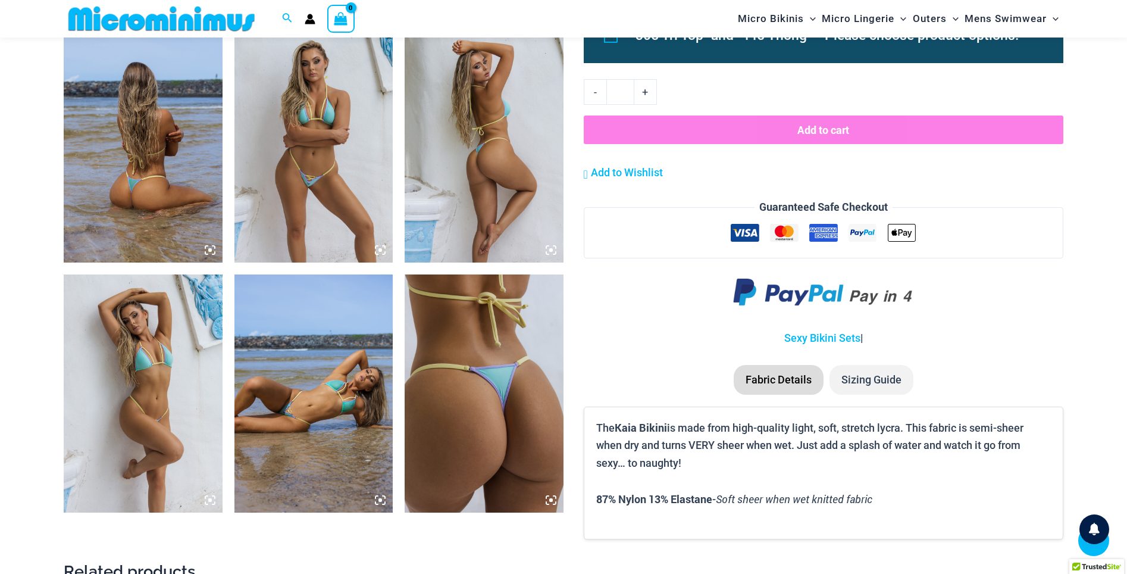
scroll to position [846, 0]
click at [287, 354] on img at bounding box center [314, 393] width 159 height 238
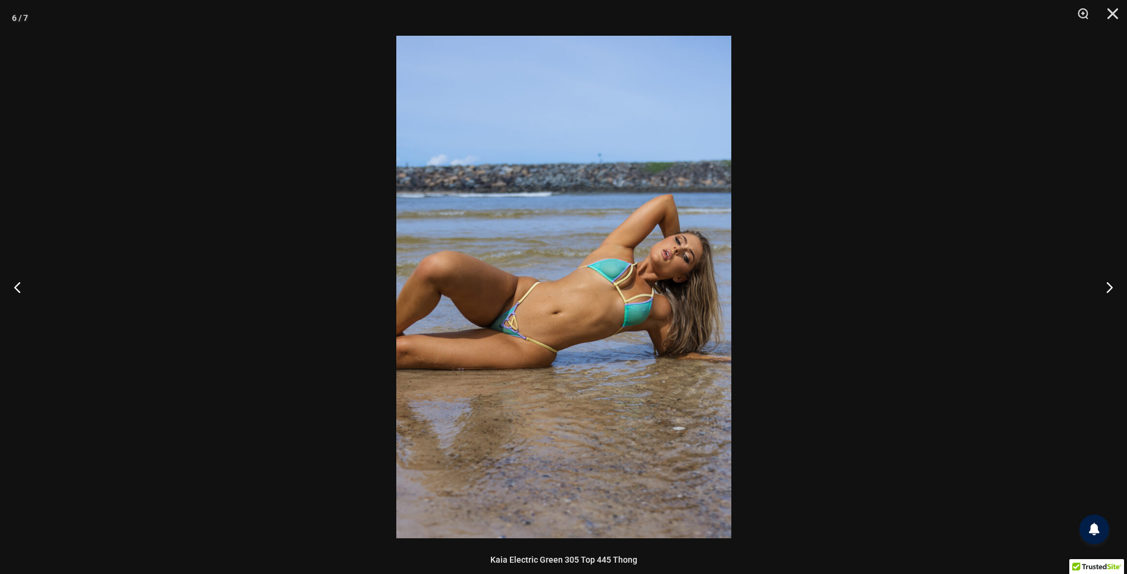
click at [874, 120] on div at bounding box center [563, 287] width 1127 height 574
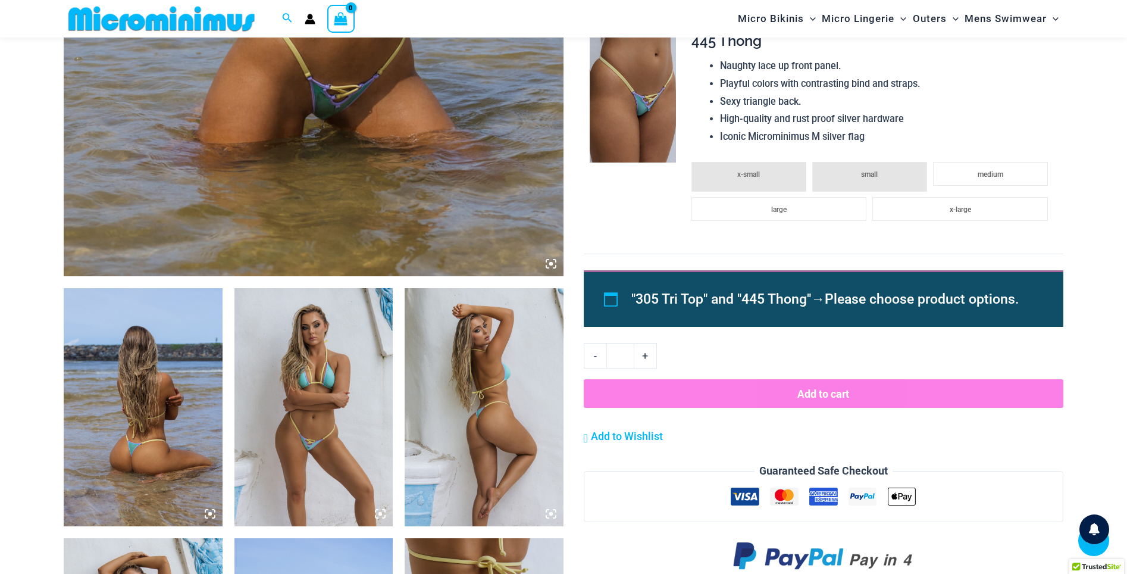
scroll to position [373, 0]
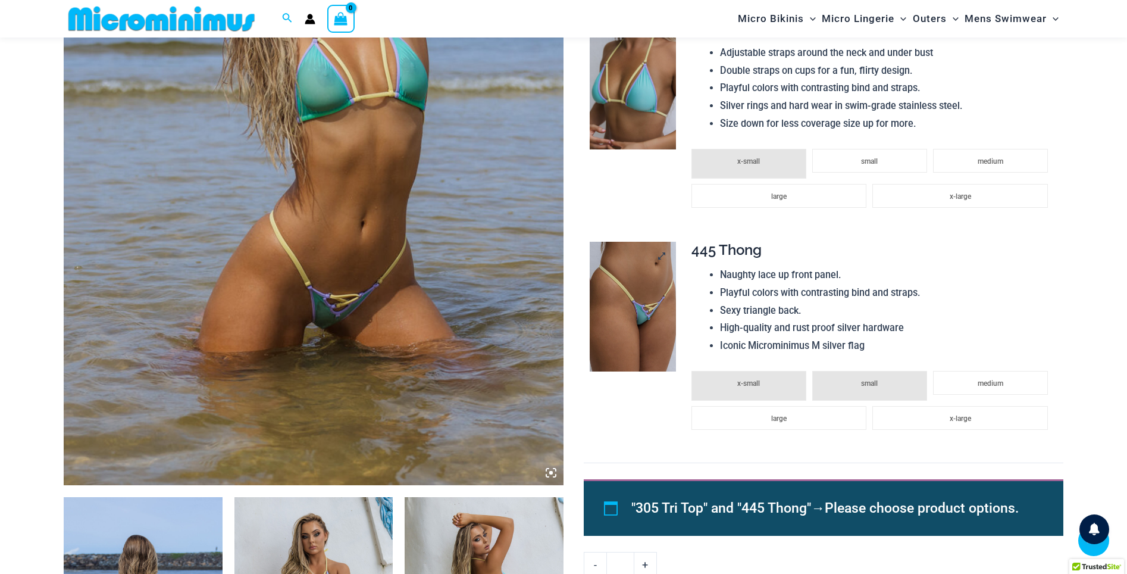
click at [645, 299] on img at bounding box center [633, 307] width 86 height 130
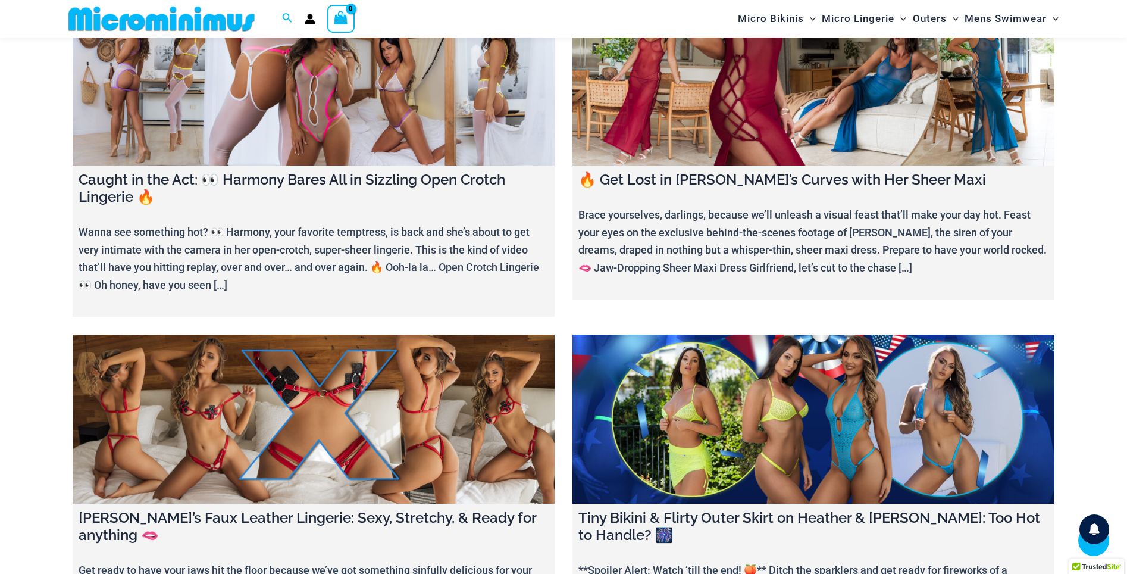
scroll to position [1514, 0]
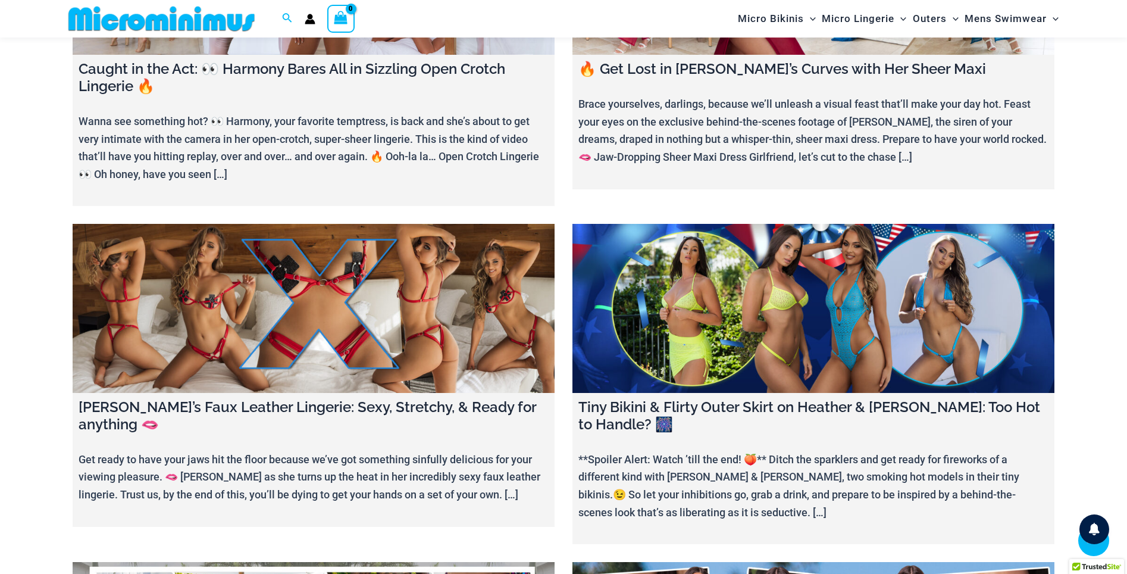
click at [446, 308] on link at bounding box center [314, 308] width 482 height 169
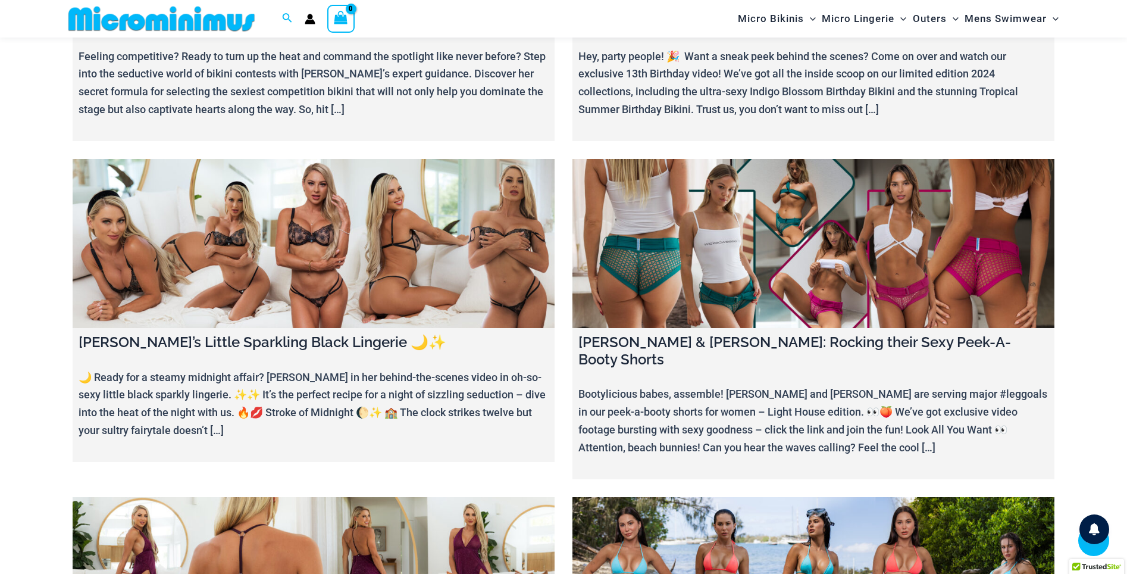
scroll to position [3448, 0]
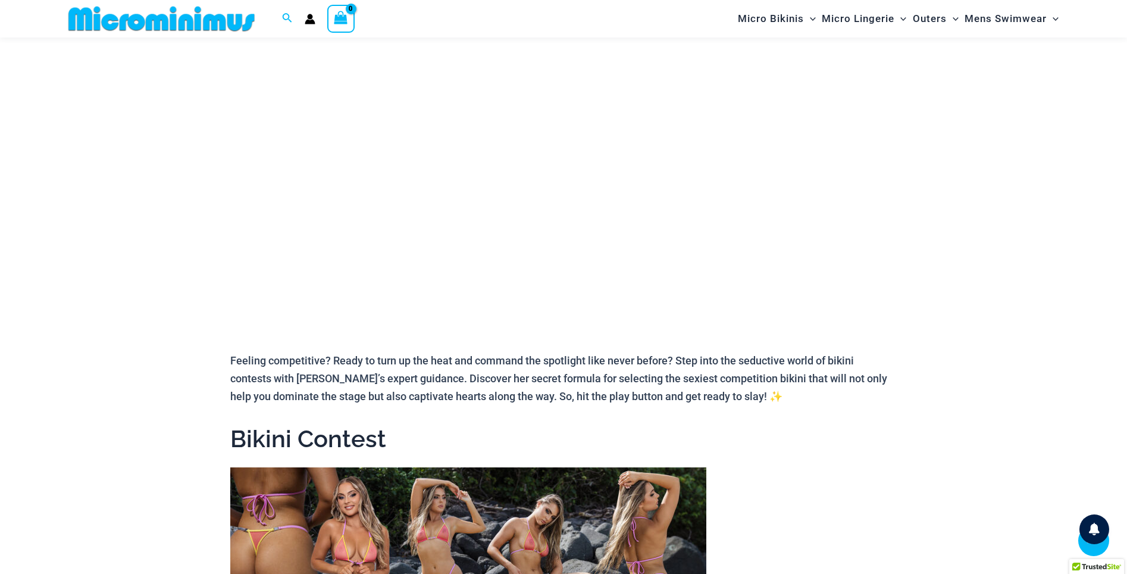
scroll to position [516, 0]
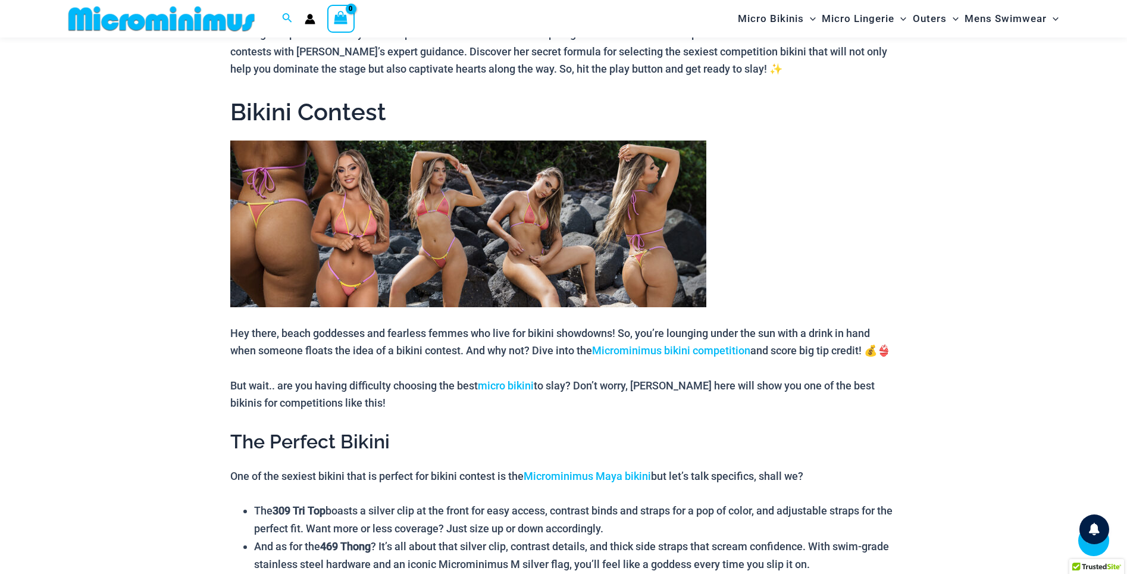
click at [473, 273] on img at bounding box center [468, 223] width 476 height 167
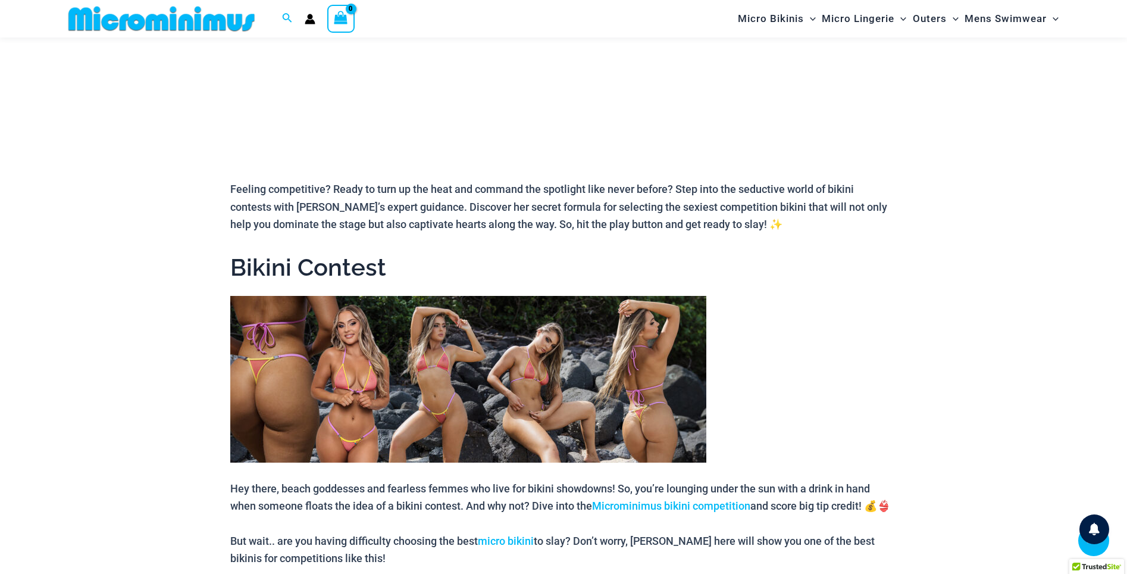
scroll to position [687, 0]
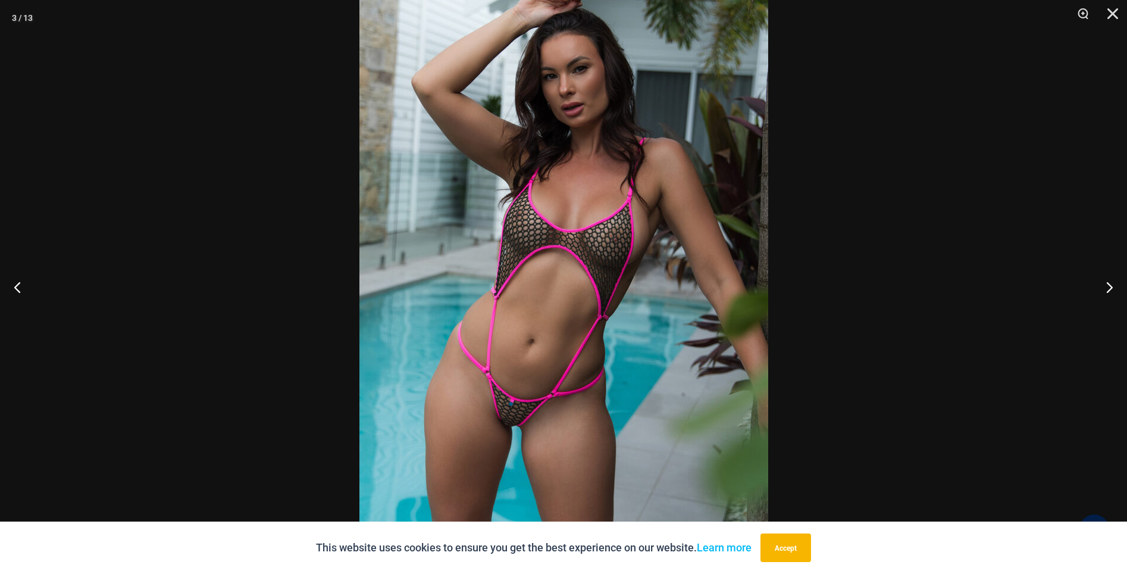
scroll to position [794, 0]
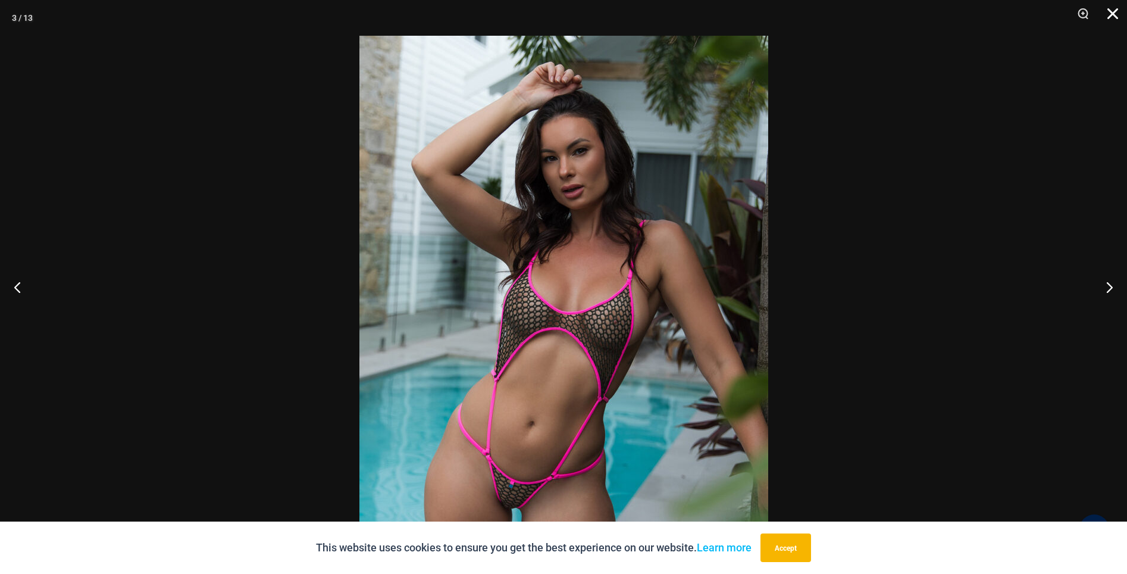
click at [1109, 13] on button "Close" at bounding box center [1109, 18] width 30 height 36
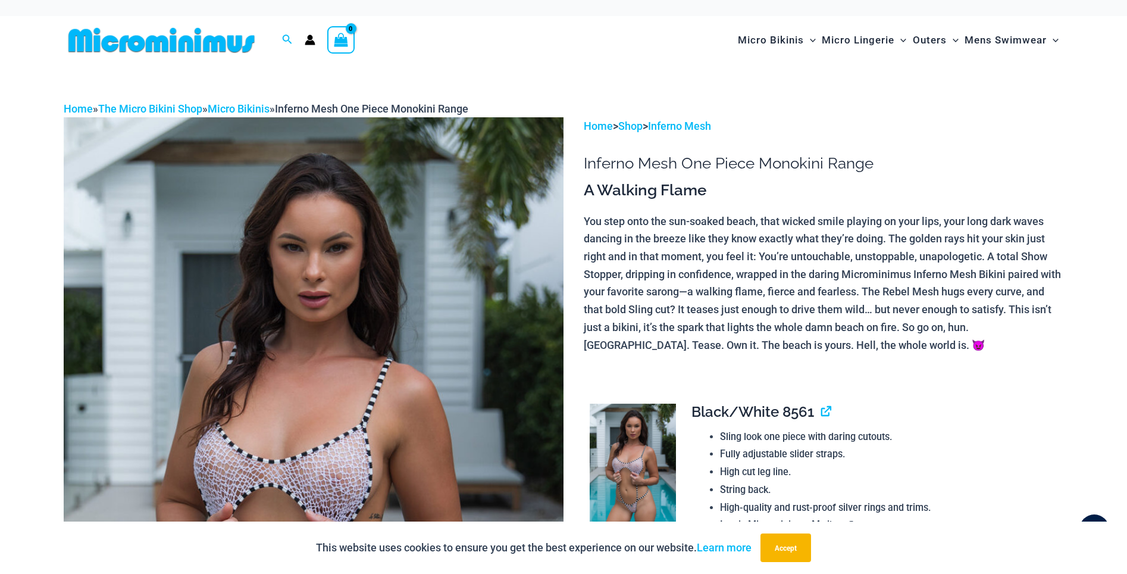
scroll to position [0, 0]
